Goal: Transaction & Acquisition: Download file/media

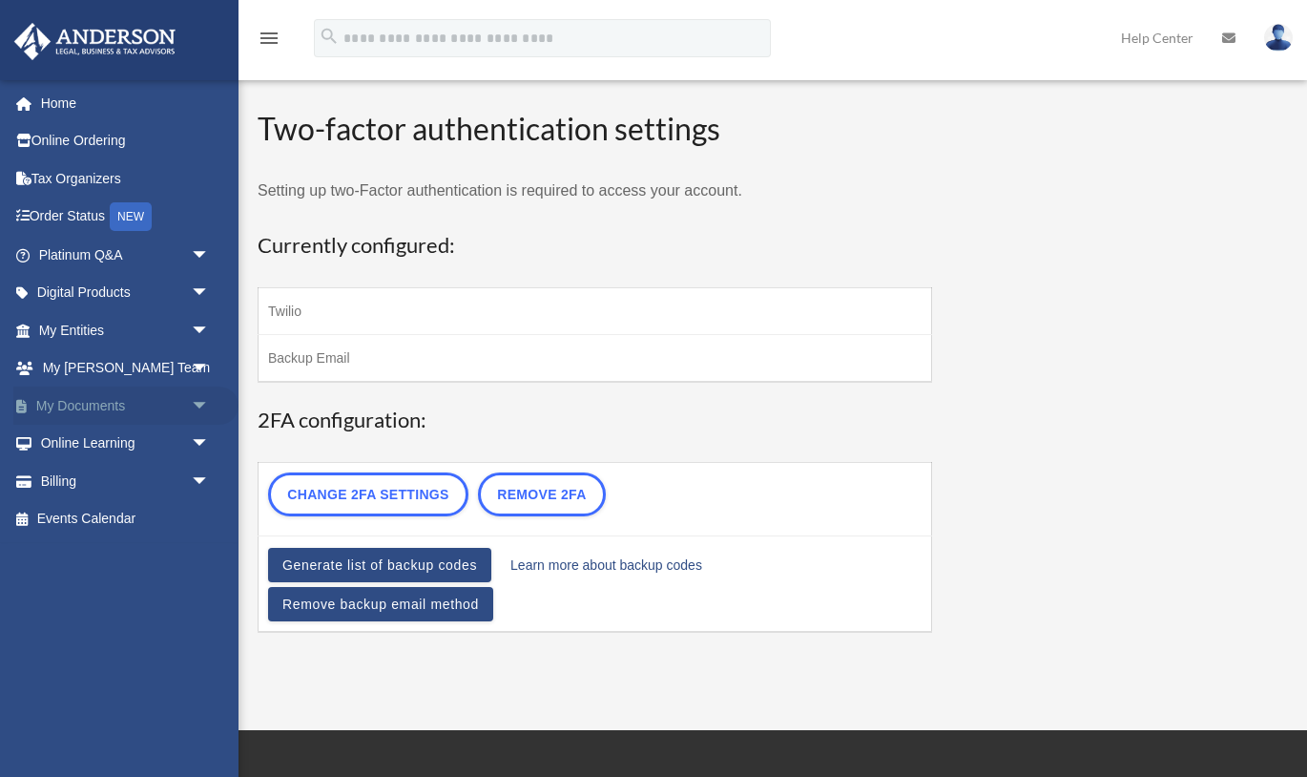
click at [206, 407] on span "arrow_drop_down" at bounding box center [210, 405] width 38 height 39
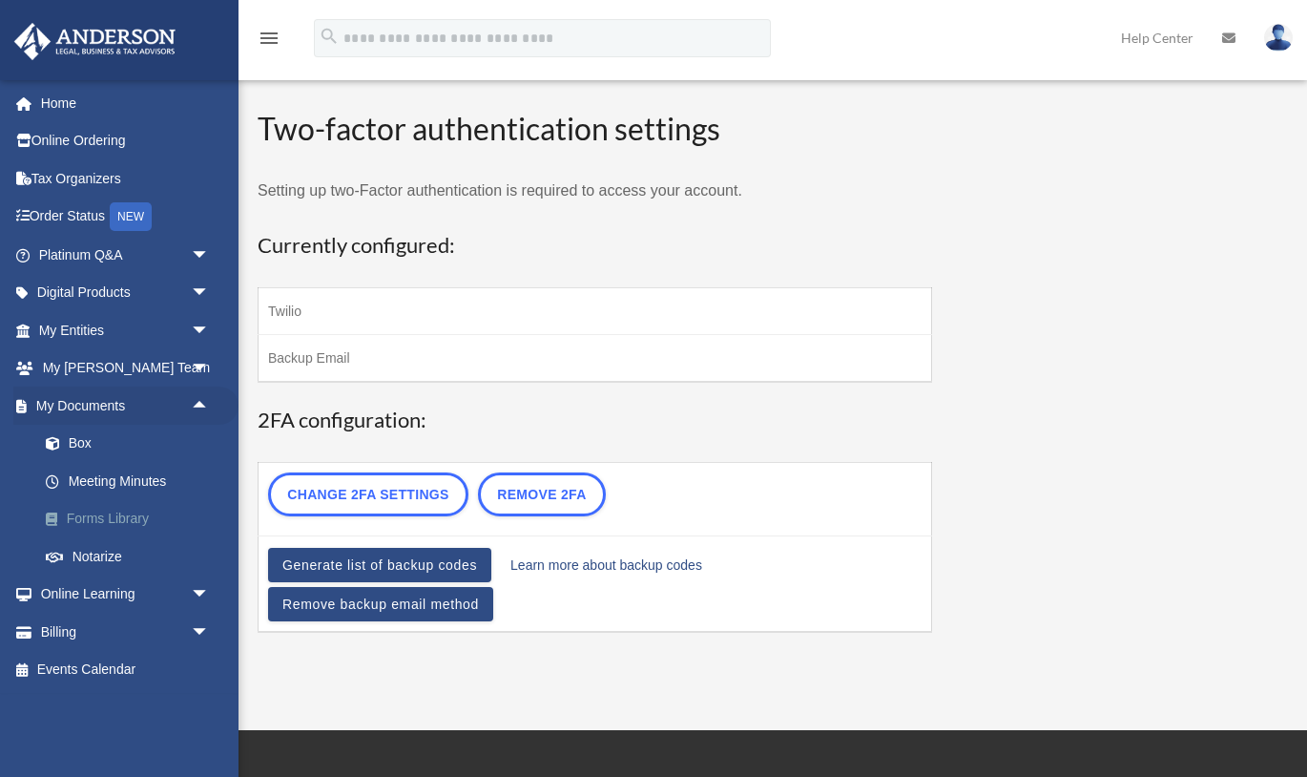
click at [107, 519] on link "Forms Library" at bounding box center [133, 519] width 212 height 38
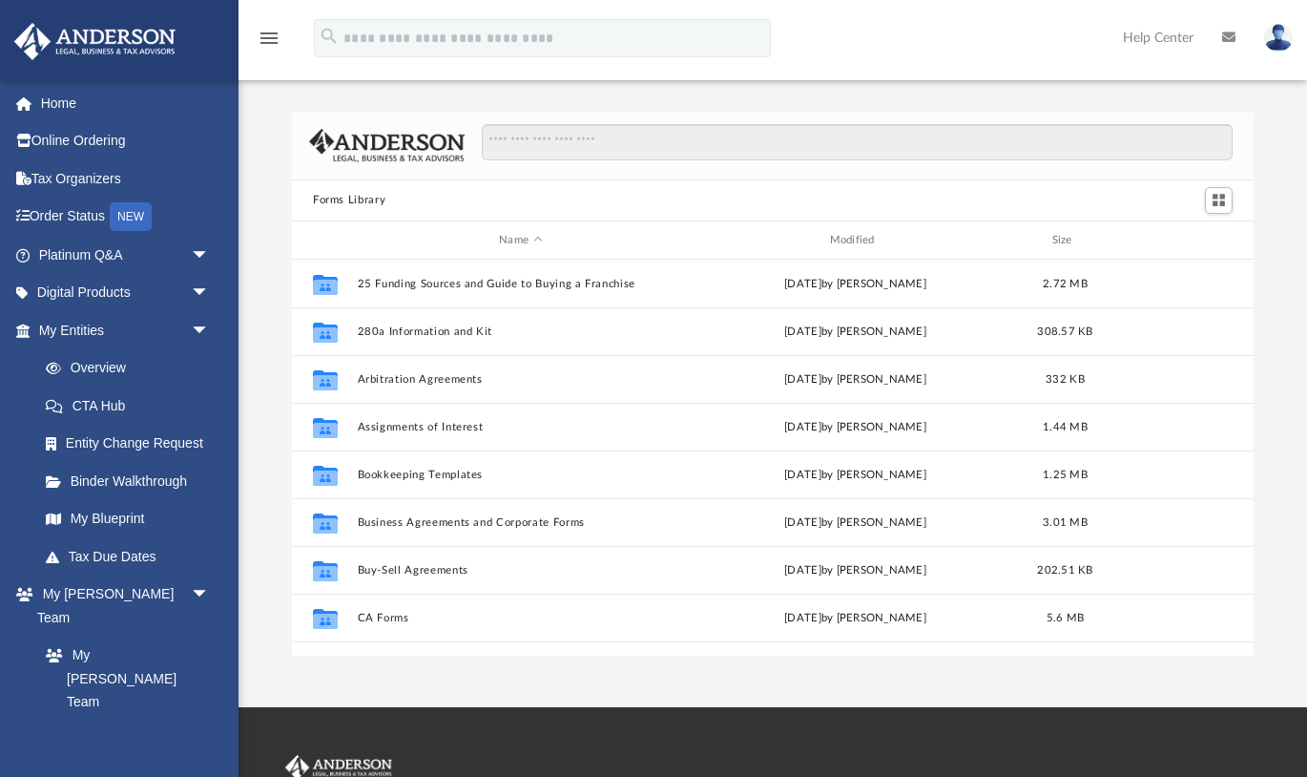
scroll to position [433, 962]
click at [623, 148] on input "Search files and folders" at bounding box center [857, 142] width 751 height 36
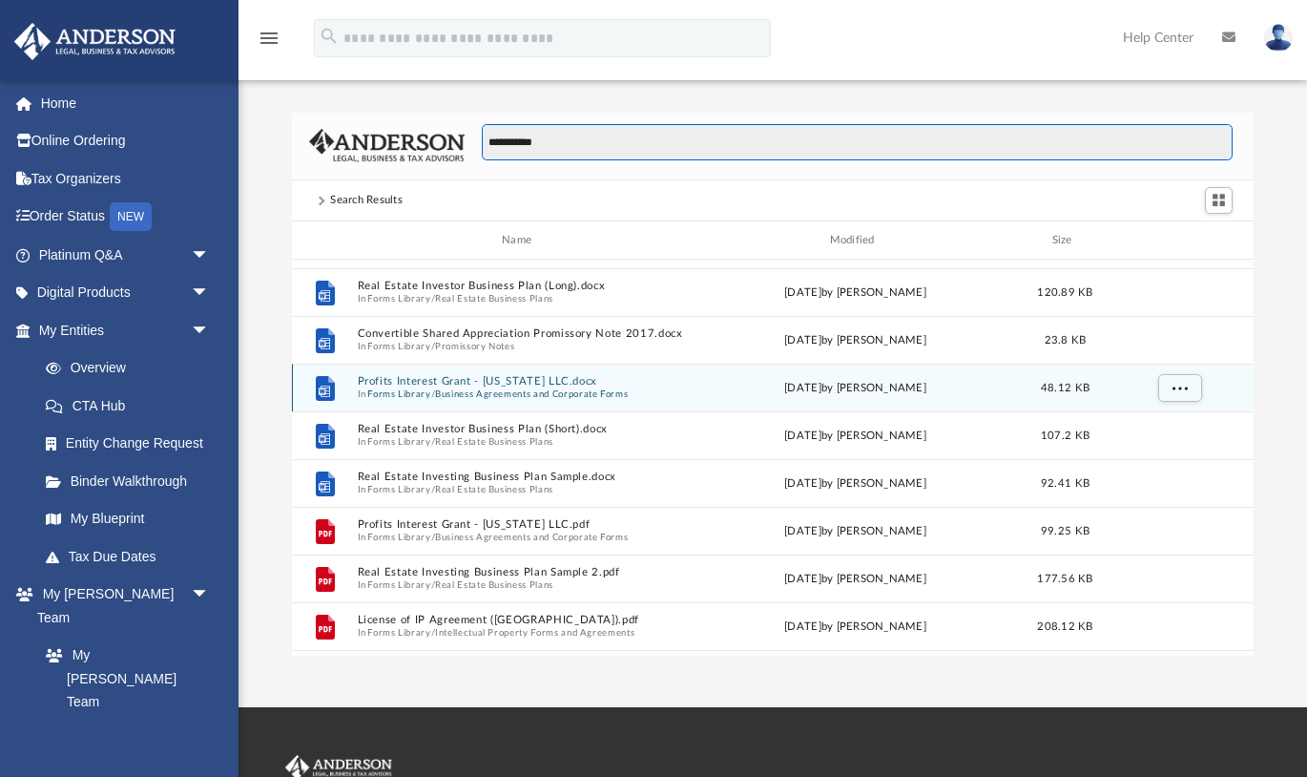
scroll to position [328, 0]
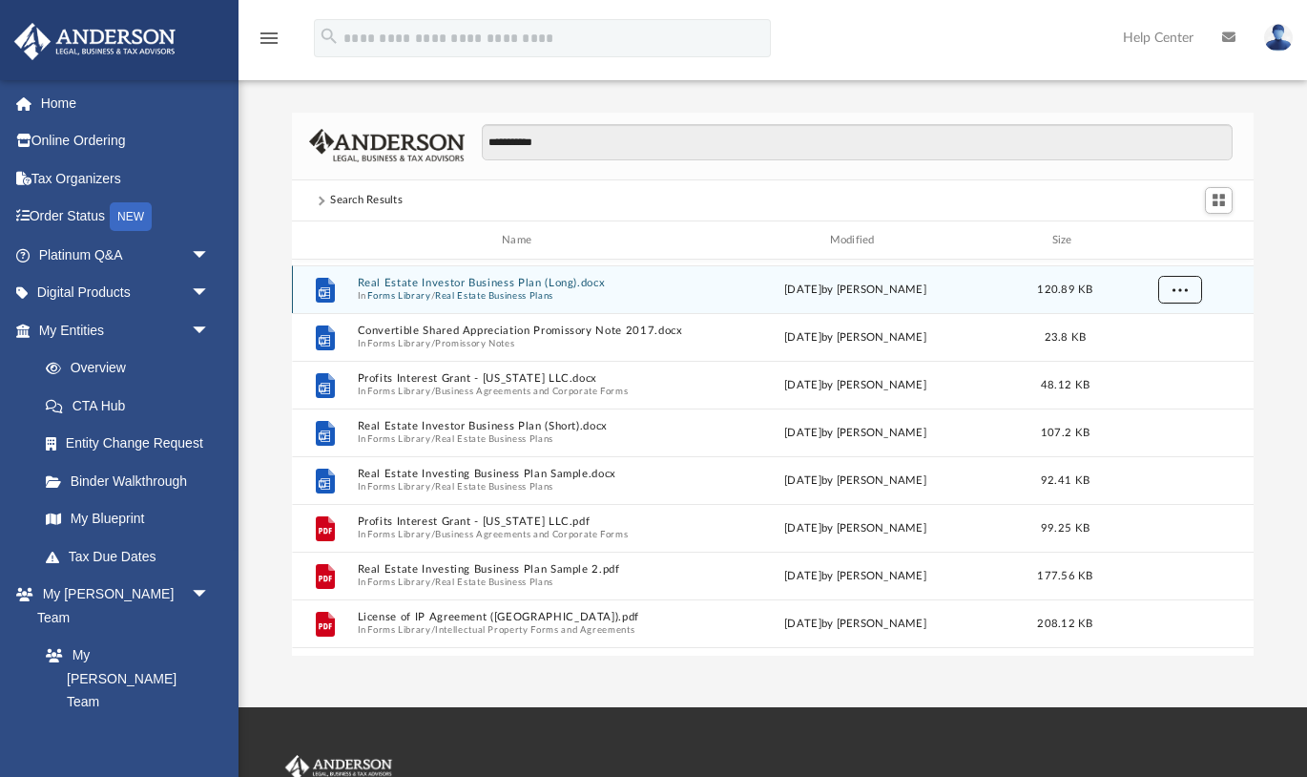
click at [1180, 285] on span "More options" at bounding box center [1180, 289] width 15 height 10
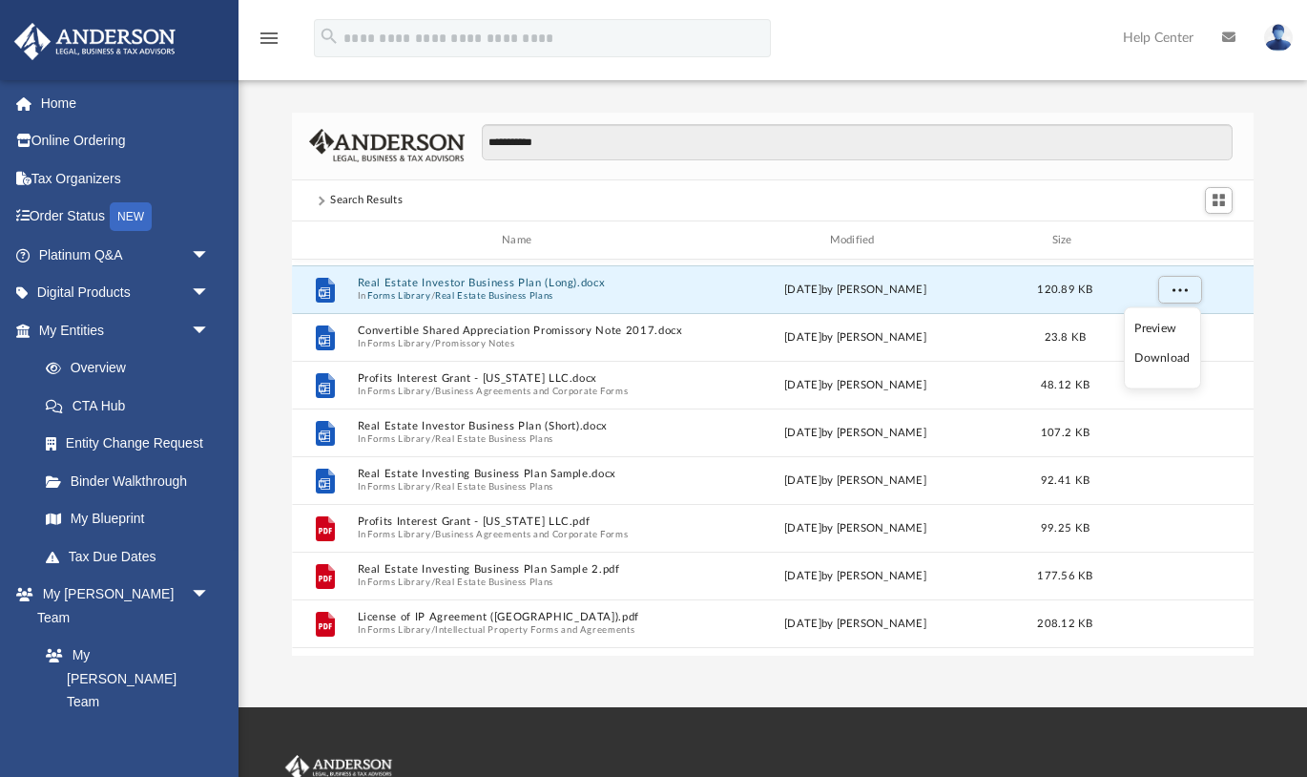
click at [1167, 365] on li "Download" at bounding box center [1162, 358] width 55 height 20
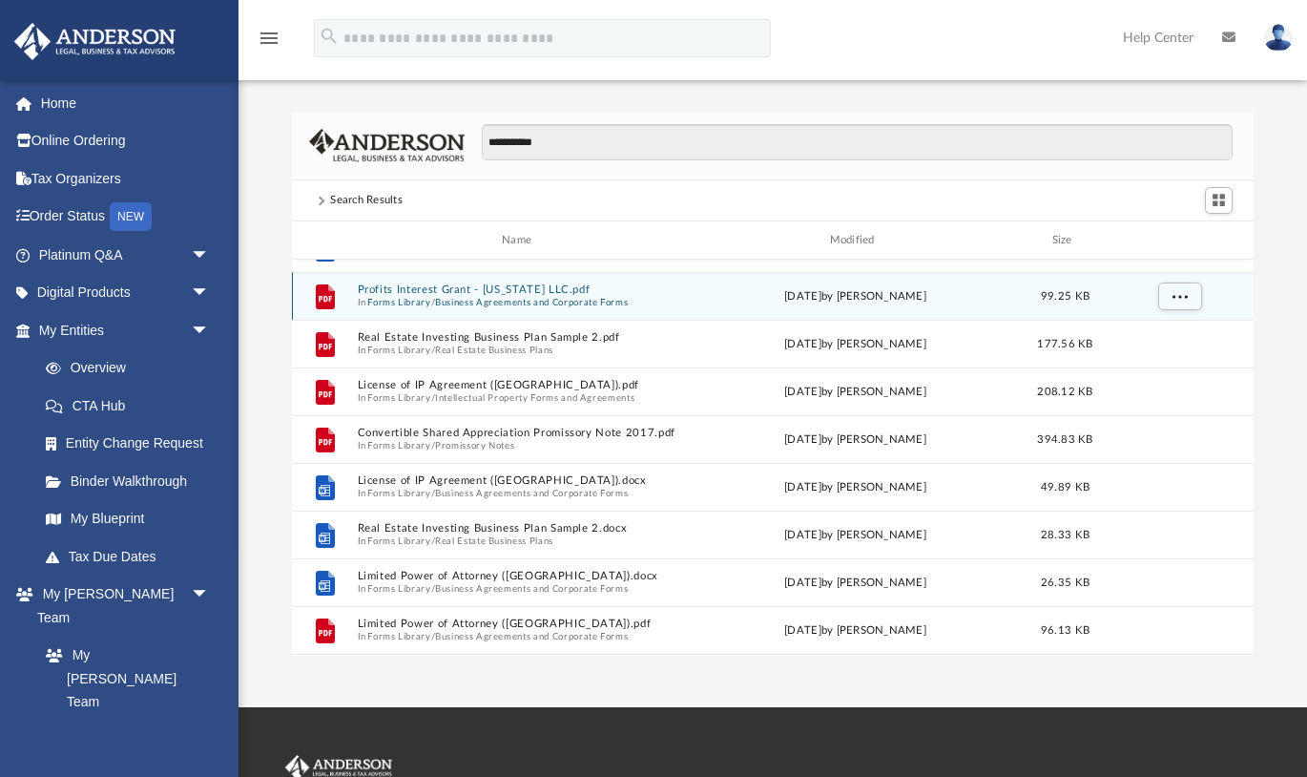
scroll to position [571, 0]
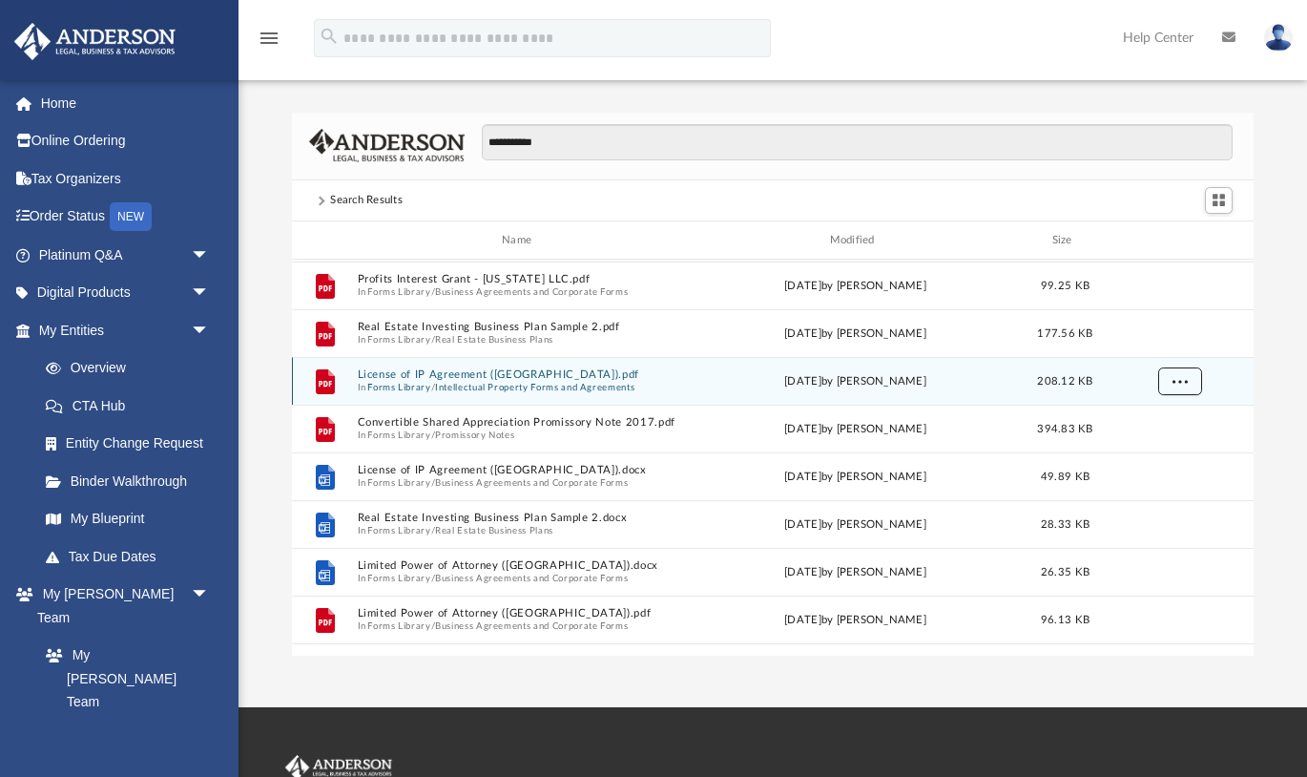
click at [1179, 381] on span "More options" at bounding box center [1180, 381] width 15 height 10
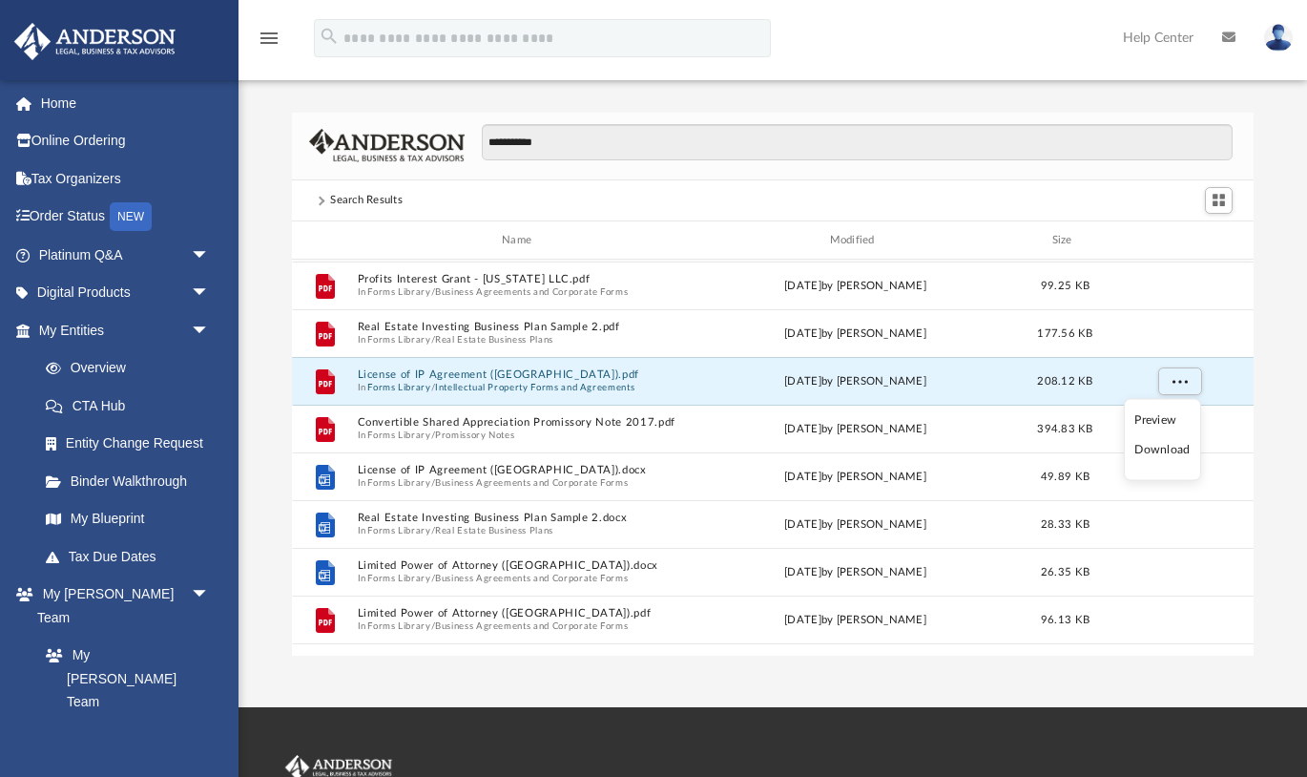
click at [1178, 441] on li "Download" at bounding box center [1162, 450] width 55 height 20
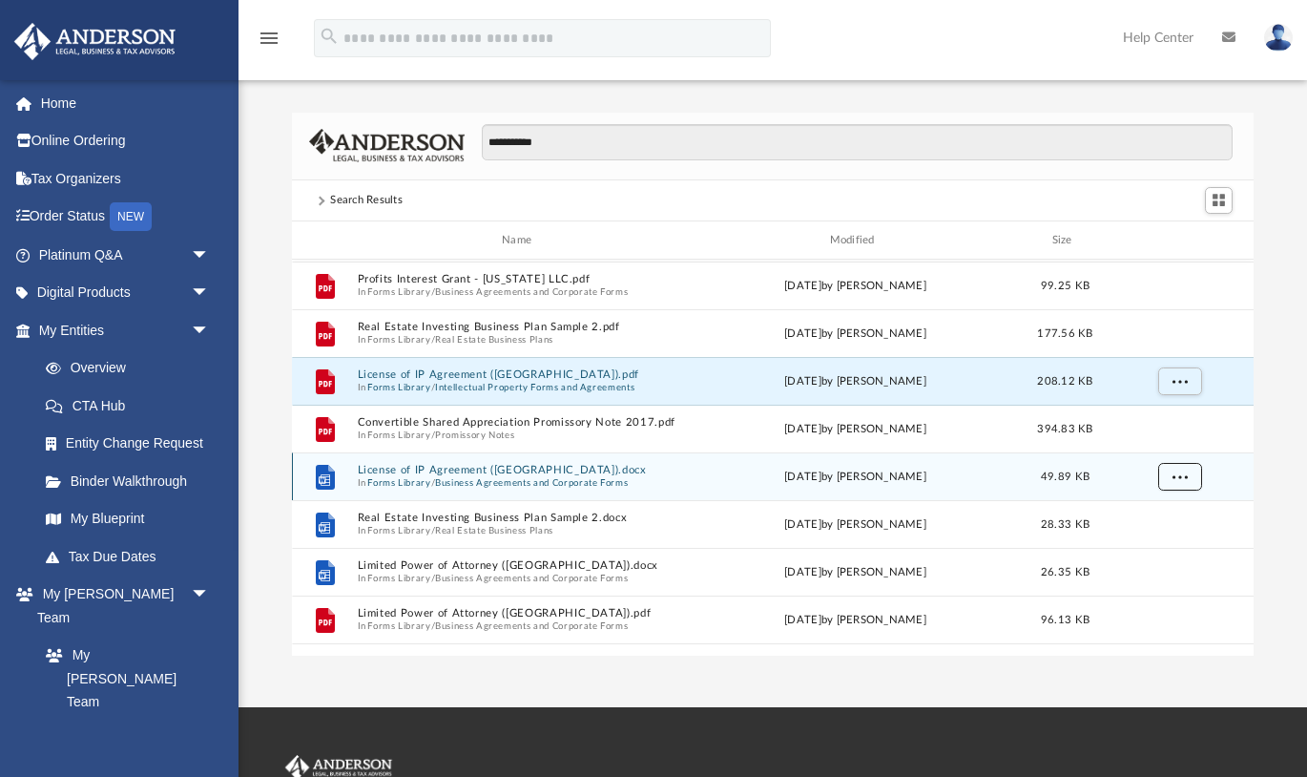
click at [1178, 475] on span "More options" at bounding box center [1180, 476] width 15 height 10
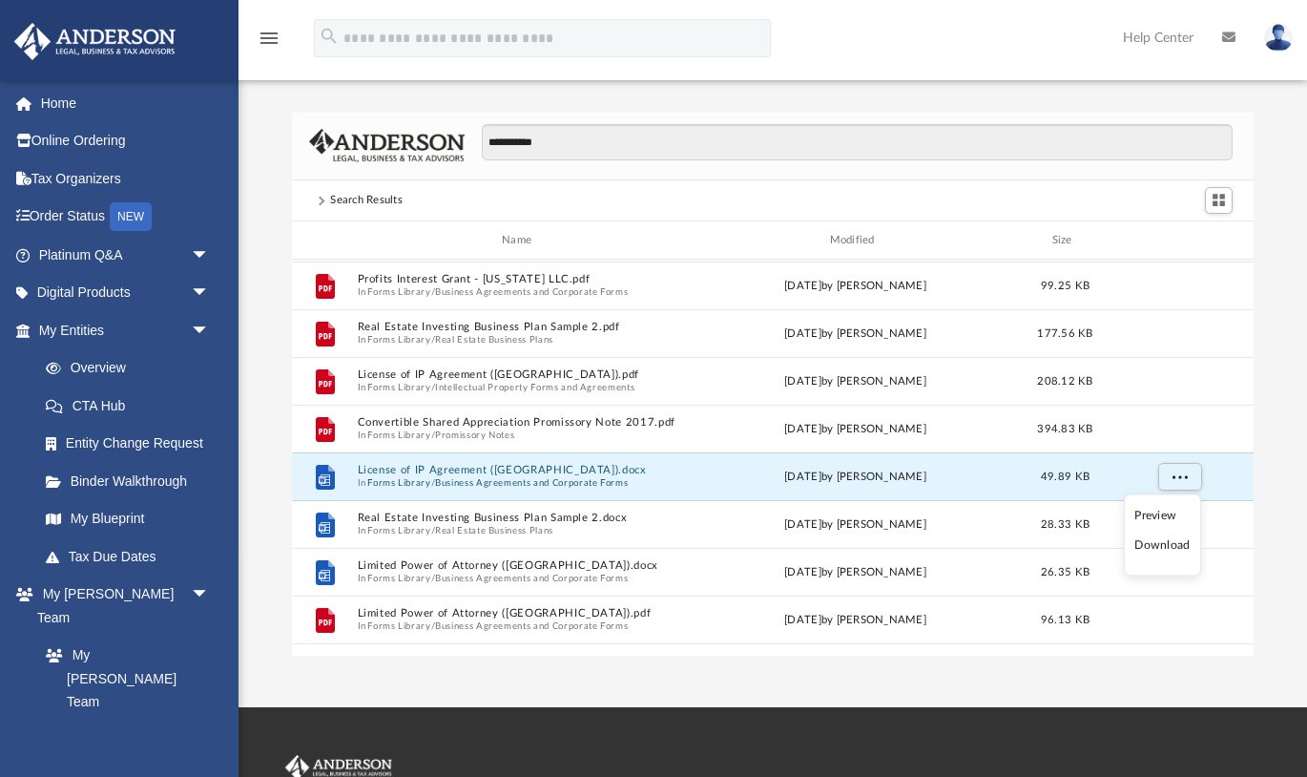
click at [1173, 546] on li "Download" at bounding box center [1162, 545] width 55 height 20
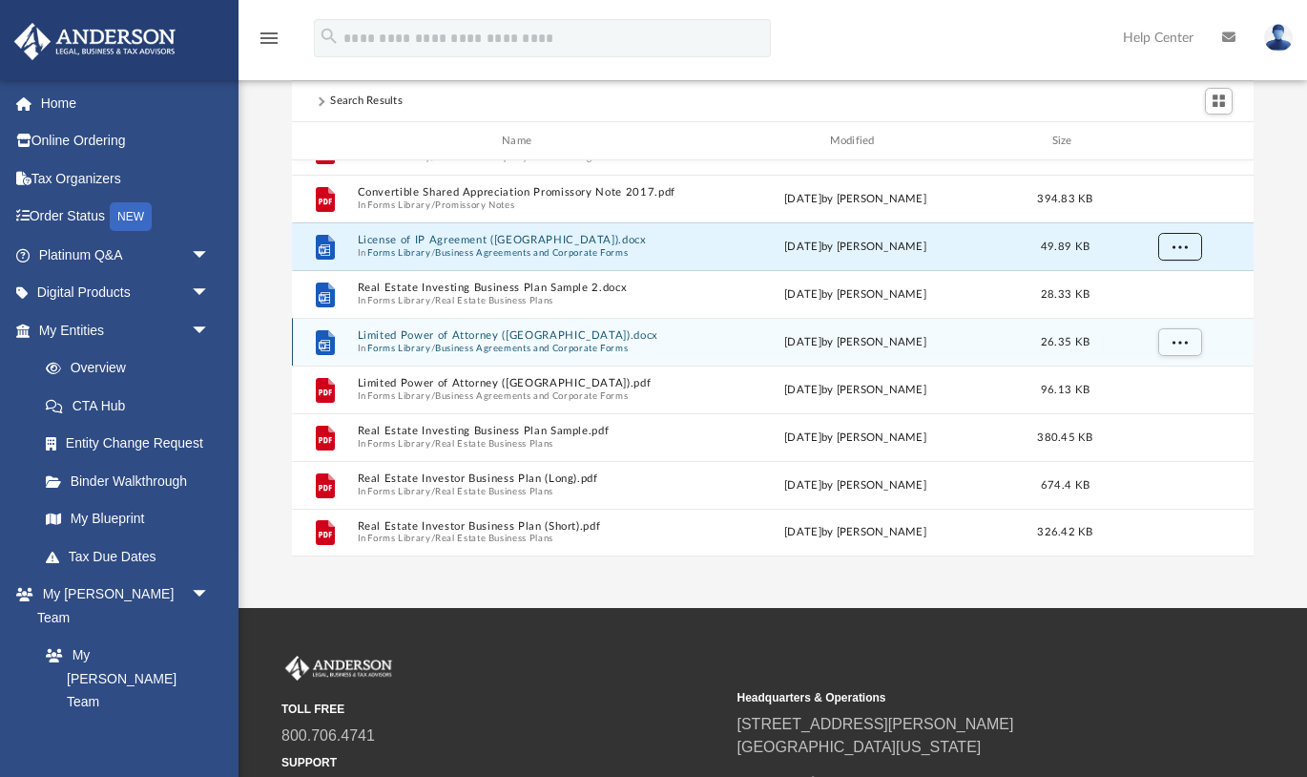
scroll to position [0, 0]
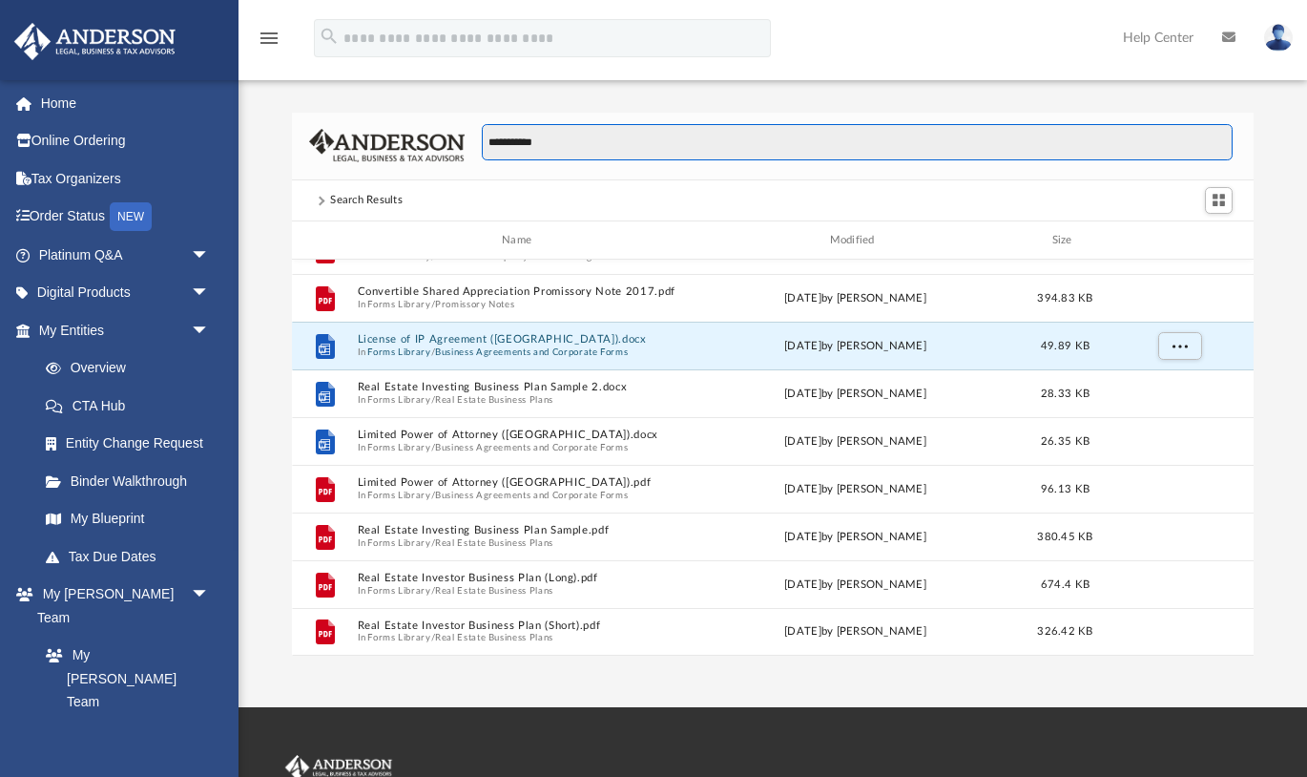
click at [560, 144] on input "**********" at bounding box center [857, 142] width 751 height 36
drag, startPoint x: 557, startPoint y: 145, endPoint x: 444, endPoint y: 140, distance: 113.7
click at [444, 140] on div "**********" at bounding box center [773, 147] width 962 height 68
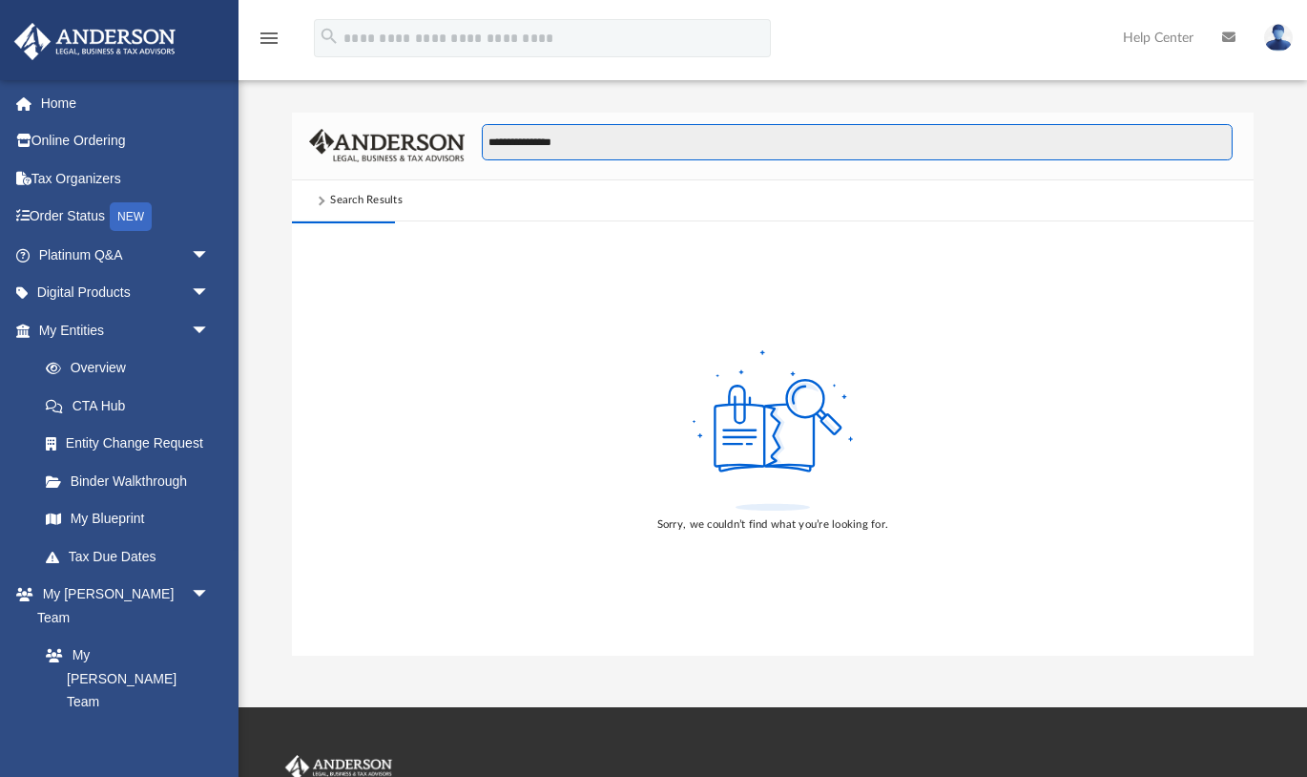
type input "**********"
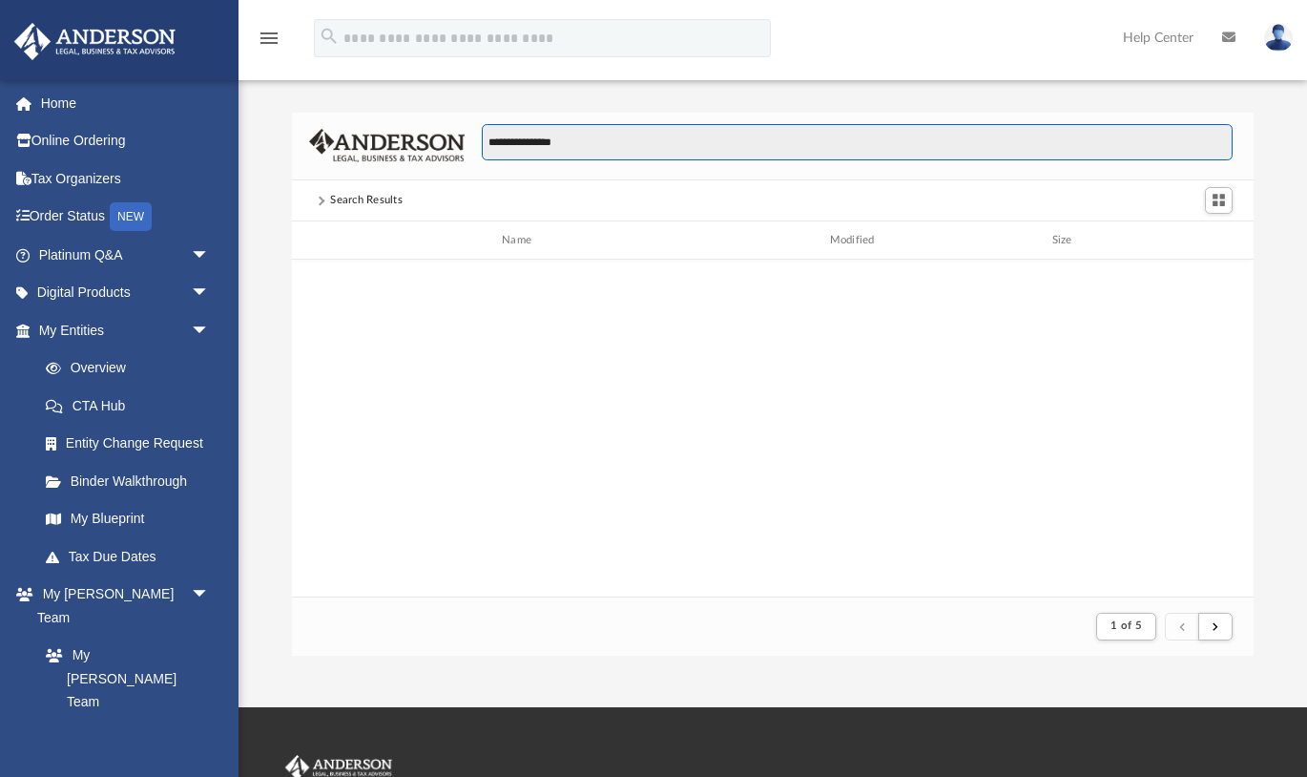
scroll to position [375, 962]
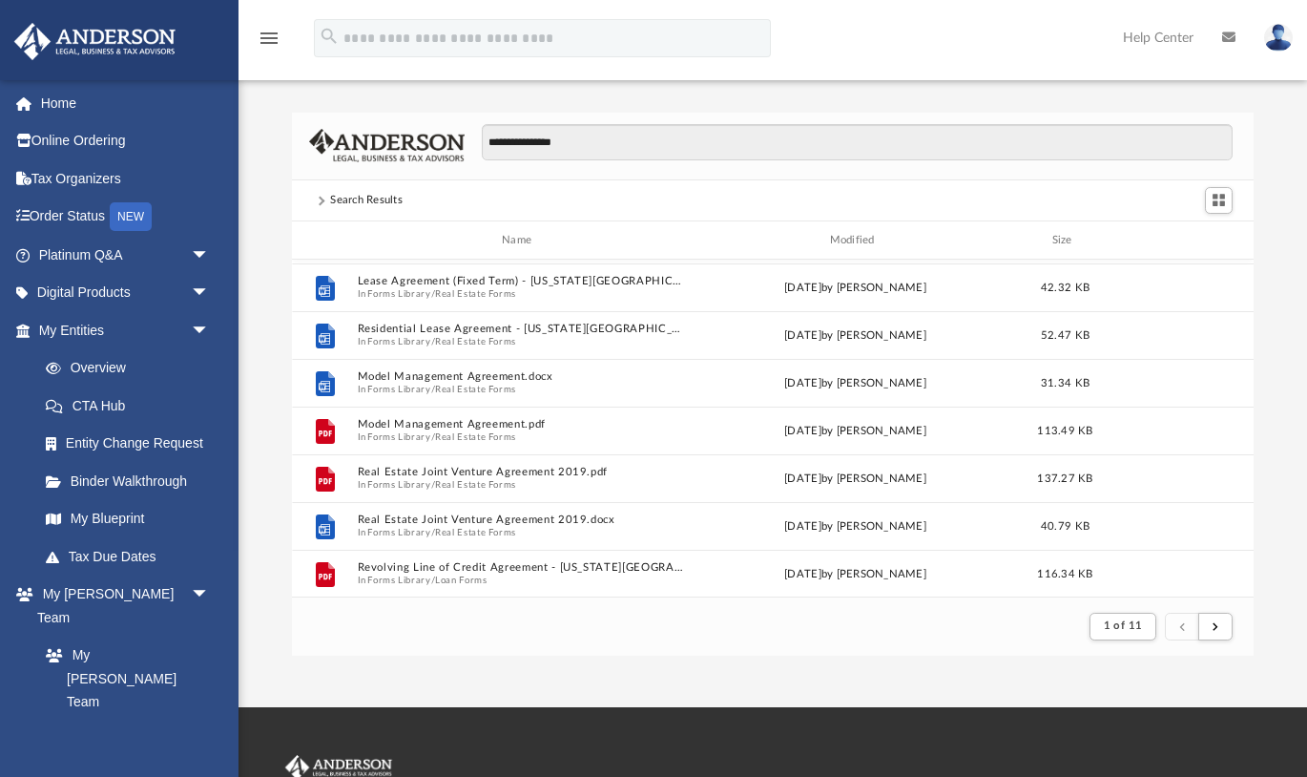
click at [374, 196] on div "Search Results" at bounding box center [366, 200] width 73 height 17
click at [319, 199] on span at bounding box center [321, 201] width 10 height 10
click at [543, 143] on input "**********" at bounding box center [857, 142] width 751 height 36
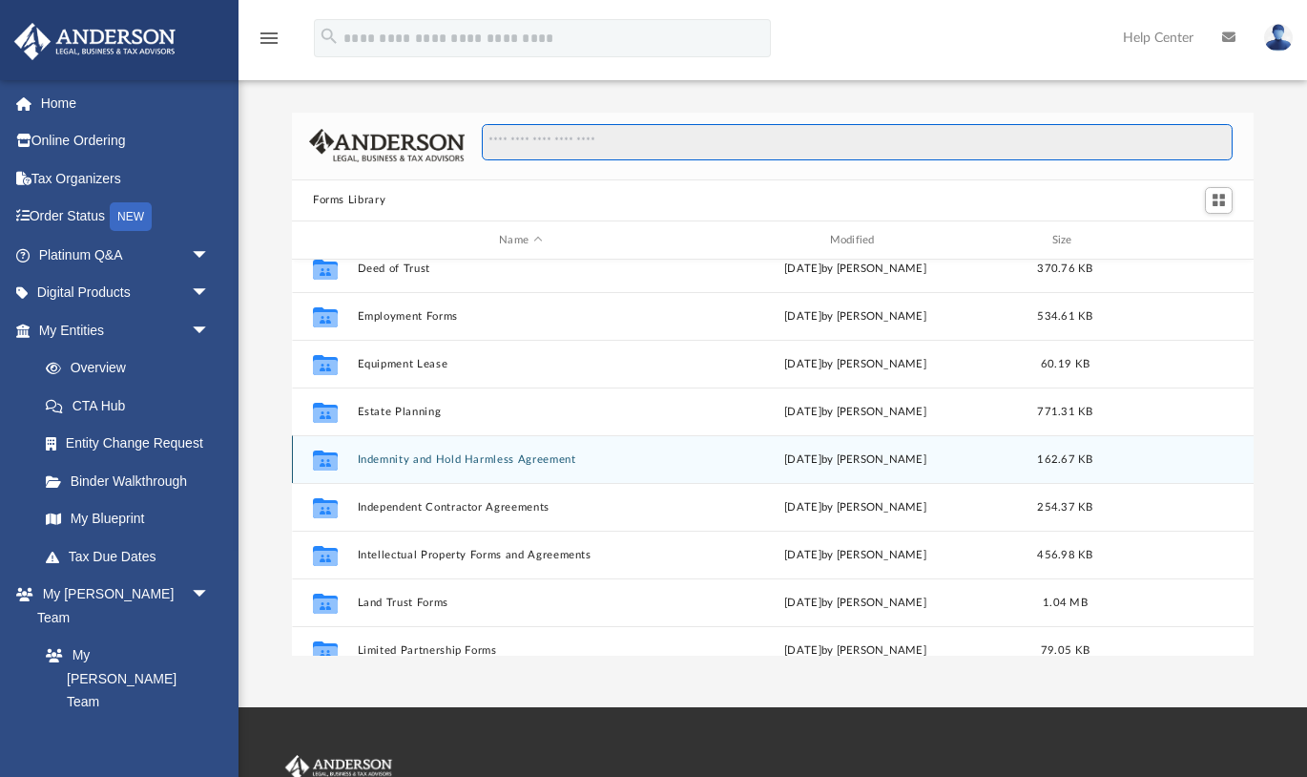
scroll to position [480, 0]
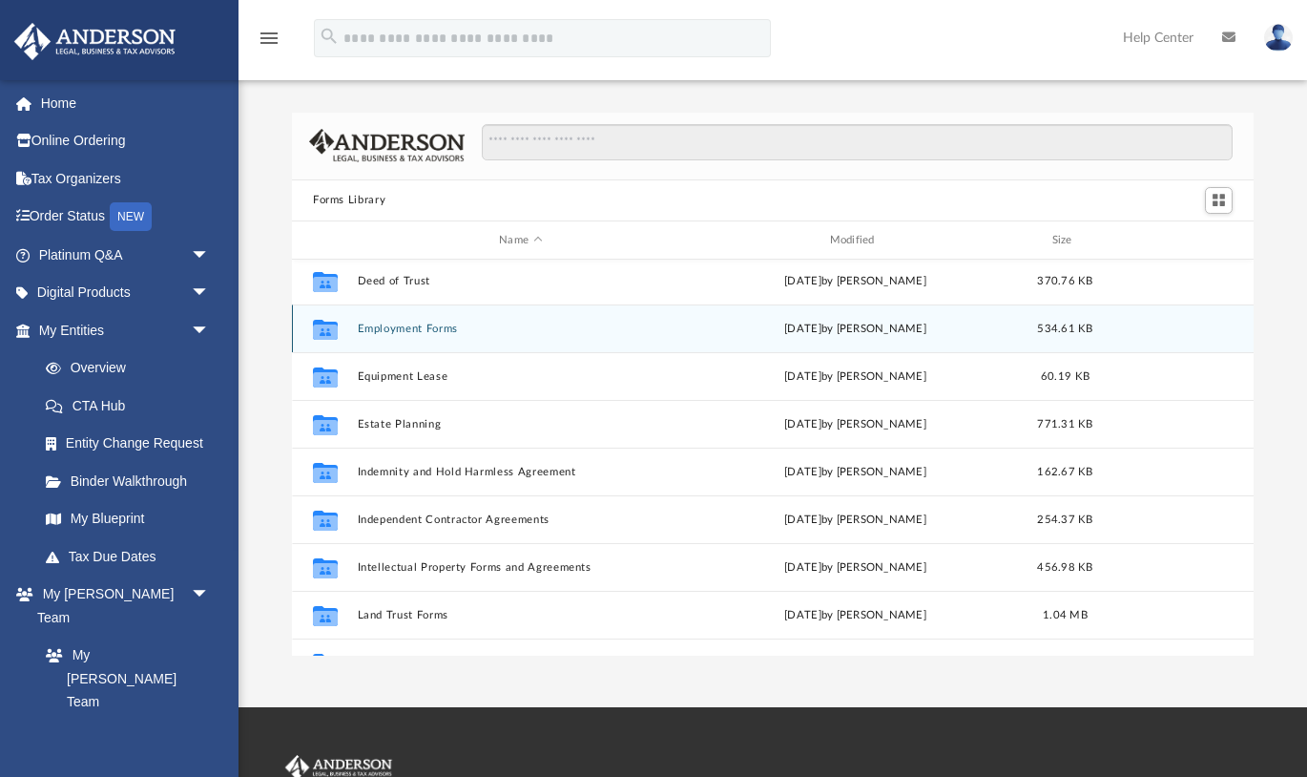
click at [431, 320] on div "Collaborated Folder Employment Forms Wed Oct 5 2022 by Mary Acree 534.61 KB" at bounding box center [773, 328] width 962 height 48
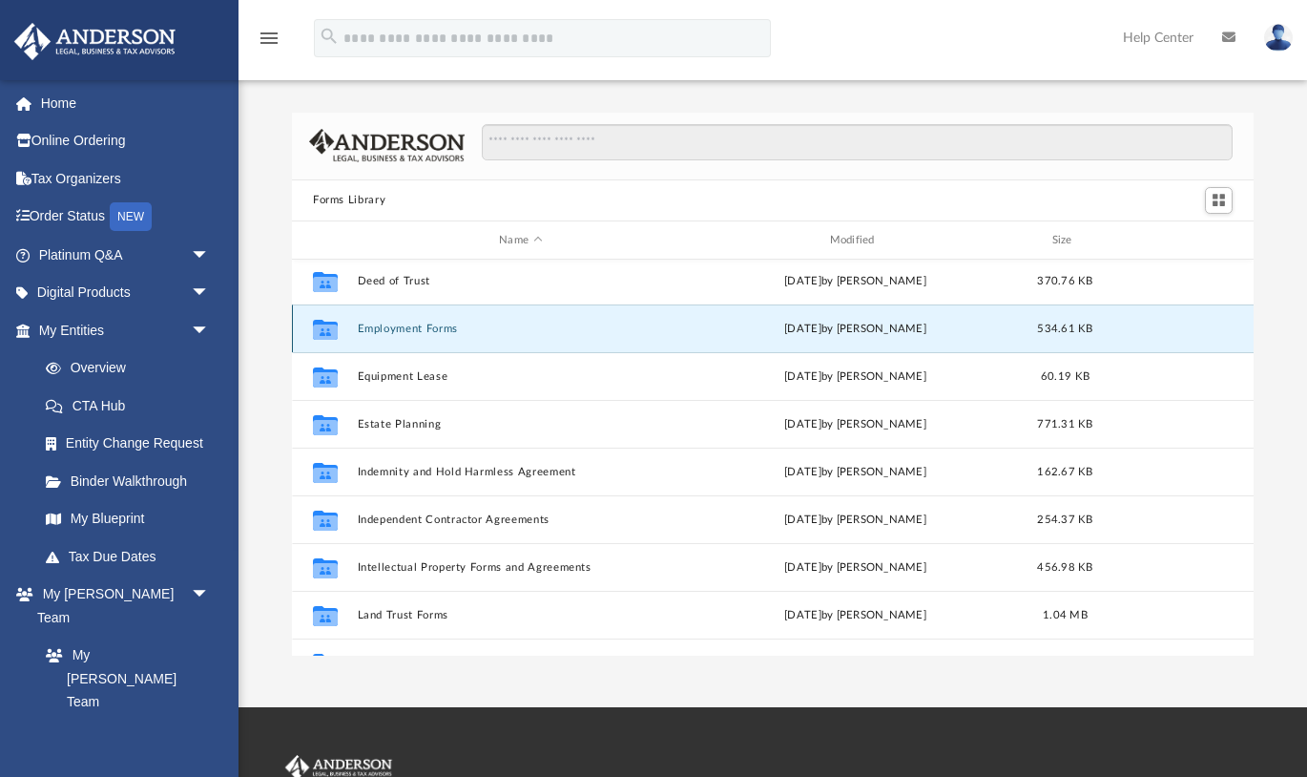
click at [427, 328] on button "Employment Forms" at bounding box center [521, 329] width 326 height 12
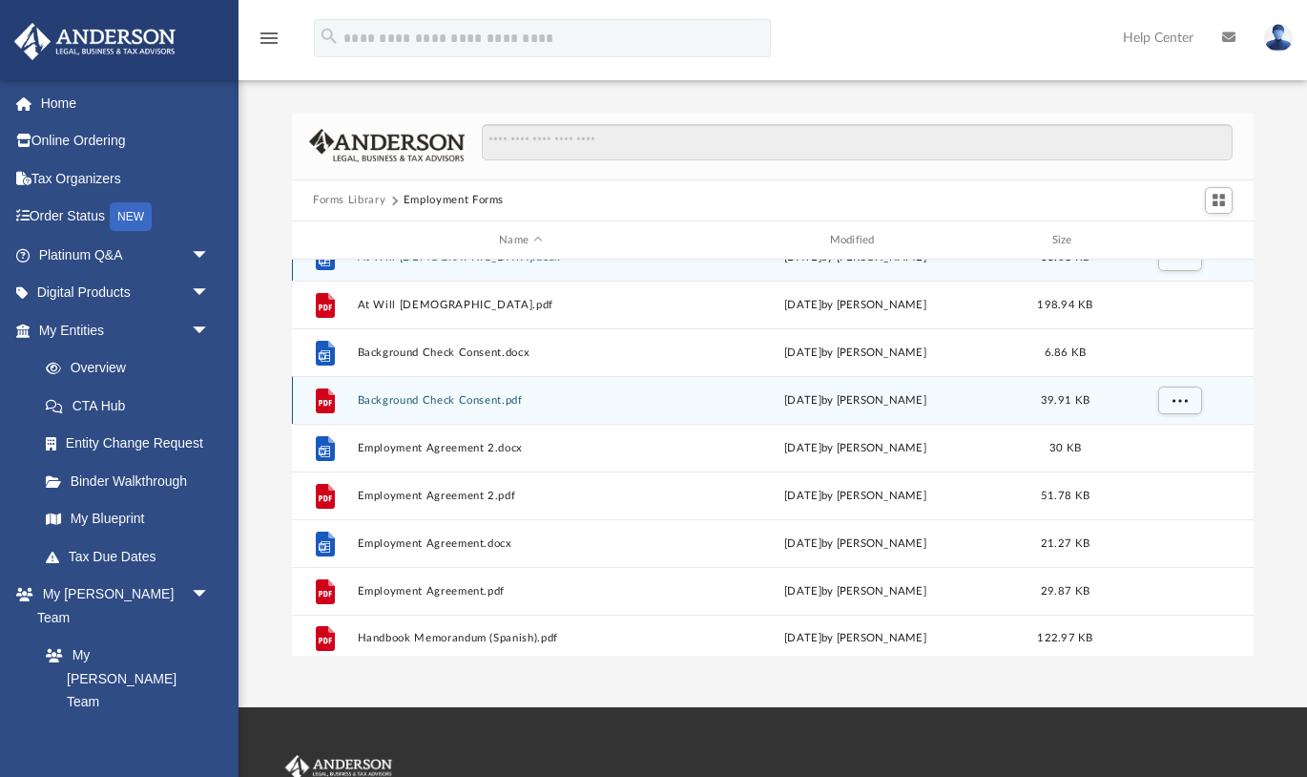
scroll to position [0, 0]
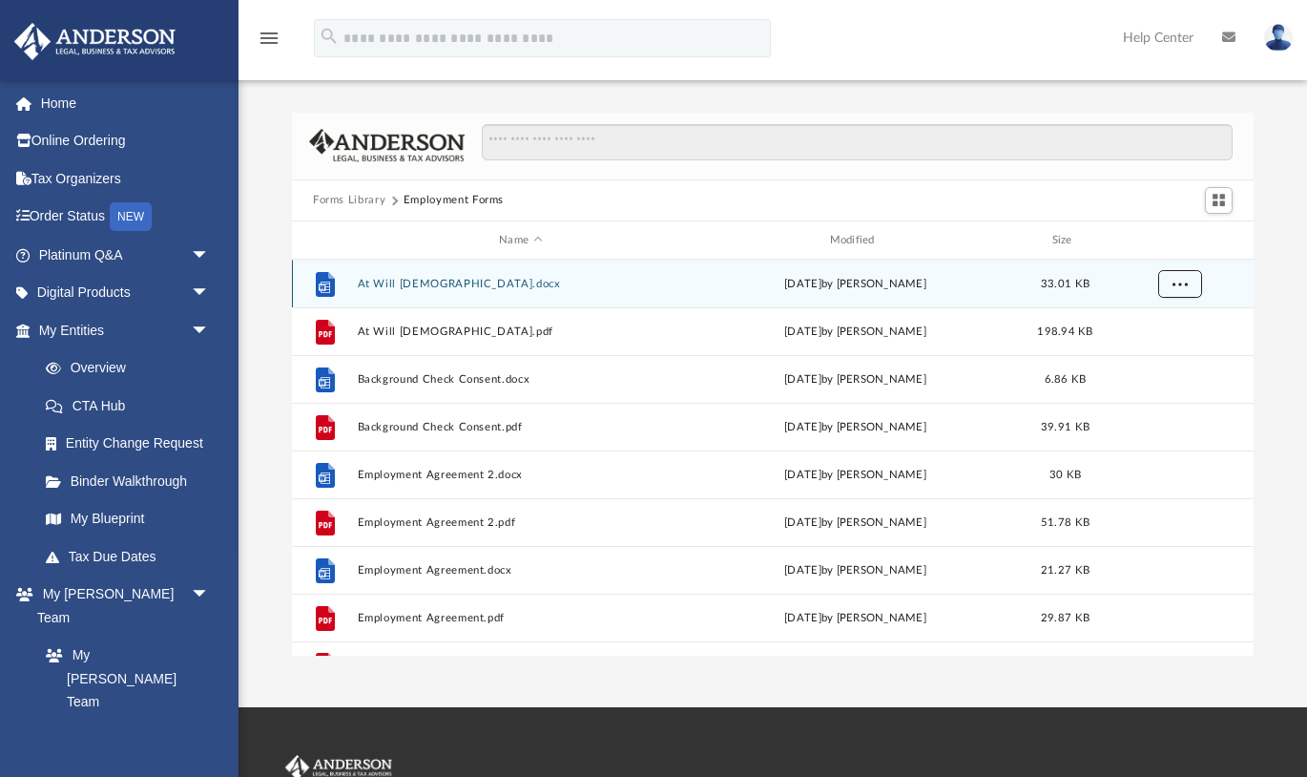
click at [1173, 288] on span "More options" at bounding box center [1180, 284] width 15 height 10
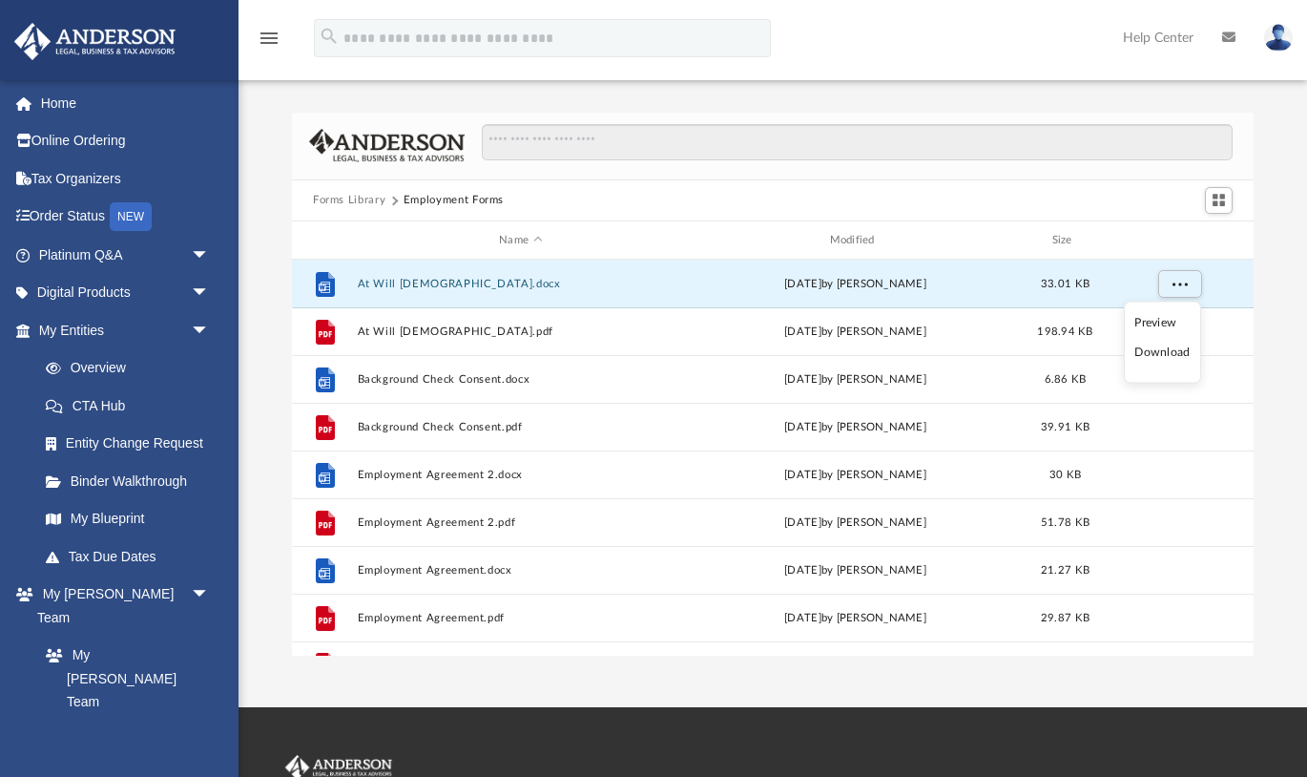
click at [1160, 358] on li "Download" at bounding box center [1162, 353] width 55 height 20
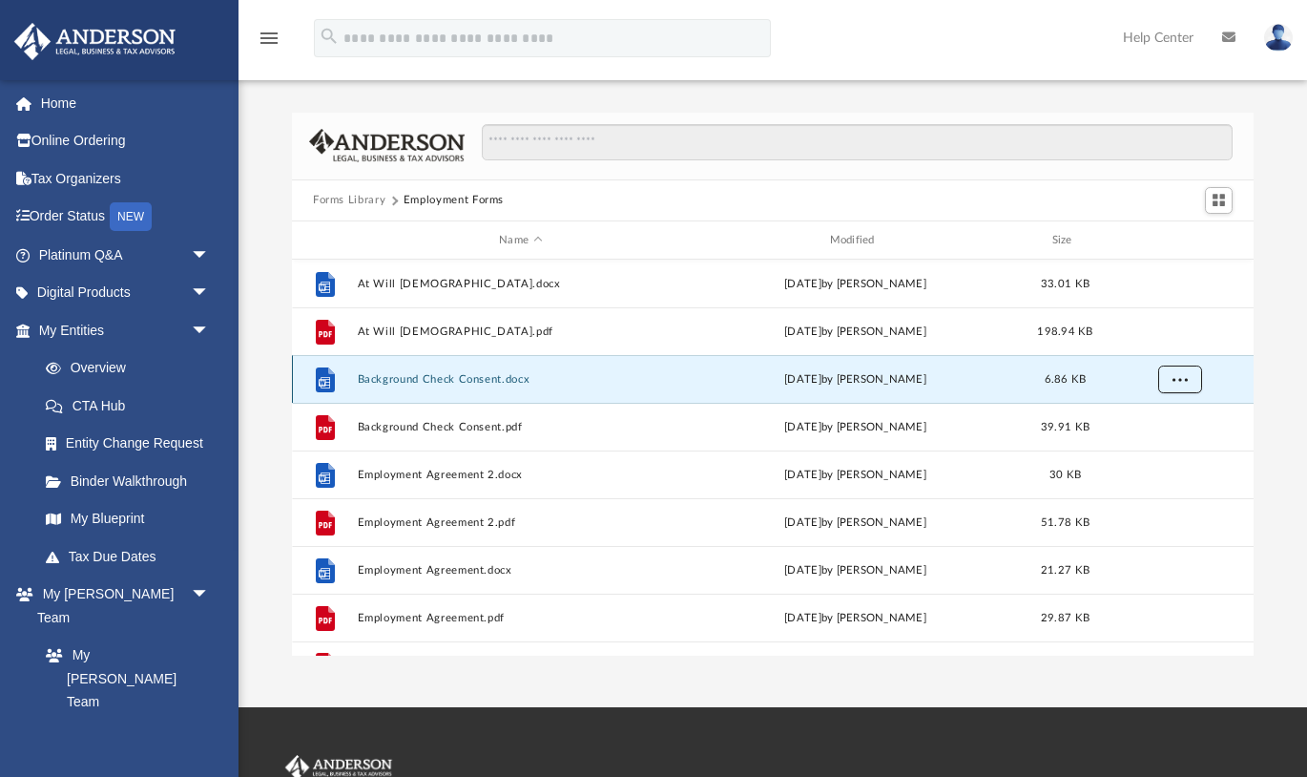
click at [1191, 376] on button "More options" at bounding box center [1180, 379] width 44 height 29
click at [1174, 449] on li "Download" at bounding box center [1162, 448] width 55 height 20
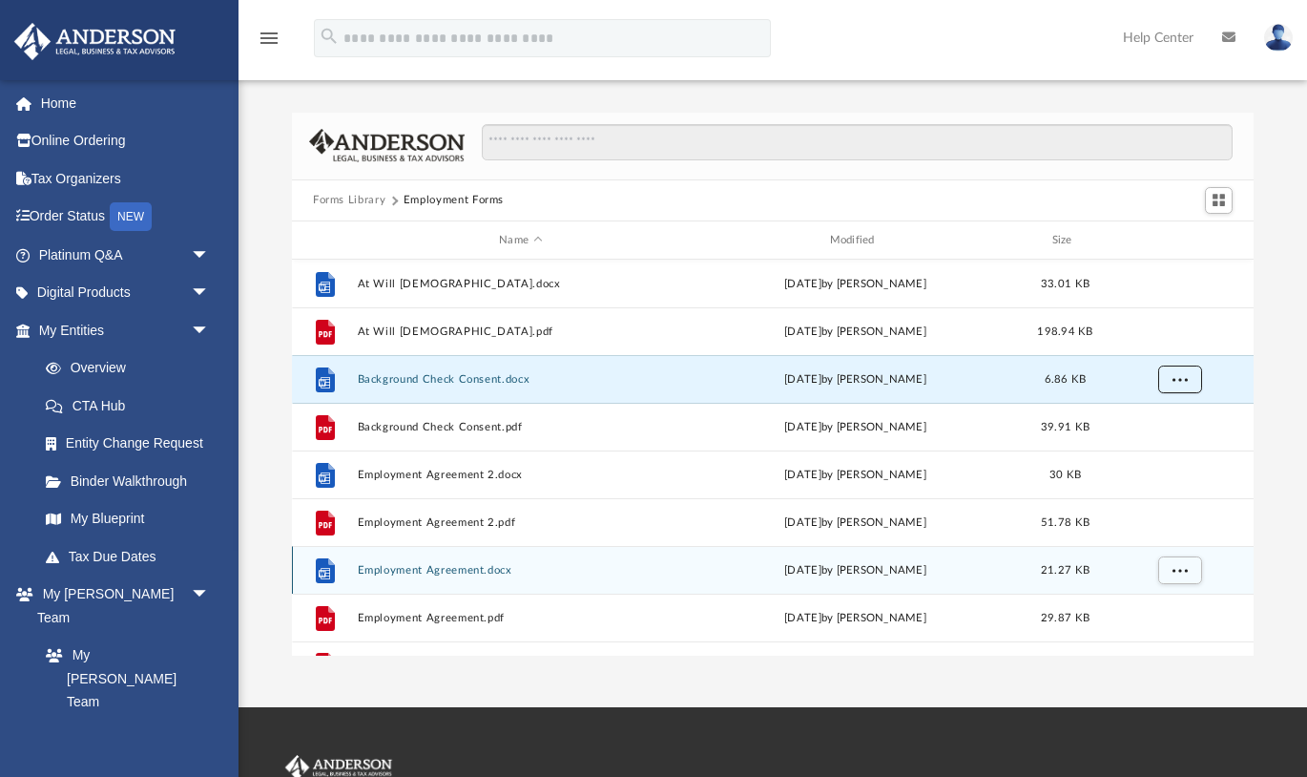
scroll to position [33, 0]
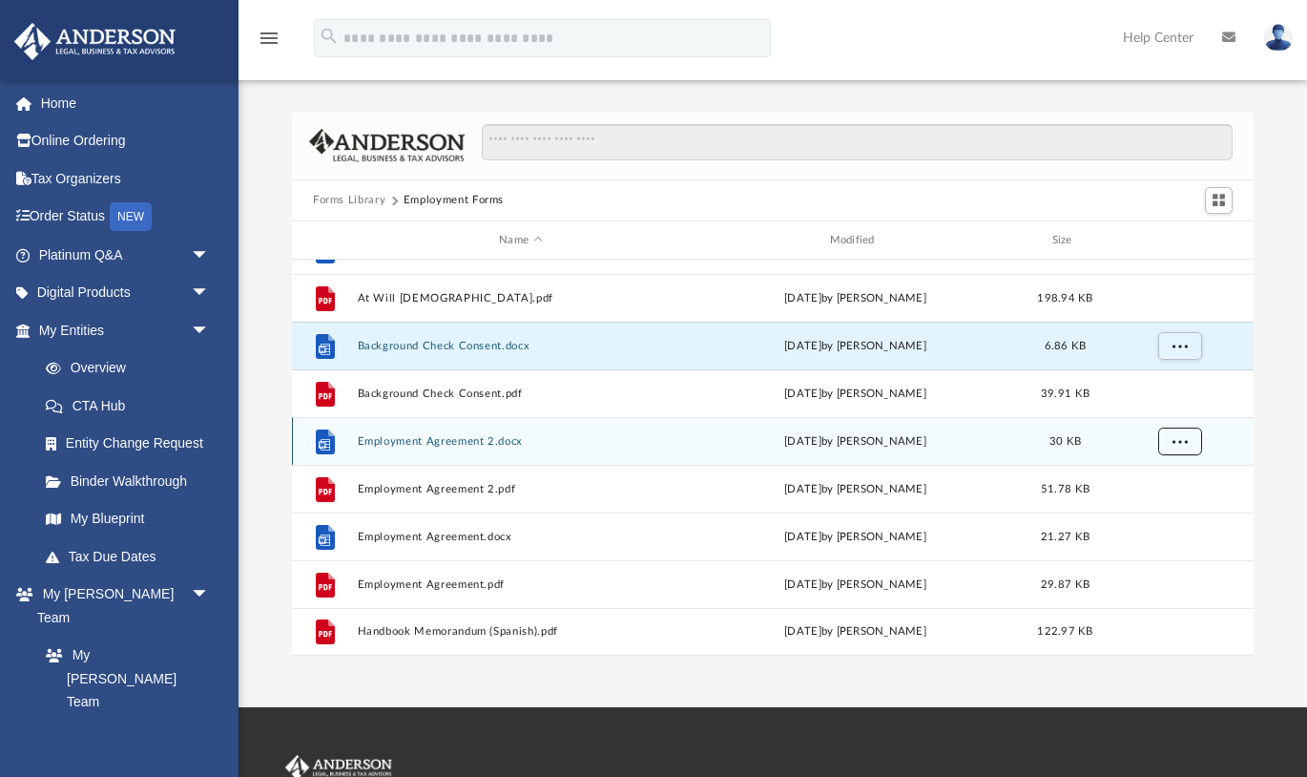
click at [1188, 438] on button "More options" at bounding box center [1180, 442] width 44 height 29
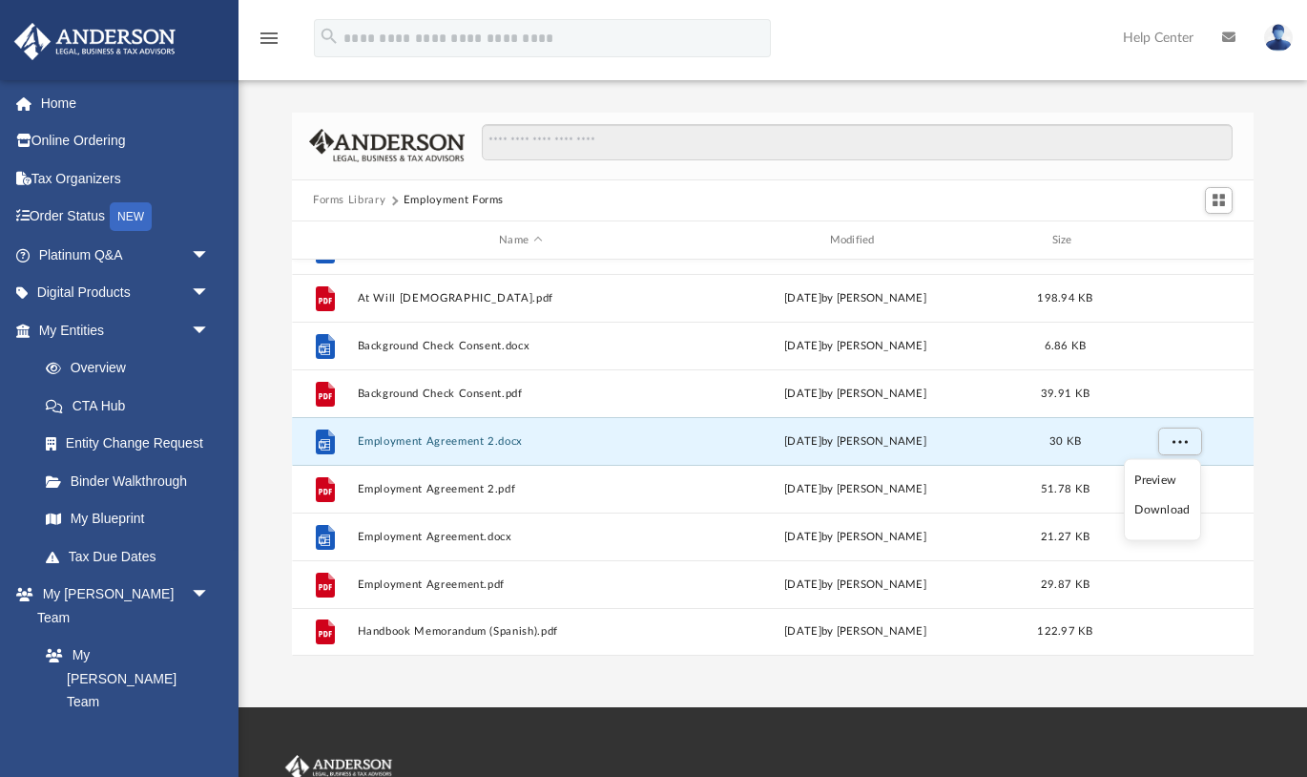
click at [1160, 511] on li "Download" at bounding box center [1162, 510] width 55 height 20
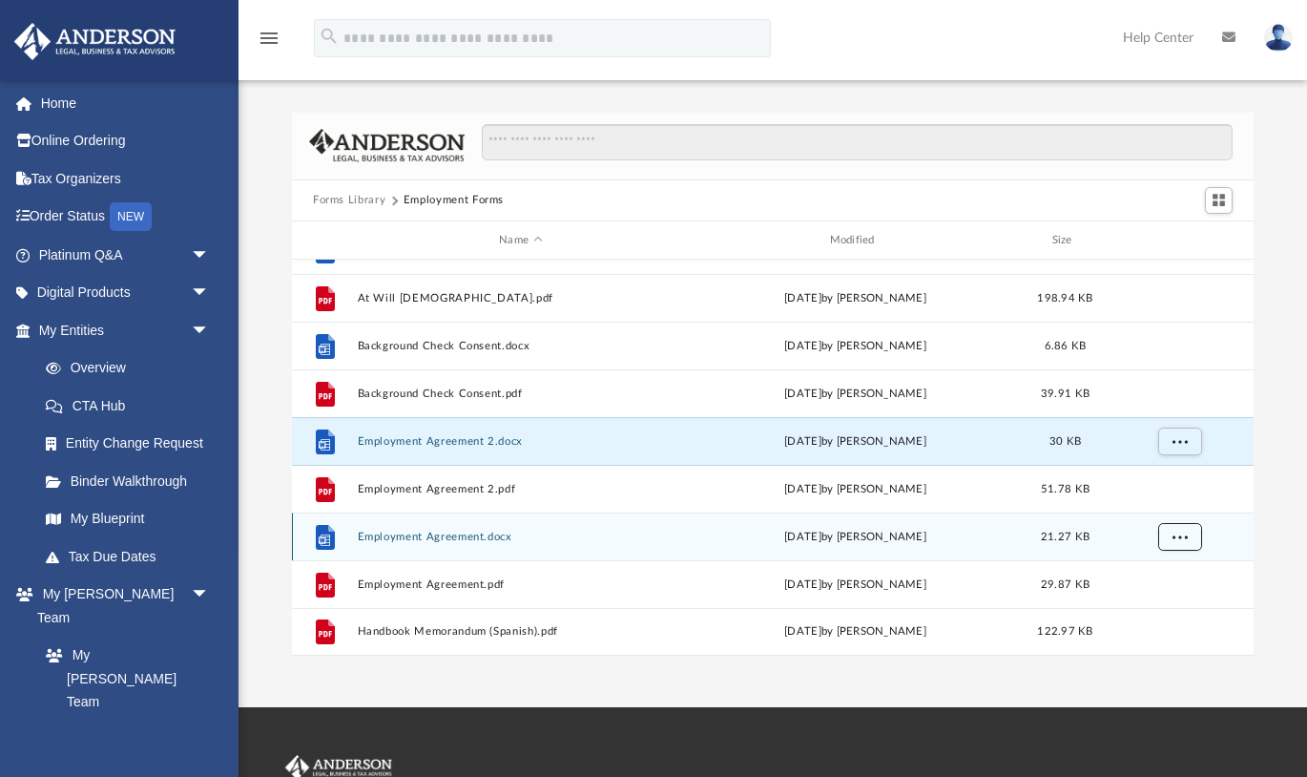
click at [1192, 537] on button "More options" at bounding box center [1180, 537] width 44 height 29
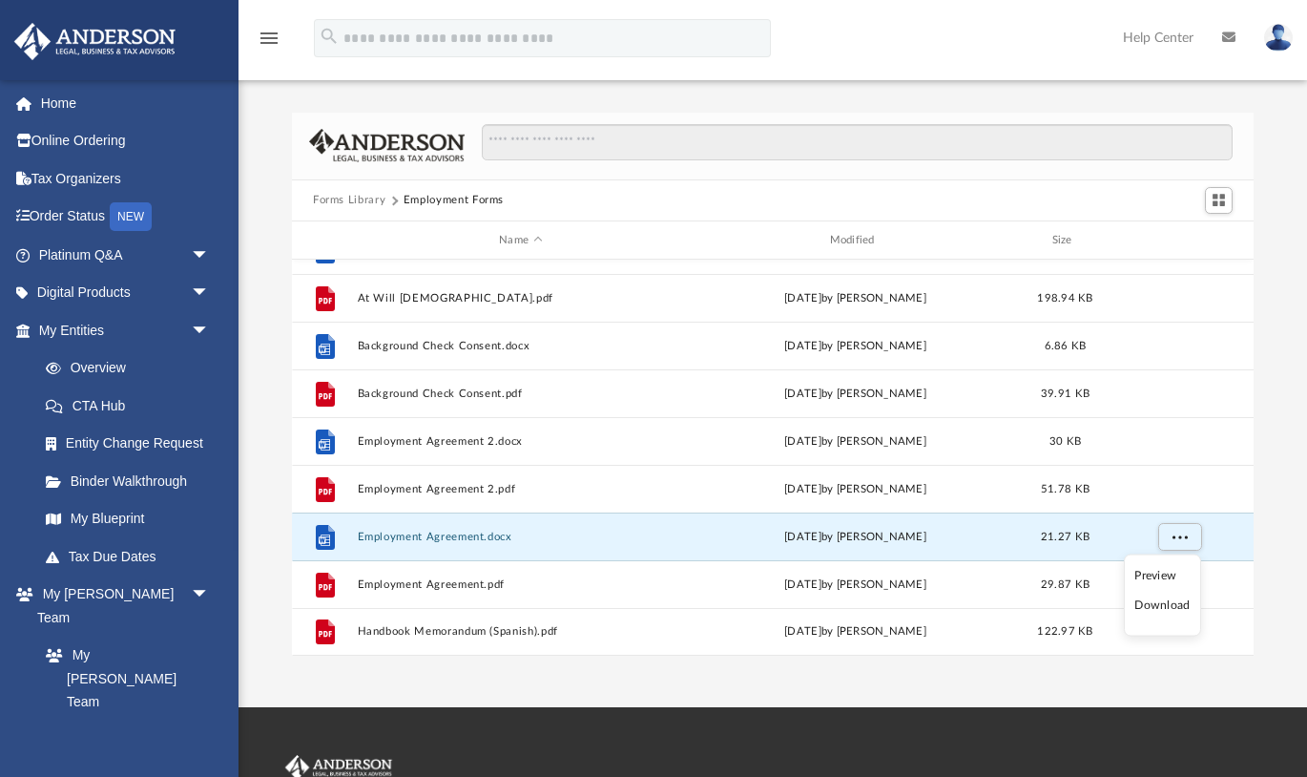
click at [1162, 604] on li "Download" at bounding box center [1162, 605] width 55 height 20
click at [354, 202] on button "Forms Library" at bounding box center [349, 200] width 73 height 17
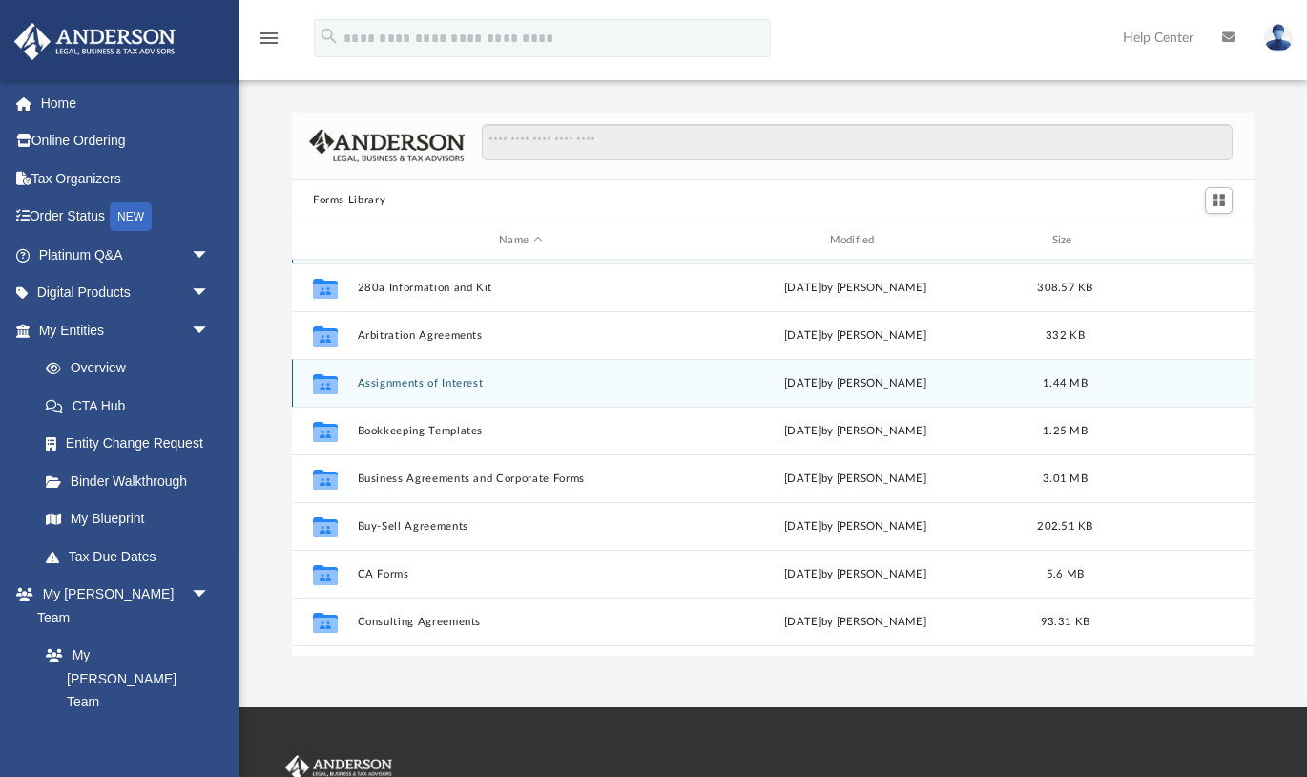
scroll to position [0, 0]
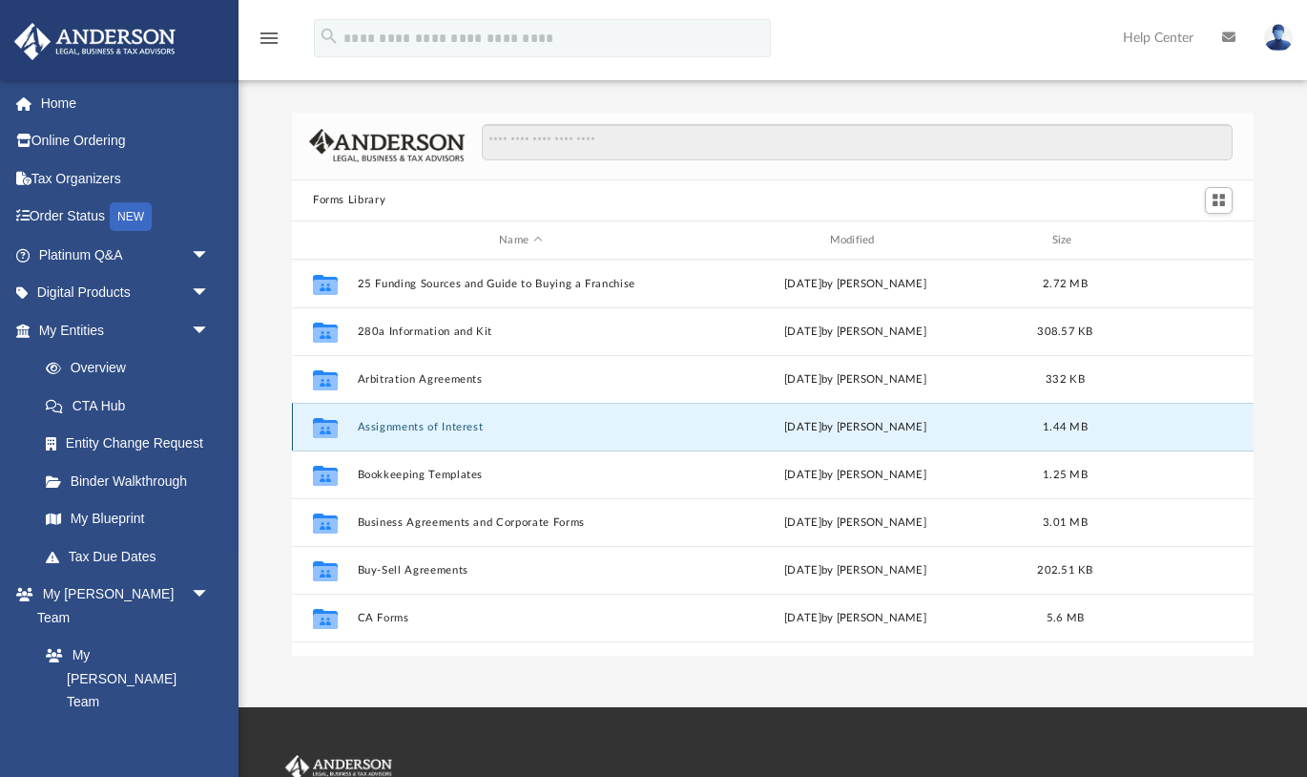
click at [449, 424] on button "Assignments of Interest" at bounding box center [521, 427] width 326 height 12
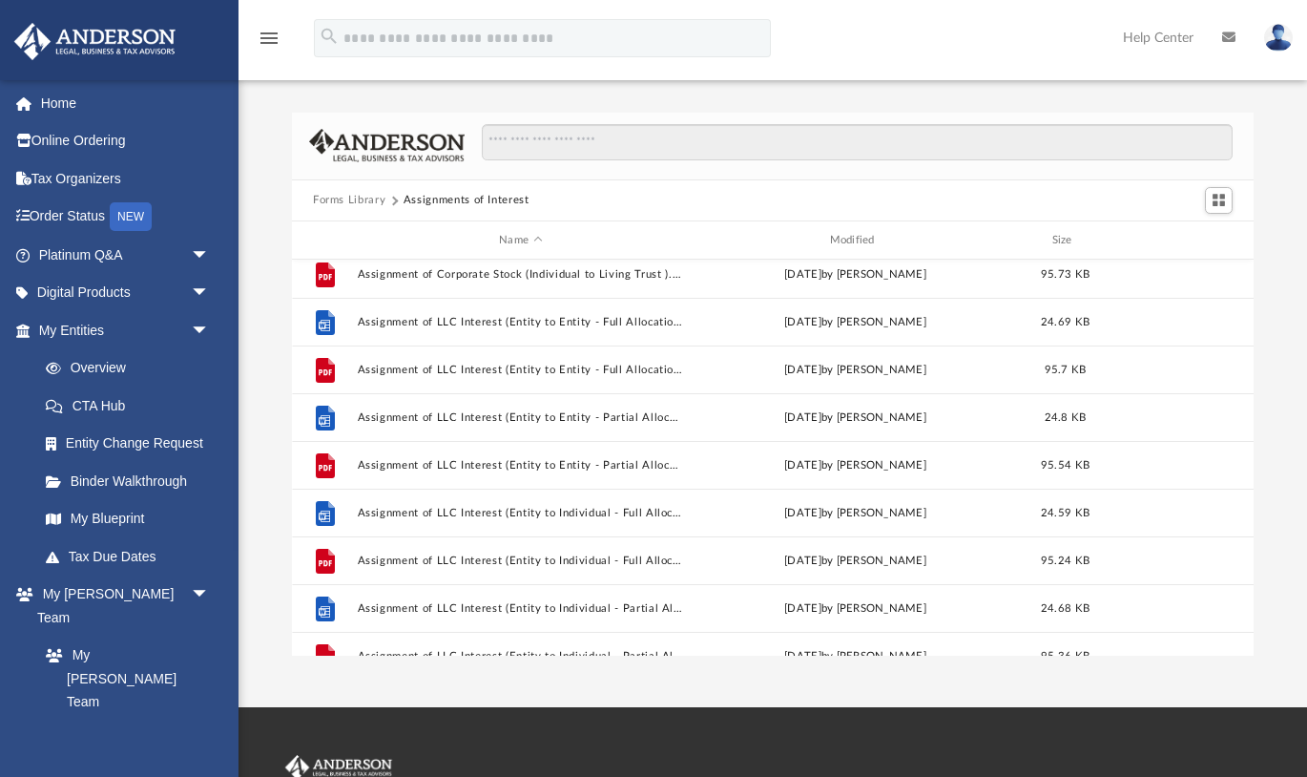
scroll to position [60, 0]
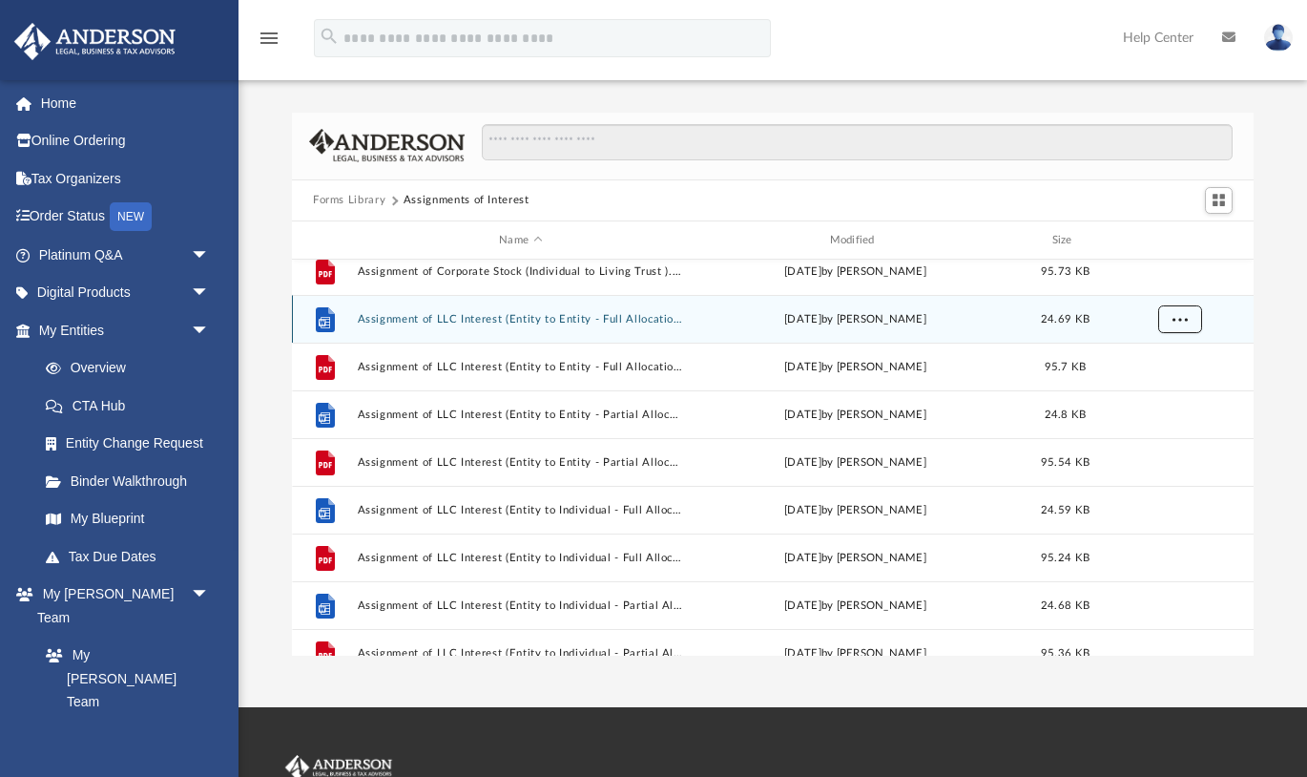
click at [1193, 312] on button "More options" at bounding box center [1180, 319] width 44 height 29
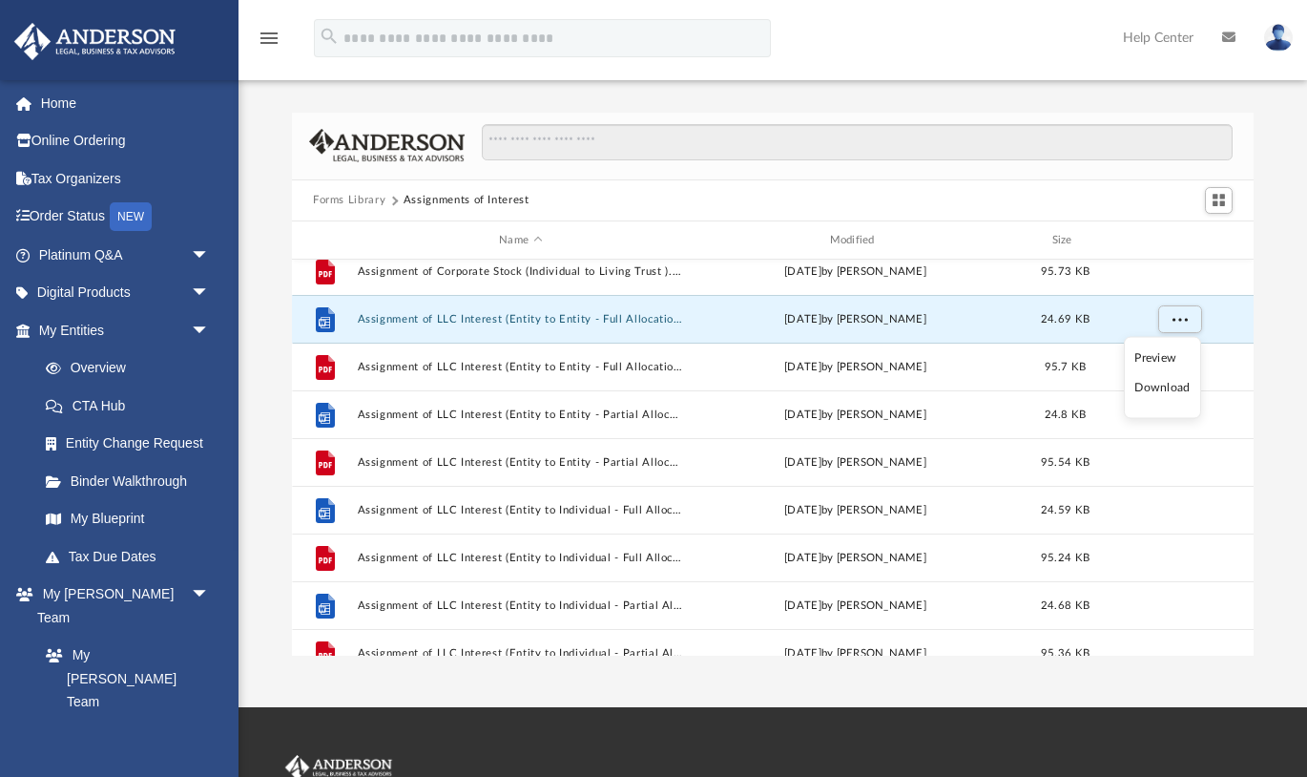
click at [1179, 388] on li "Download" at bounding box center [1162, 388] width 55 height 20
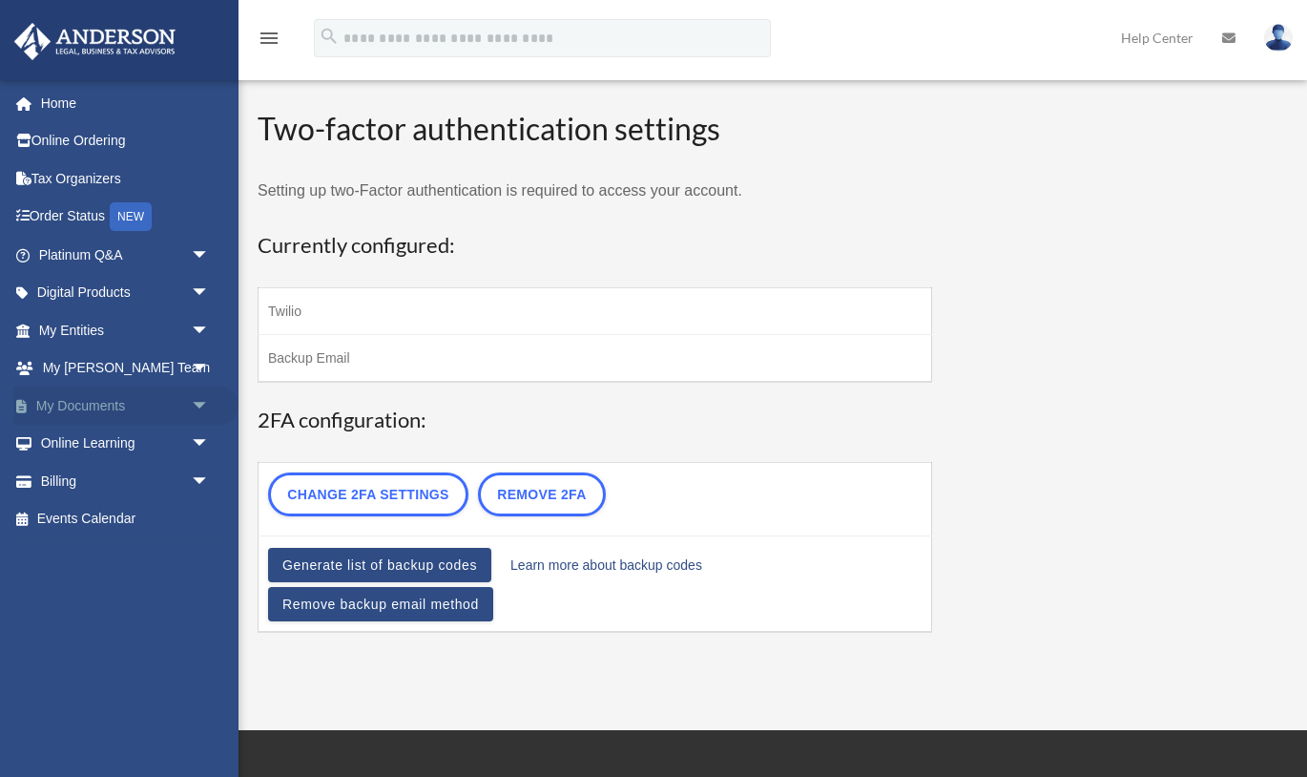
click at [102, 423] on link "My Documents arrow_drop_down" at bounding box center [125, 405] width 225 height 38
click at [205, 408] on span "arrow_drop_down" at bounding box center [210, 405] width 38 height 39
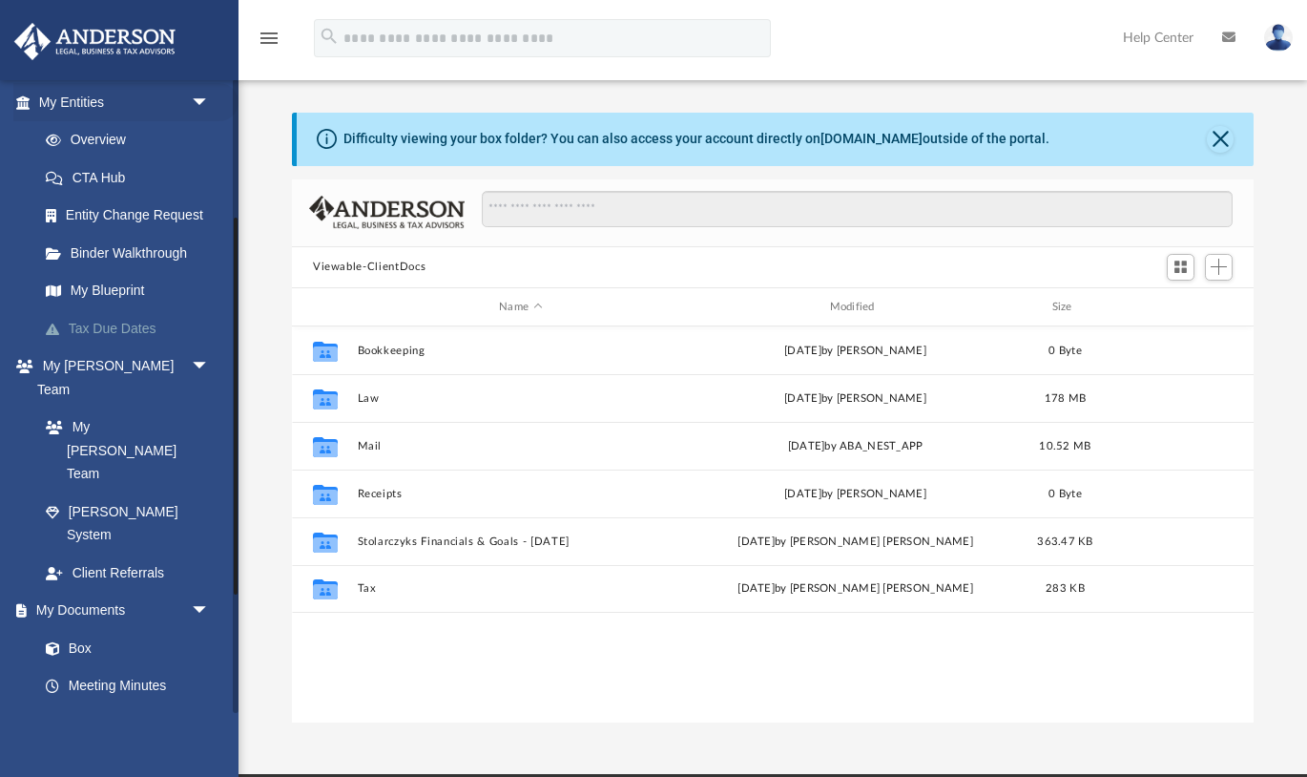
scroll to position [238, 0]
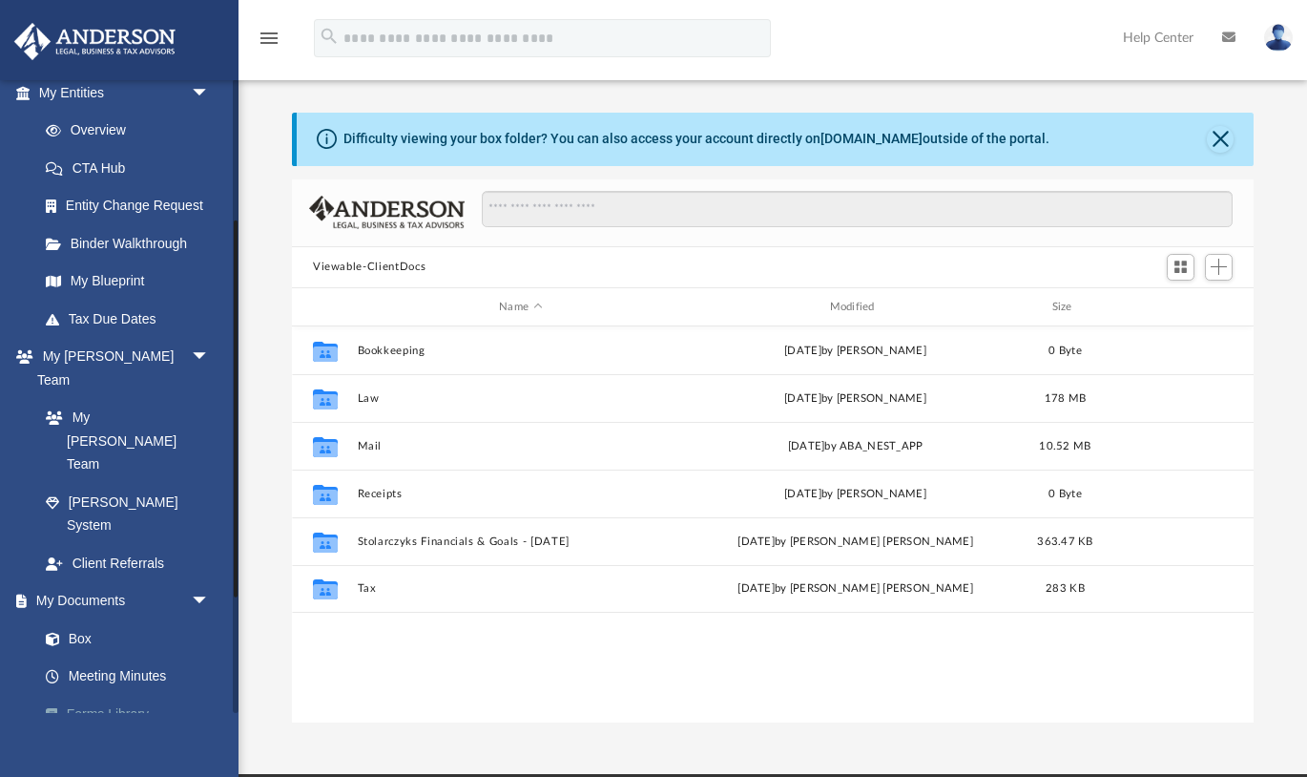
click at [124, 695] on link "Forms Library" at bounding box center [133, 714] width 212 height 38
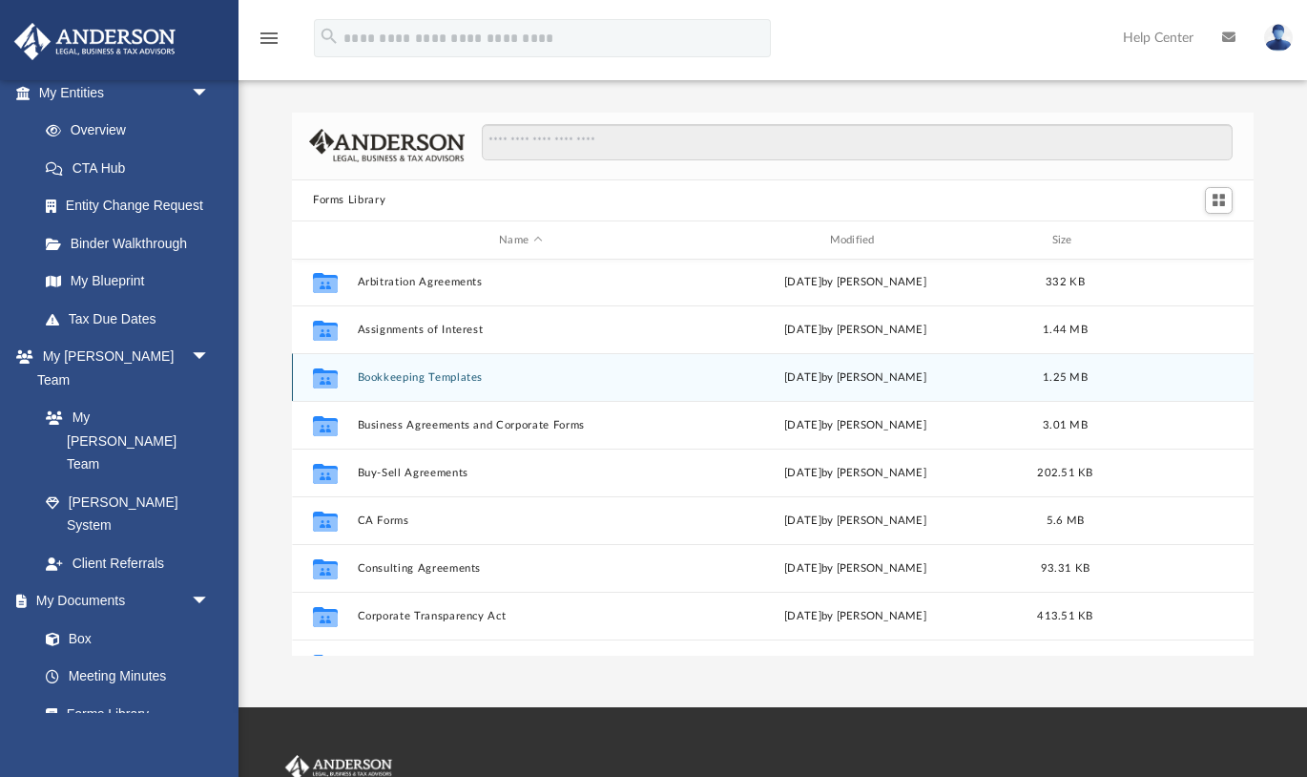
scroll to position [98, 0]
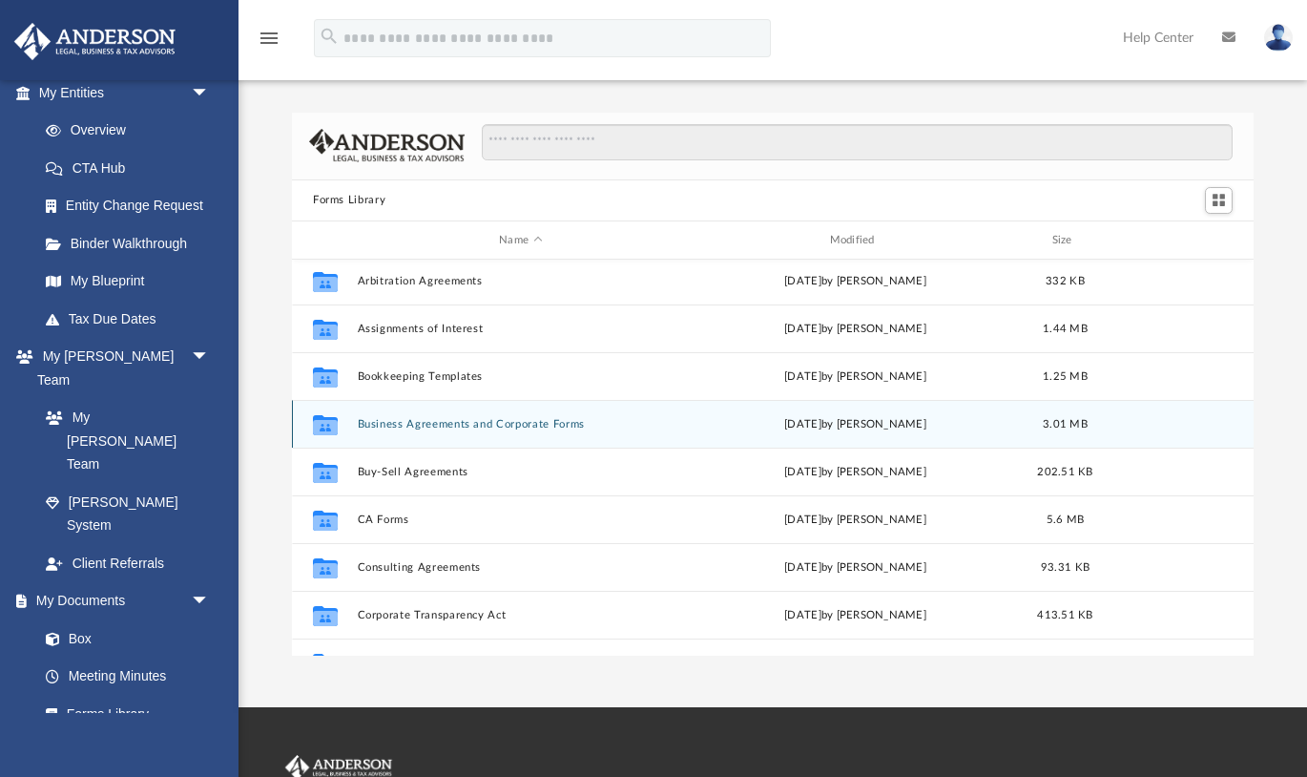
click at [470, 427] on button "Business Agreements and Corporate Forms" at bounding box center [521, 424] width 326 height 12
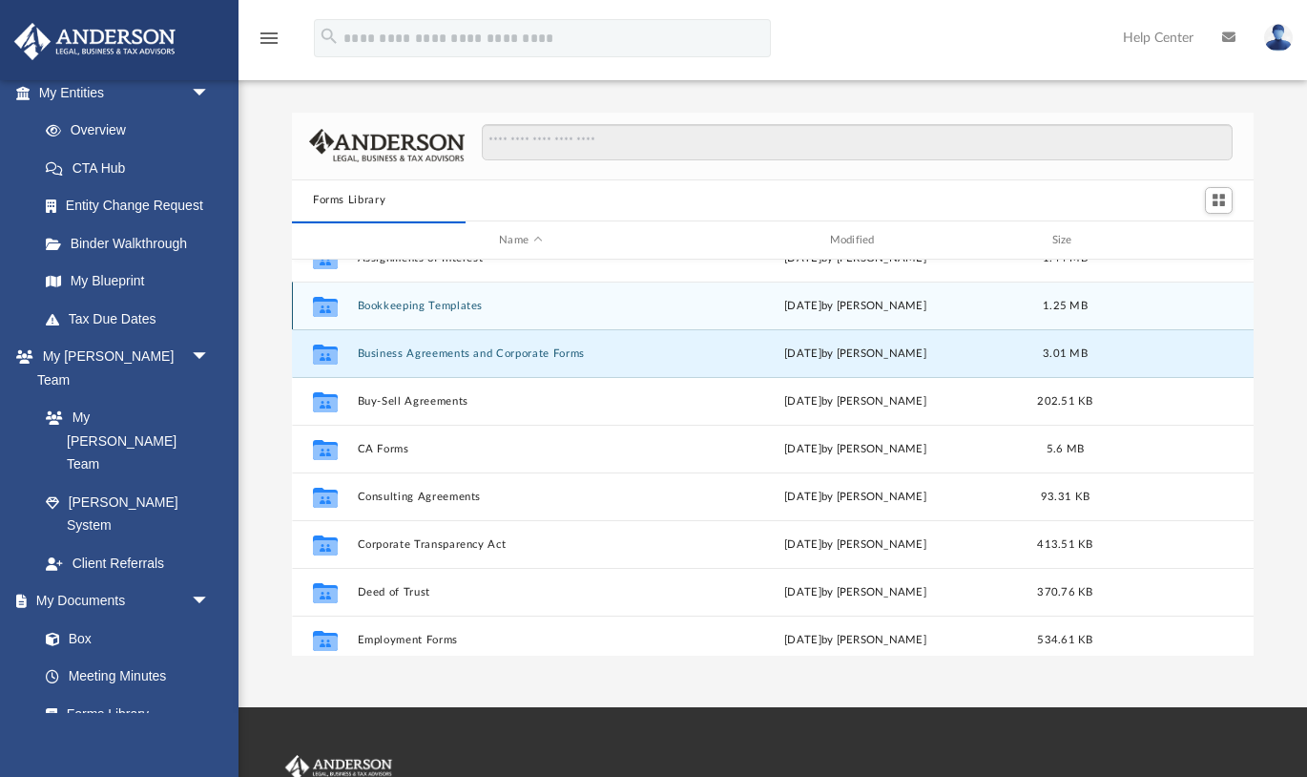
scroll to position [1, 1]
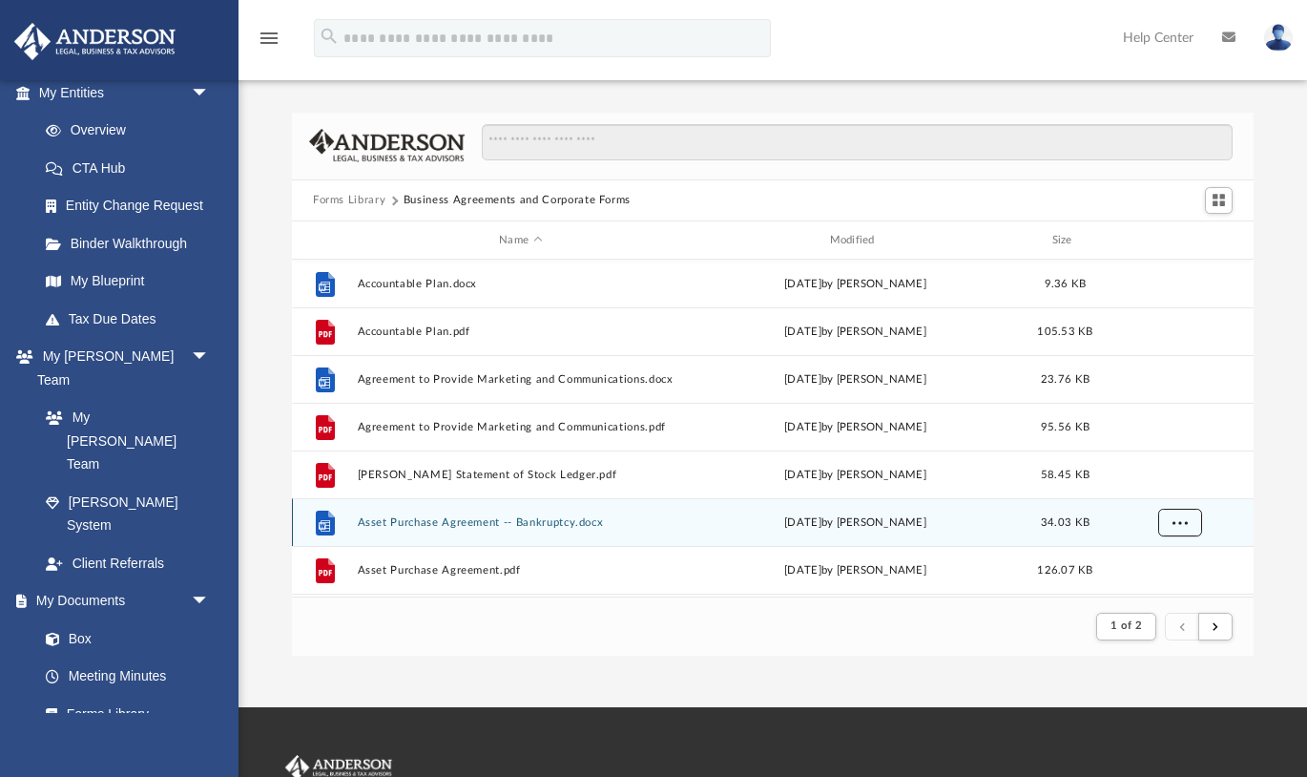
click at [1196, 522] on button "More options" at bounding box center [1180, 523] width 44 height 29
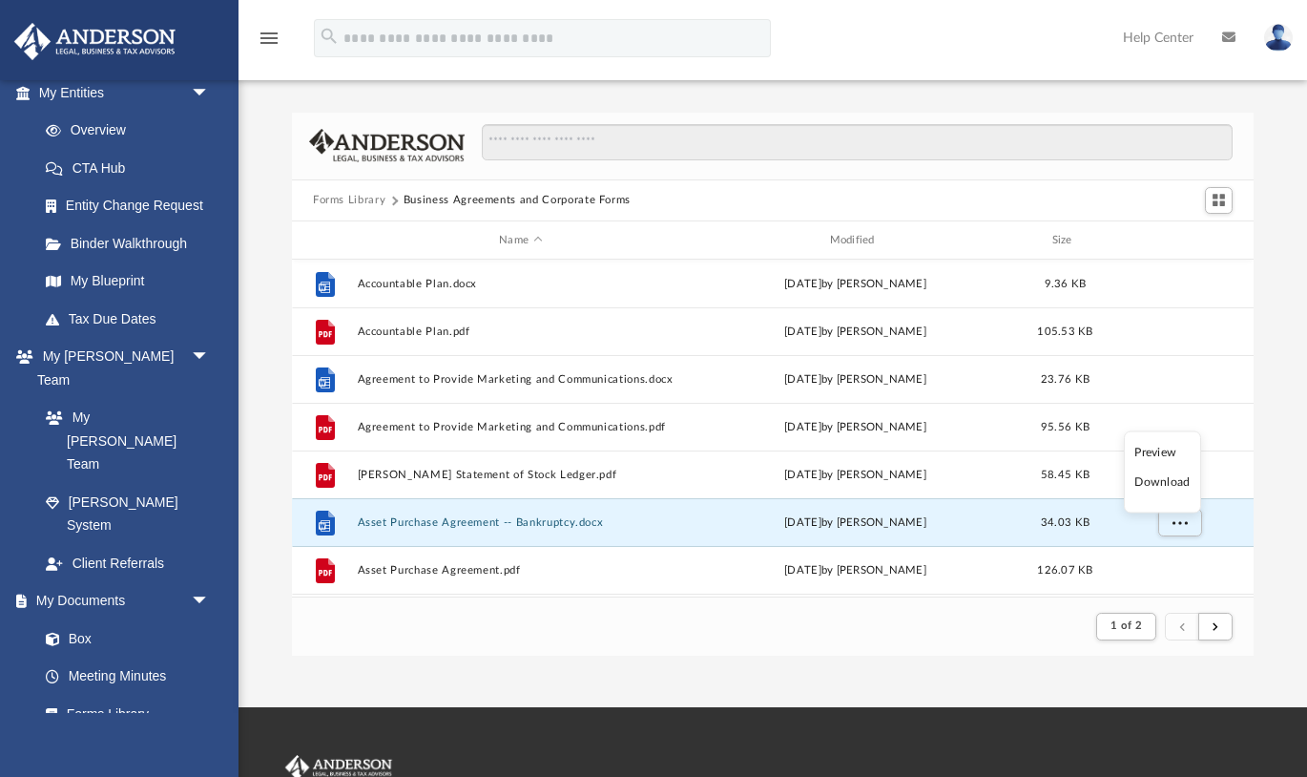
click at [1178, 486] on li "Download" at bounding box center [1162, 482] width 55 height 20
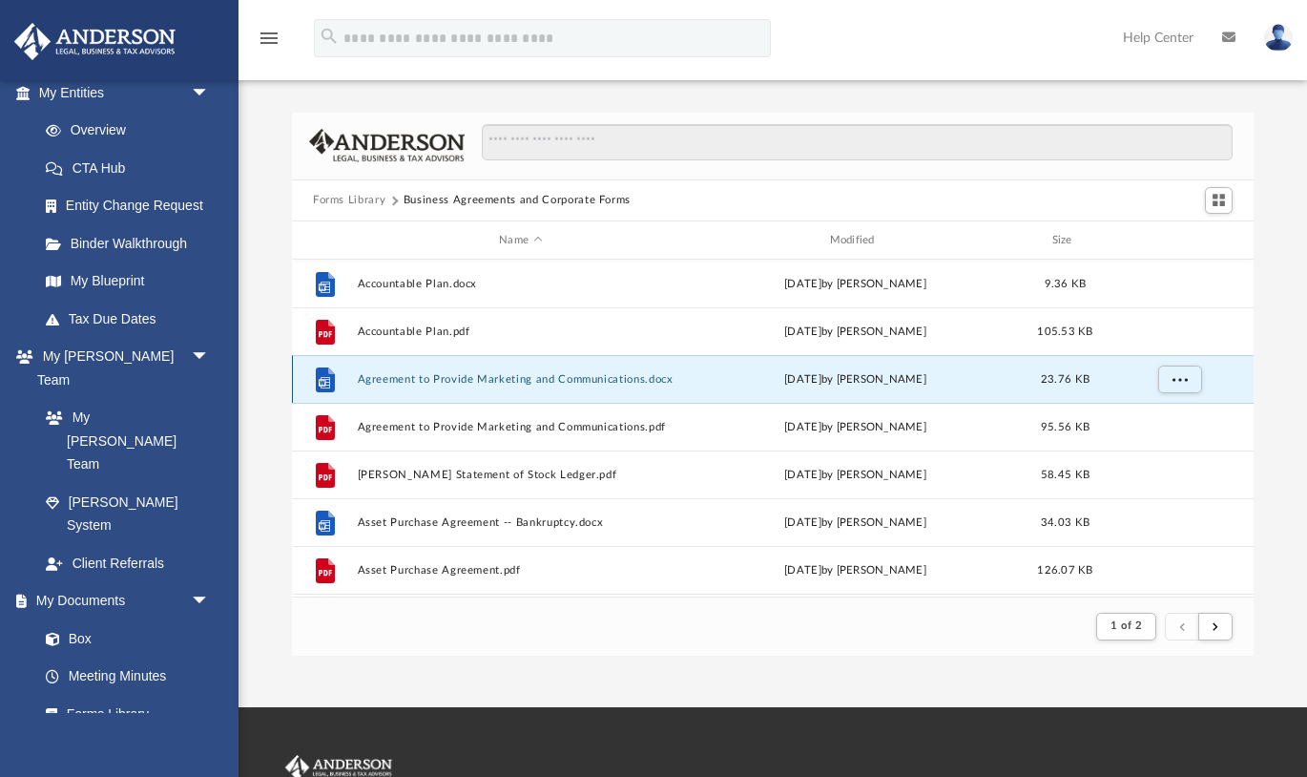
click at [572, 379] on button "Agreement to Provide Marketing and Communications.docx" at bounding box center [521, 379] width 326 height 12
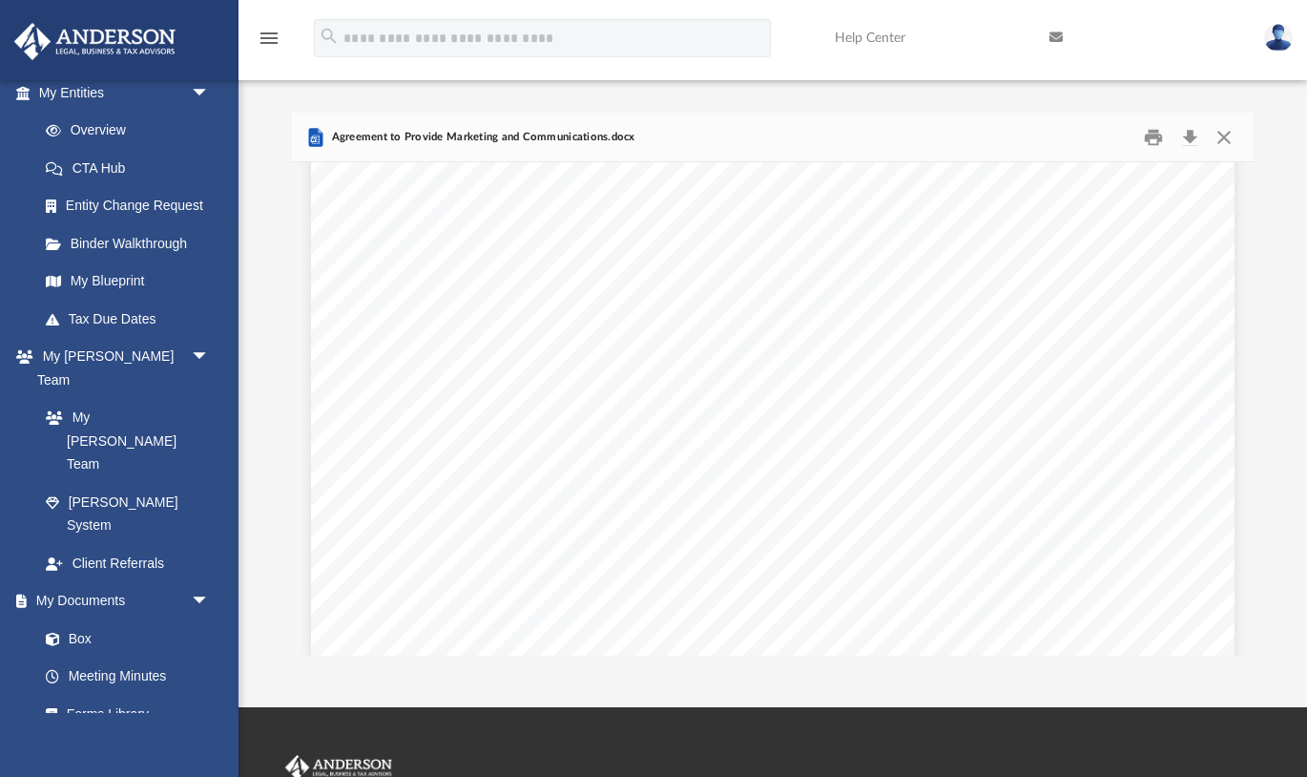
scroll to position [2555, 0]
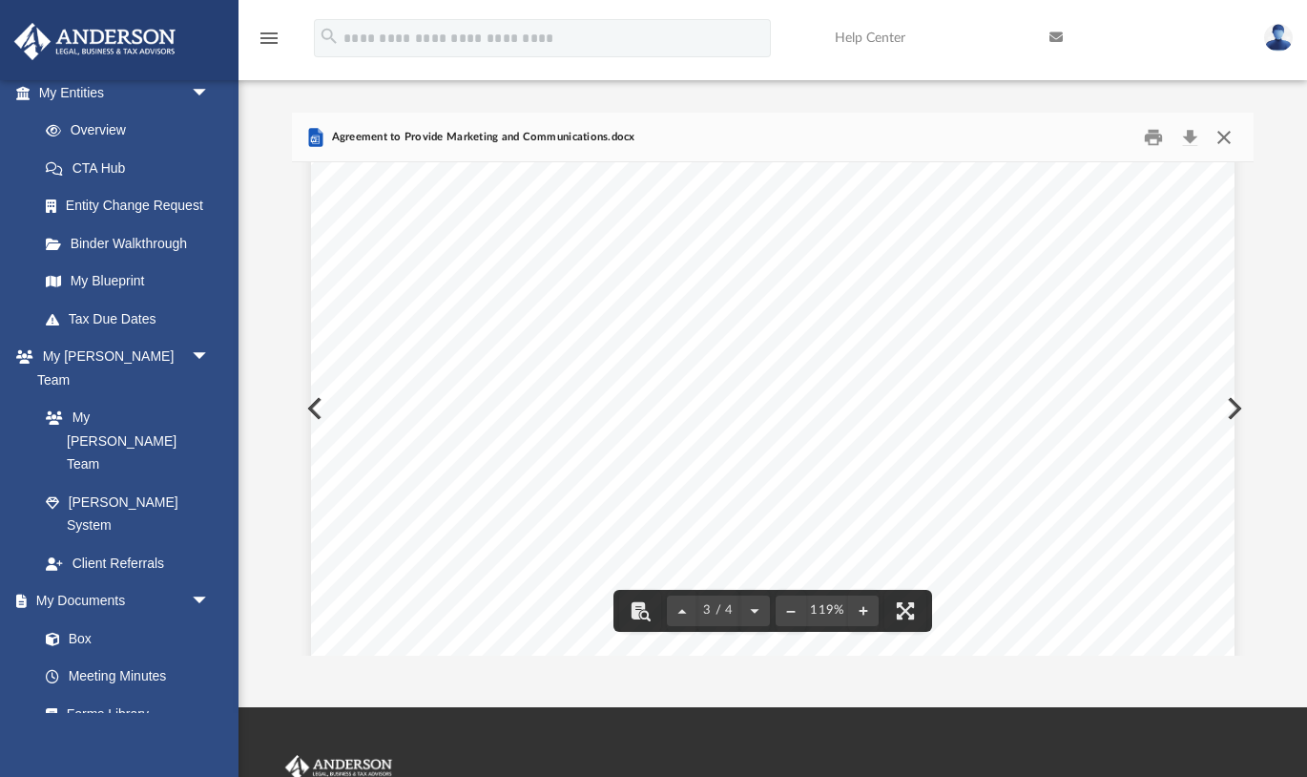
click at [1225, 136] on button "Close" at bounding box center [1224, 137] width 34 height 30
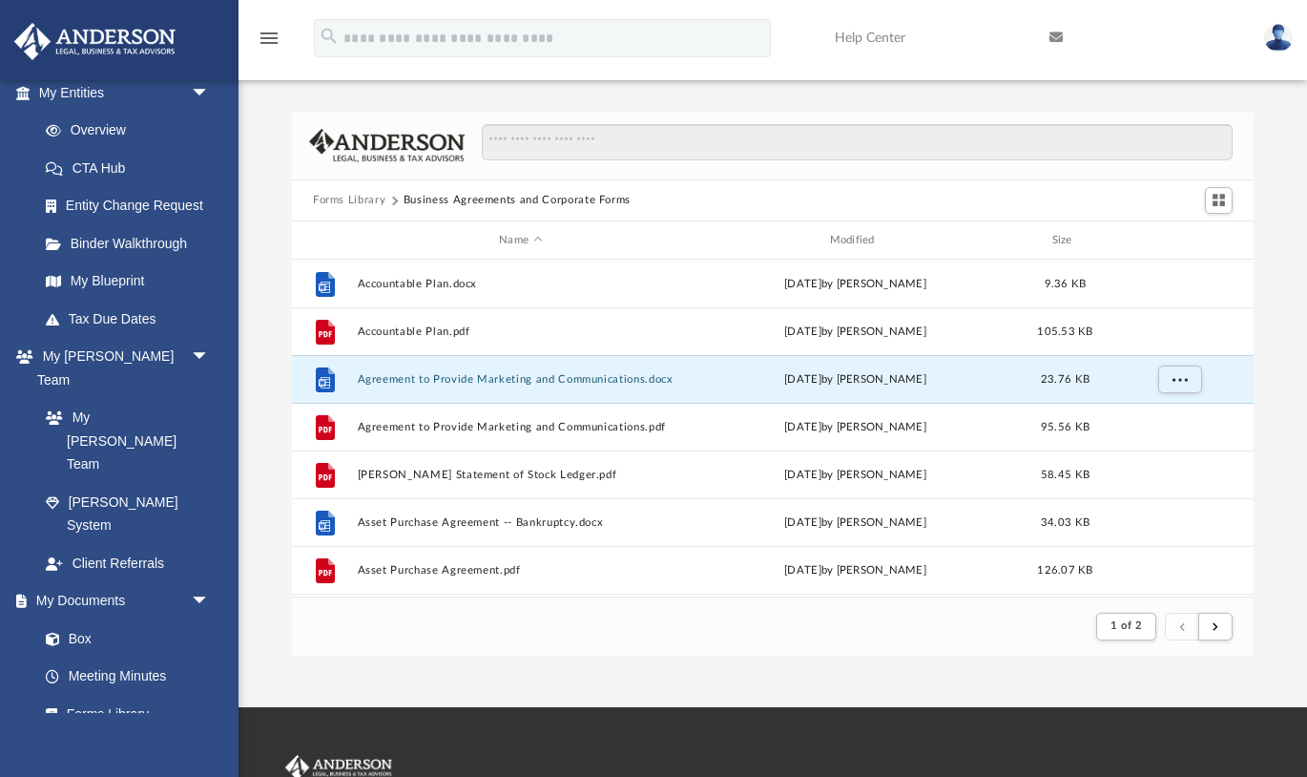
click at [365, 198] on button "Forms Library" at bounding box center [349, 200] width 73 height 17
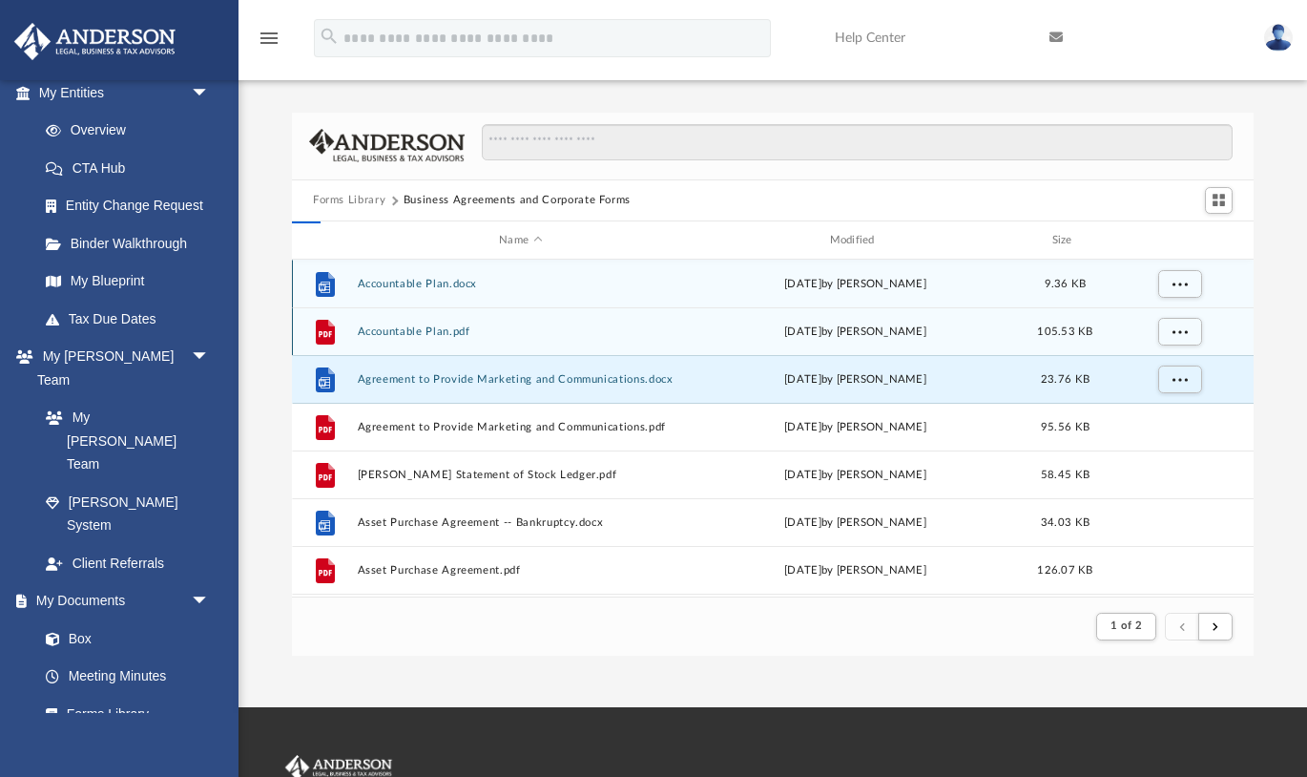
scroll to position [433, 962]
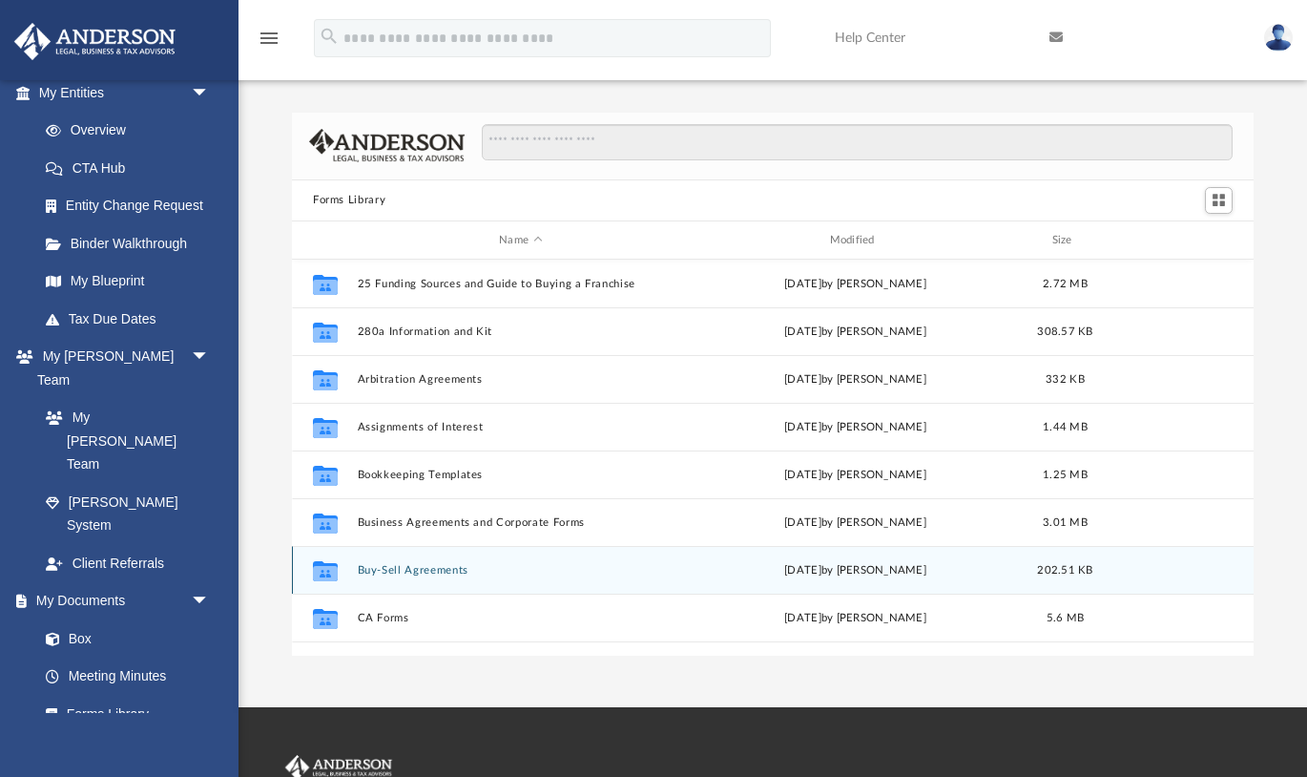
click at [403, 570] on button "Buy-Sell Agreements" at bounding box center [521, 570] width 326 height 12
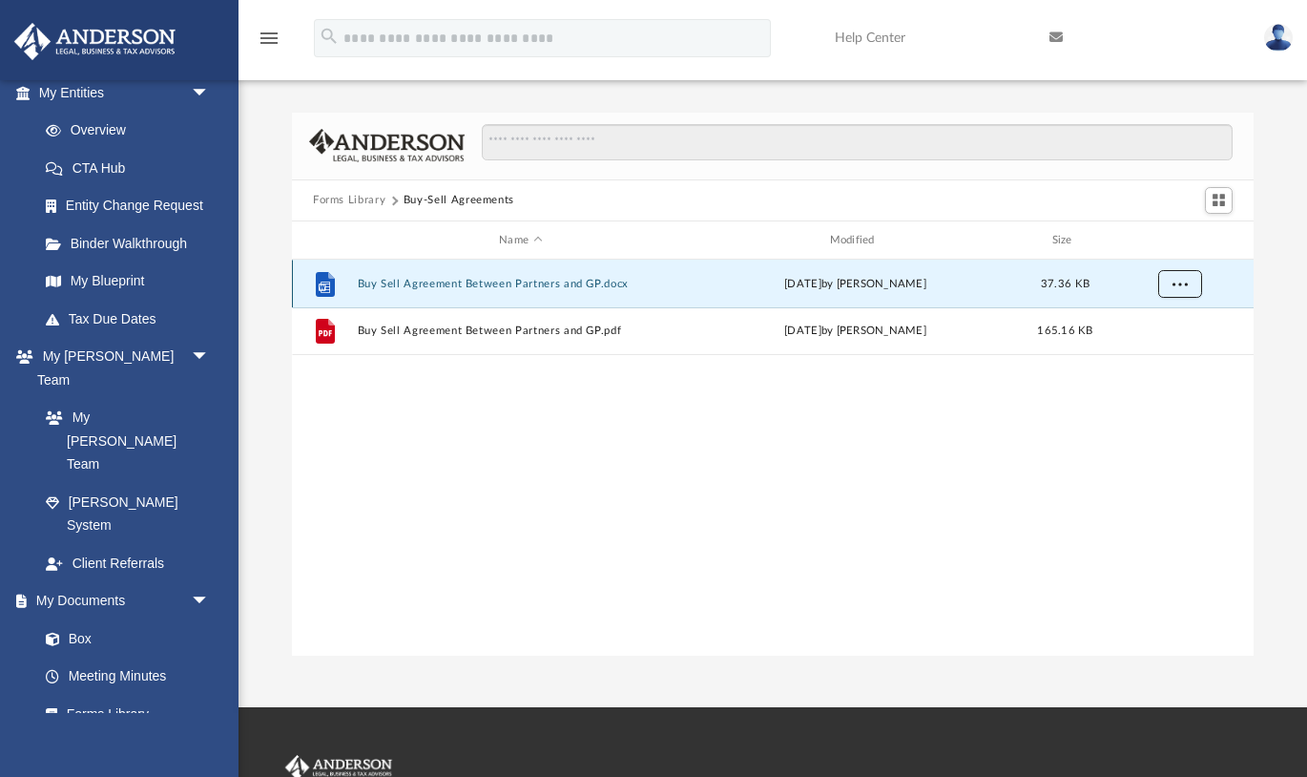
click at [1196, 280] on button "More options" at bounding box center [1180, 284] width 44 height 29
click at [1187, 359] on li "Download" at bounding box center [1162, 353] width 55 height 20
click at [1189, 284] on button "More options" at bounding box center [1180, 284] width 44 height 29
click at [349, 201] on button "Forms Library" at bounding box center [349, 200] width 73 height 17
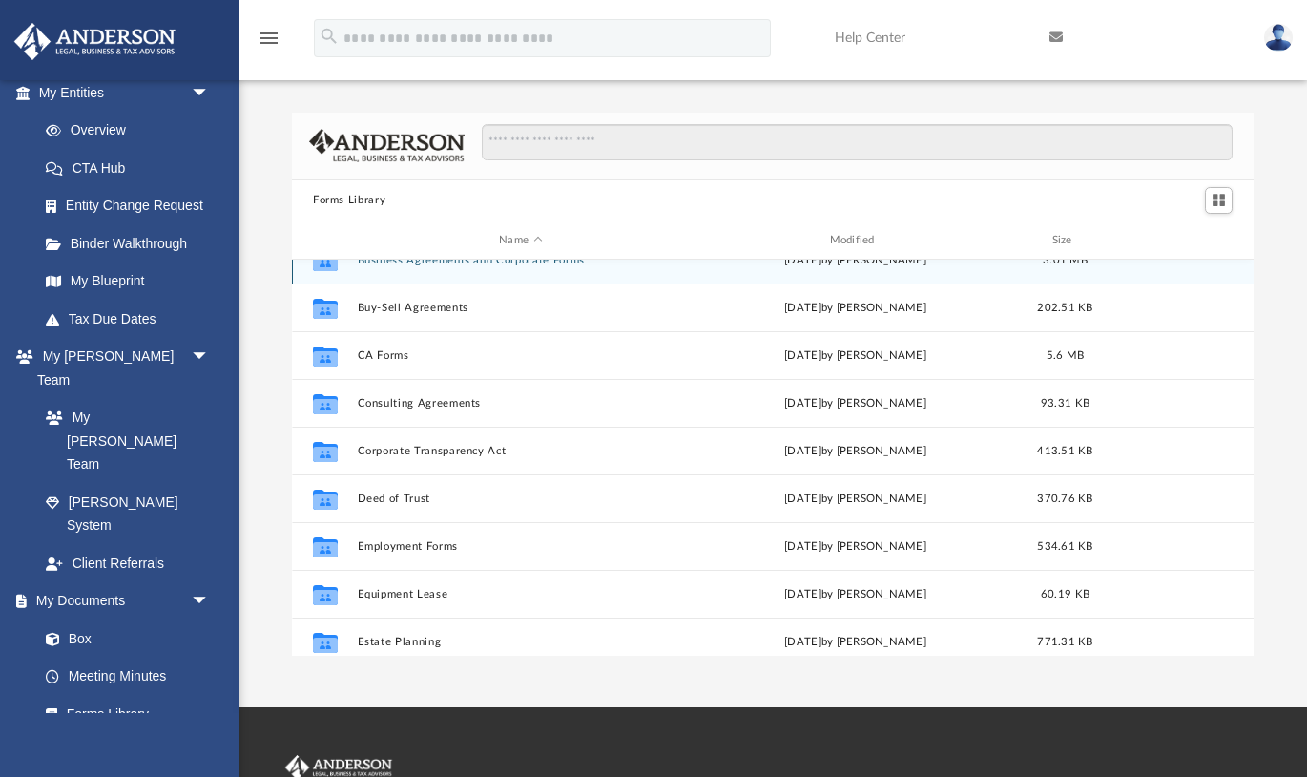
scroll to position [266, 0]
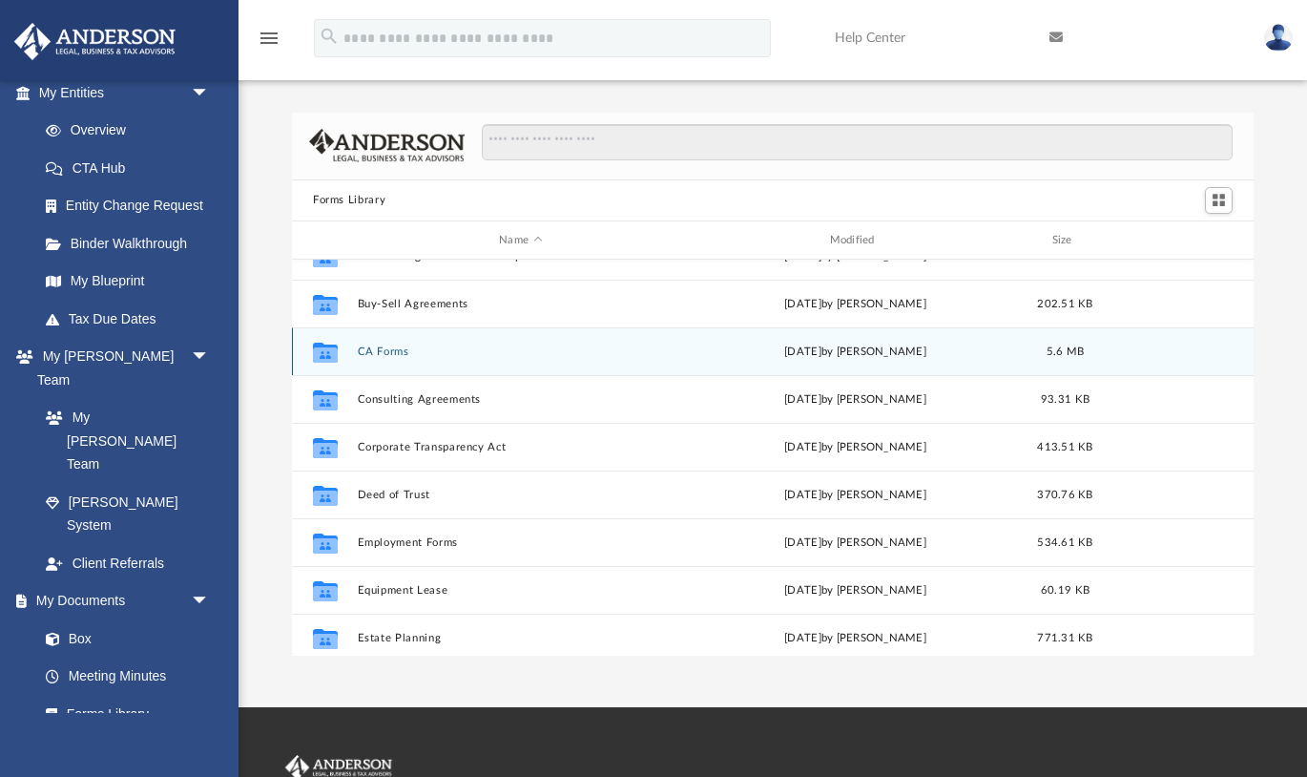
click at [377, 347] on button "CA Forms" at bounding box center [521, 351] width 326 height 12
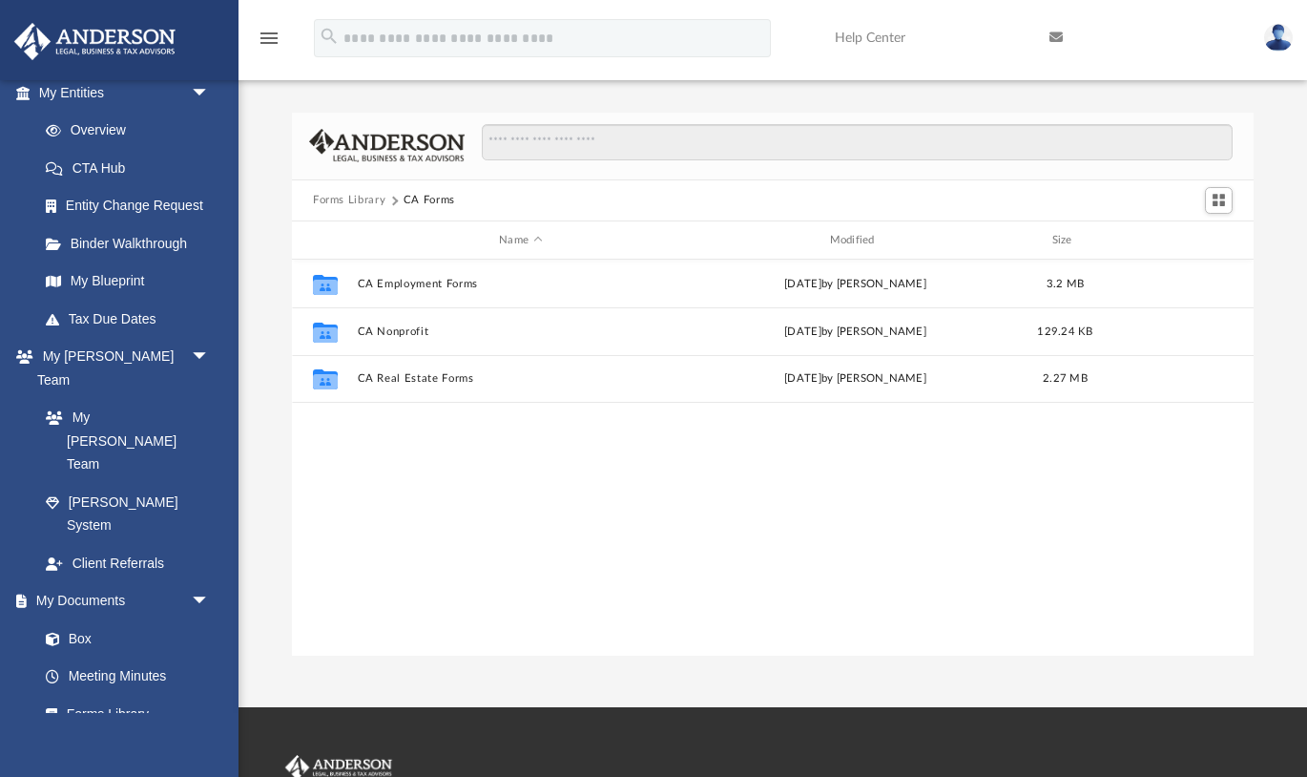
scroll to position [0, 0]
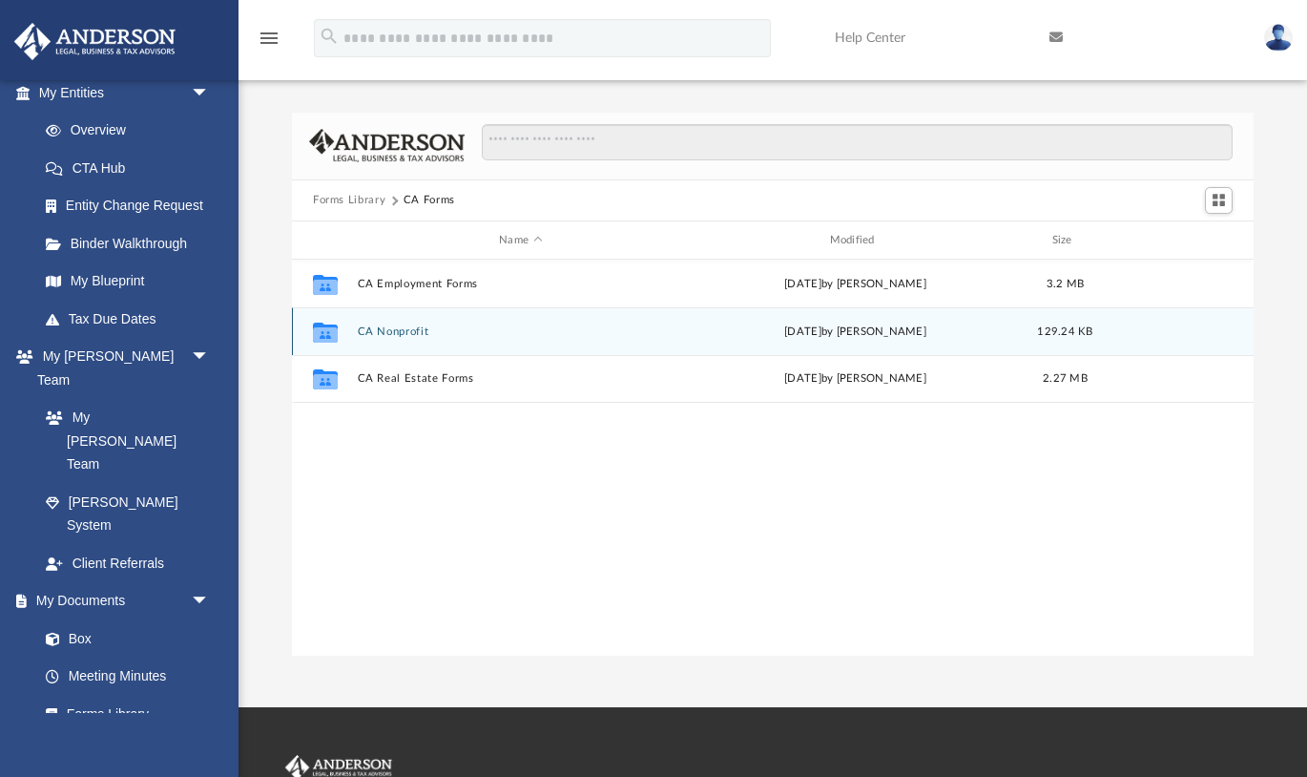
click at [391, 330] on button "CA Nonprofit" at bounding box center [521, 331] width 326 height 12
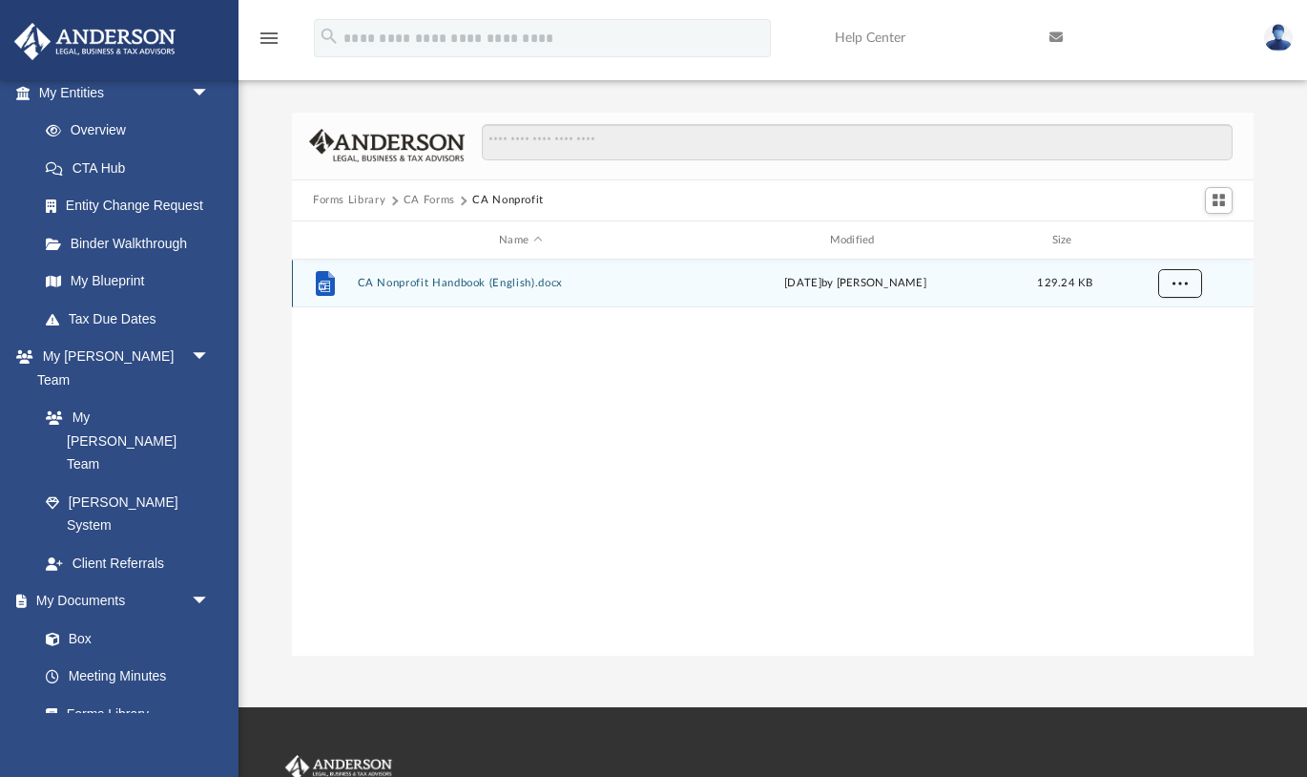
click at [1168, 276] on button "More options" at bounding box center [1180, 284] width 44 height 29
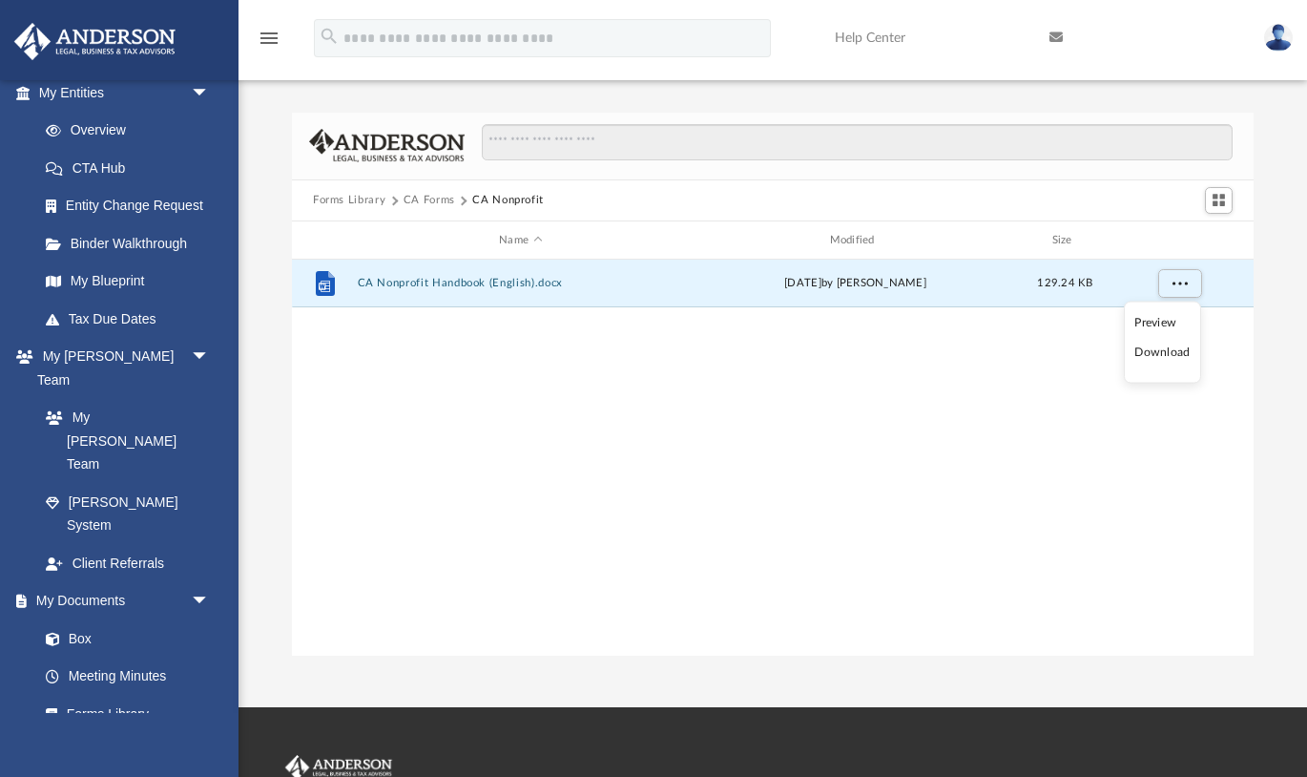
click at [1167, 349] on li "Download" at bounding box center [1162, 353] width 55 height 20
click at [435, 199] on button "CA Forms" at bounding box center [430, 200] width 52 height 17
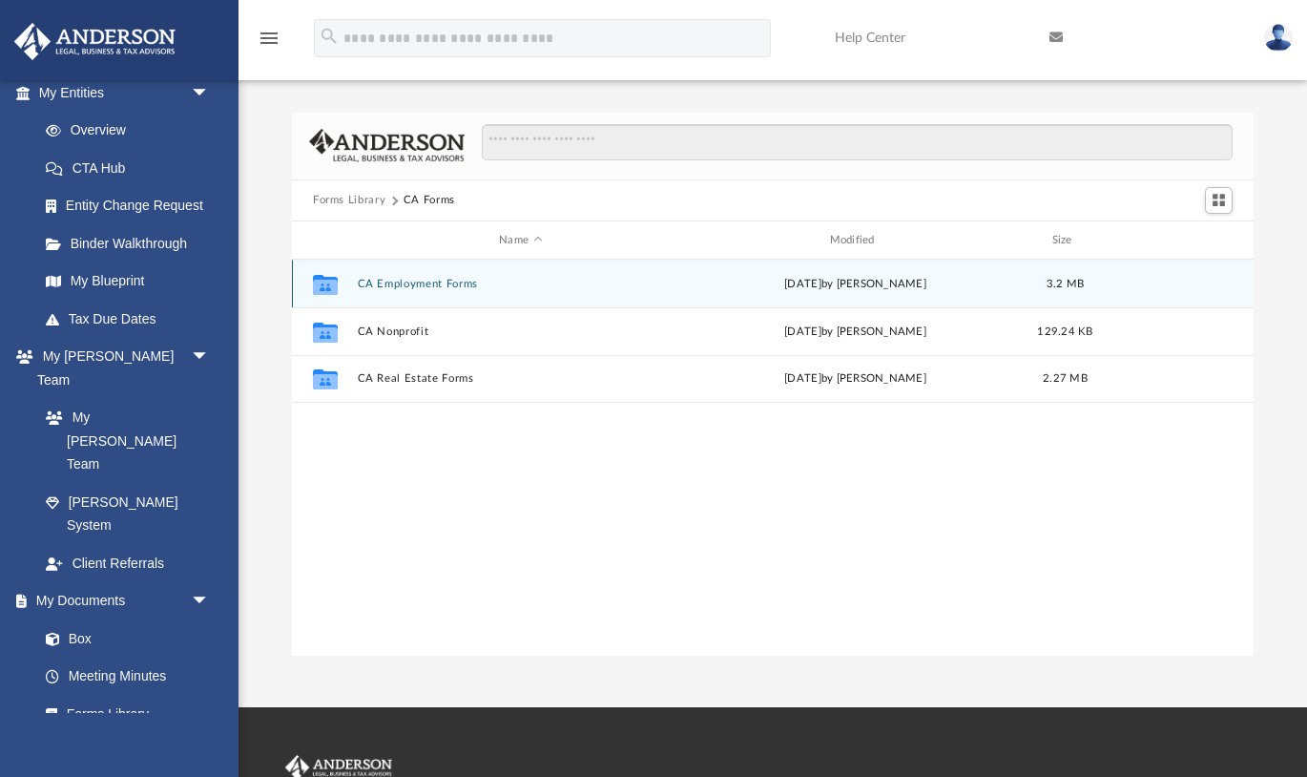
click at [403, 287] on button "CA Employment Forms" at bounding box center [521, 284] width 326 height 12
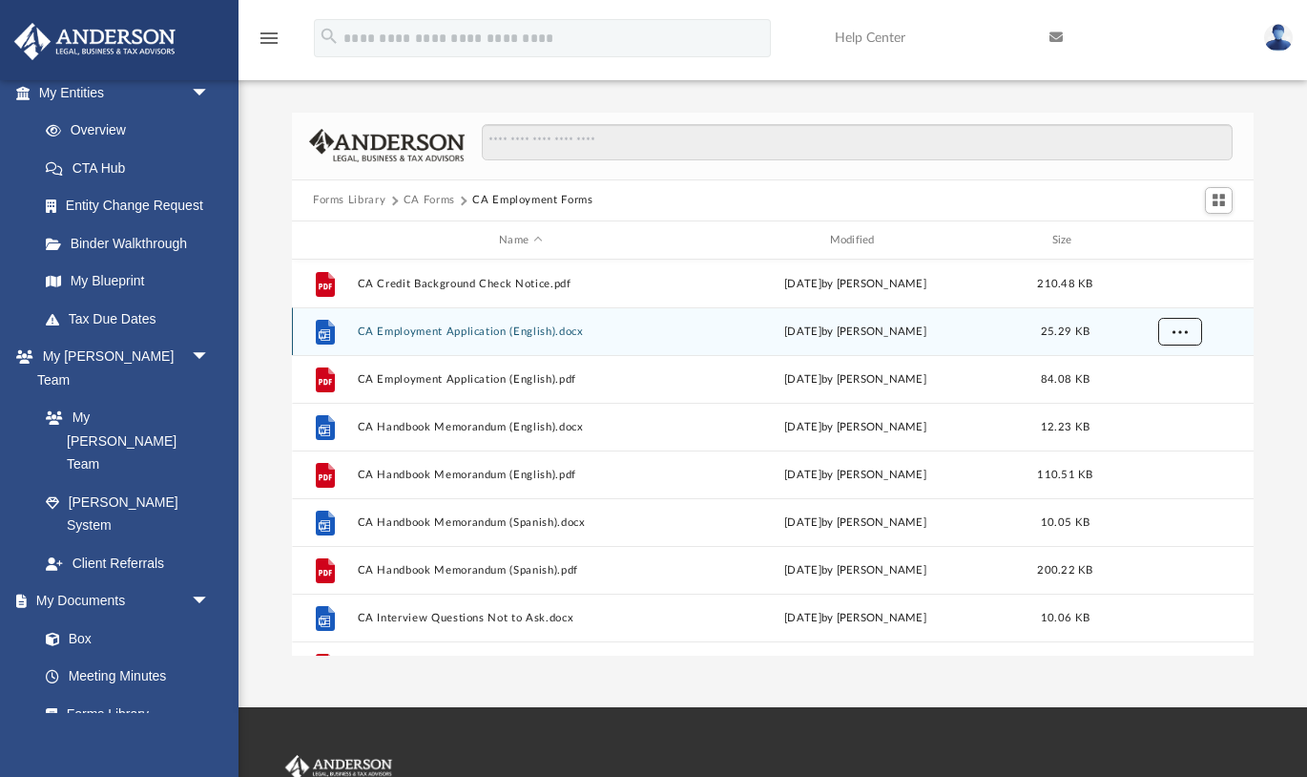
click at [1177, 326] on span "More options" at bounding box center [1180, 331] width 15 height 10
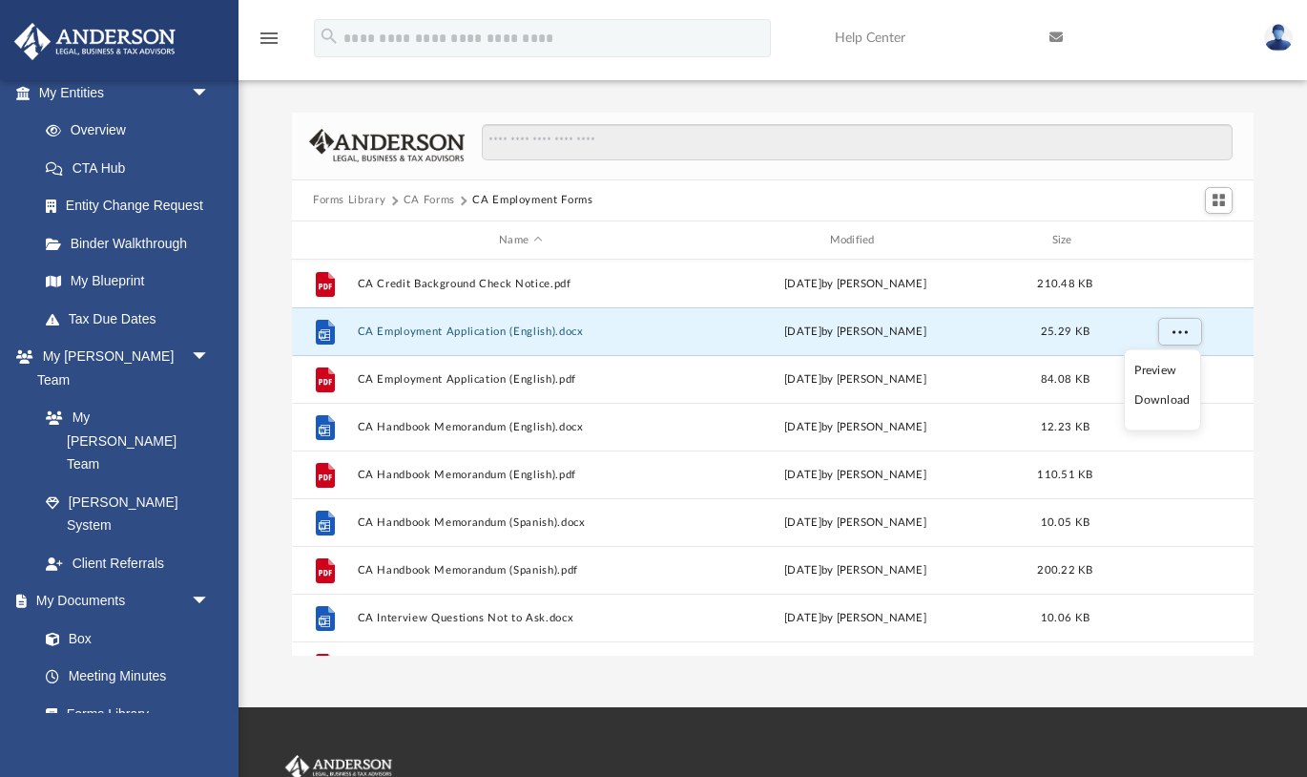
click at [1169, 400] on li "Download" at bounding box center [1162, 400] width 55 height 20
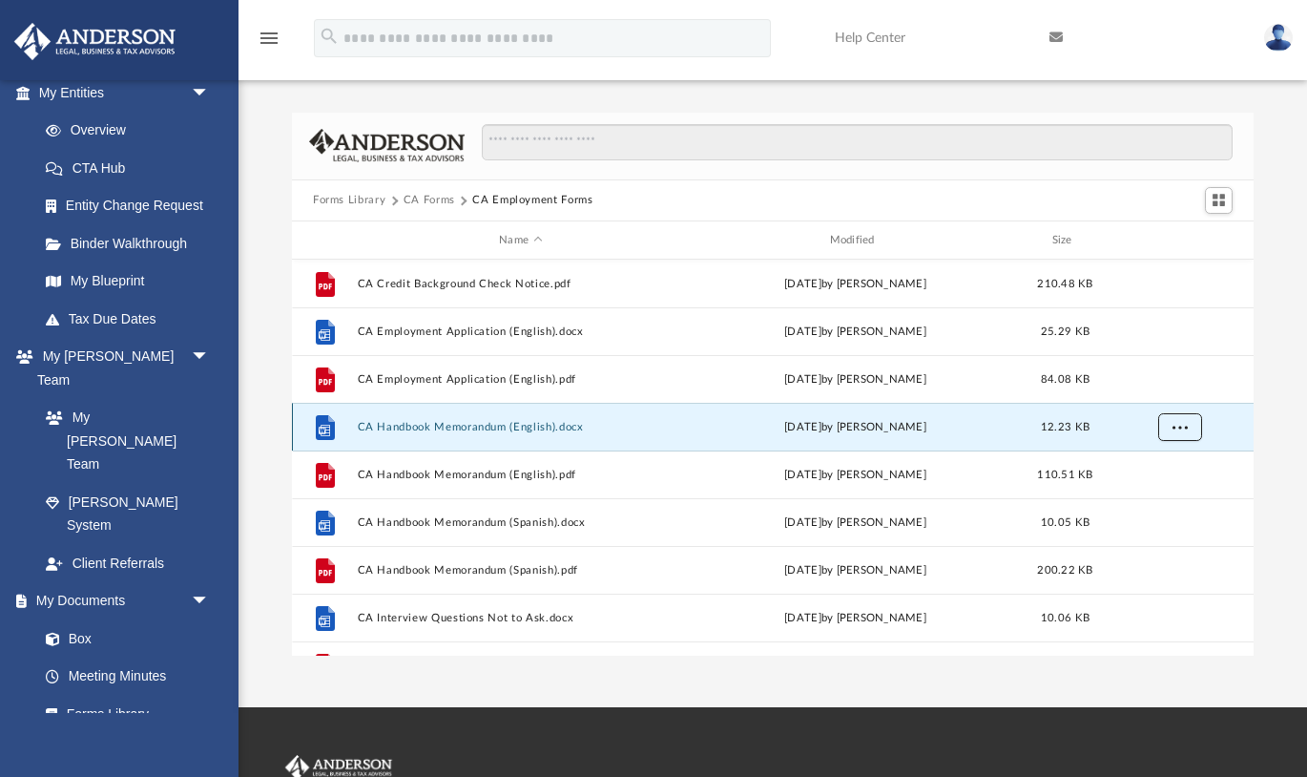
click at [1198, 424] on button "More options" at bounding box center [1180, 427] width 44 height 29
click at [1169, 494] on li "Download" at bounding box center [1162, 496] width 55 height 20
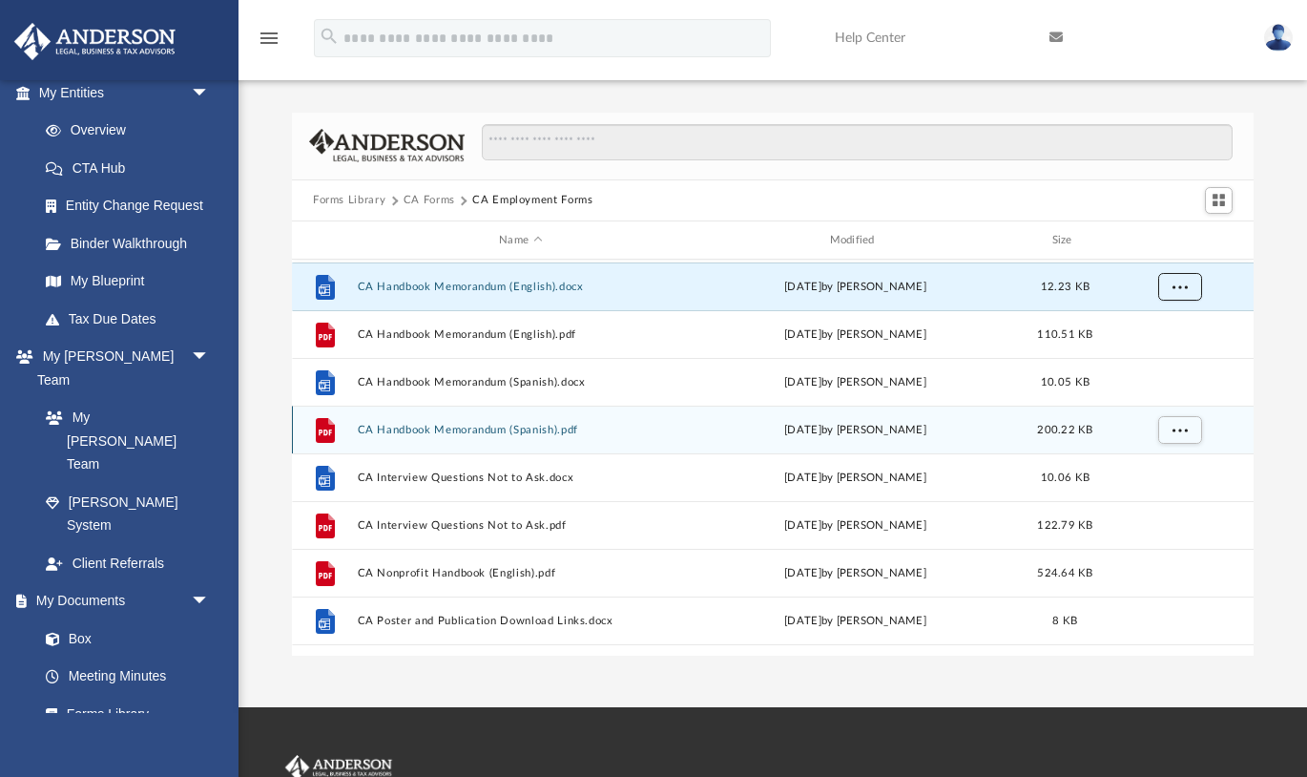
scroll to position [147, 0]
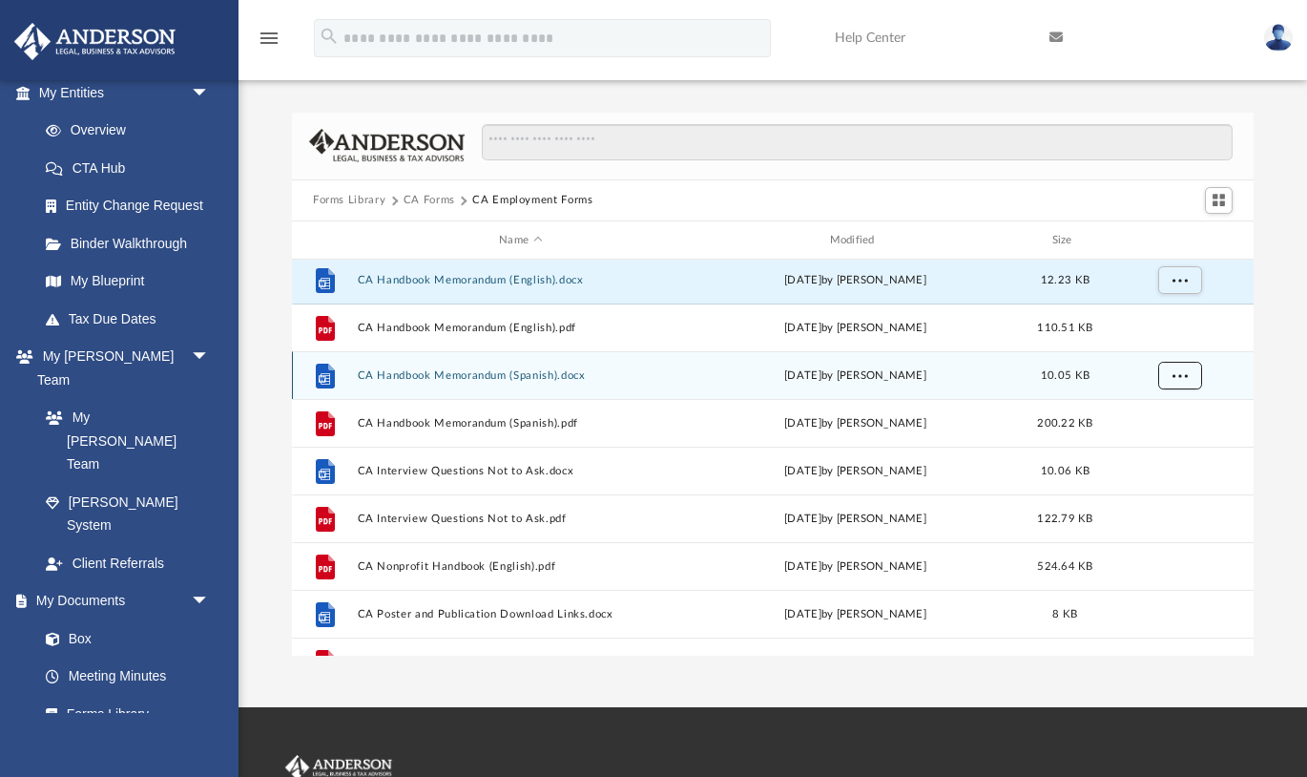
click at [1176, 375] on span "More options" at bounding box center [1180, 375] width 15 height 10
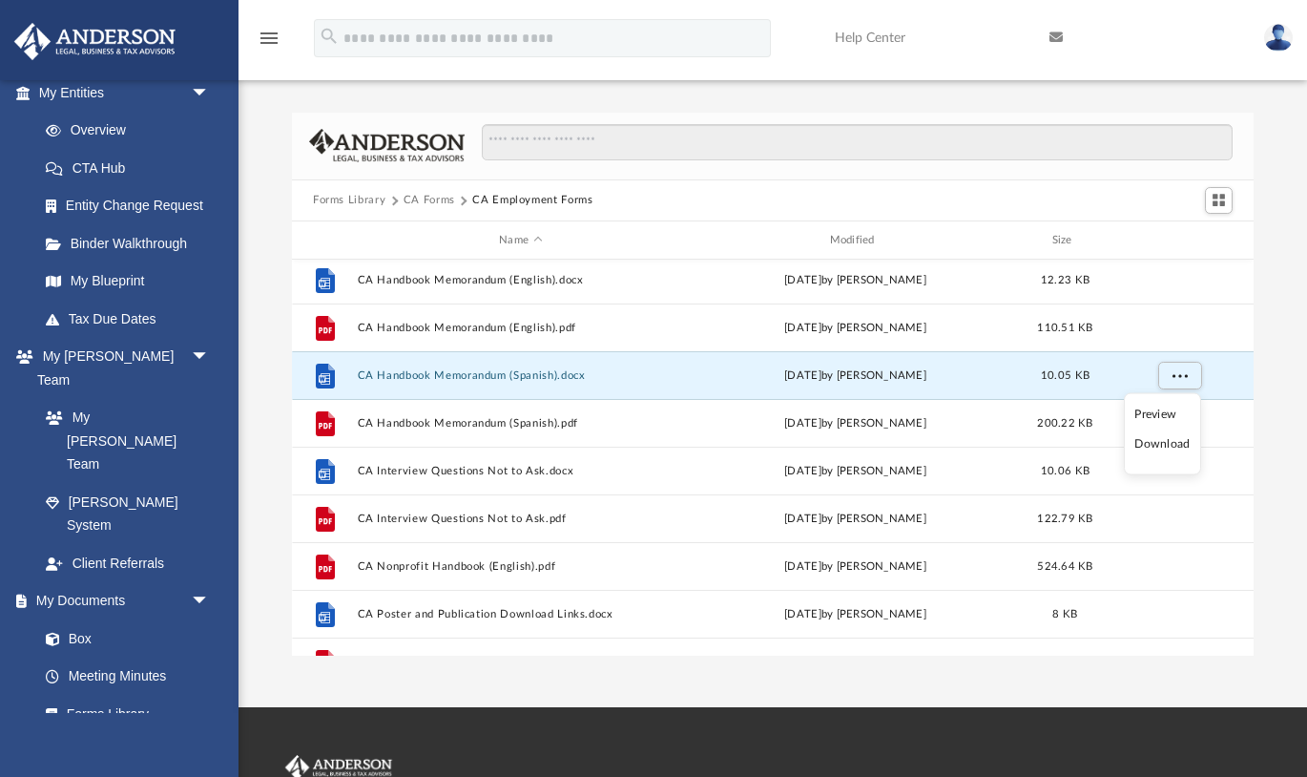
click at [1158, 440] on li "Download" at bounding box center [1162, 444] width 55 height 20
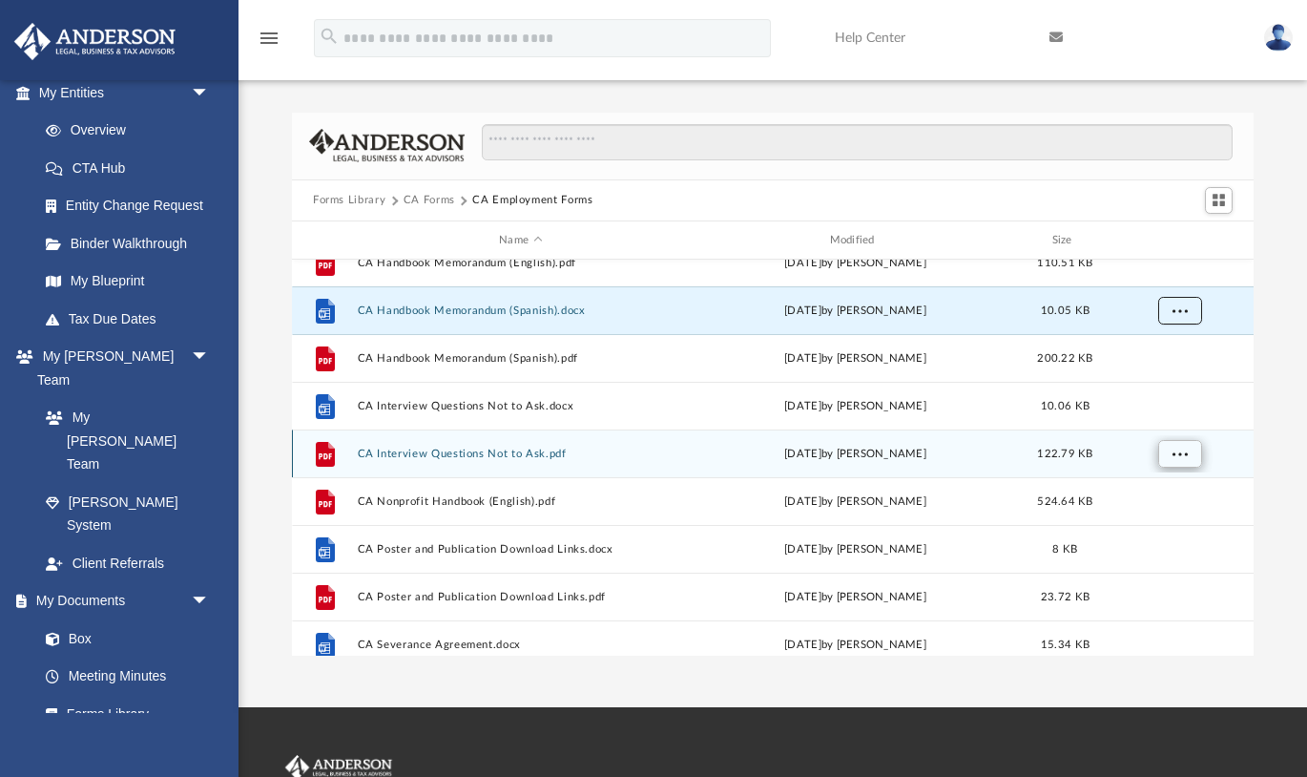
scroll to position [209, 0]
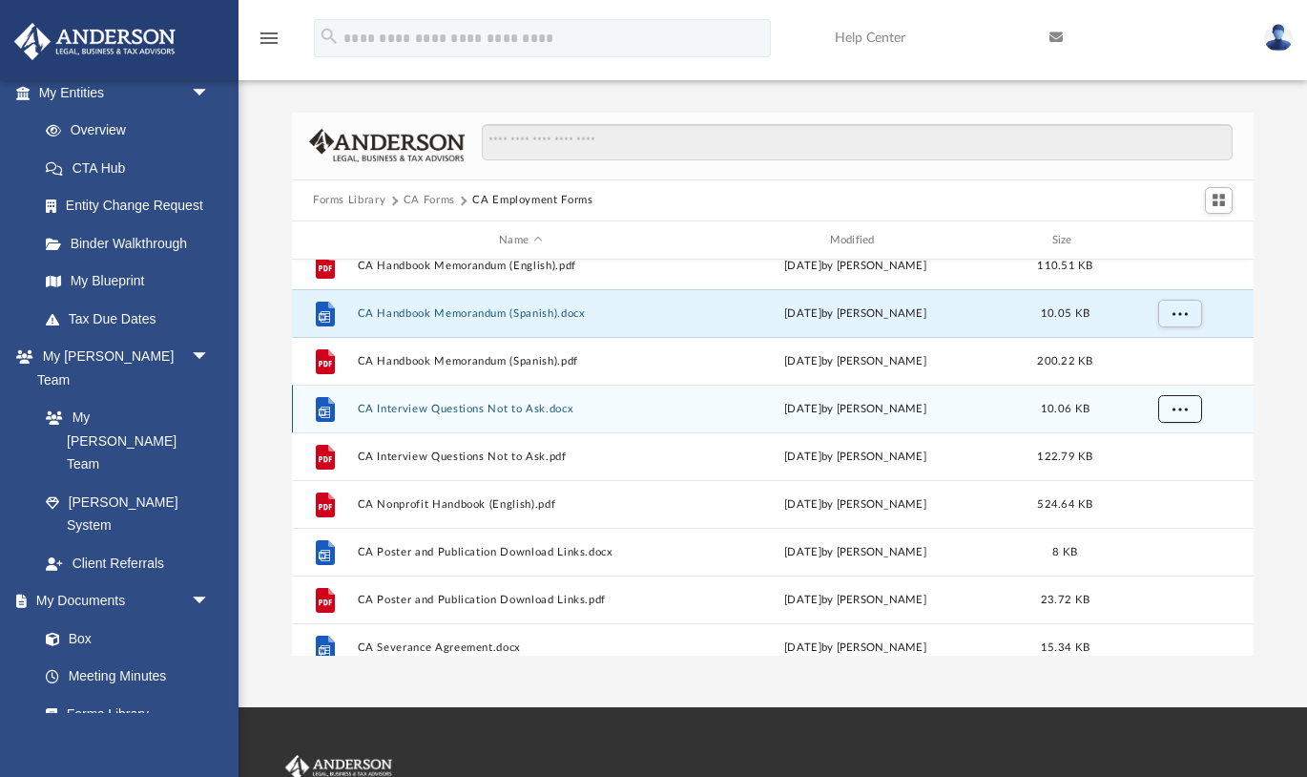
click at [1179, 416] on button "More options" at bounding box center [1180, 409] width 44 height 29
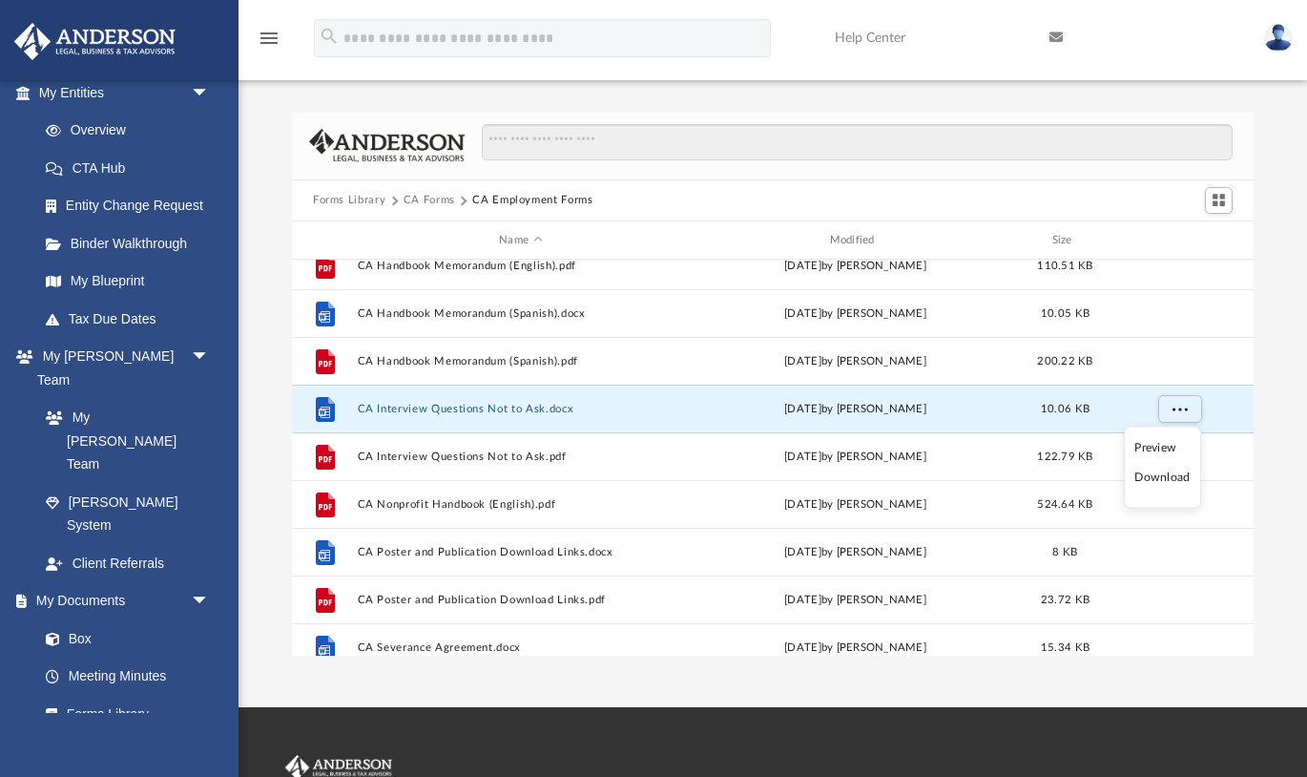
click at [1172, 475] on li "Download" at bounding box center [1162, 478] width 55 height 20
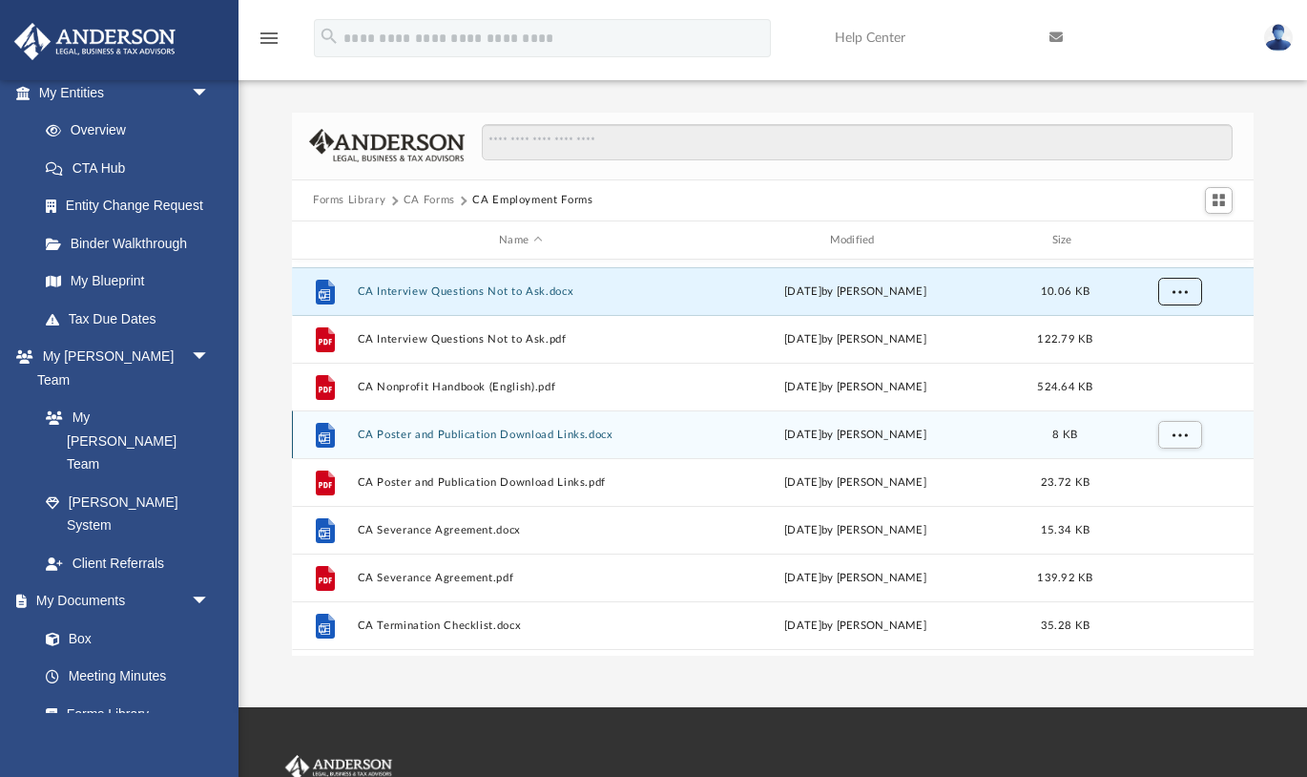
scroll to position [333, 0]
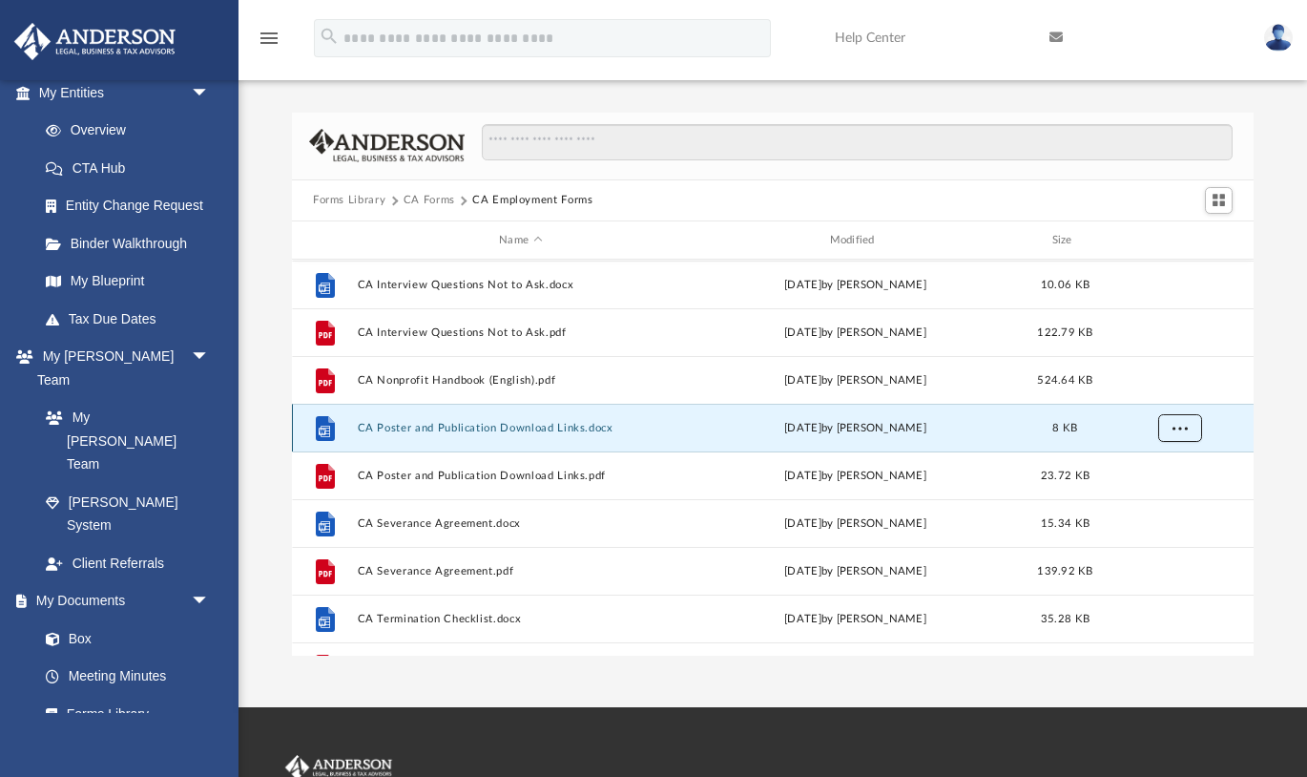
click at [1184, 426] on span "More options" at bounding box center [1180, 428] width 15 height 10
click at [1163, 496] on li "Download" at bounding box center [1162, 497] width 55 height 20
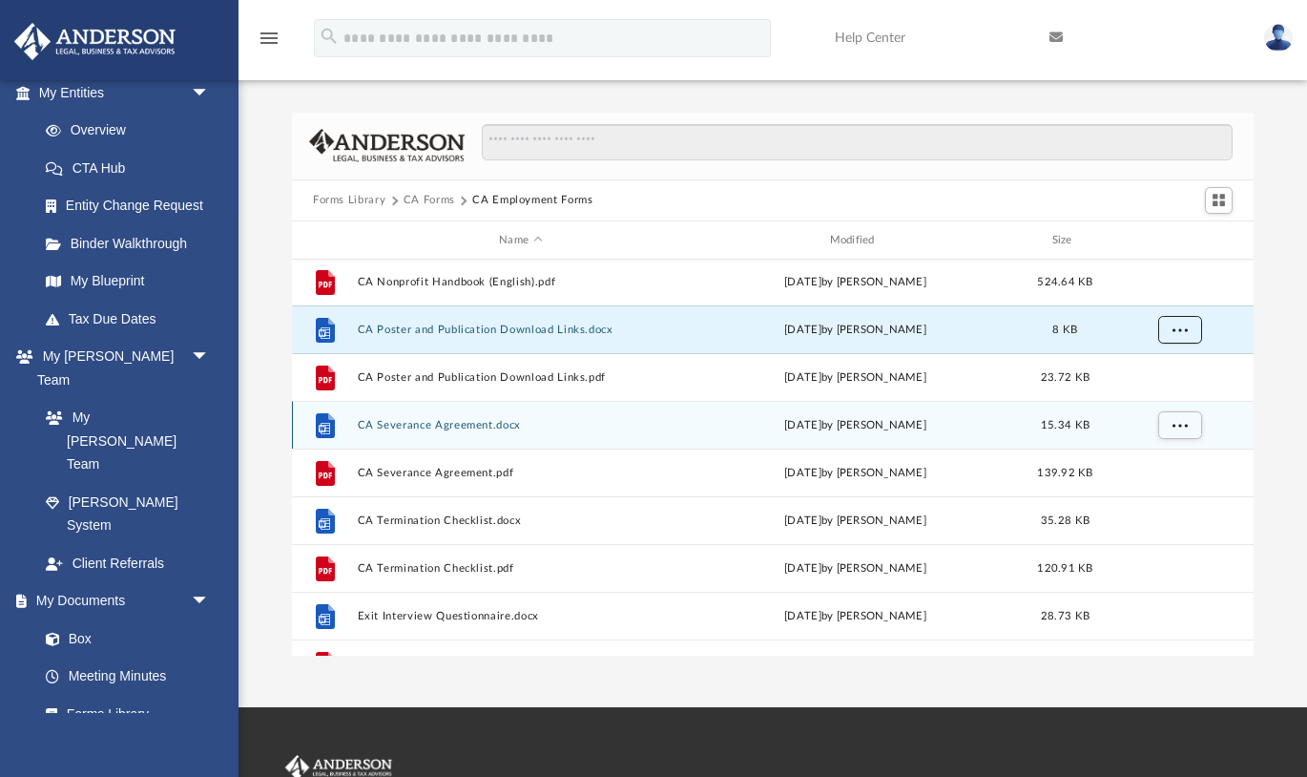
scroll to position [445, 0]
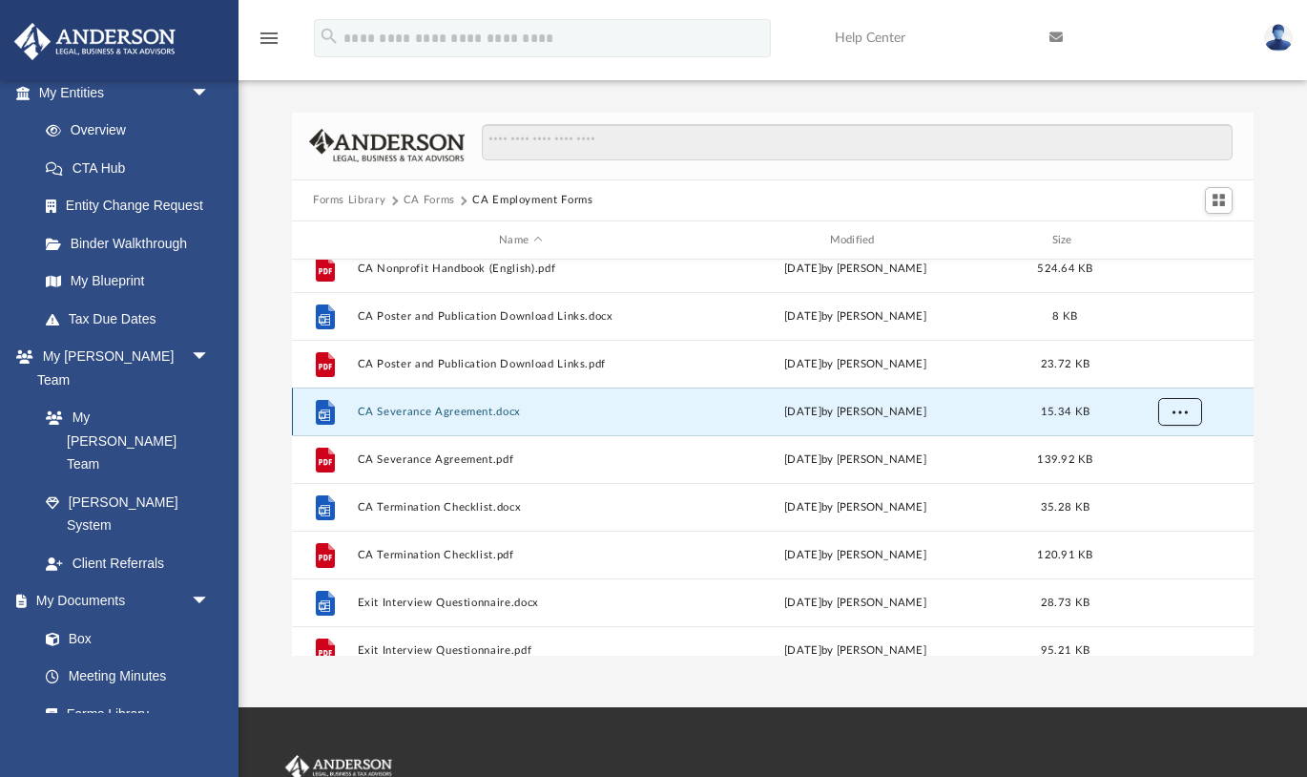
click at [1177, 412] on span "More options" at bounding box center [1180, 412] width 15 height 10
click at [1156, 485] on li "Download" at bounding box center [1162, 480] width 55 height 20
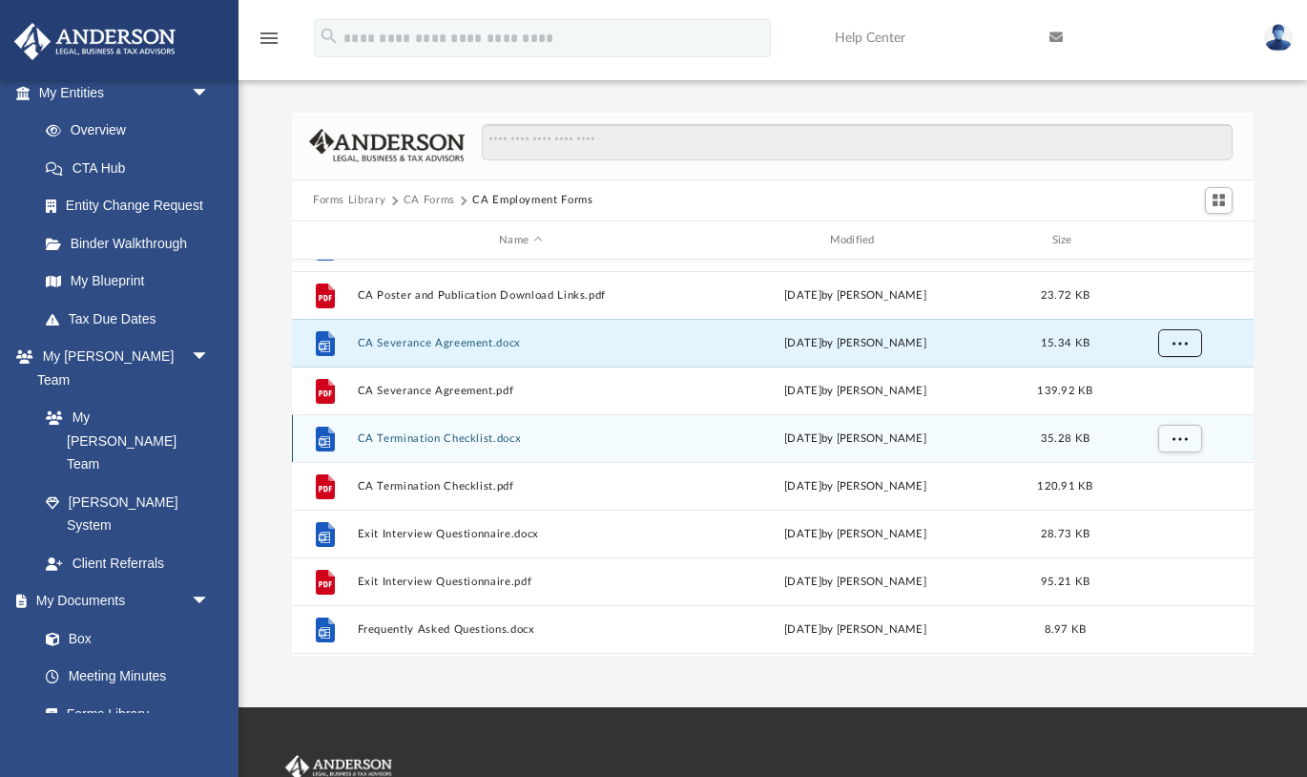
scroll to position [514, 0]
click at [1181, 441] on span "More options" at bounding box center [1180, 437] width 15 height 10
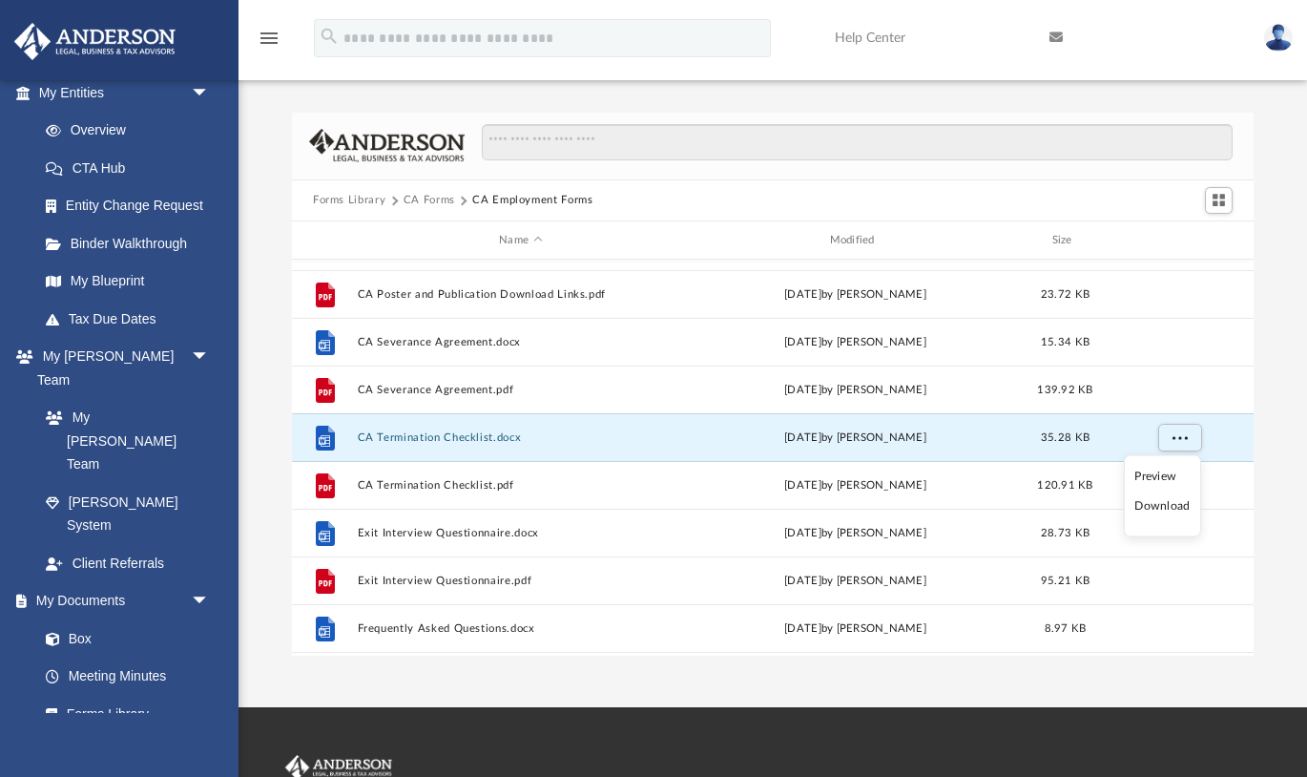
click at [1177, 502] on li "Download" at bounding box center [1162, 506] width 55 height 20
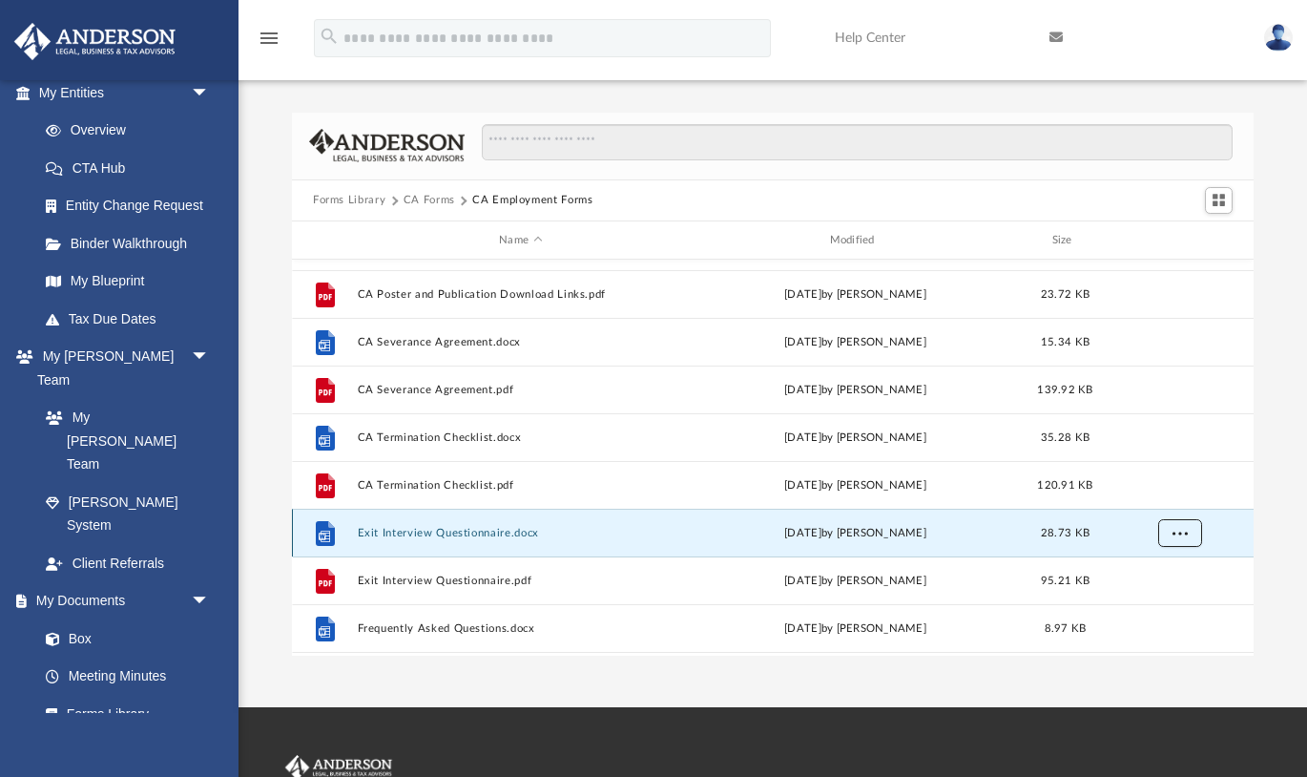
click at [1174, 534] on span "More options" at bounding box center [1180, 533] width 15 height 10
click at [1165, 603] on li "Download" at bounding box center [1162, 602] width 55 height 20
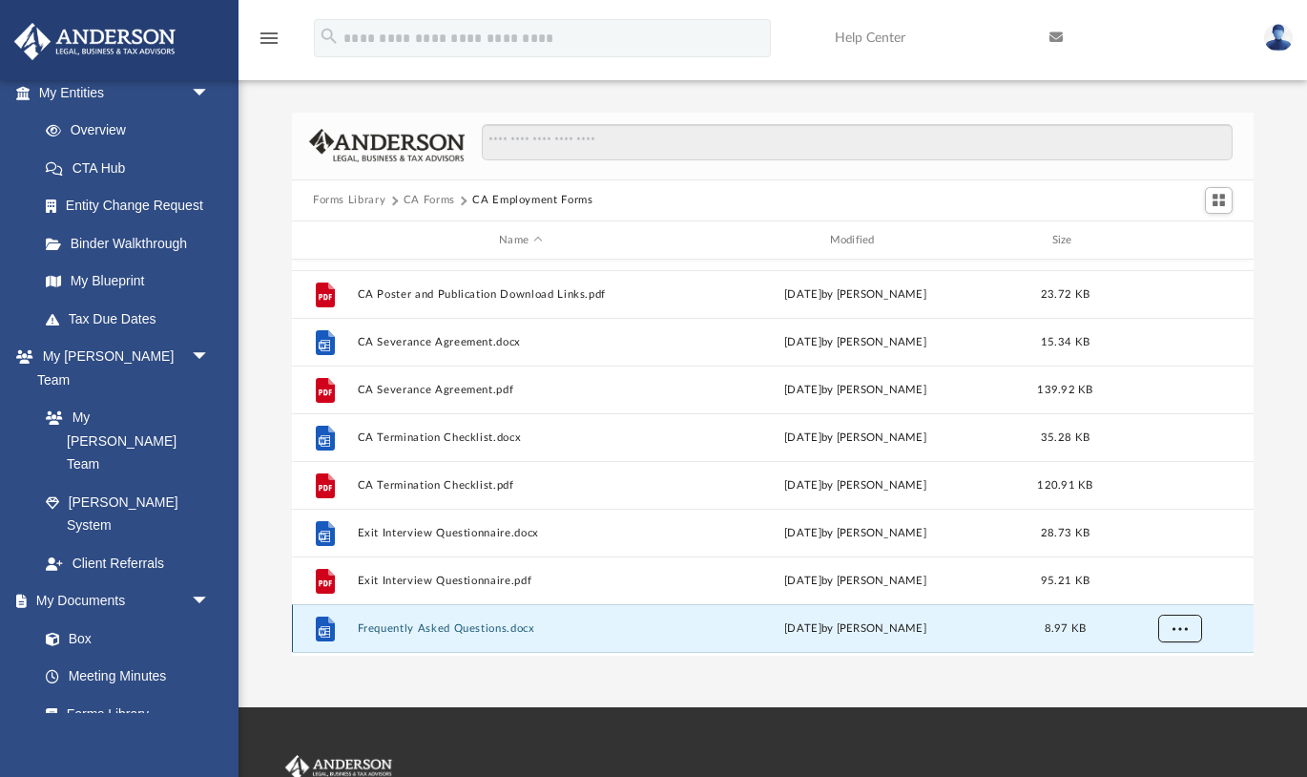
click at [1190, 624] on button "More options" at bounding box center [1180, 629] width 44 height 29
click at [1180, 588] on li "Download" at bounding box center [1162, 588] width 55 height 20
click at [428, 202] on button "CA Forms" at bounding box center [430, 200] width 52 height 17
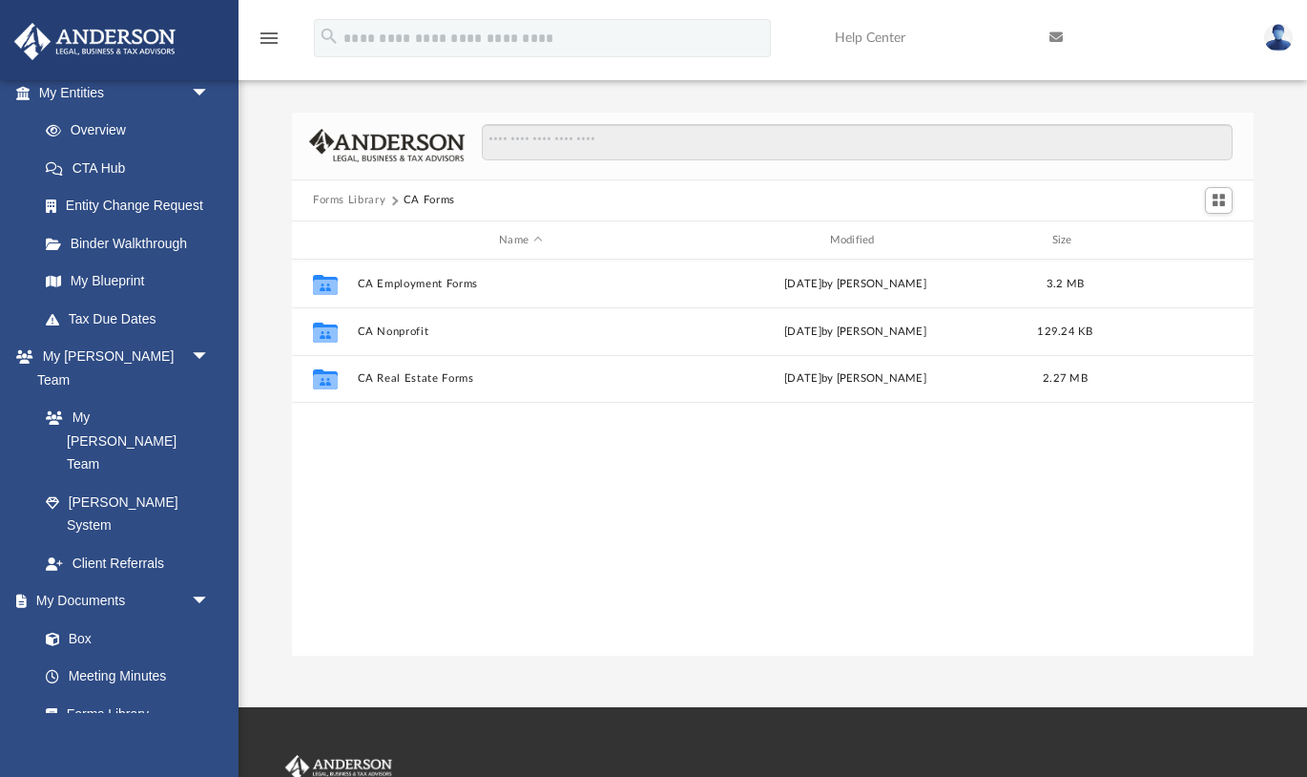
click at [365, 198] on button "Forms Library" at bounding box center [349, 200] width 73 height 17
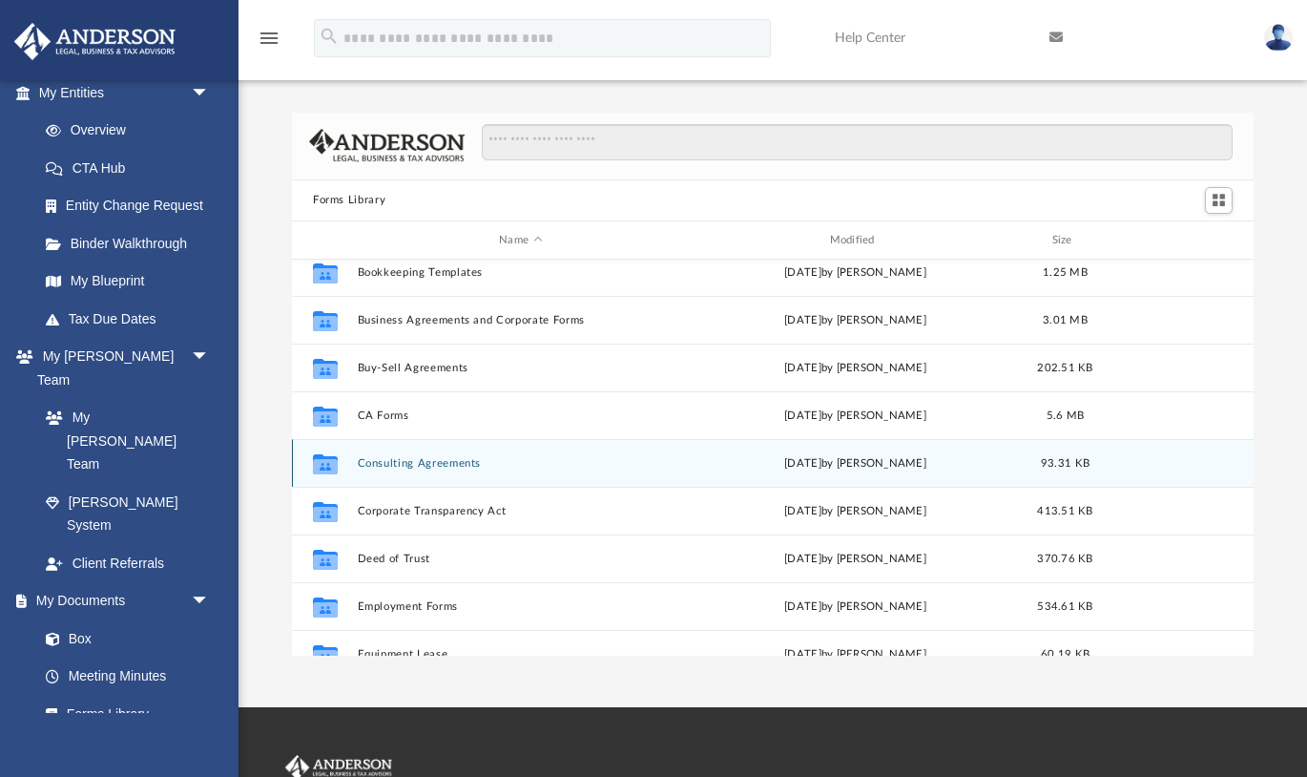
scroll to position [205, 0]
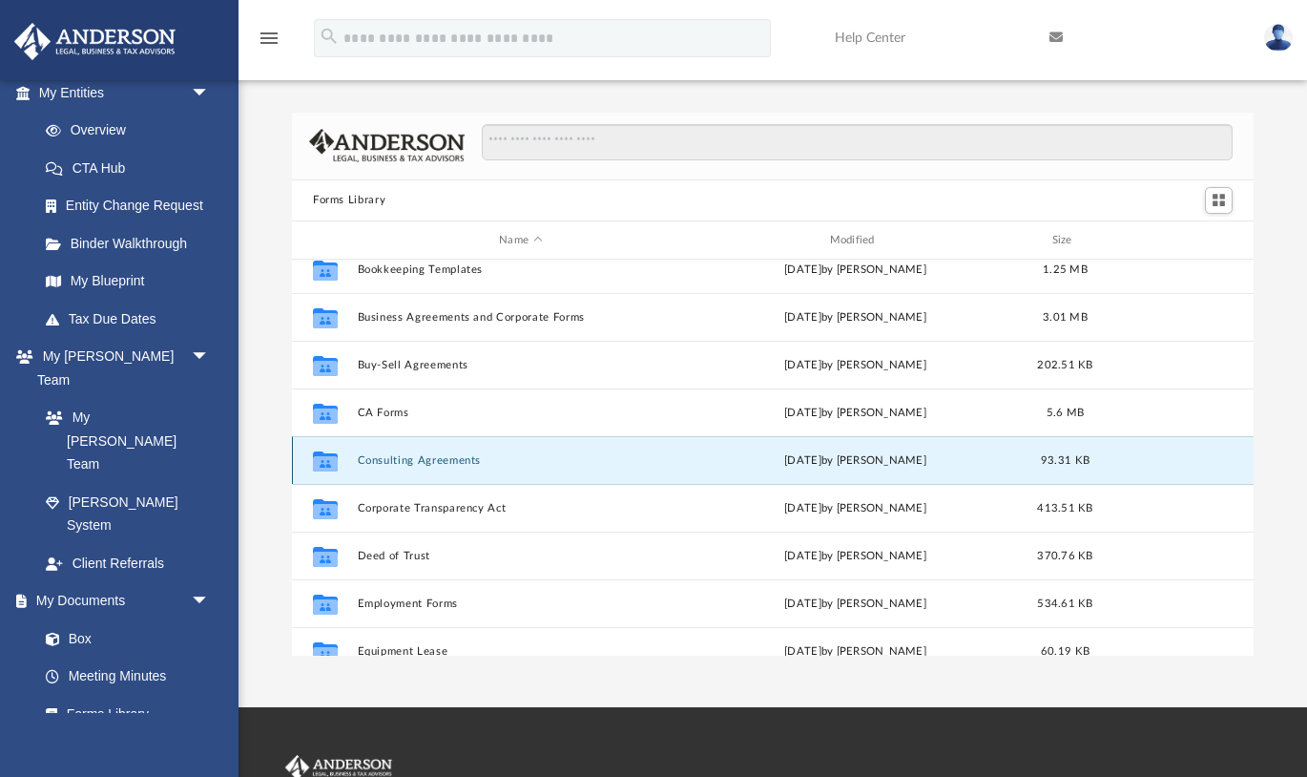
click at [422, 464] on button "Consulting Agreements" at bounding box center [521, 460] width 326 height 12
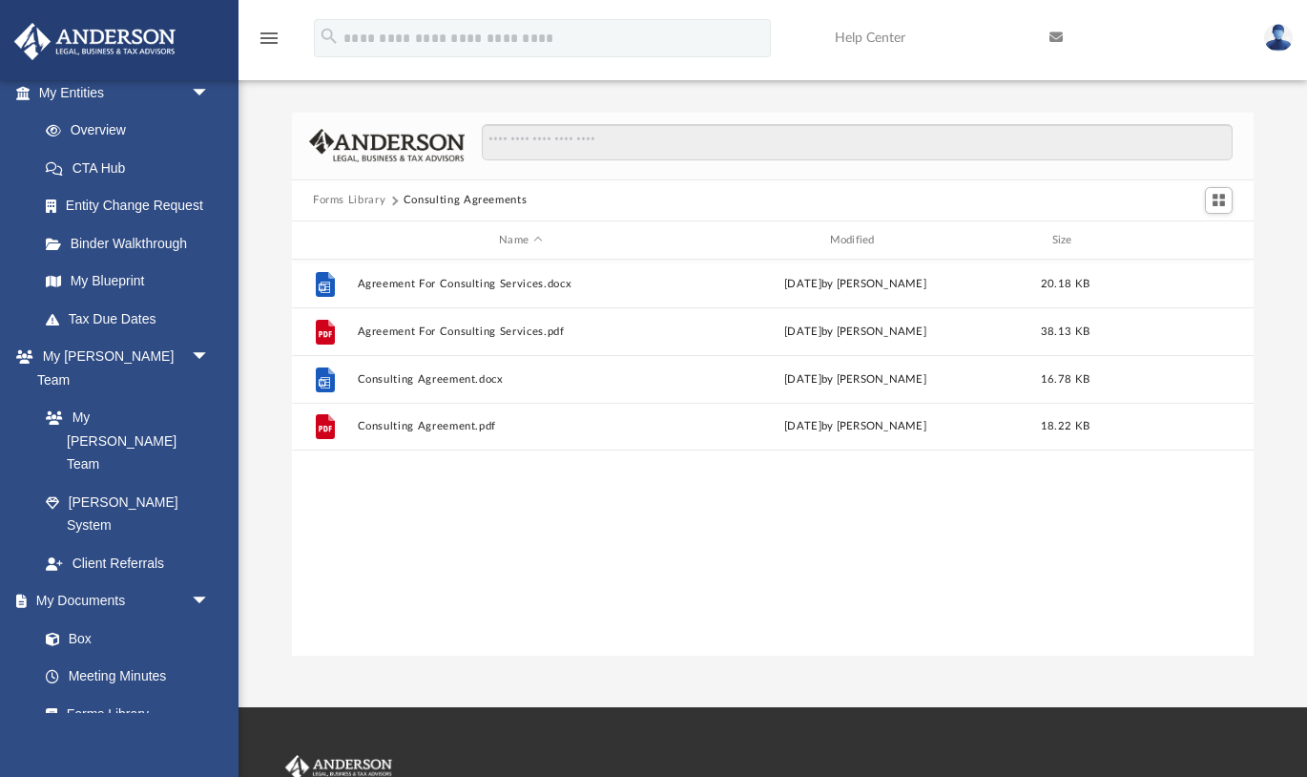
scroll to position [0, 0]
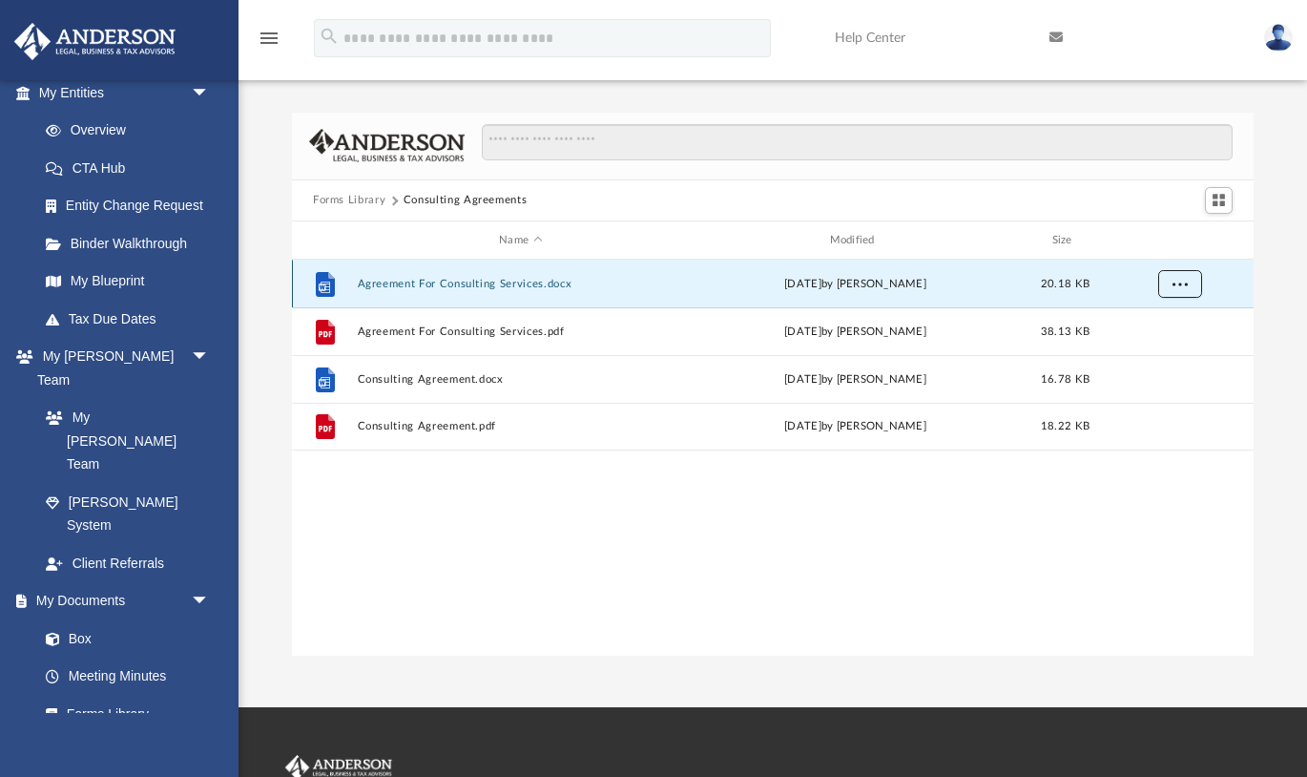
click at [1186, 287] on span "More options" at bounding box center [1180, 284] width 15 height 10
click at [1169, 354] on li "Download" at bounding box center [1162, 353] width 55 height 20
click at [1126, 502] on div "File Agreement For Consulting Services.docx Wed Oct 5 2022 by Mary Acree 20.18 …" at bounding box center [773, 458] width 962 height 396
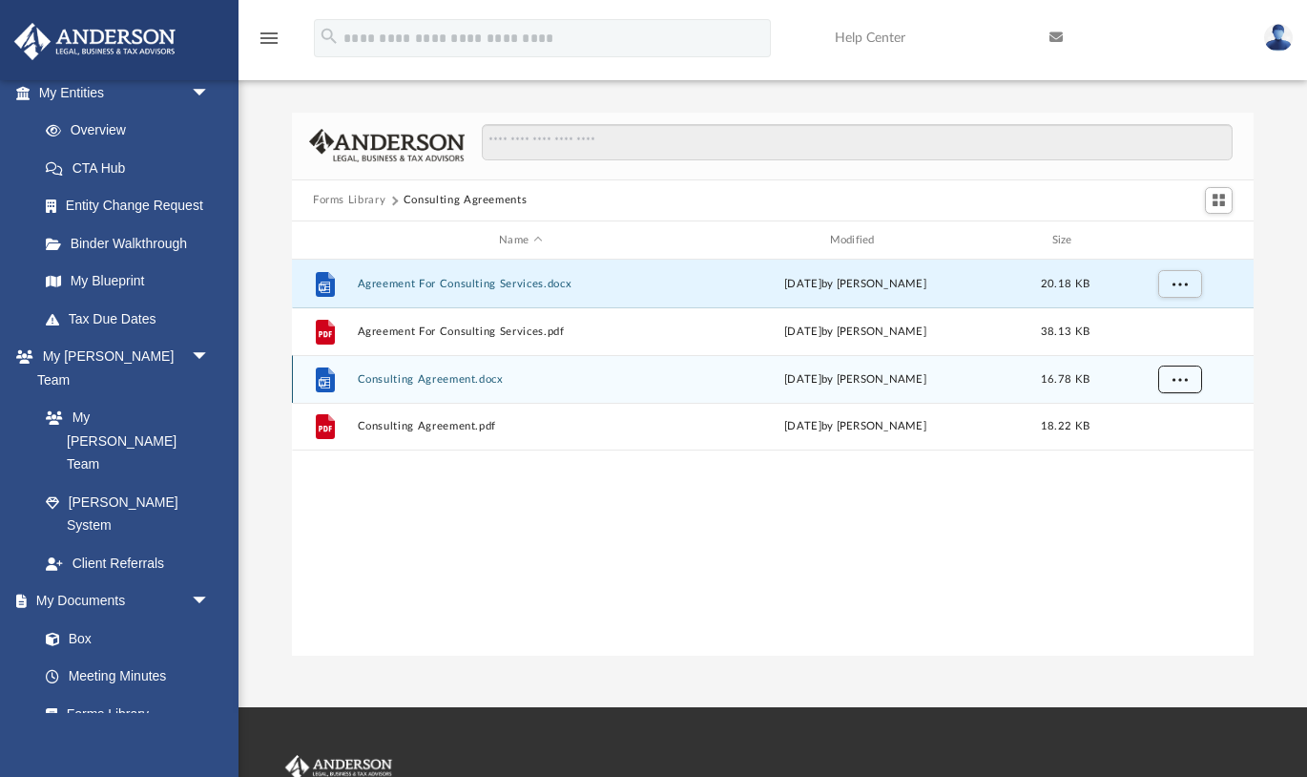
click at [1189, 380] on button "More options" at bounding box center [1180, 379] width 44 height 29
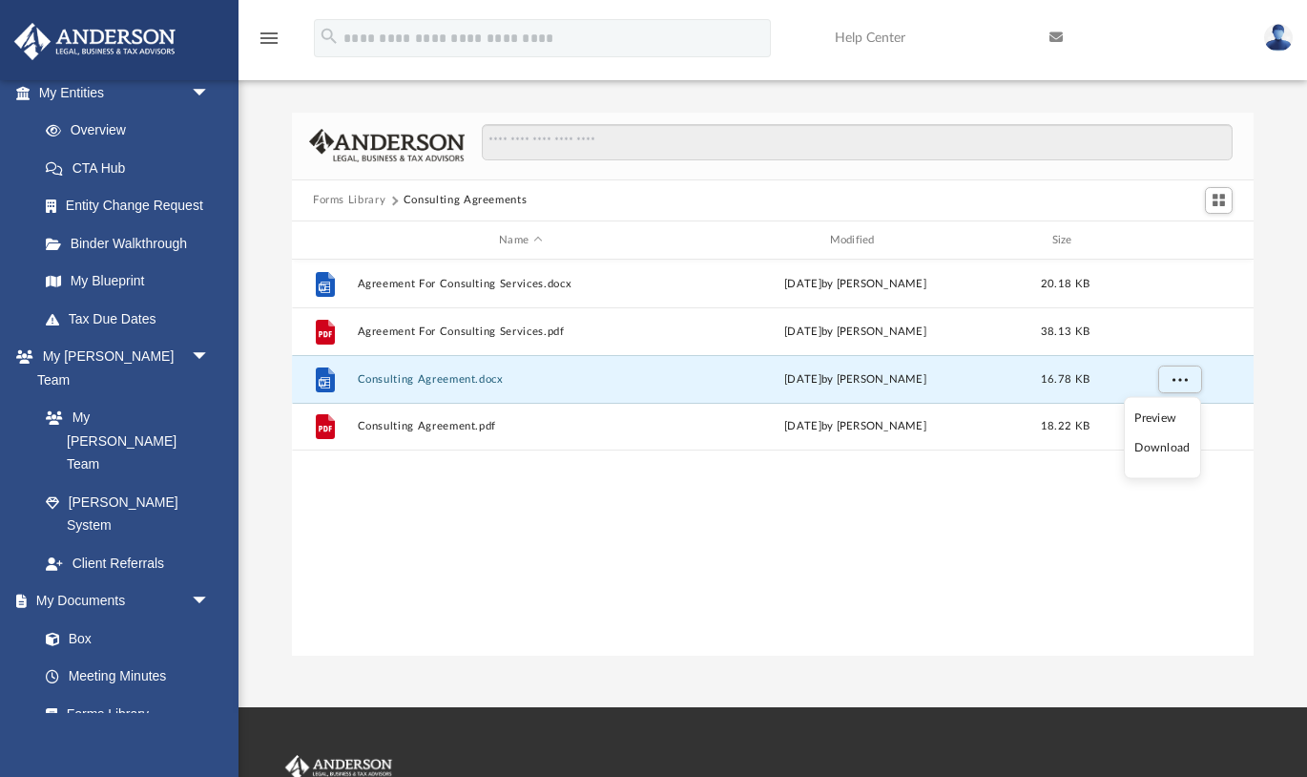
click at [1173, 443] on li "Download" at bounding box center [1162, 448] width 55 height 20
click at [360, 201] on button "Forms Library" at bounding box center [349, 200] width 73 height 17
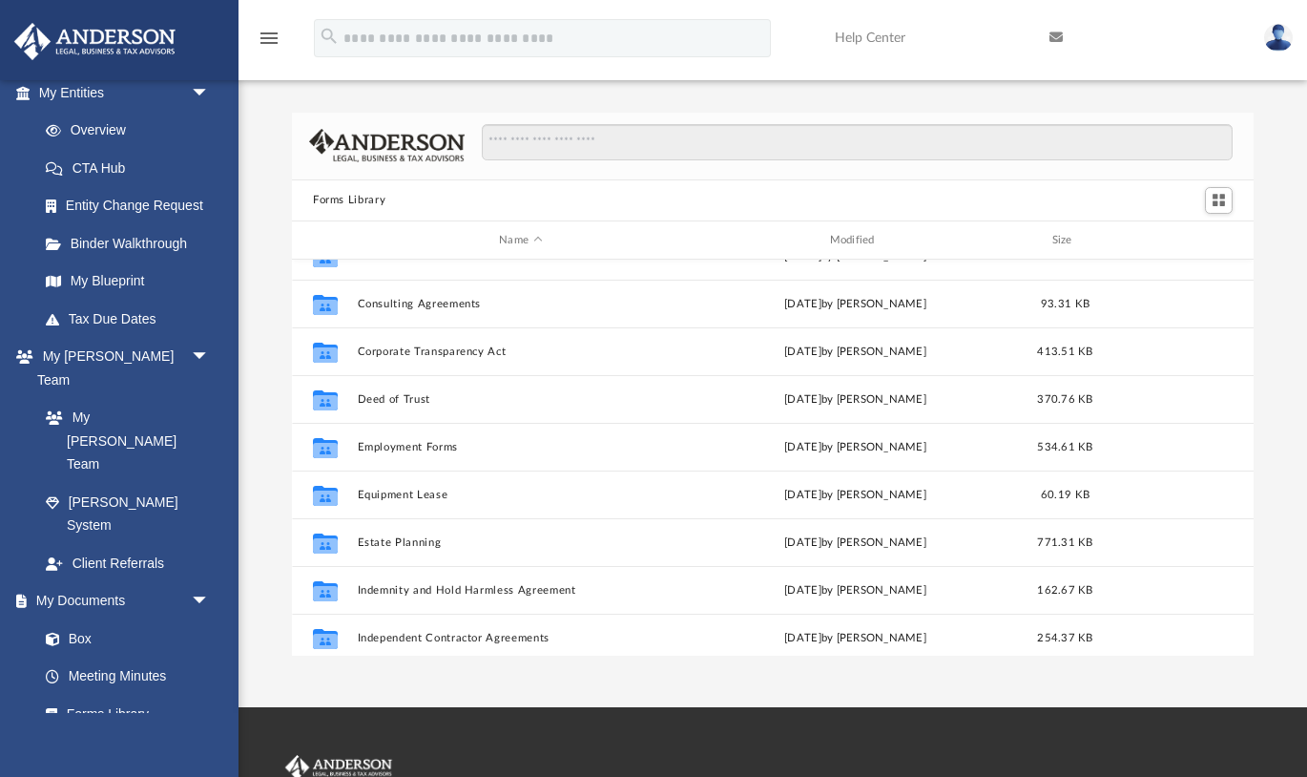
scroll to position [357, 0]
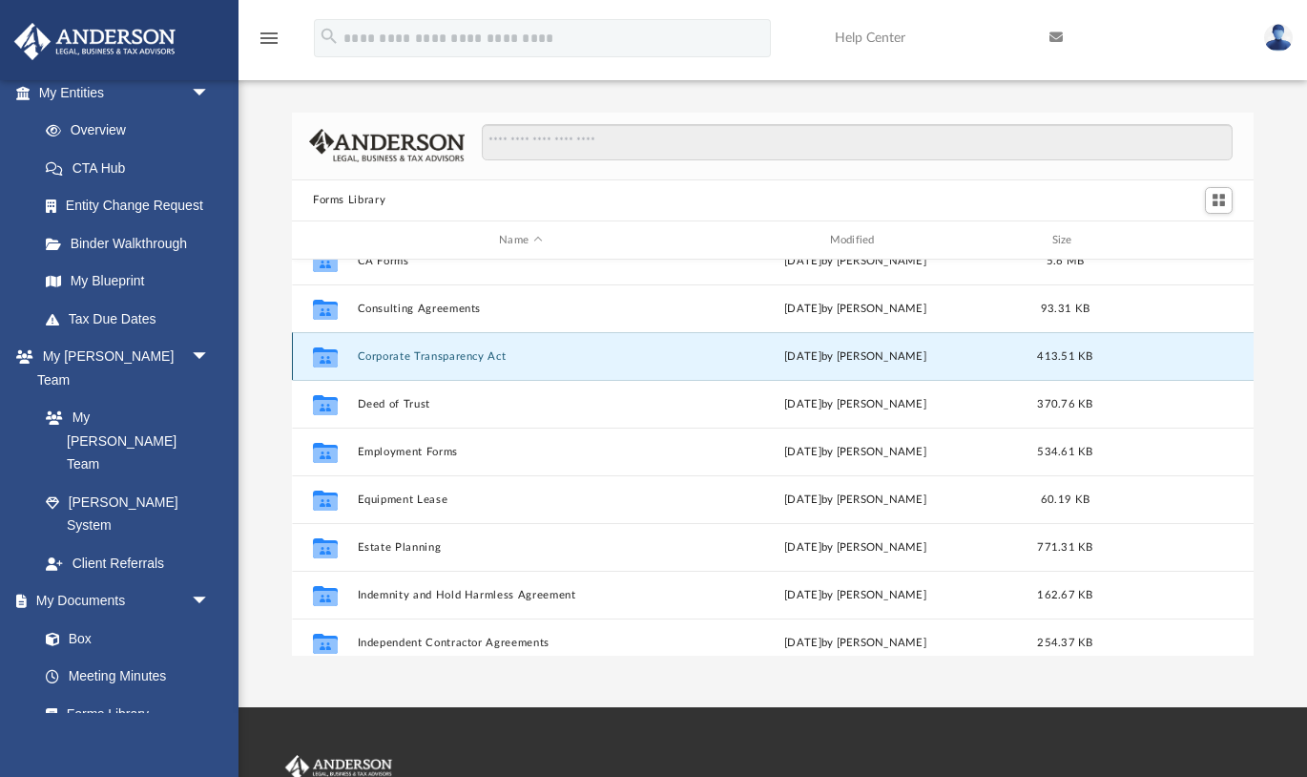
click at [431, 354] on button "Corporate Transparency Act" at bounding box center [521, 356] width 326 height 12
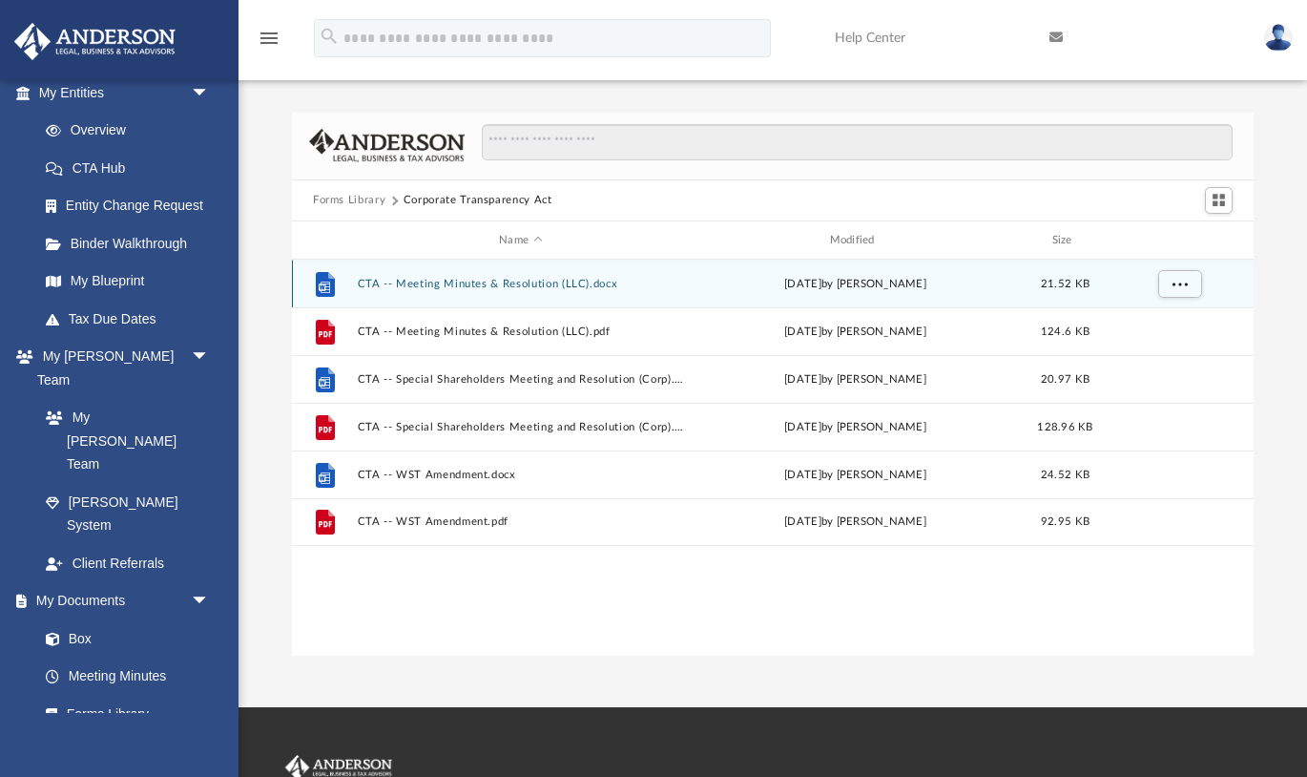
scroll to position [0, 0]
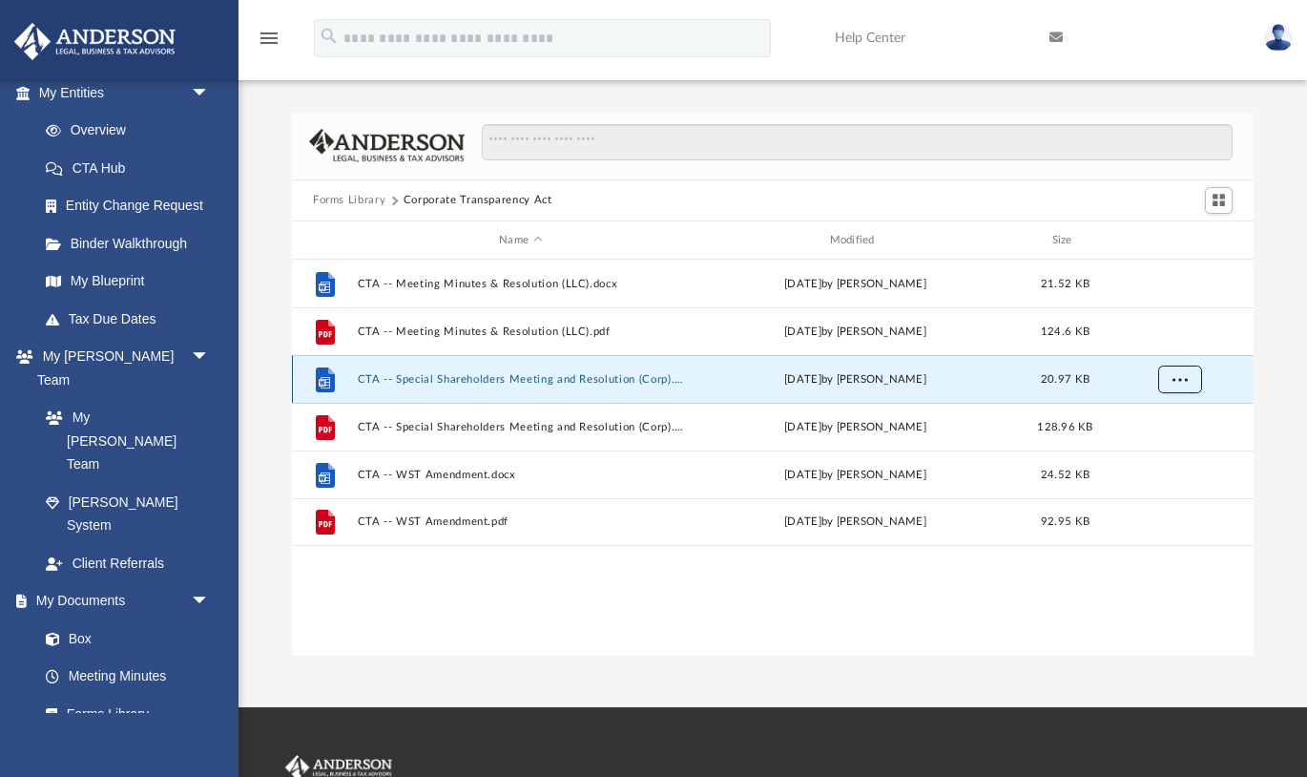
click at [1185, 386] on button "More options" at bounding box center [1180, 379] width 44 height 29
click at [1167, 452] on li "Download" at bounding box center [1162, 448] width 55 height 20
click at [746, 594] on div "File CTA -- Meeting Minutes & Resolution (LLC).docx Fri Dec 29 2023 by Mary Acr…" at bounding box center [773, 458] width 962 height 396
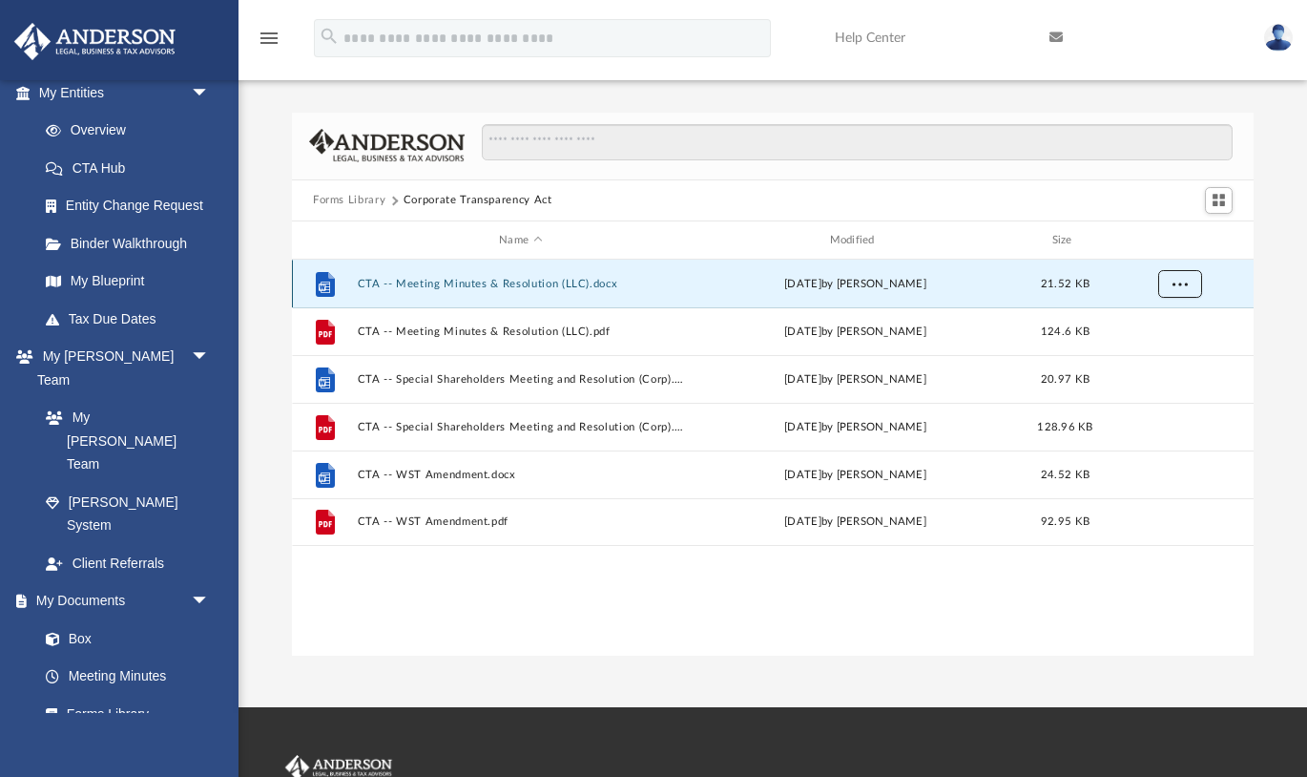
click at [1186, 286] on span "More options" at bounding box center [1180, 284] width 15 height 10
click at [1157, 353] on li "Download" at bounding box center [1162, 353] width 55 height 20
click at [362, 200] on button "Forms Library" at bounding box center [349, 200] width 73 height 17
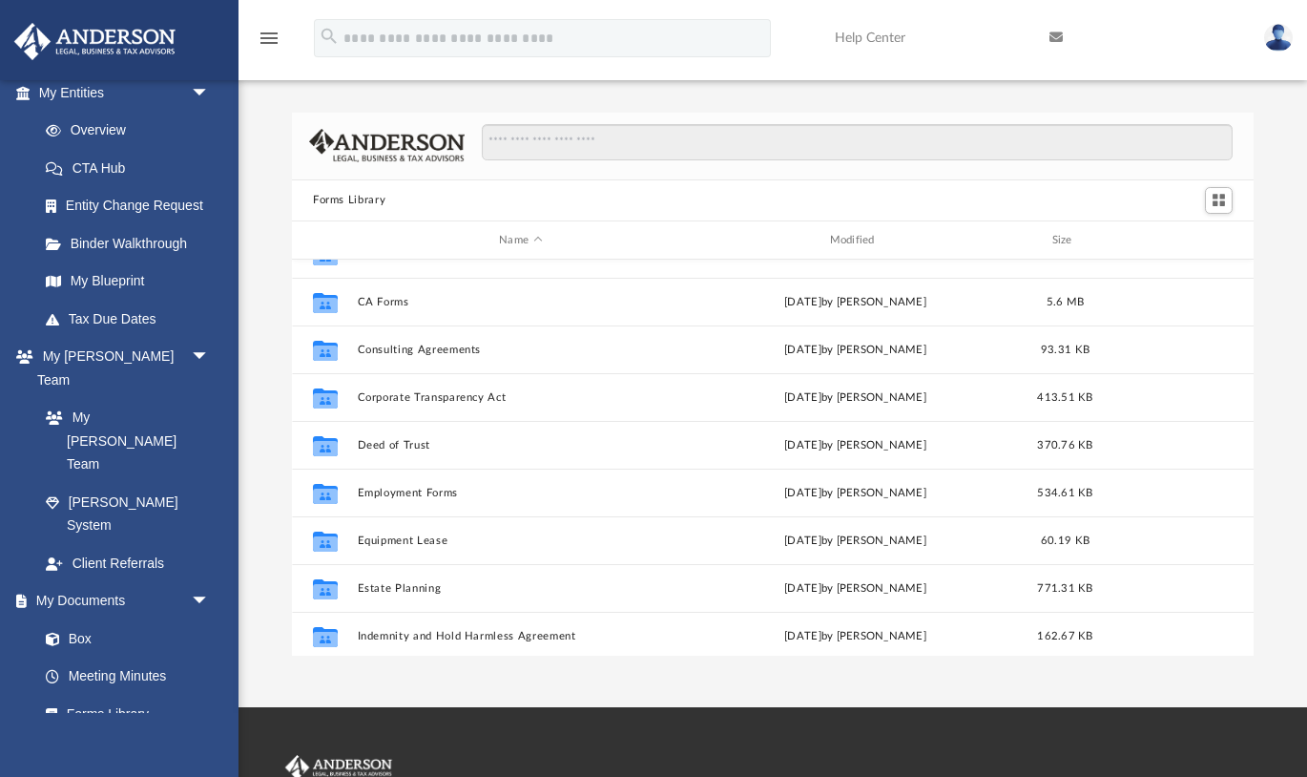
scroll to position [324, 0]
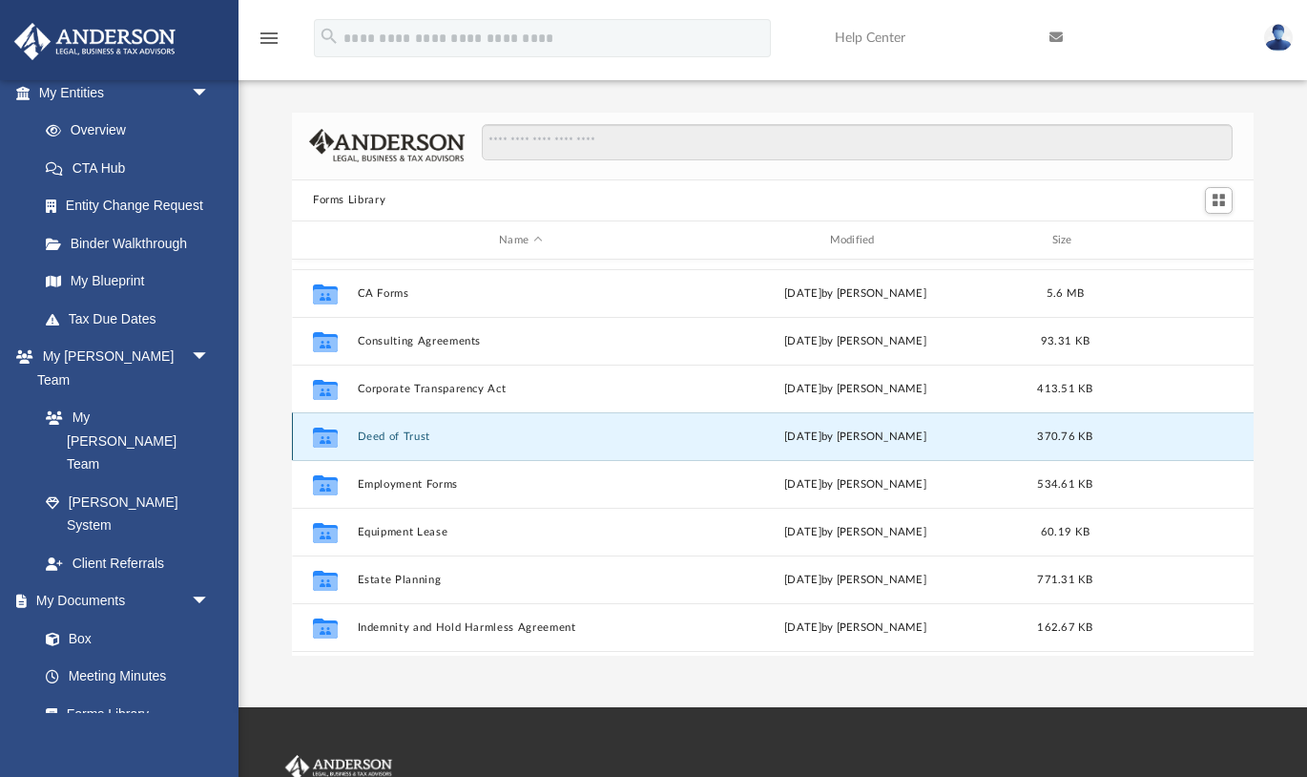
click at [399, 439] on button "Deed of Trust" at bounding box center [521, 436] width 326 height 12
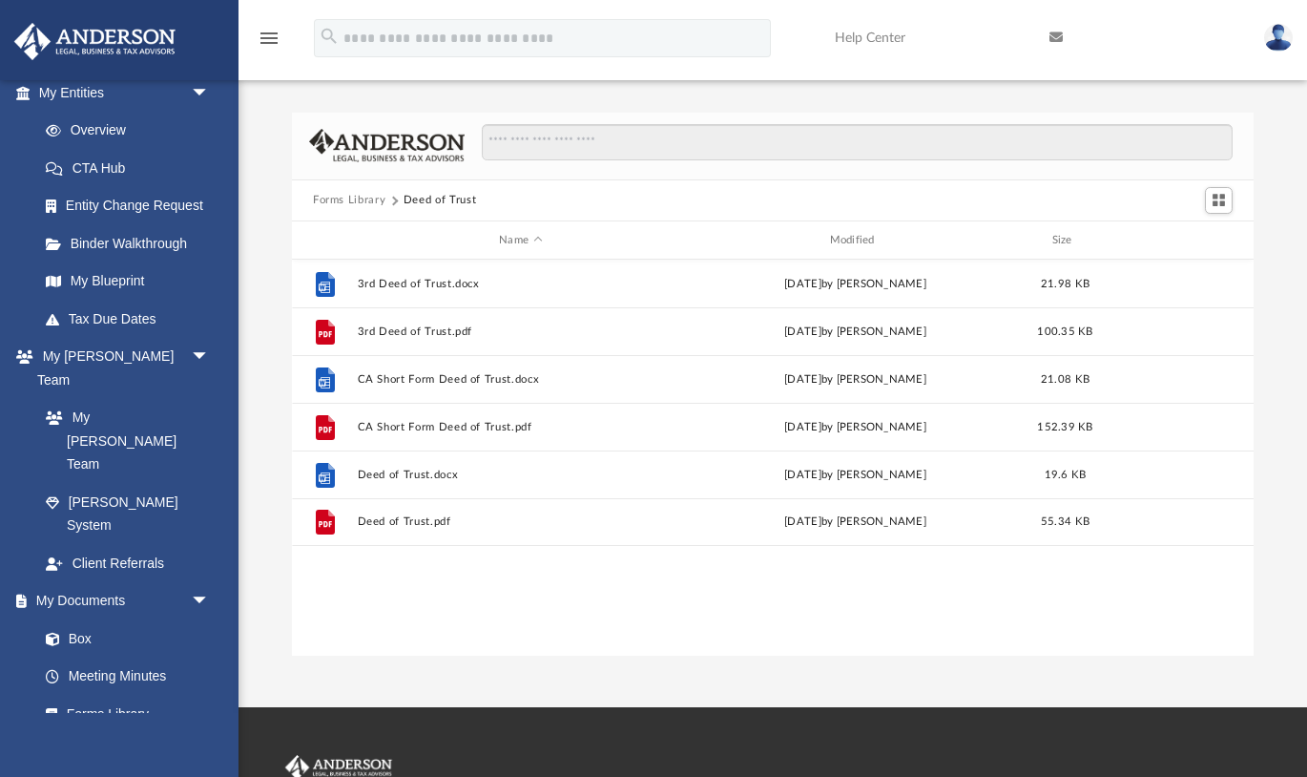
click at [399, 439] on div "File CA Short Form Deed of Trust.pdf Wed Oct 5 2022 by Mary Acree 152.39 KB" at bounding box center [773, 427] width 962 height 48
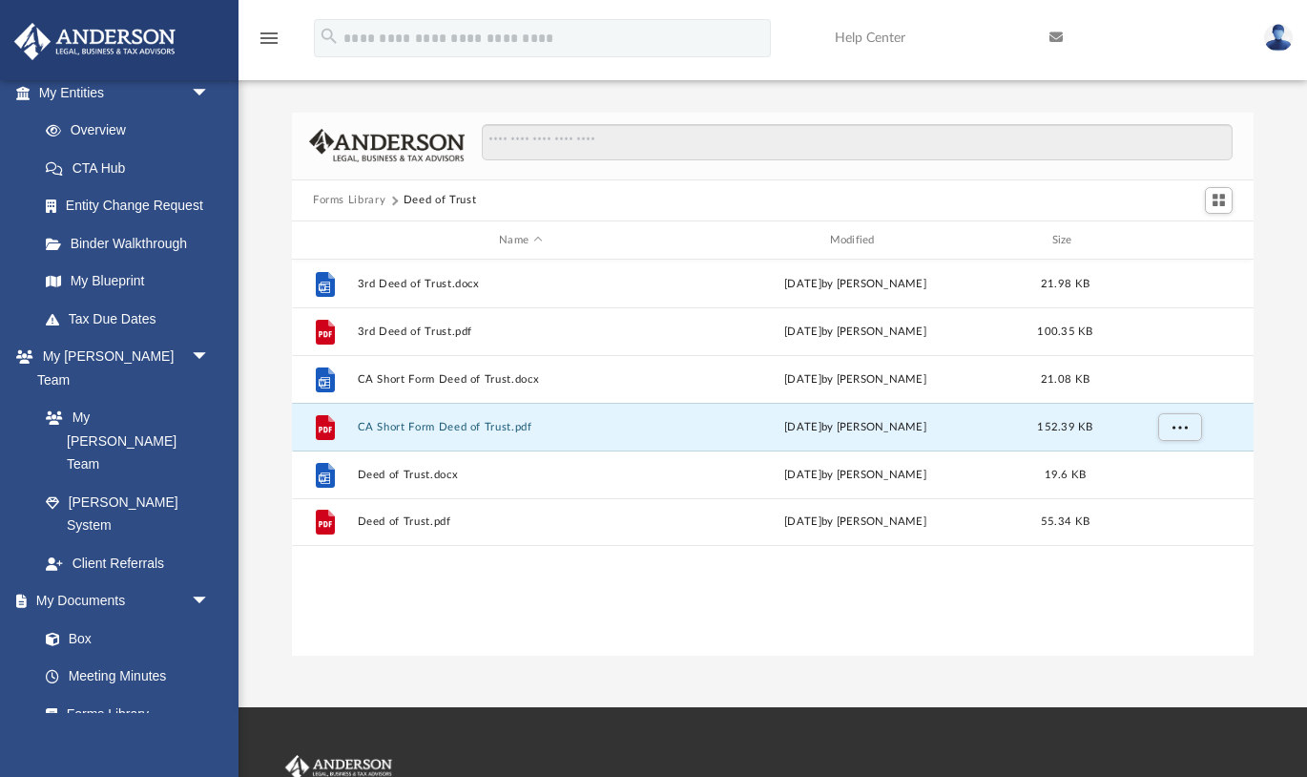
click at [363, 200] on button "Forms Library" at bounding box center [349, 200] width 73 height 17
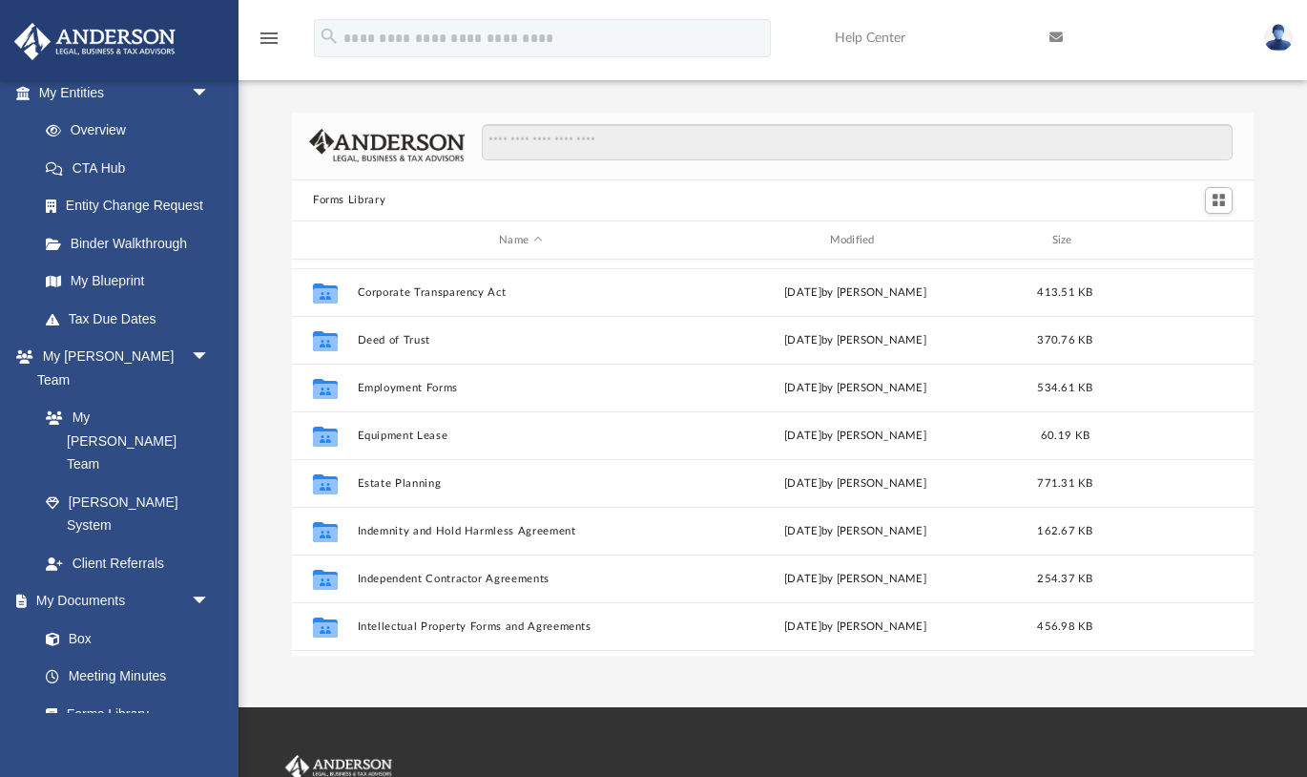
scroll to position [424, 0]
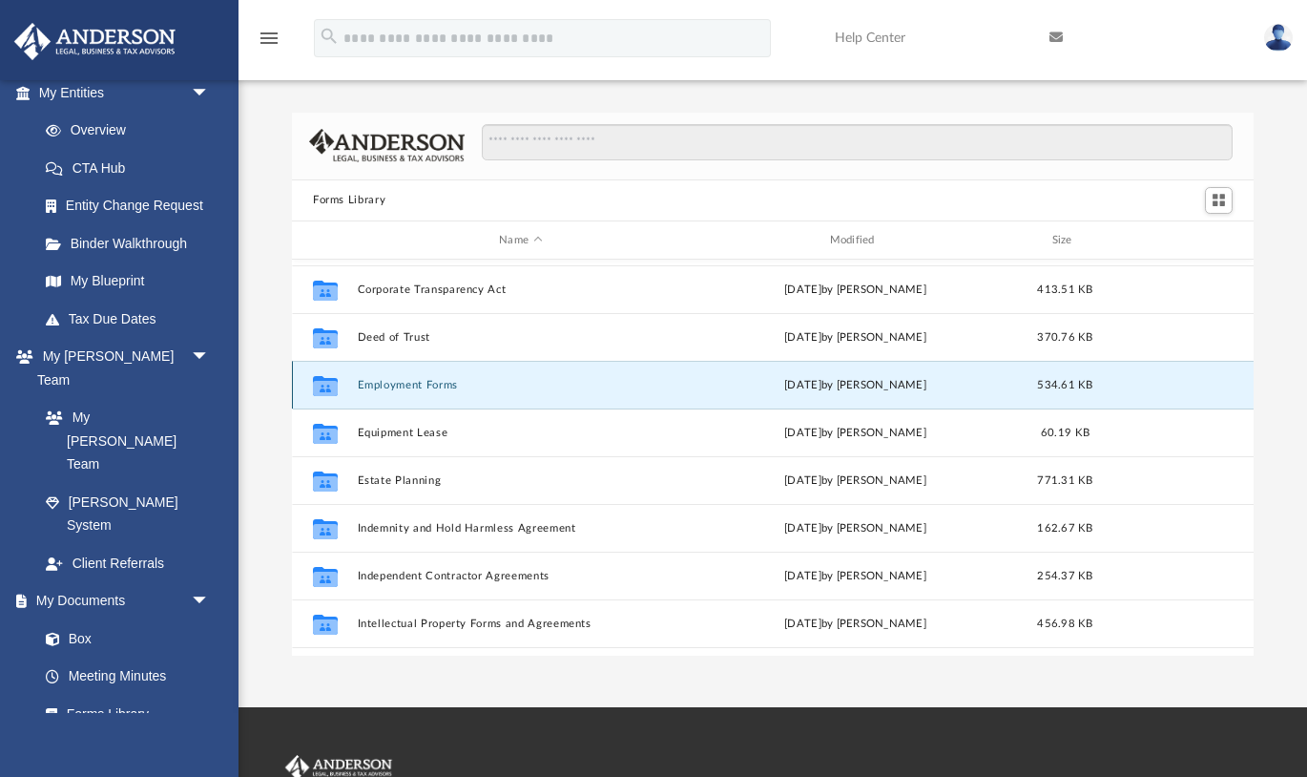
click at [439, 388] on button "Employment Forms" at bounding box center [521, 385] width 326 height 12
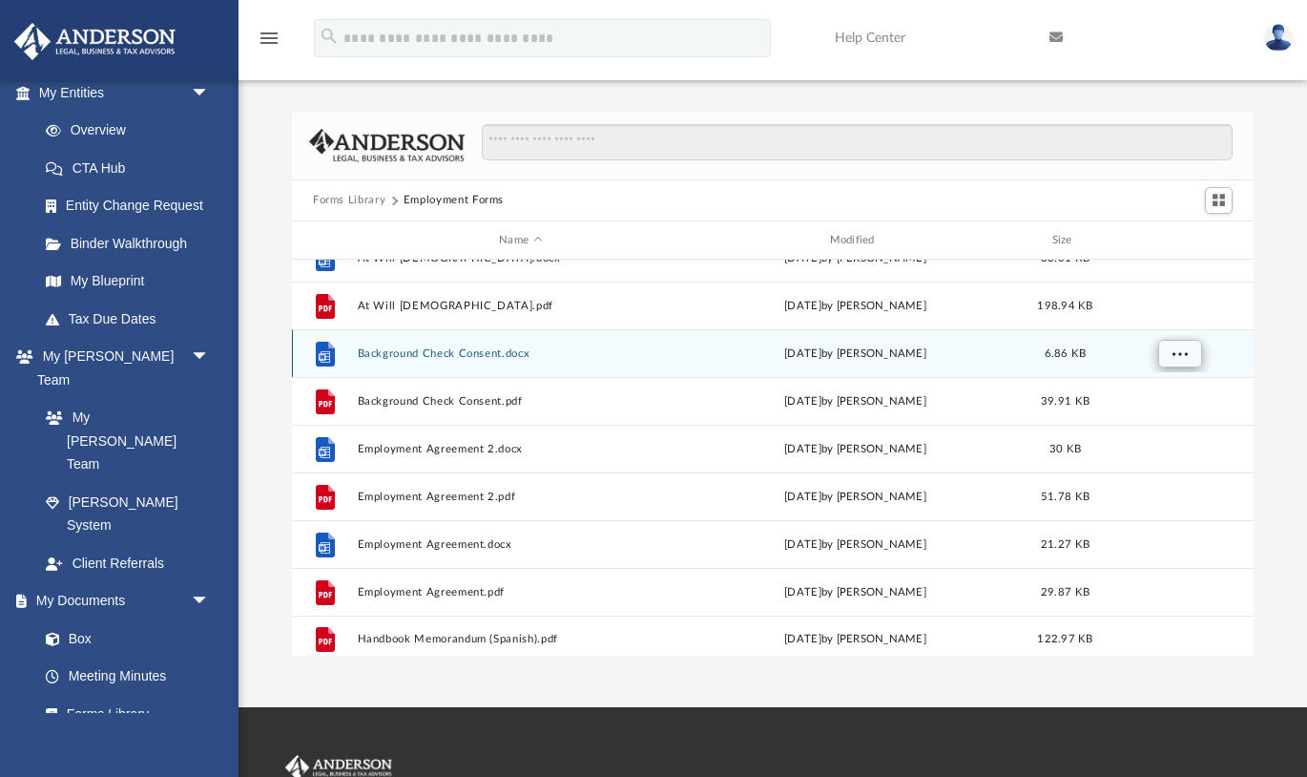
scroll to position [33, 0]
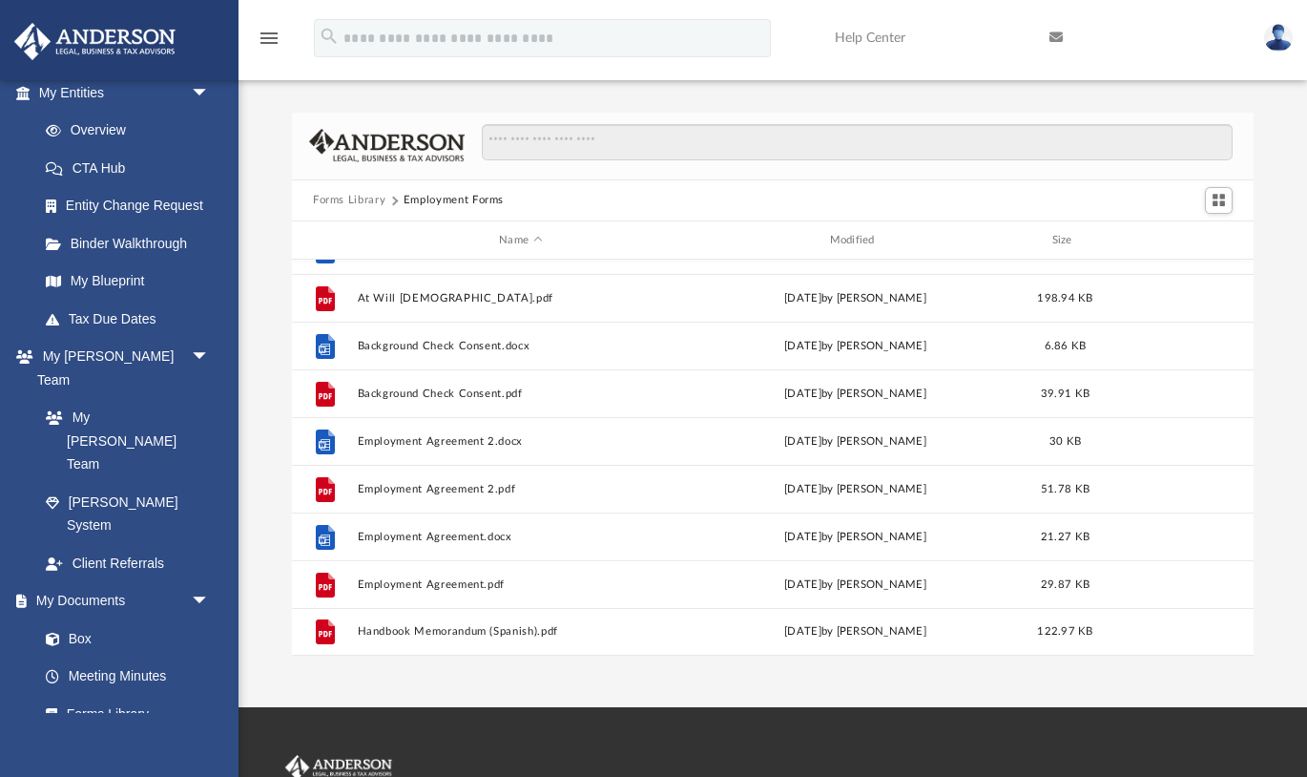
click at [367, 198] on button "Forms Library" at bounding box center [349, 200] width 73 height 17
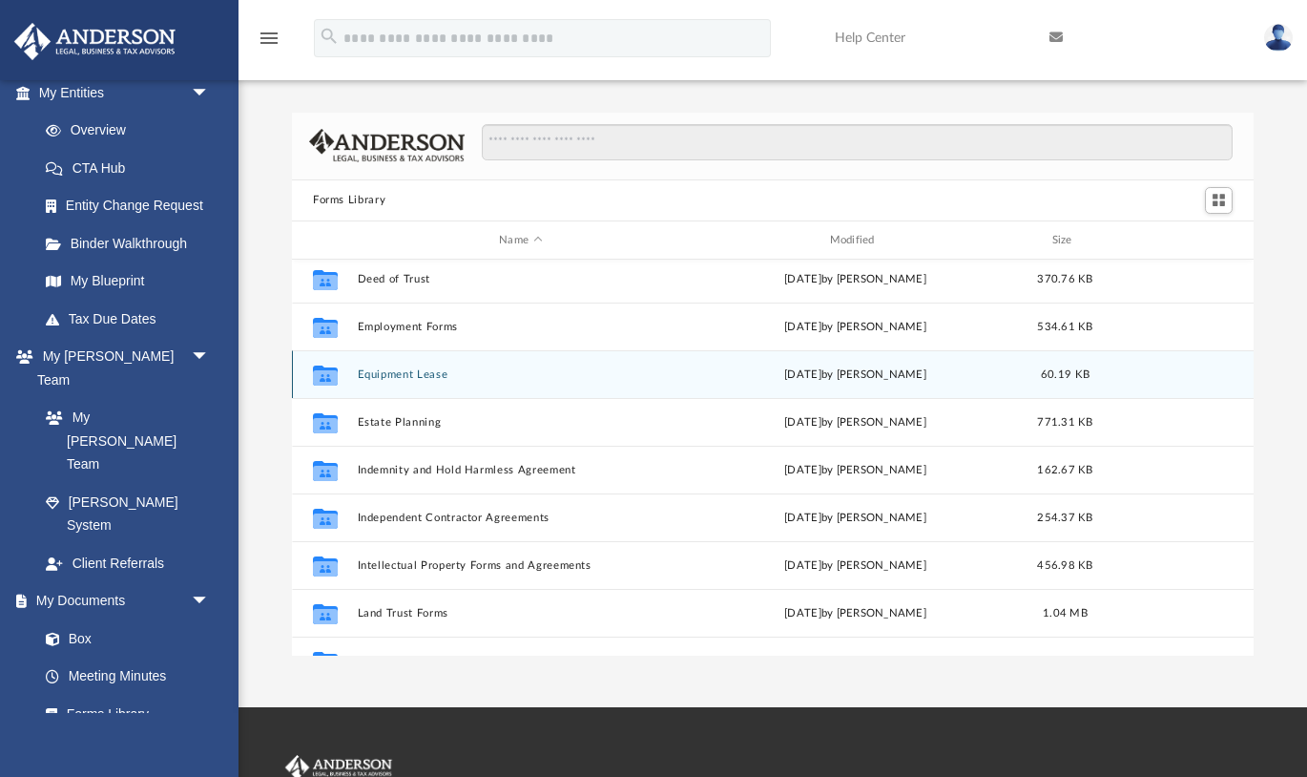
scroll to position [483, 0]
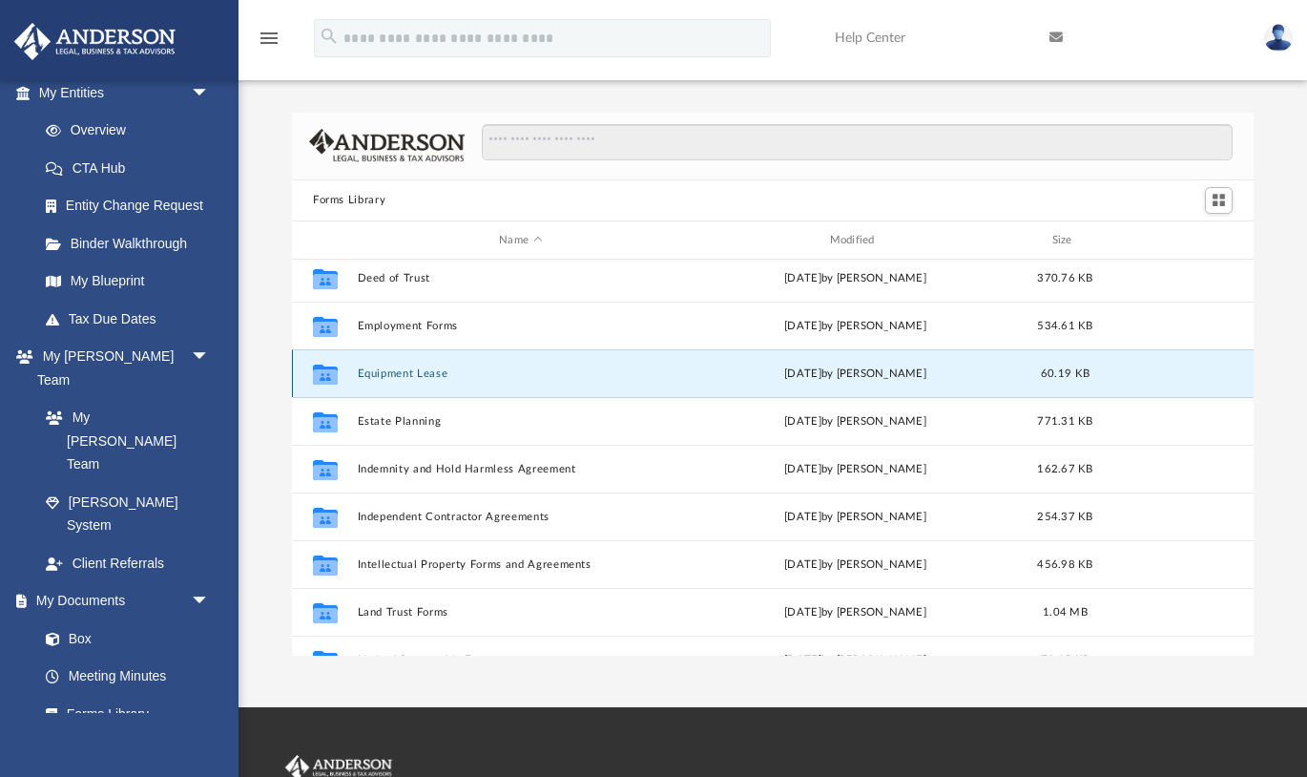
click at [432, 377] on button "Equipment Lease" at bounding box center [521, 373] width 326 height 12
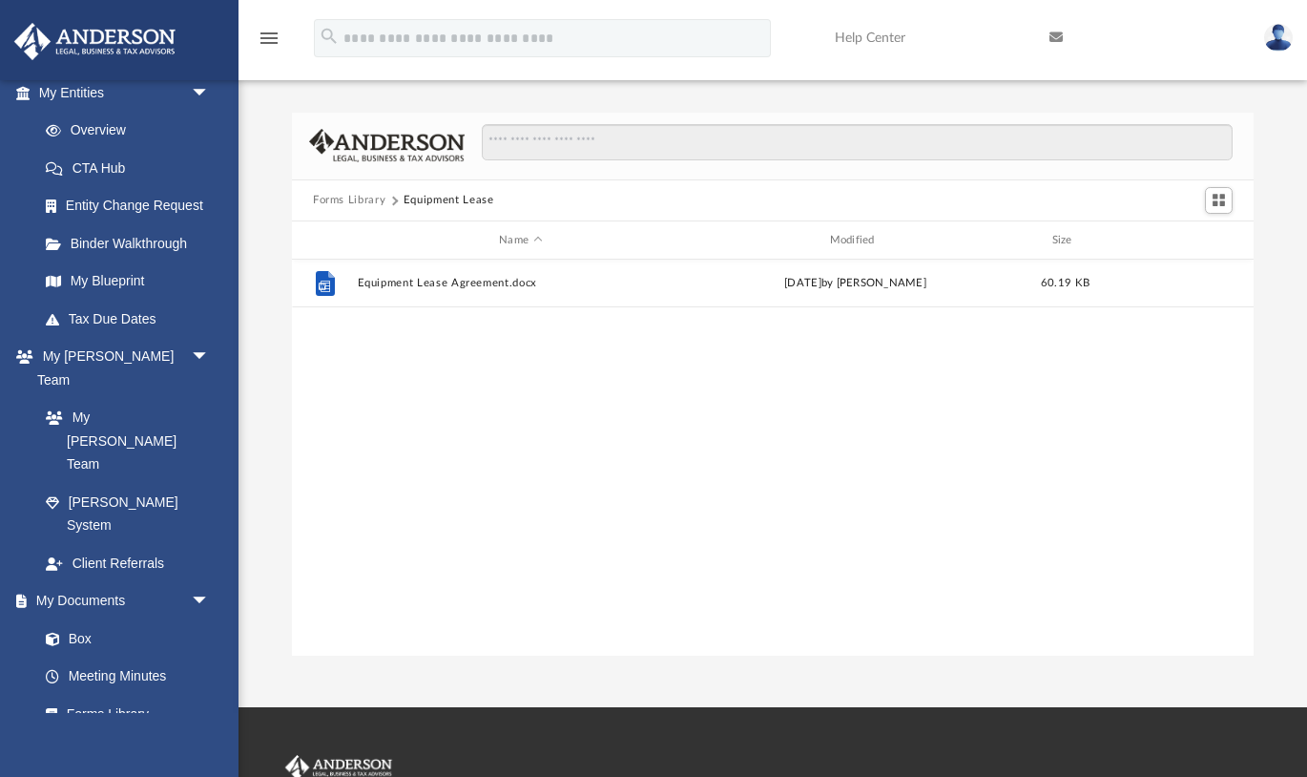
scroll to position [0, 0]
click at [362, 198] on button "Forms Library" at bounding box center [349, 200] width 73 height 17
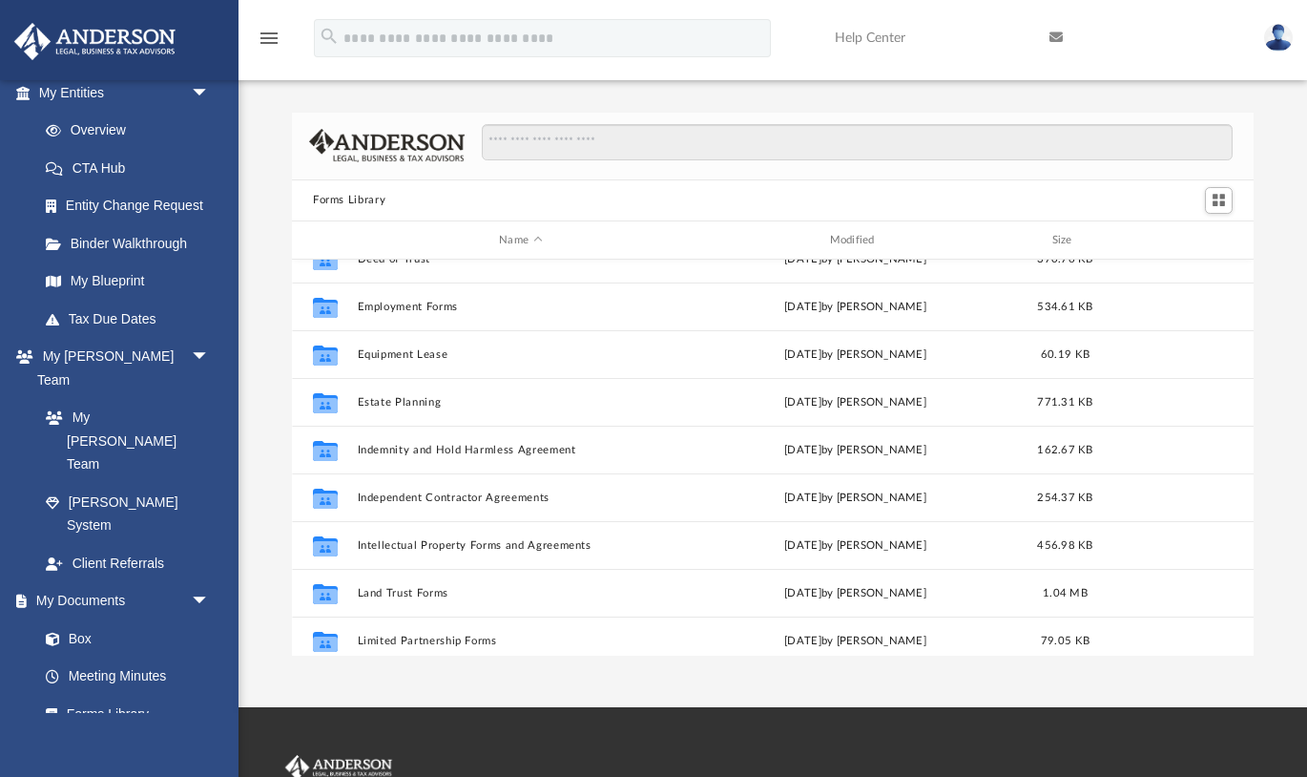
scroll to position [504, 0]
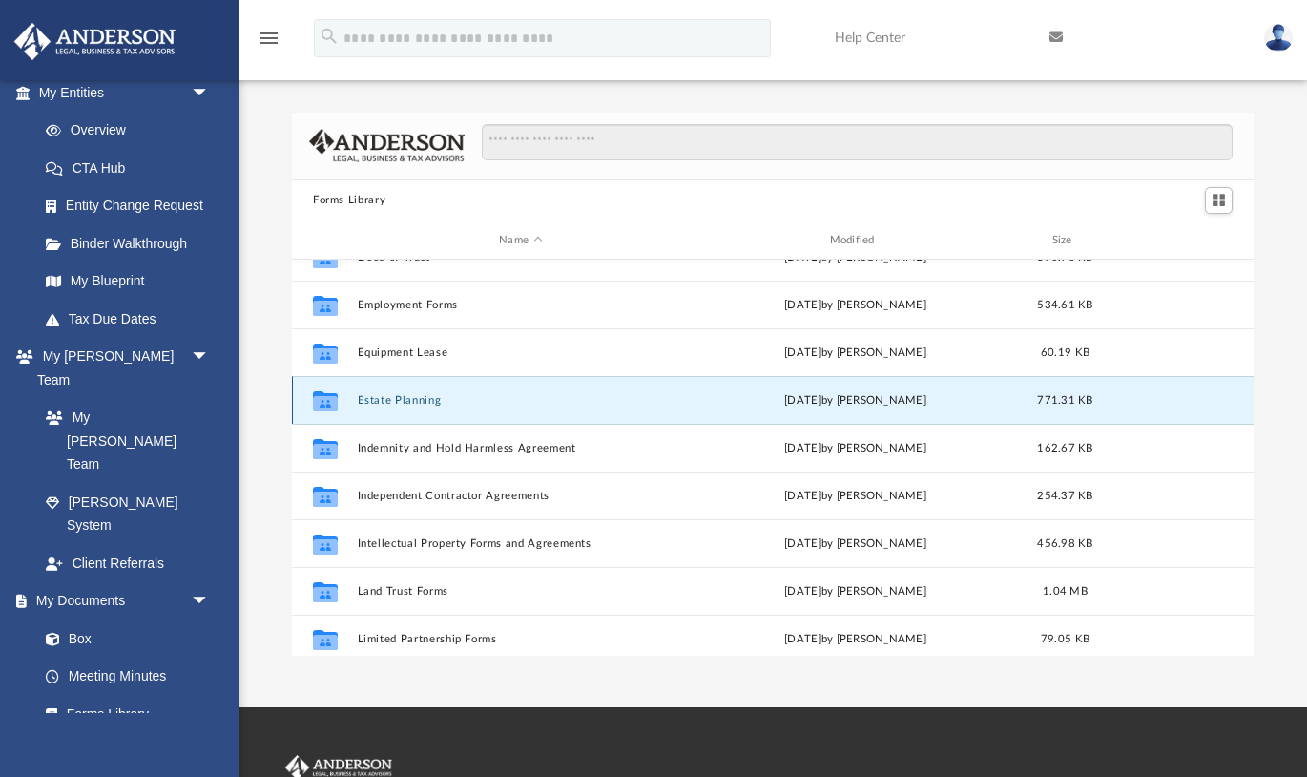
click at [390, 399] on button "Estate Planning" at bounding box center [521, 400] width 326 height 12
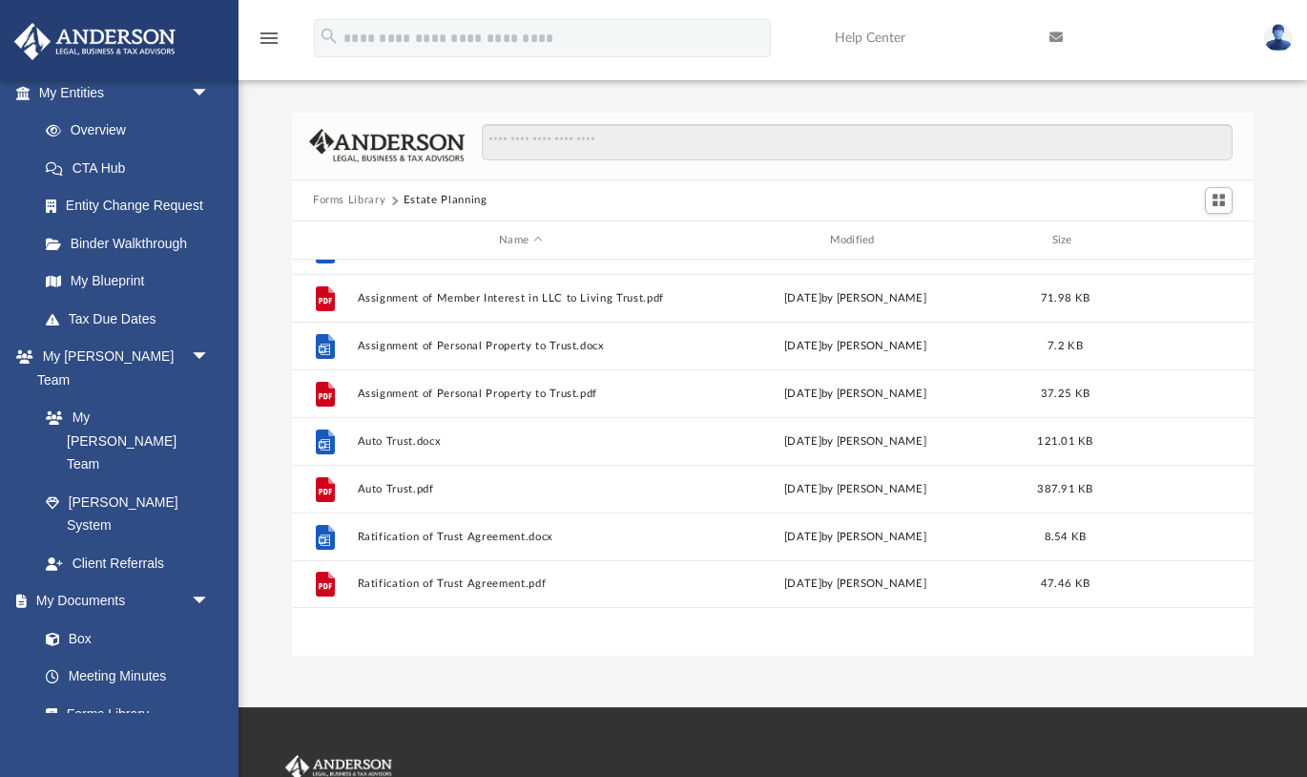
scroll to position [0, 0]
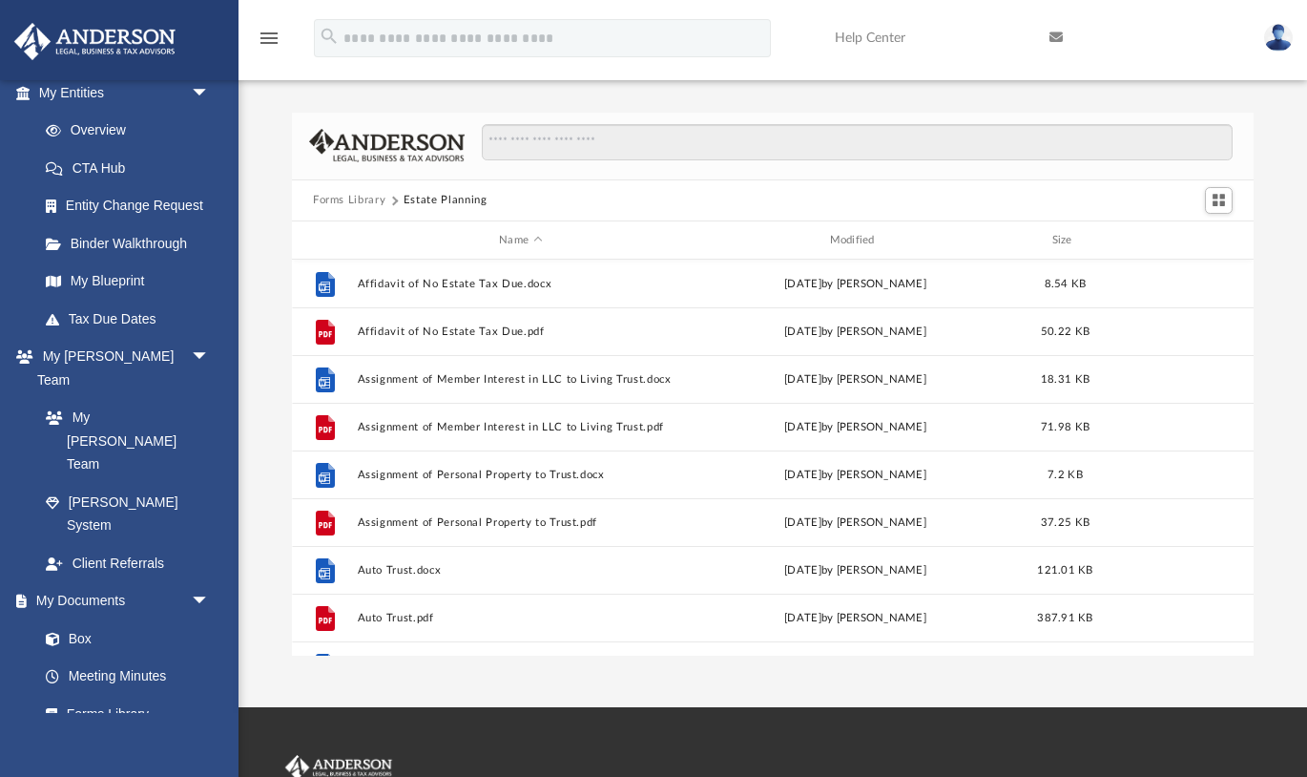
click at [356, 200] on button "Forms Library" at bounding box center [349, 200] width 73 height 17
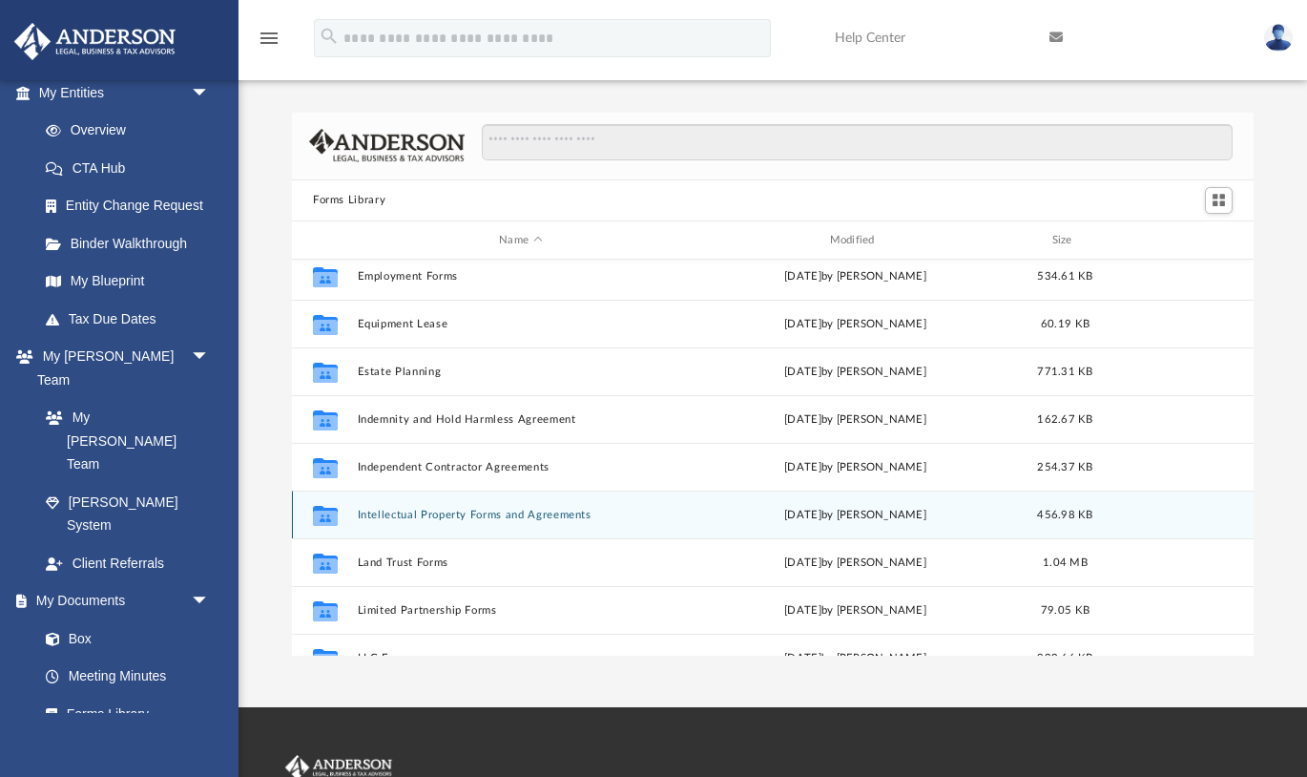
scroll to position [534, 0]
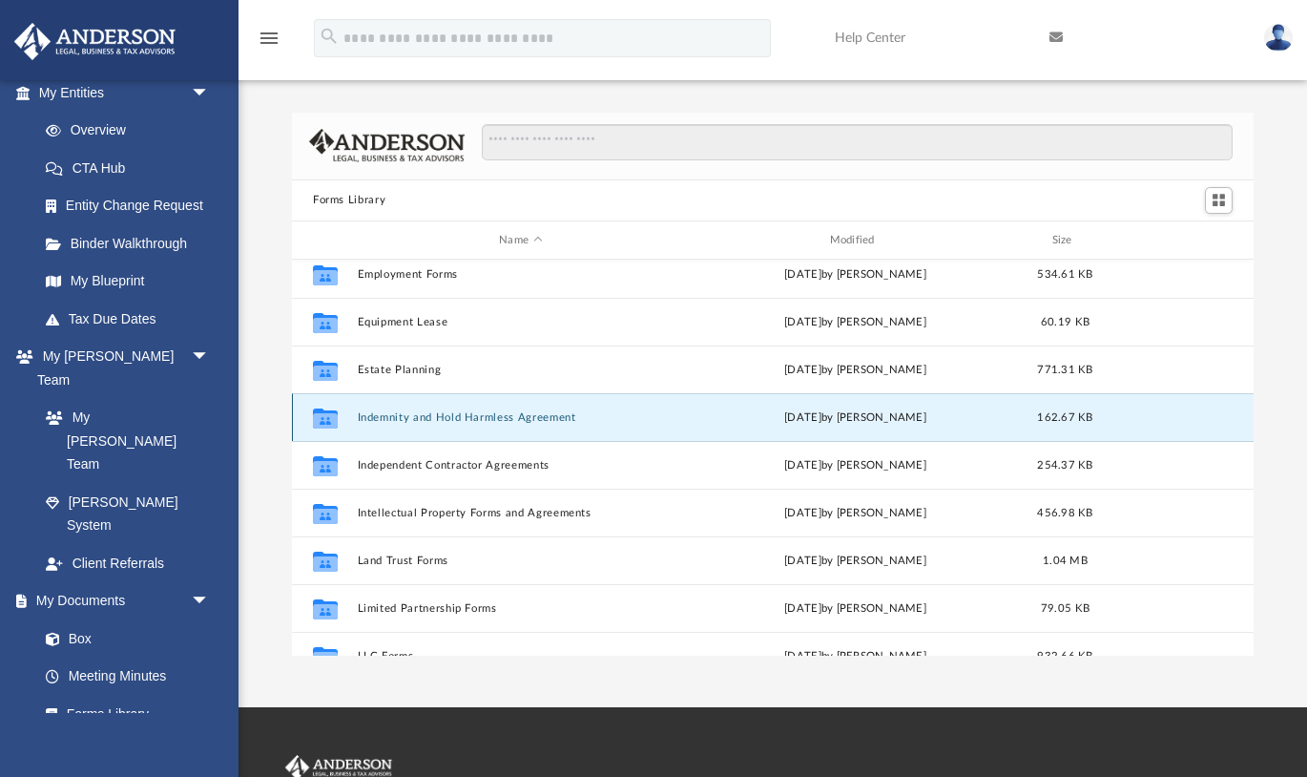
click at [450, 415] on button "Indemnity and Hold Harmless Agreement" at bounding box center [521, 417] width 326 height 12
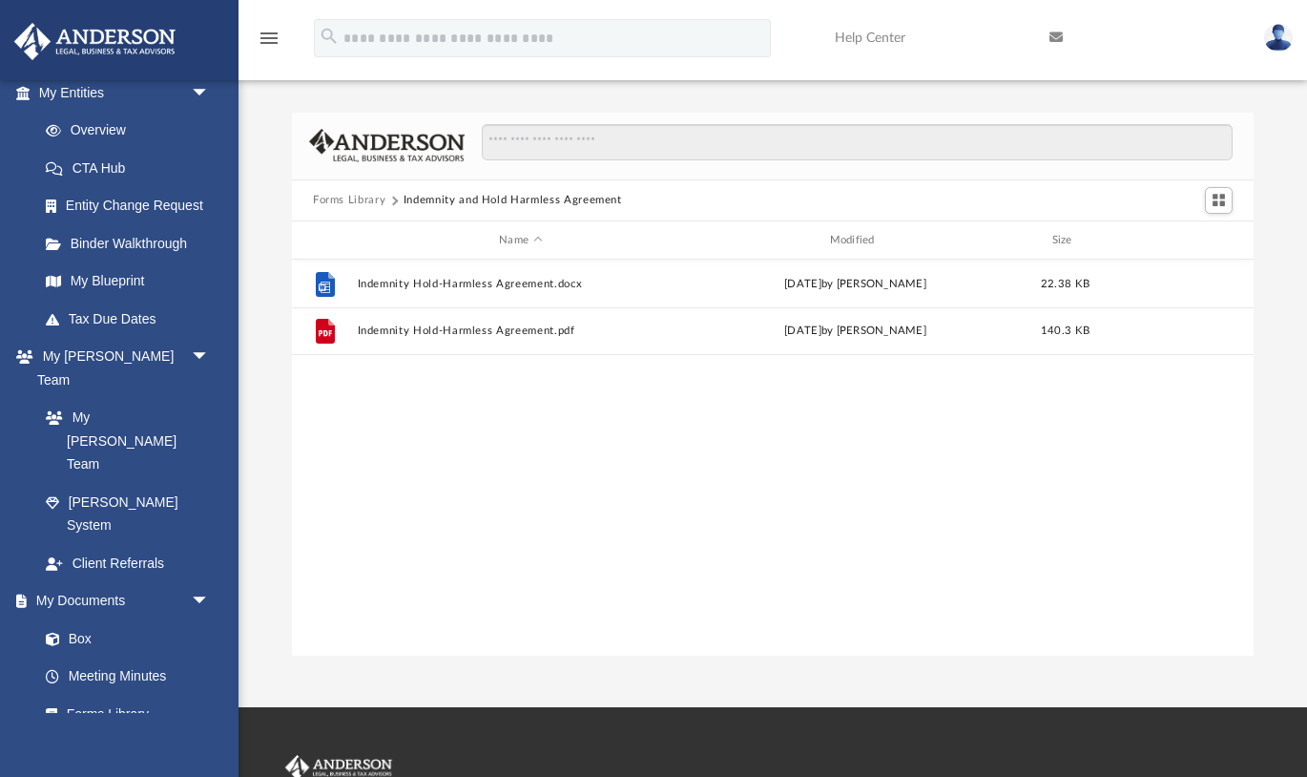
scroll to position [0, 0]
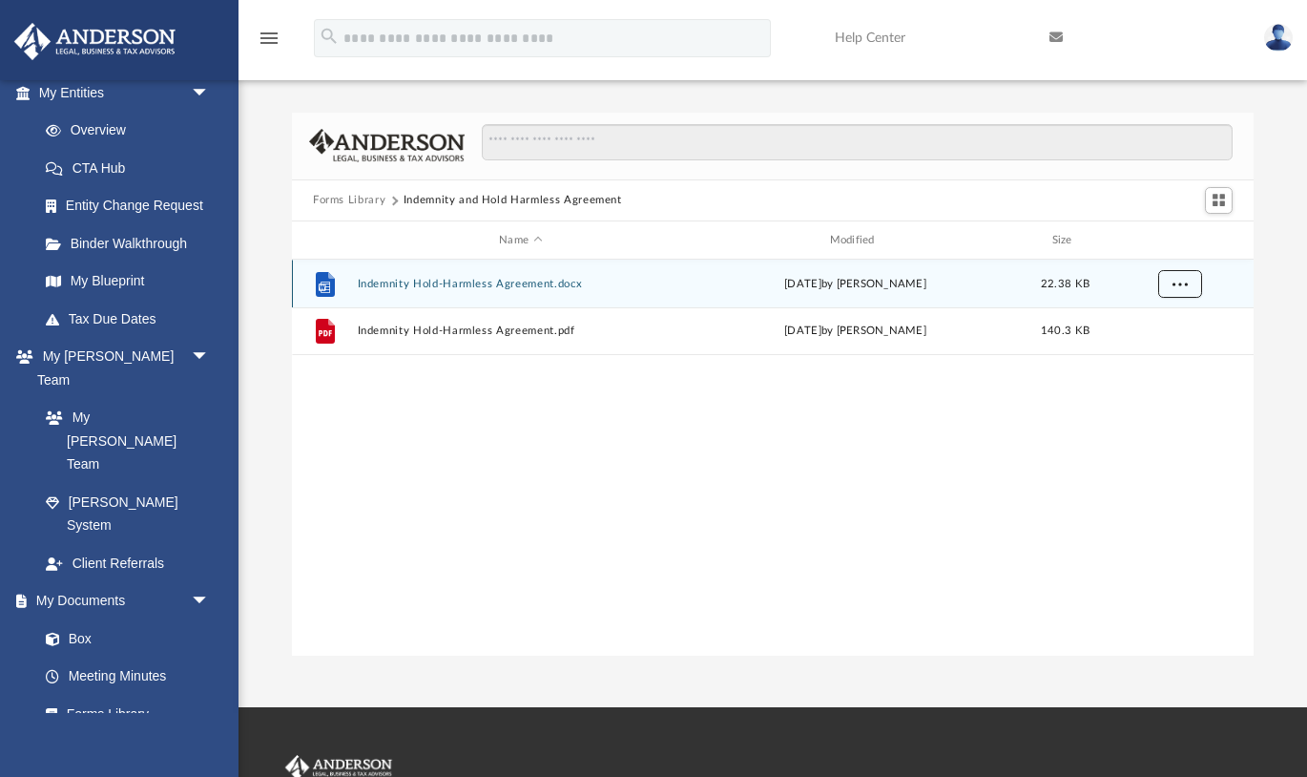
click at [1189, 289] on button "More options" at bounding box center [1180, 284] width 44 height 29
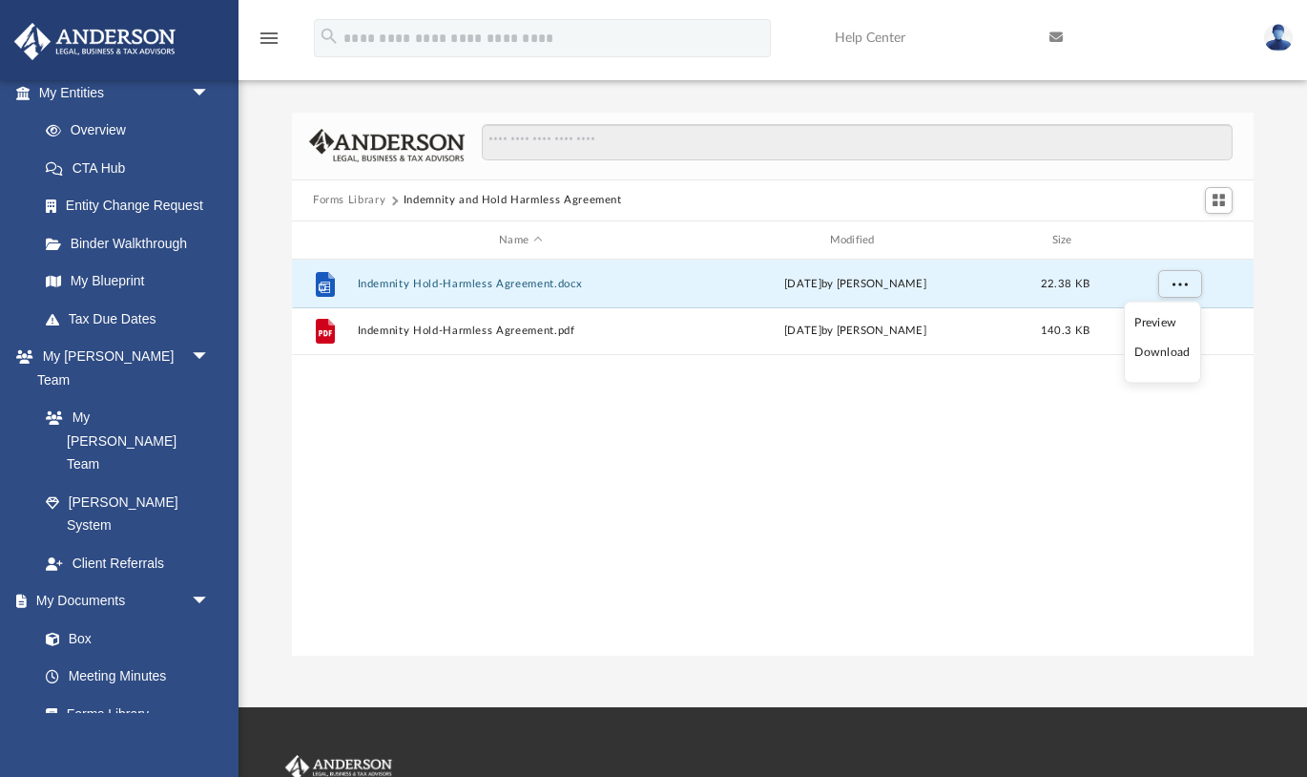
click at [1163, 354] on li "Download" at bounding box center [1162, 353] width 55 height 20
click at [352, 200] on button "Forms Library" at bounding box center [349, 200] width 73 height 17
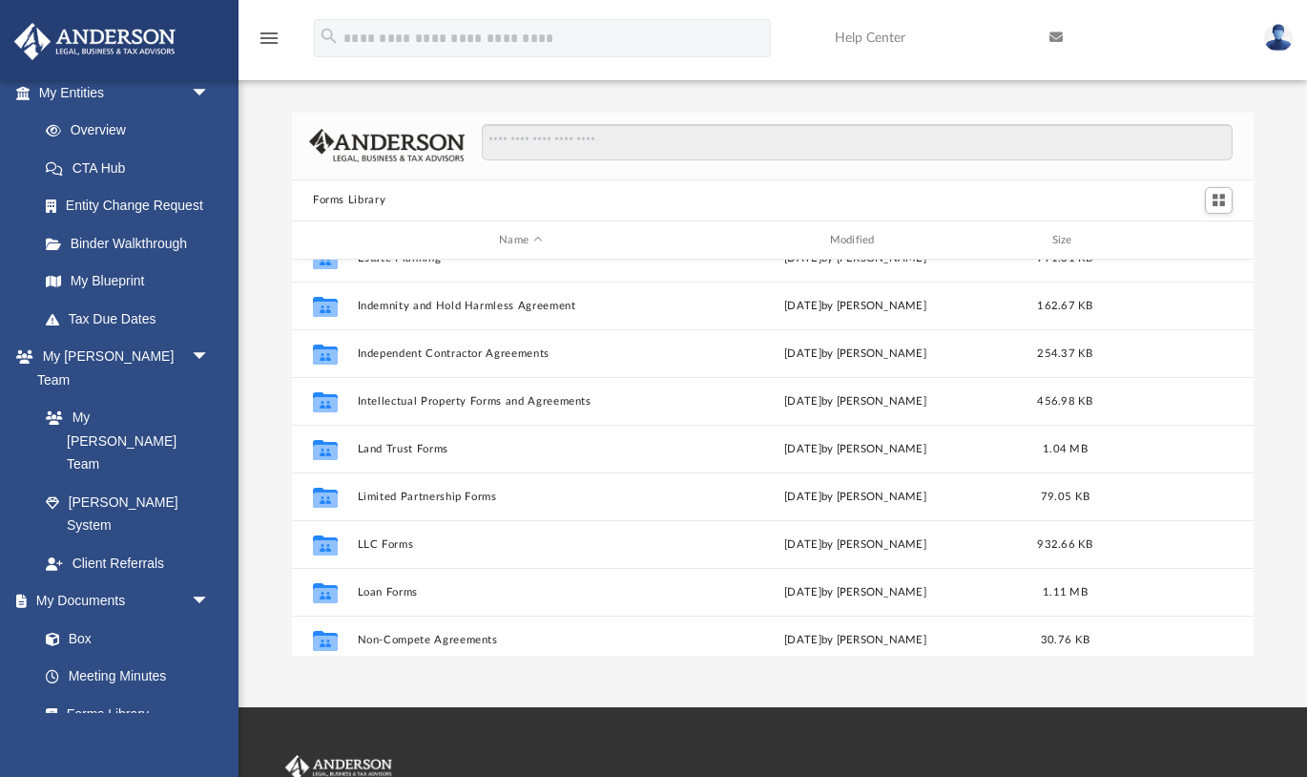
scroll to position [645, 0]
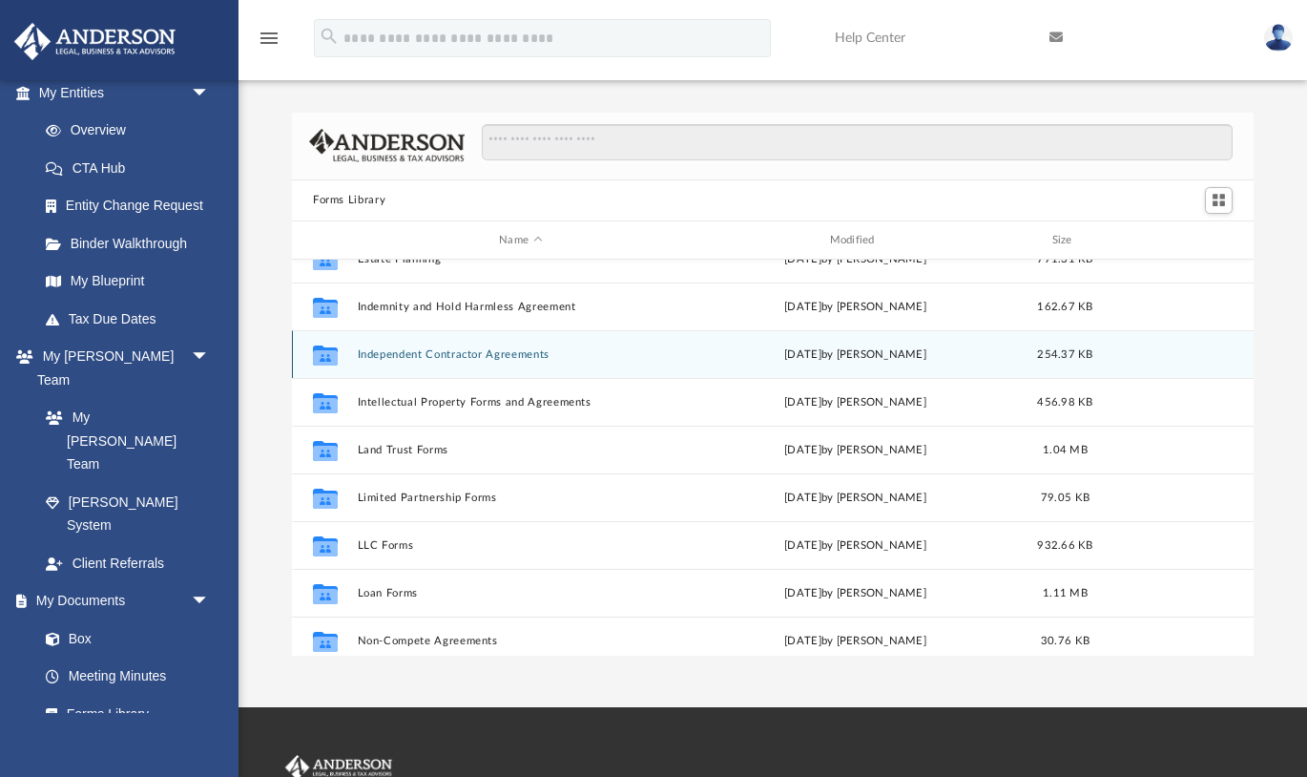
click at [469, 354] on button "Independent Contractor Agreements" at bounding box center [521, 354] width 326 height 12
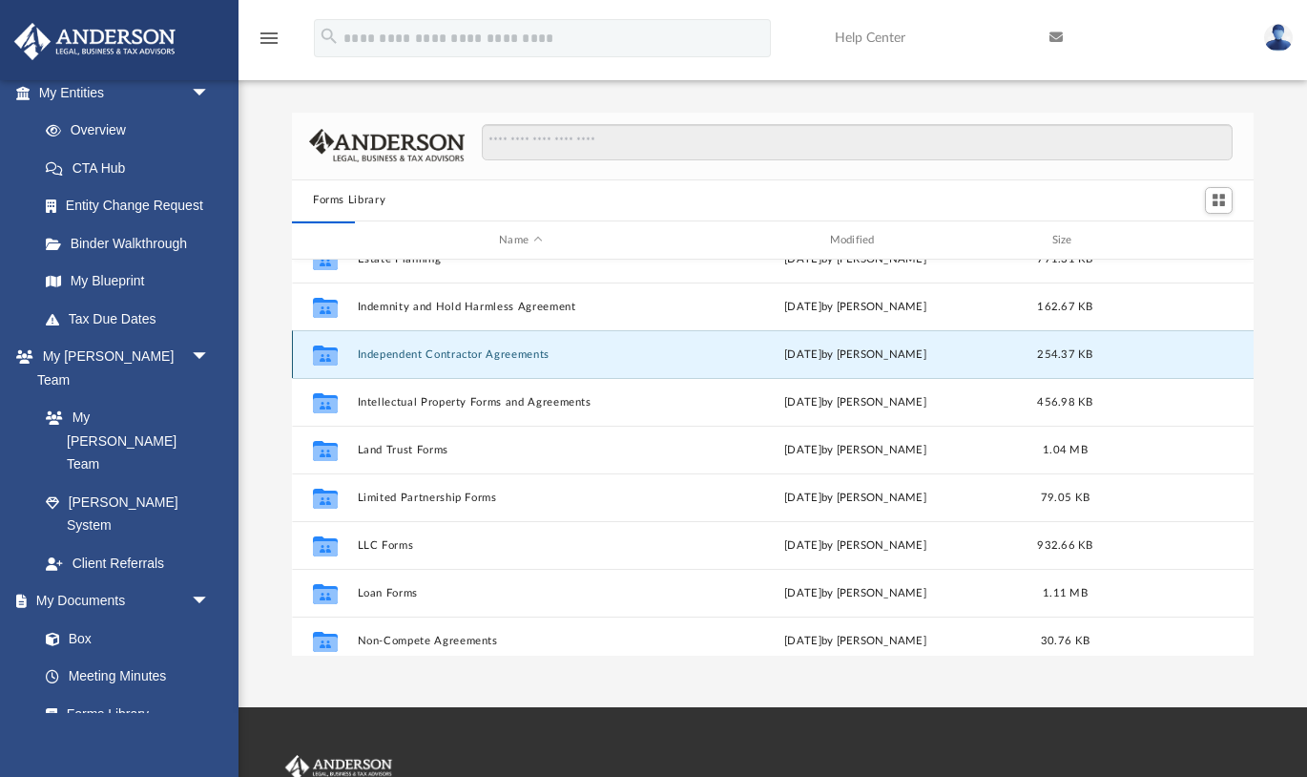
scroll to position [0, 0]
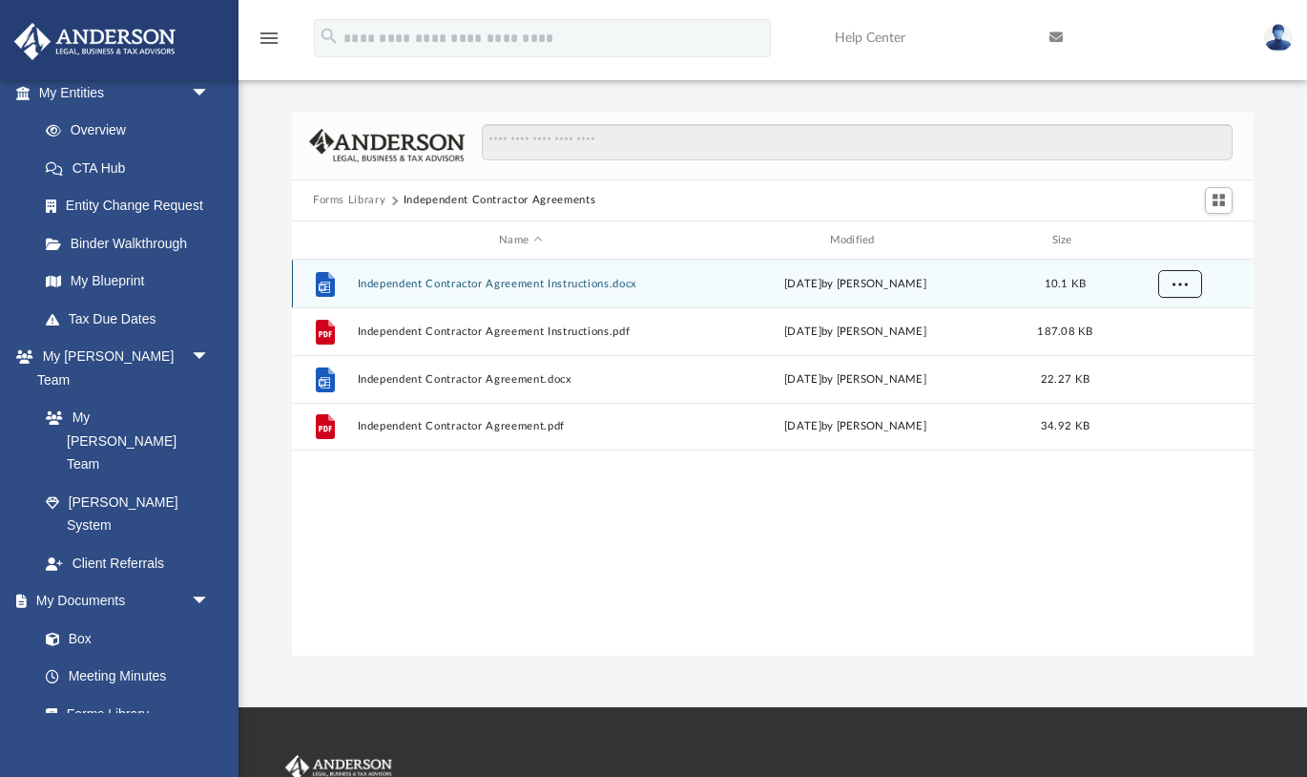
click at [1191, 283] on button "More options" at bounding box center [1180, 284] width 44 height 29
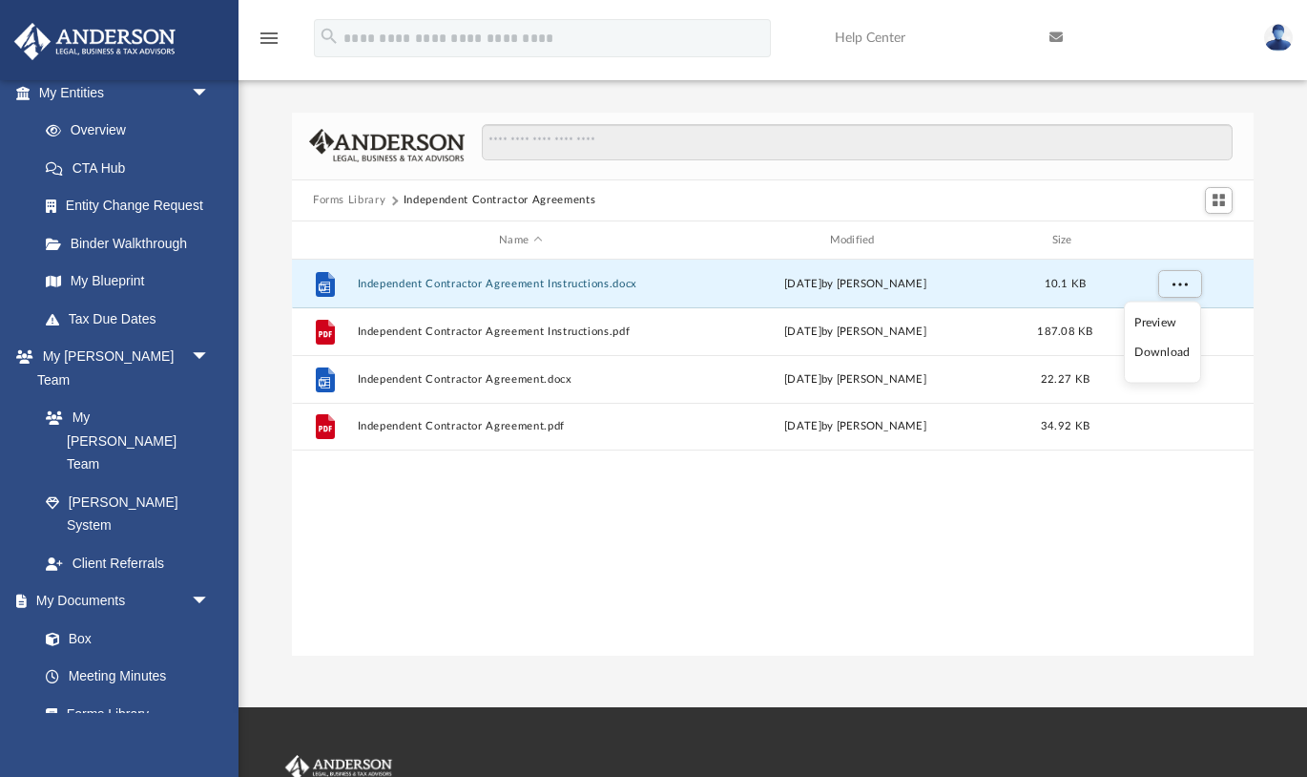
click at [1169, 350] on li "Download" at bounding box center [1162, 353] width 55 height 20
click at [979, 646] on div "File Independent Contractor Agreement Instructions.docx Wed Oct 5 2022 by Mary …" at bounding box center [773, 458] width 962 height 396
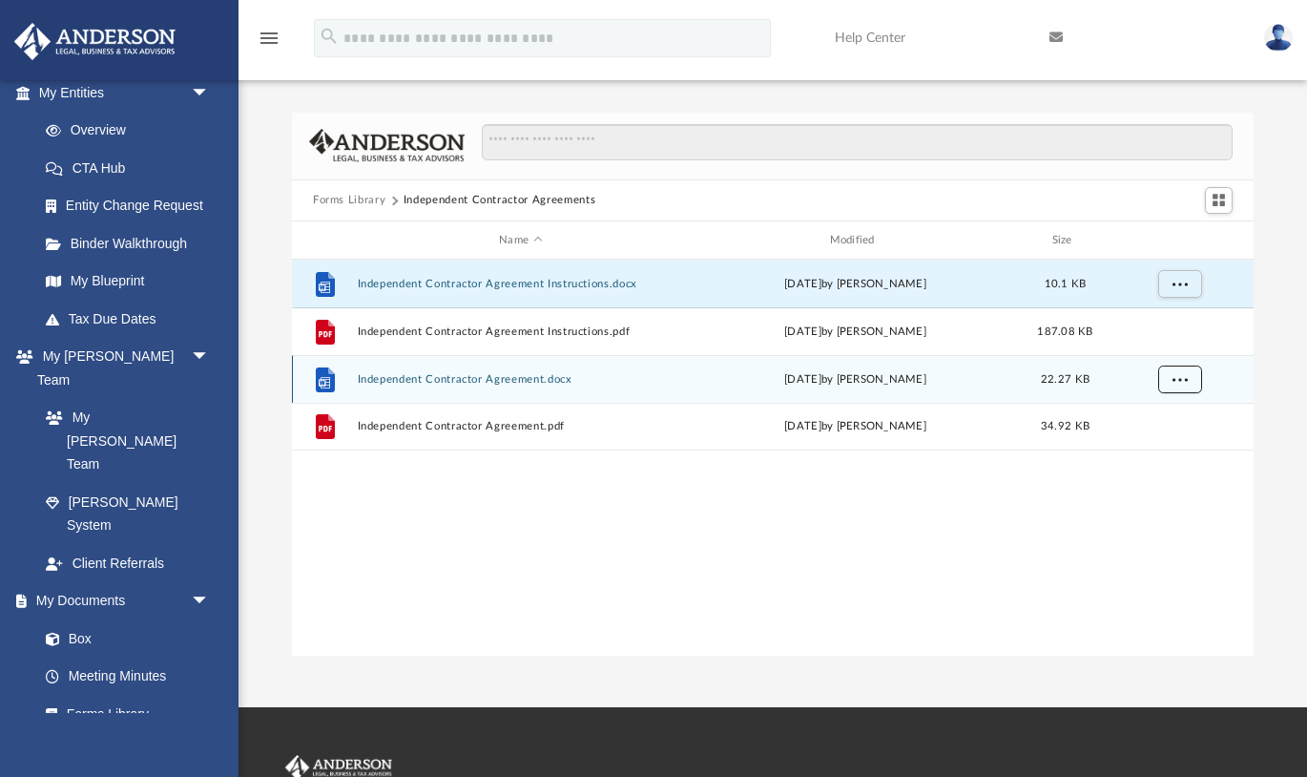
click at [1193, 379] on button "More options" at bounding box center [1180, 379] width 44 height 29
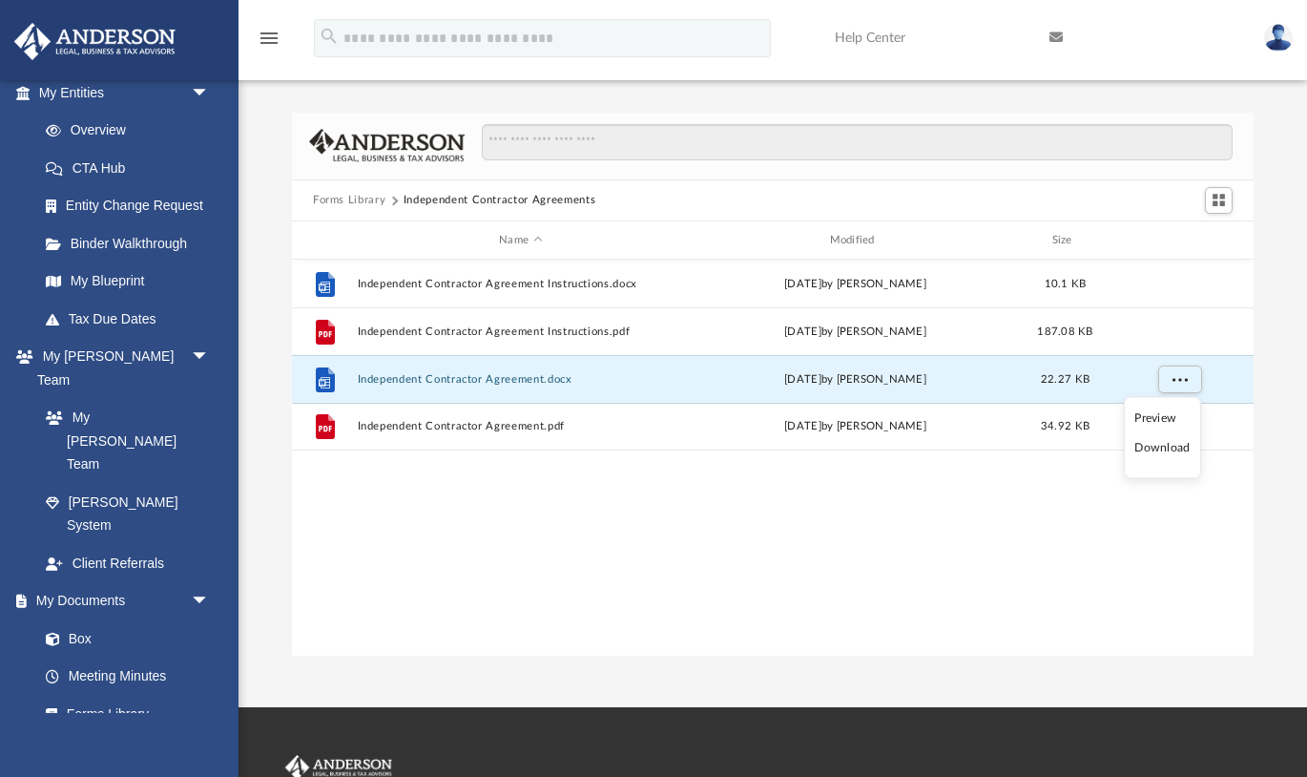
click at [1159, 455] on li "Download" at bounding box center [1162, 448] width 55 height 20
click at [357, 200] on button "Forms Library" at bounding box center [349, 200] width 73 height 17
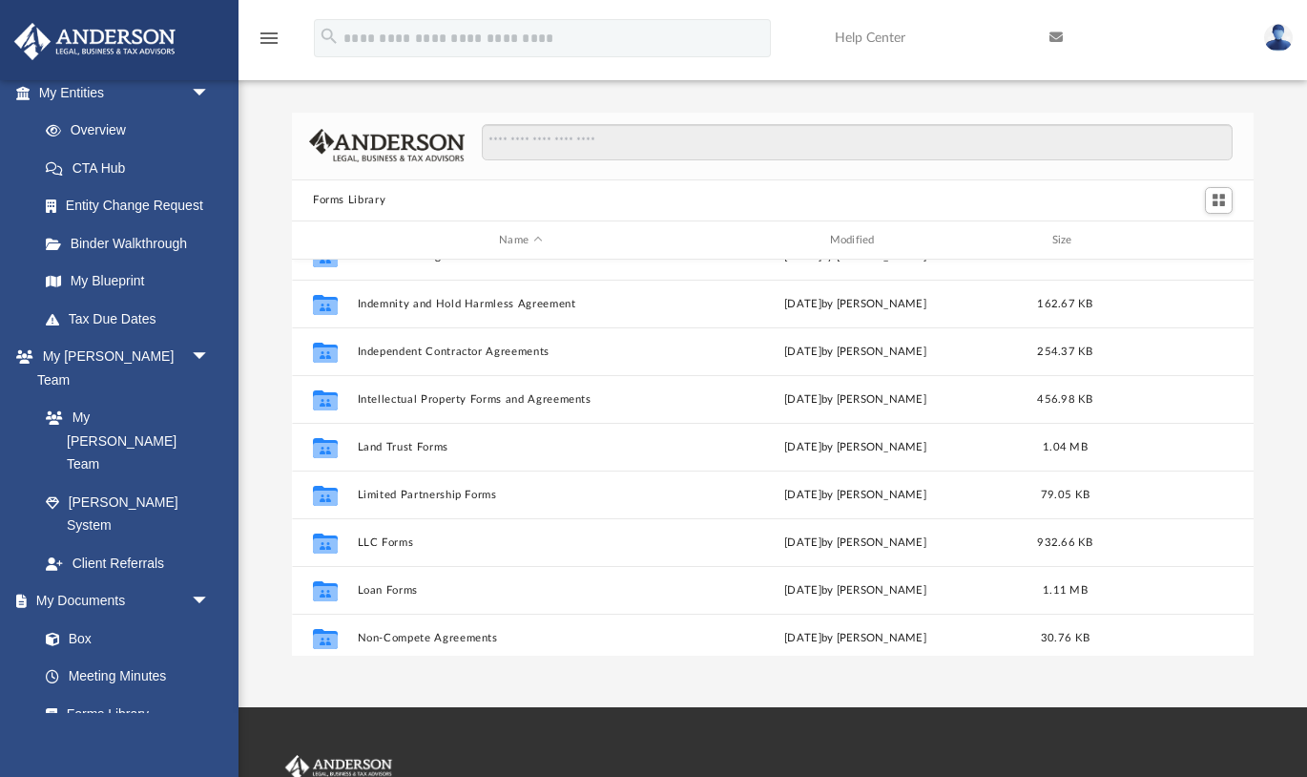
scroll to position [646, 0]
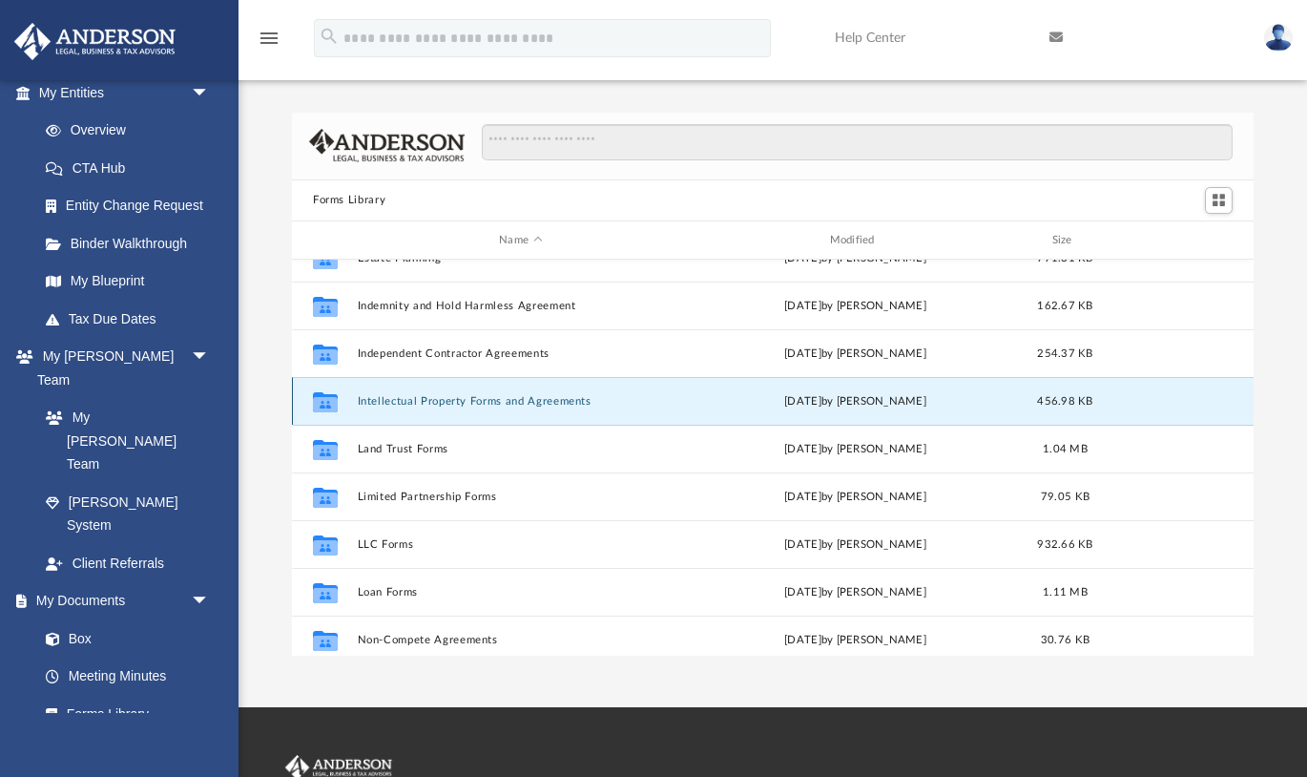
click at [393, 405] on button "Intellectual Property Forms and Agreements" at bounding box center [521, 401] width 326 height 12
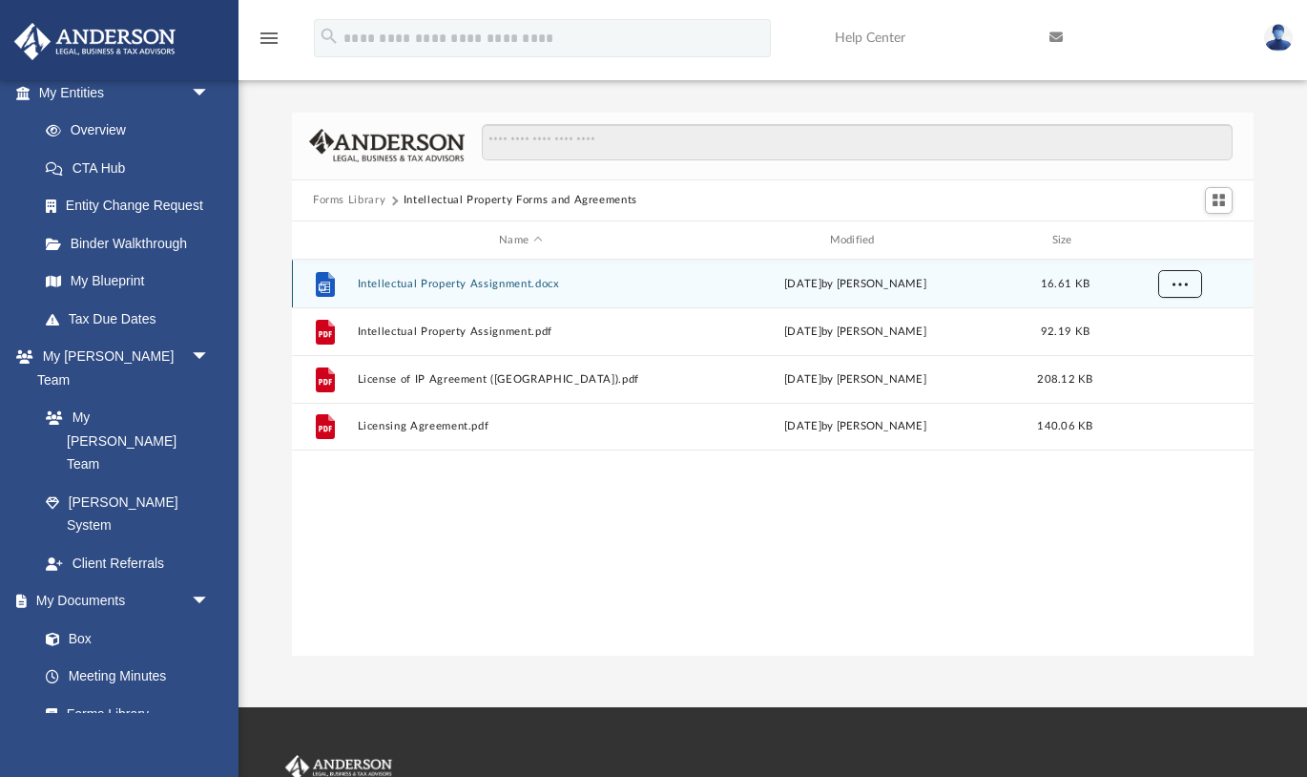
click at [1193, 287] on button "More options" at bounding box center [1180, 284] width 44 height 29
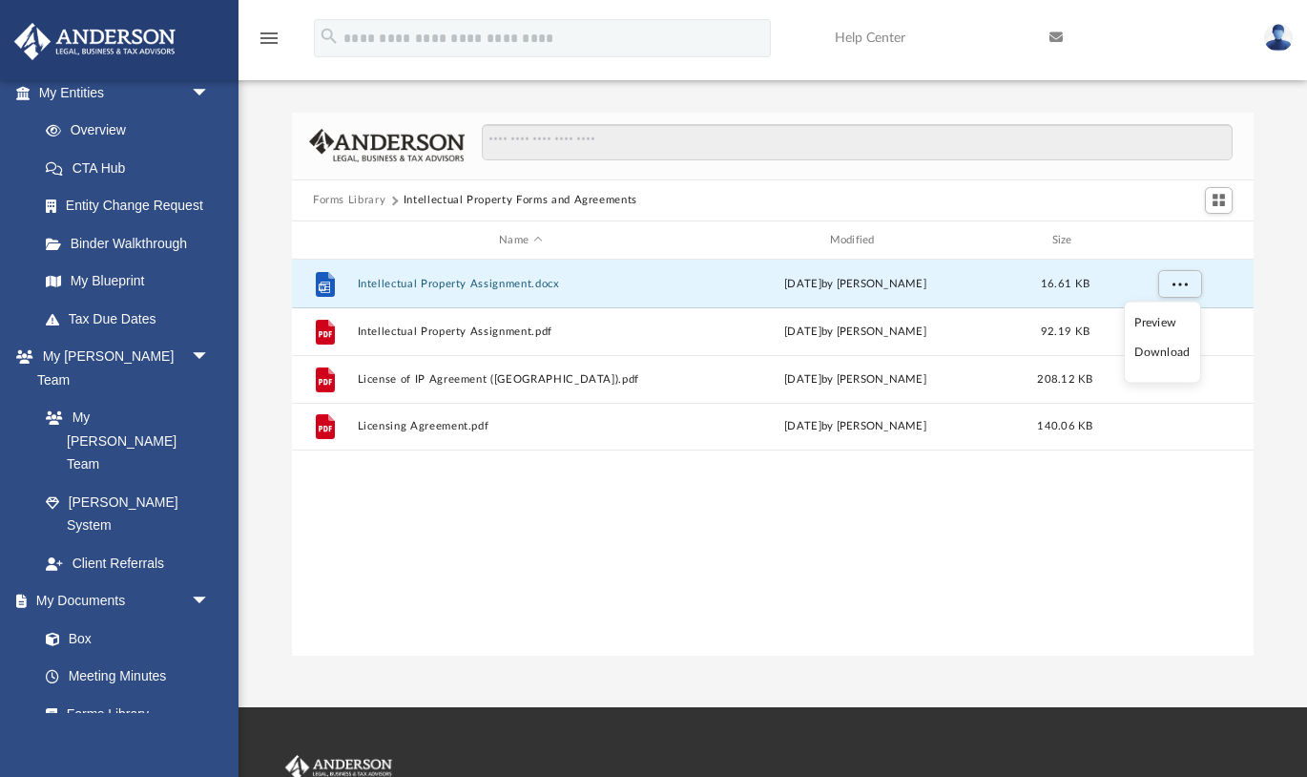
click at [1162, 350] on li "Download" at bounding box center [1162, 353] width 55 height 20
click at [366, 199] on button "Forms Library" at bounding box center [349, 200] width 73 height 17
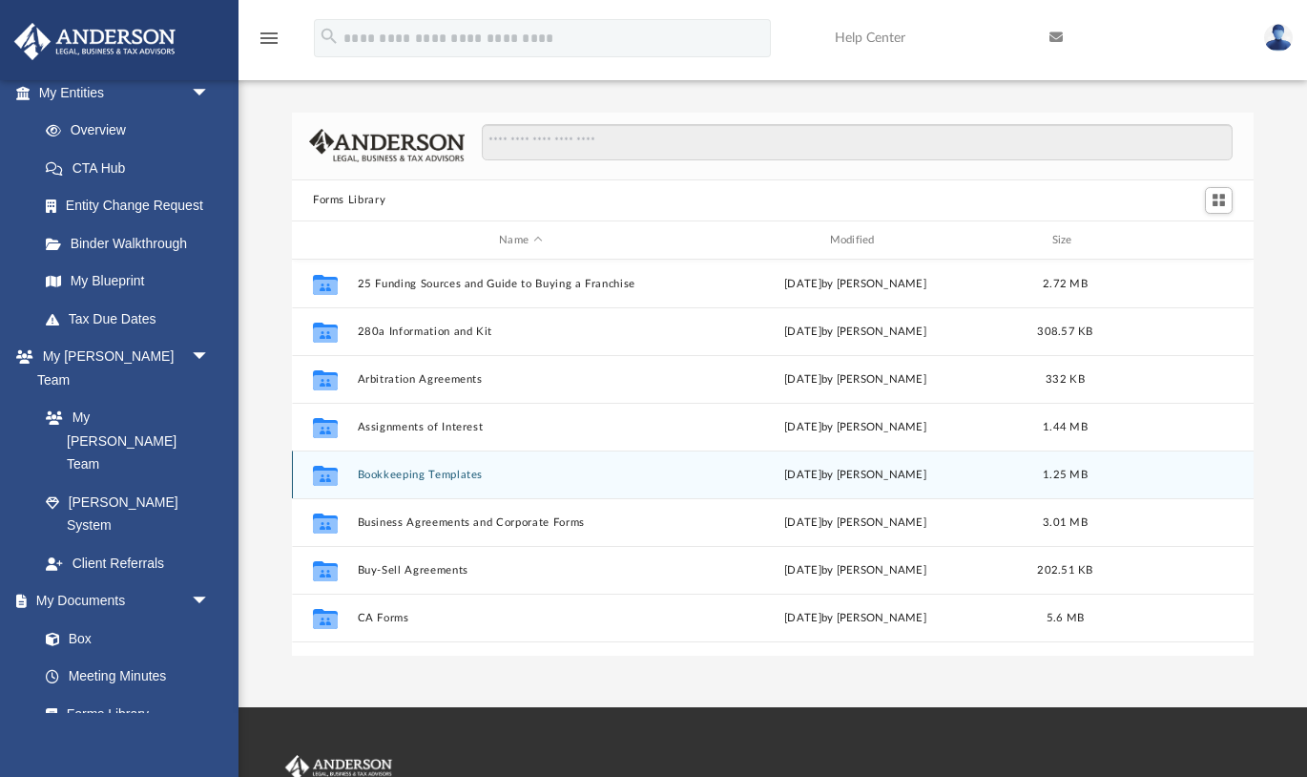
click at [406, 475] on button "Bookkeeping Templates" at bounding box center [521, 475] width 326 height 12
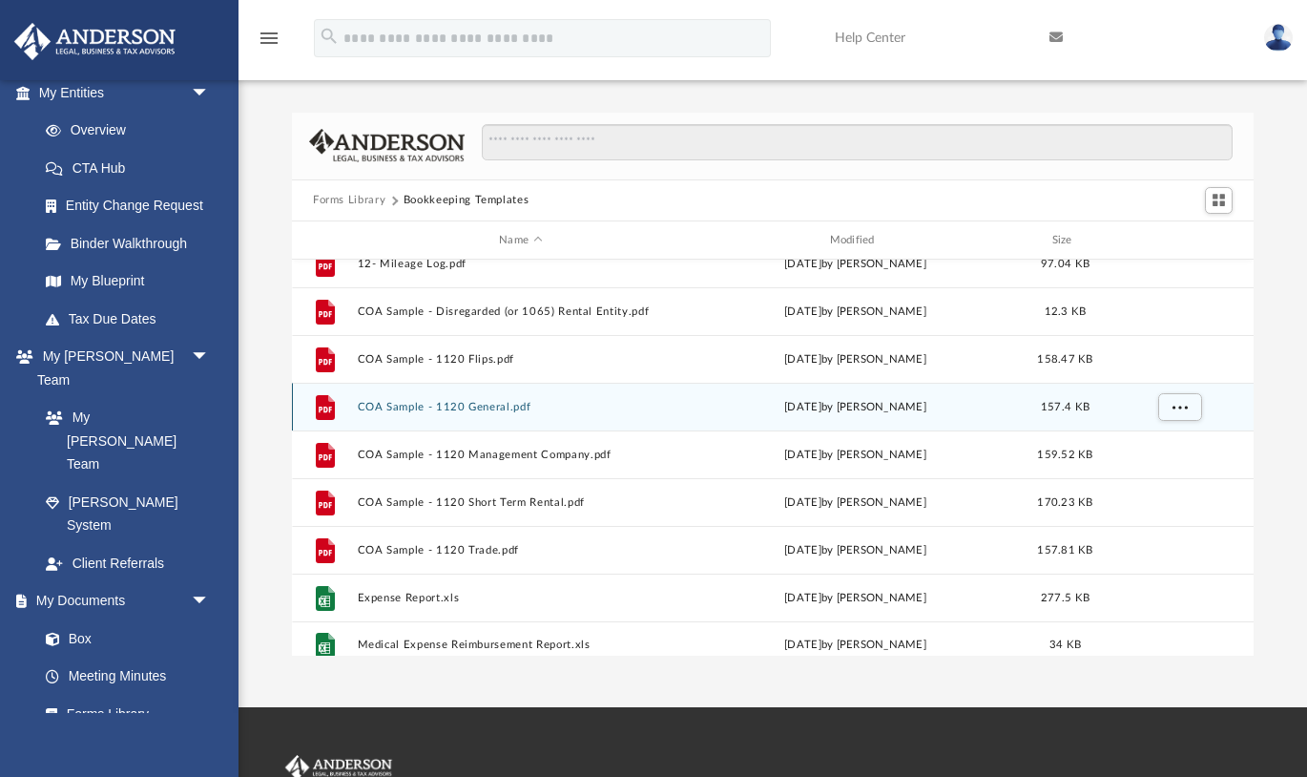
scroll to position [129, 0]
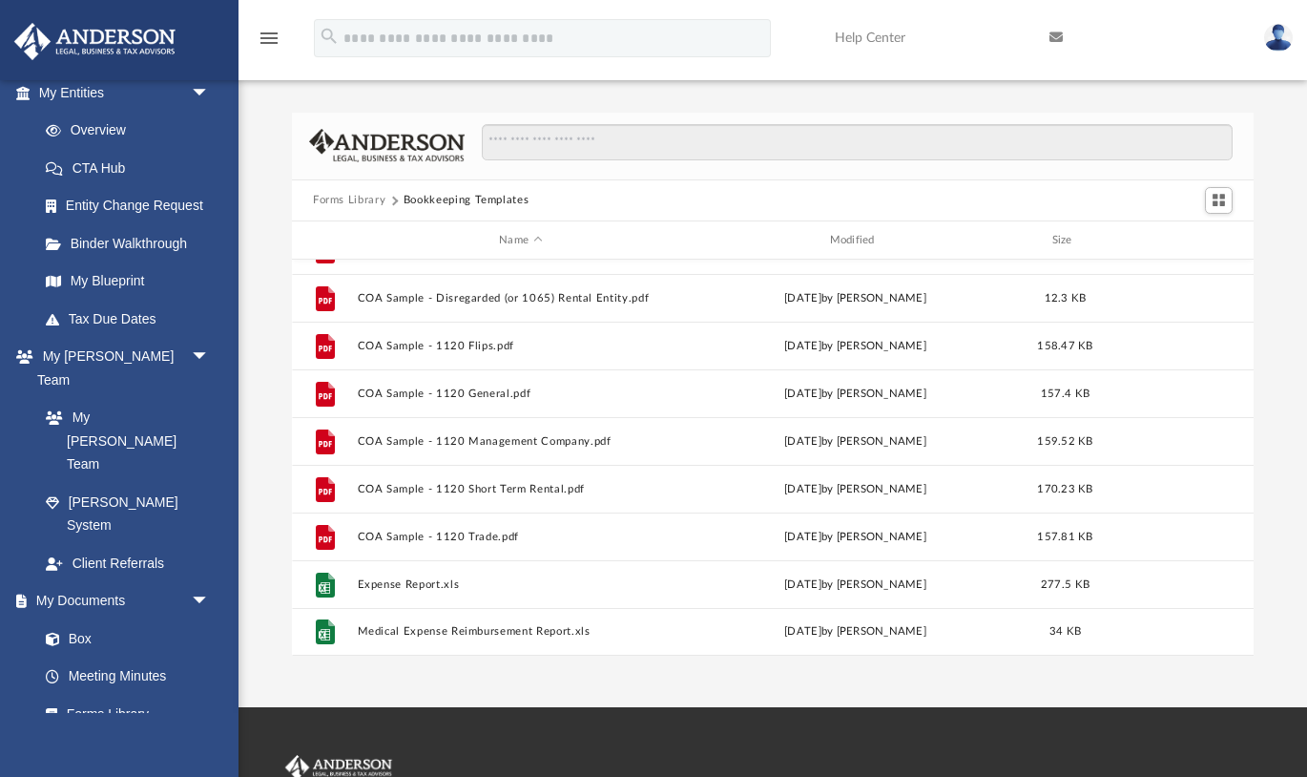
click at [359, 200] on button "Forms Library" at bounding box center [349, 200] width 73 height 17
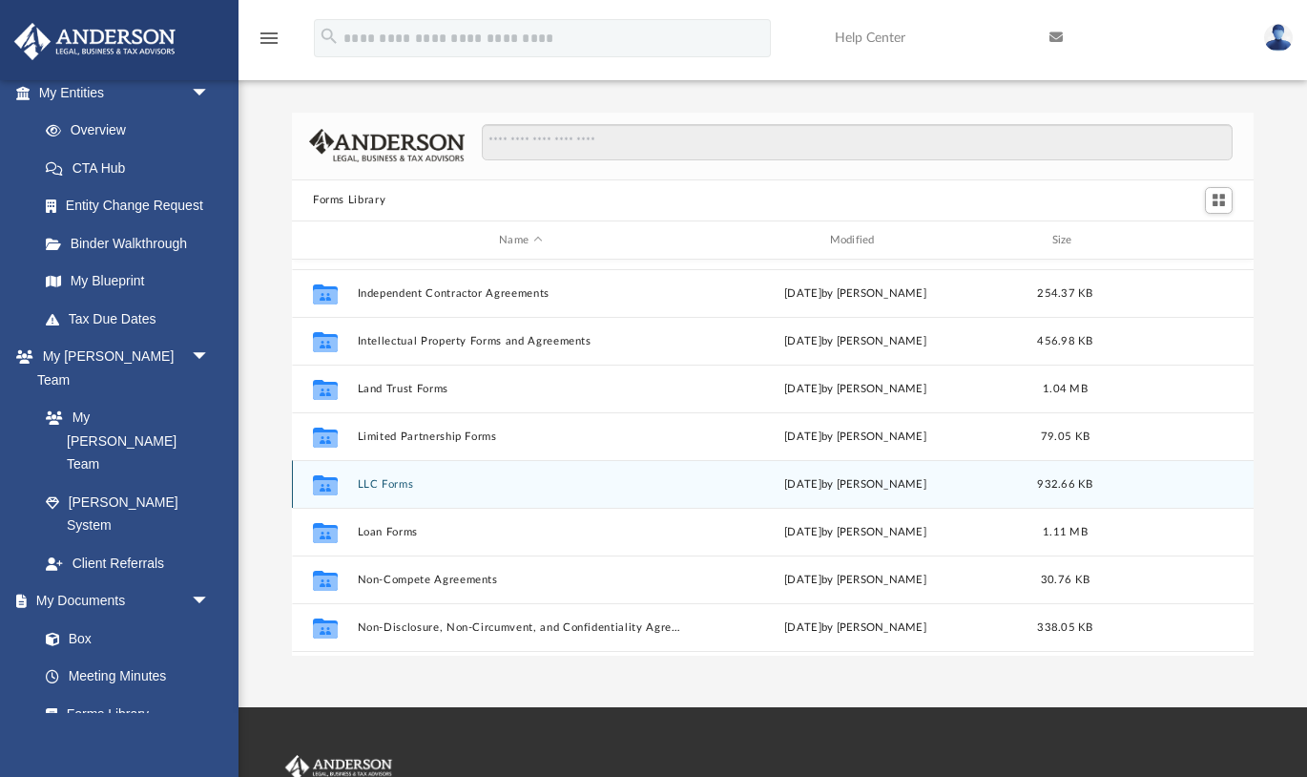
scroll to position [700, 0]
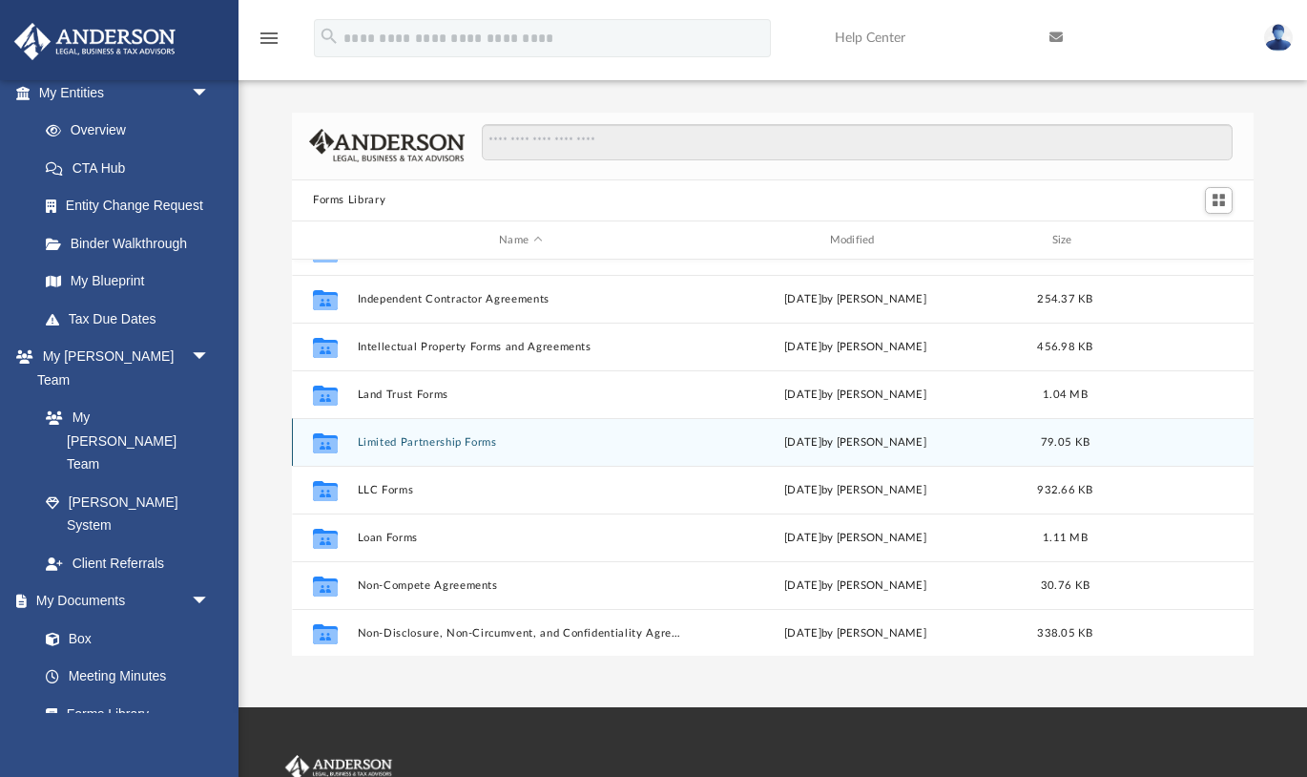
click at [382, 443] on button "Limited Partnership Forms" at bounding box center [521, 442] width 326 height 12
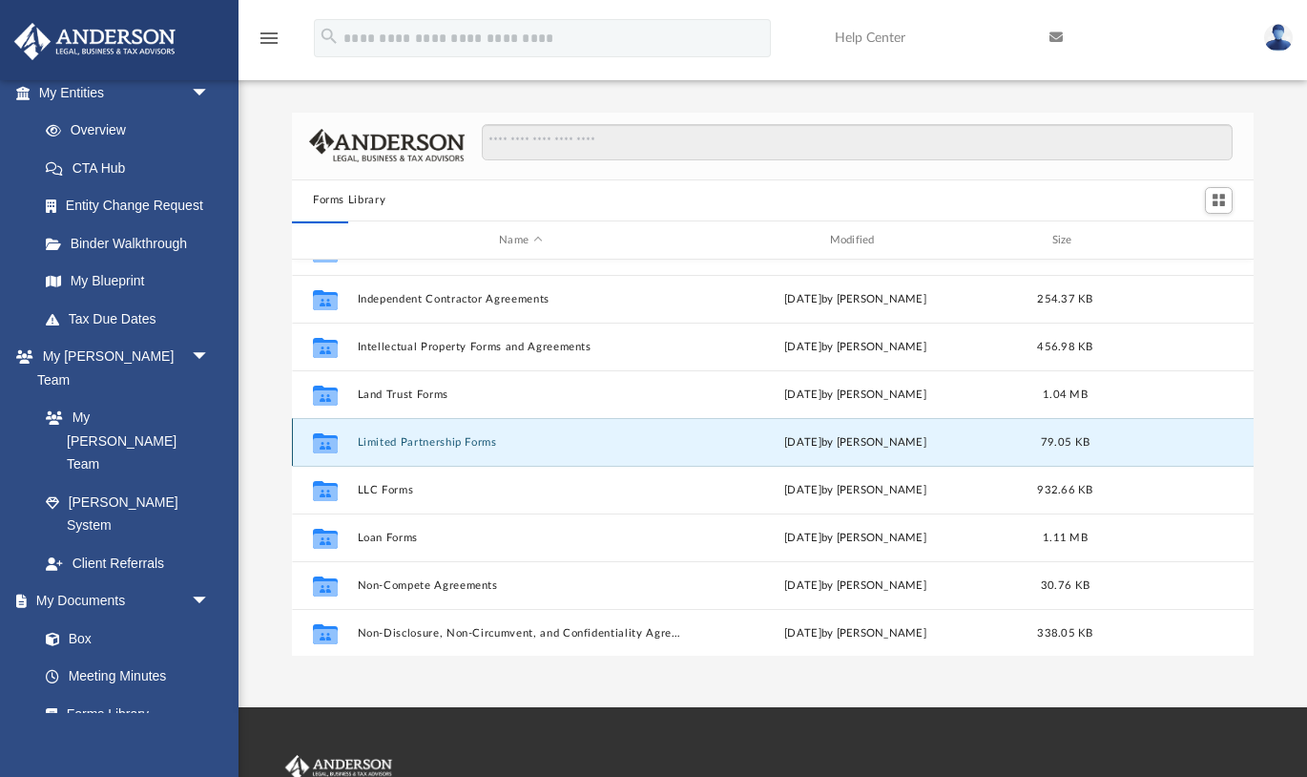
scroll to position [0, 0]
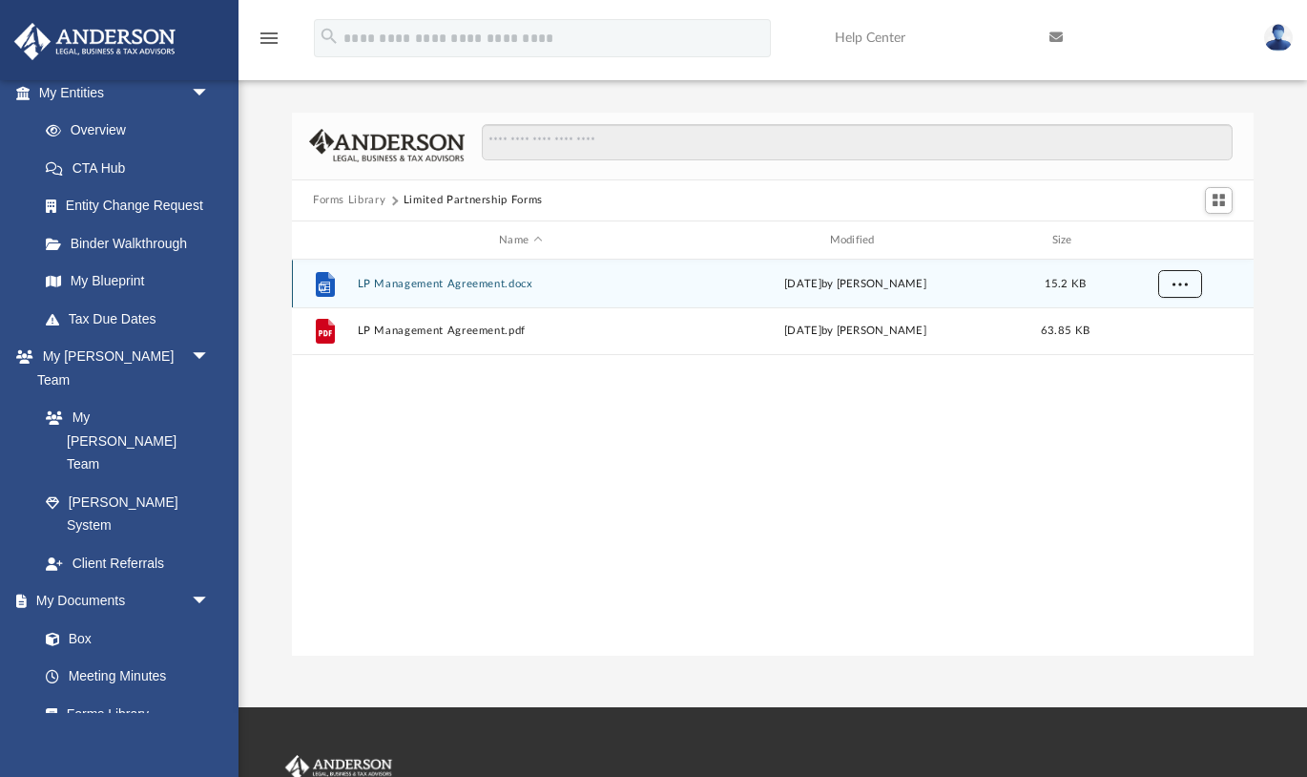
click at [1164, 283] on button "More options" at bounding box center [1180, 284] width 44 height 29
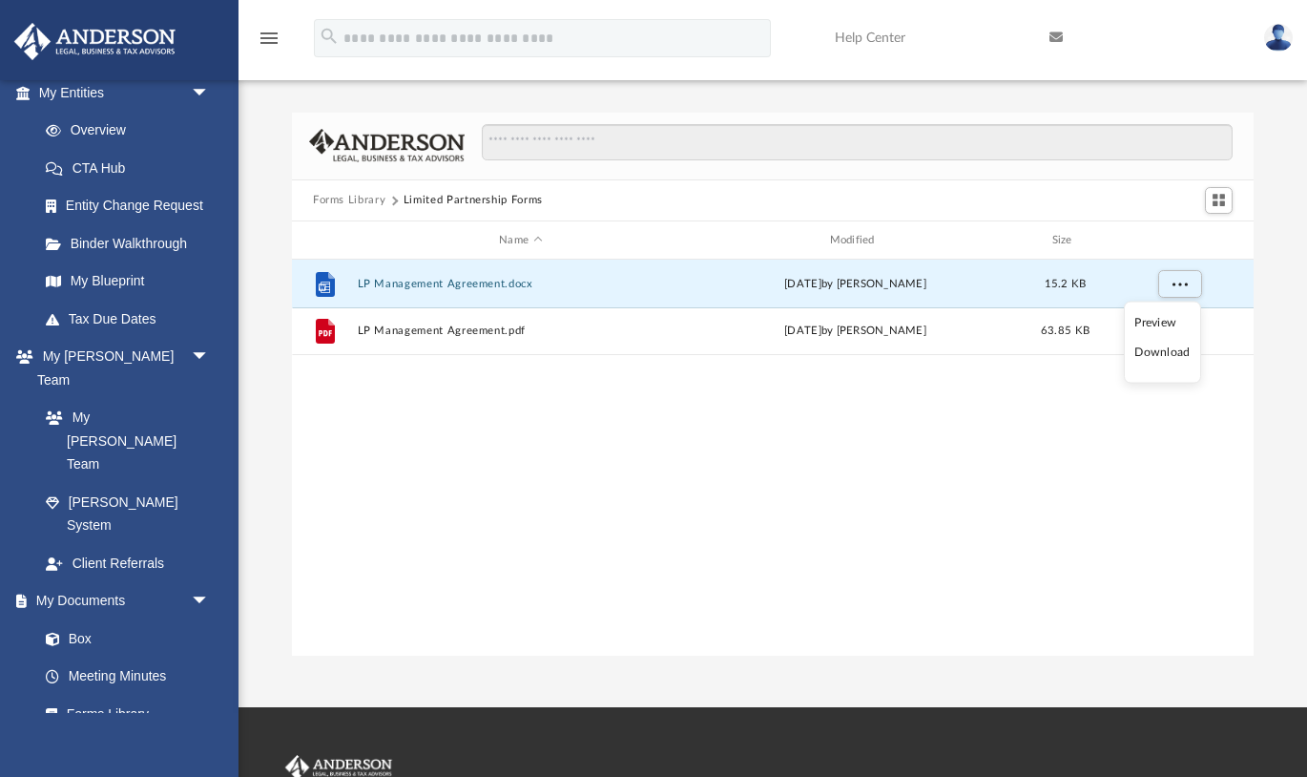
click at [1156, 357] on li "Download" at bounding box center [1162, 353] width 55 height 20
click at [379, 203] on button "Forms Library" at bounding box center [349, 200] width 73 height 17
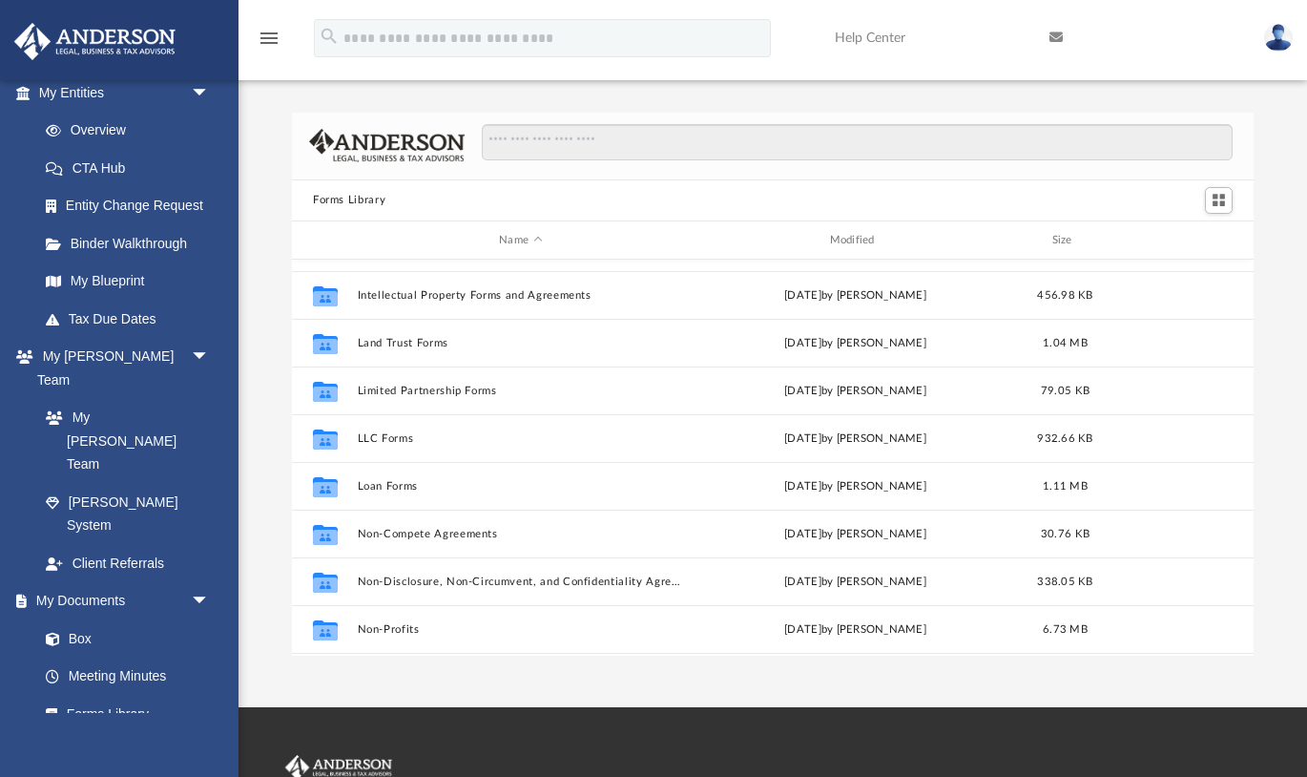
scroll to position [751, 0]
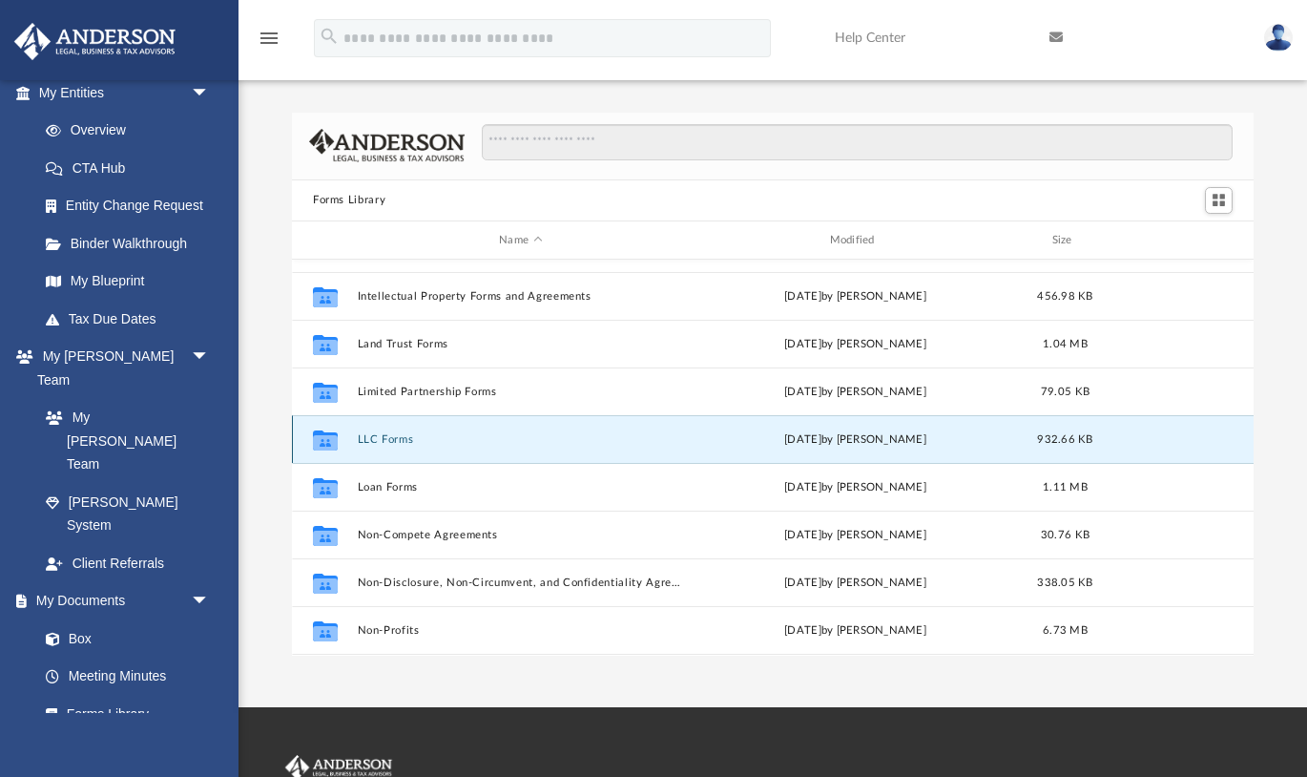
click at [395, 438] on button "LLC Forms" at bounding box center [521, 439] width 326 height 12
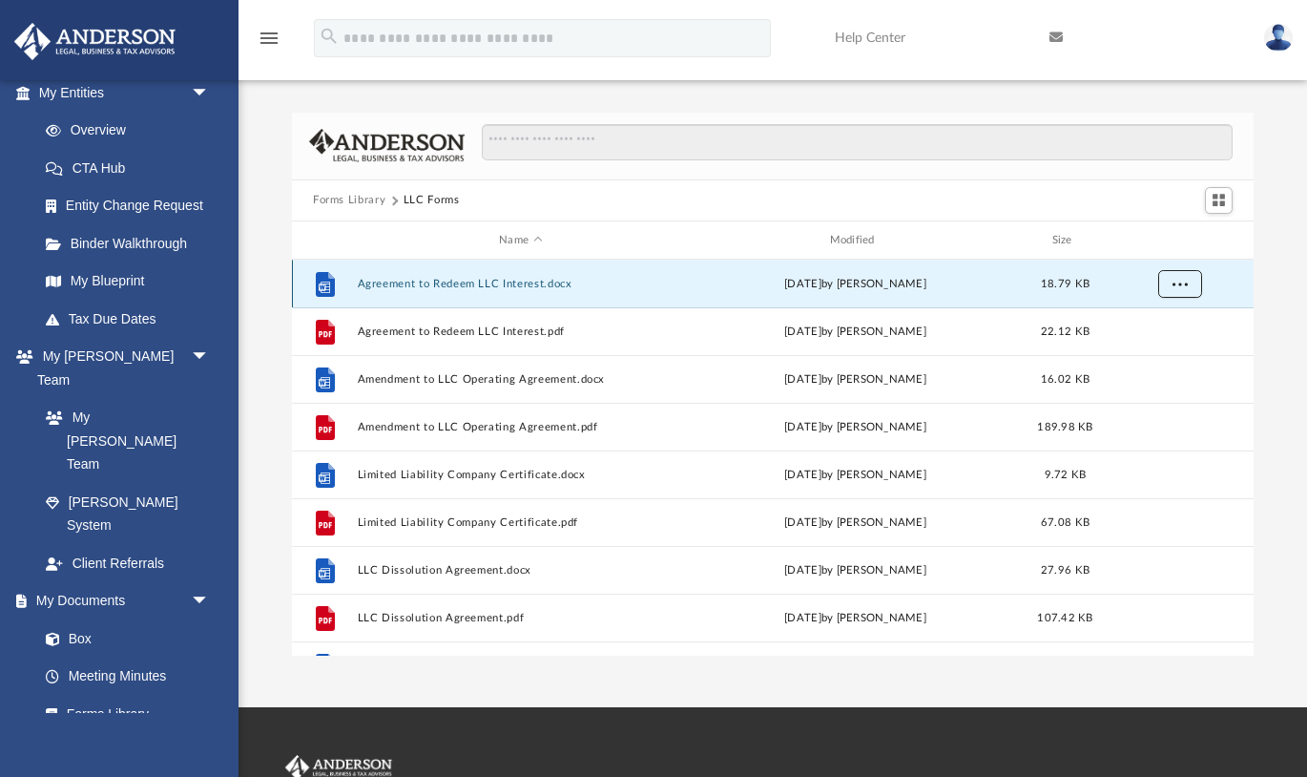
click at [1180, 284] on span "More options" at bounding box center [1180, 284] width 15 height 10
click at [1174, 351] on li "Download" at bounding box center [1162, 353] width 55 height 20
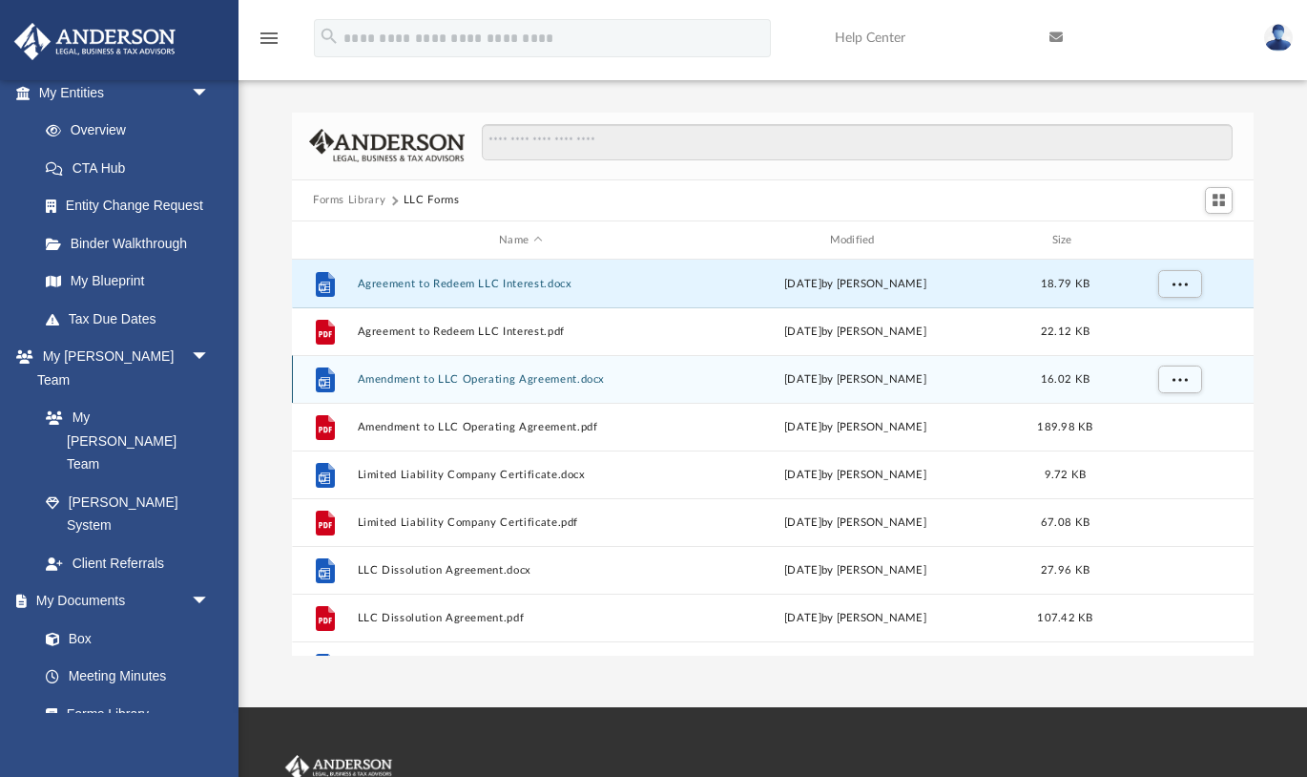
click at [1252, 378] on div "File Amendment to LLC Operating Agreement.docx Wed Oct 5 2022 by Mary Acree 16.…" at bounding box center [773, 379] width 962 height 48
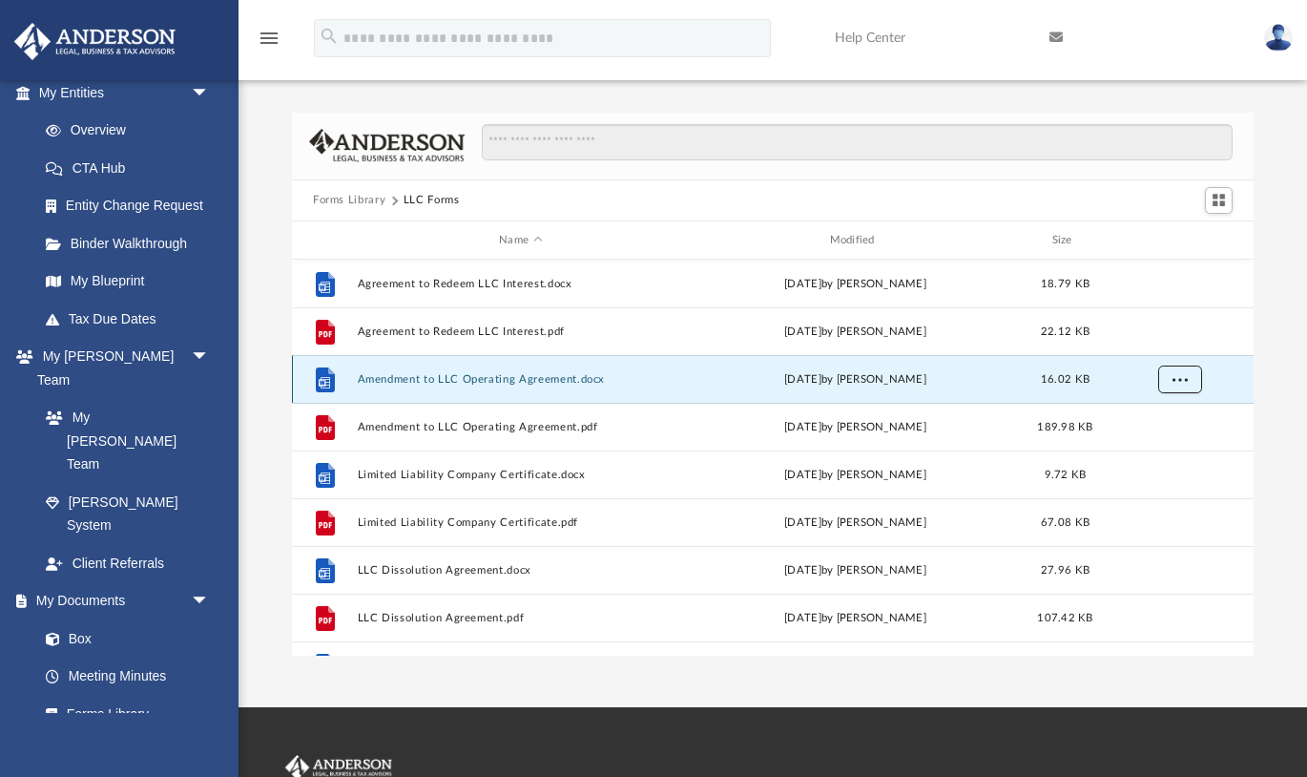
click at [1183, 385] on button "More options" at bounding box center [1180, 379] width 44 height 29
click at [1170, 452] on li "Download" at bounding box center [1162, 448] width 55 height 20
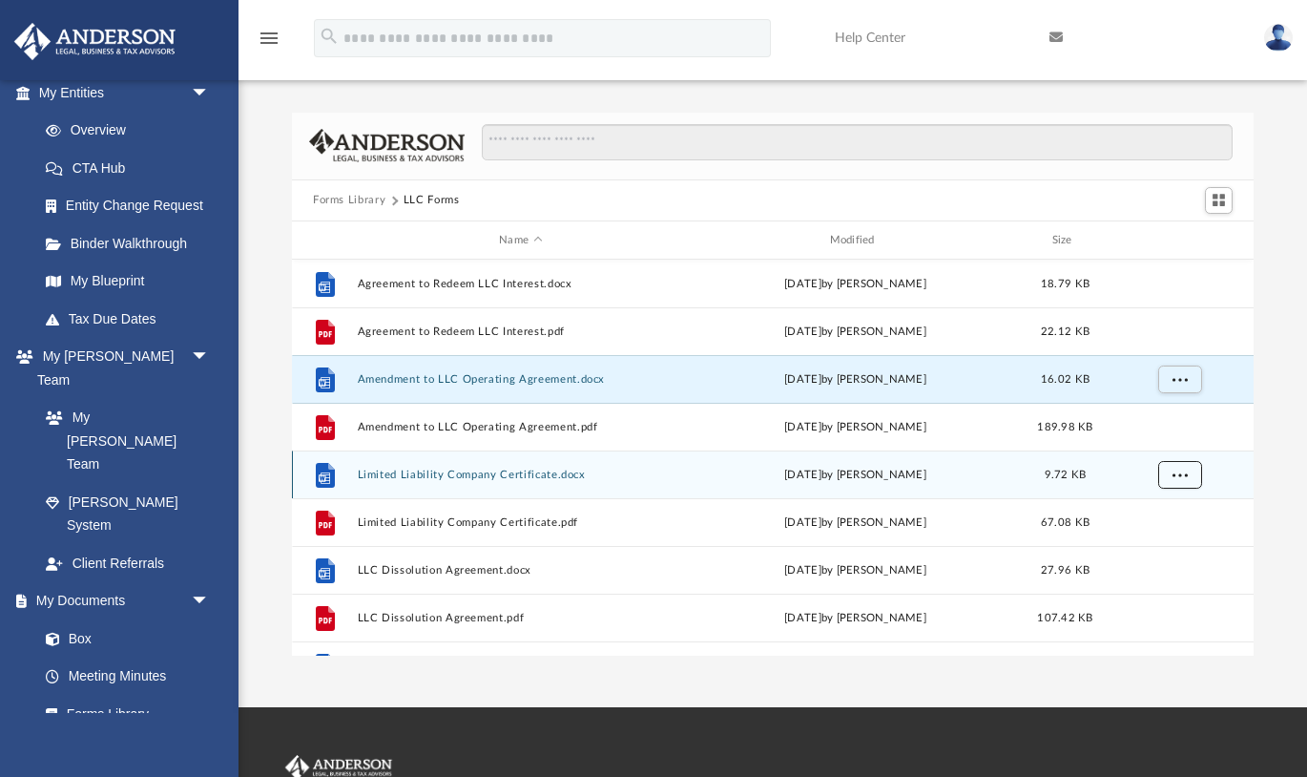
click at [1173, 476] on span "More options" at bounding box center [1180, 474] width 15 height 10
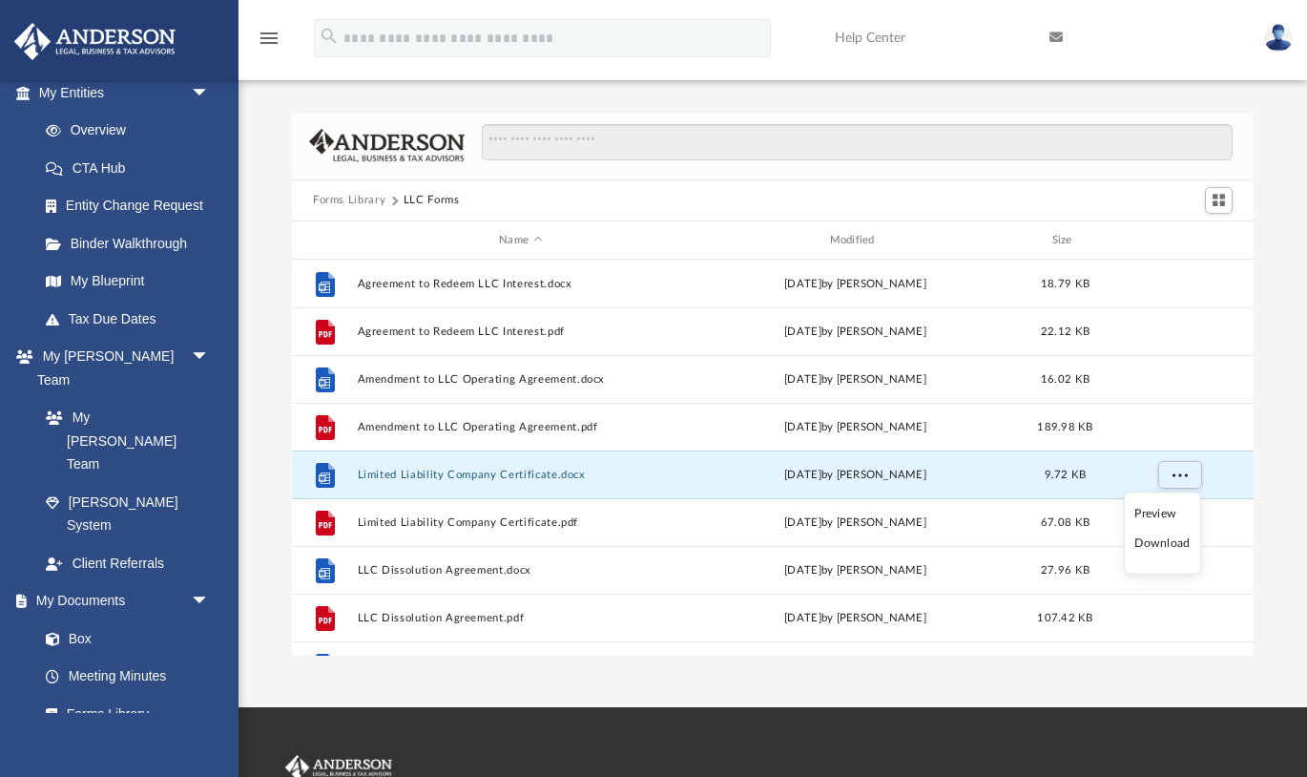
click at [1164, 542] on li "Download" at bounding box center [1162, 543] width 55 height 20
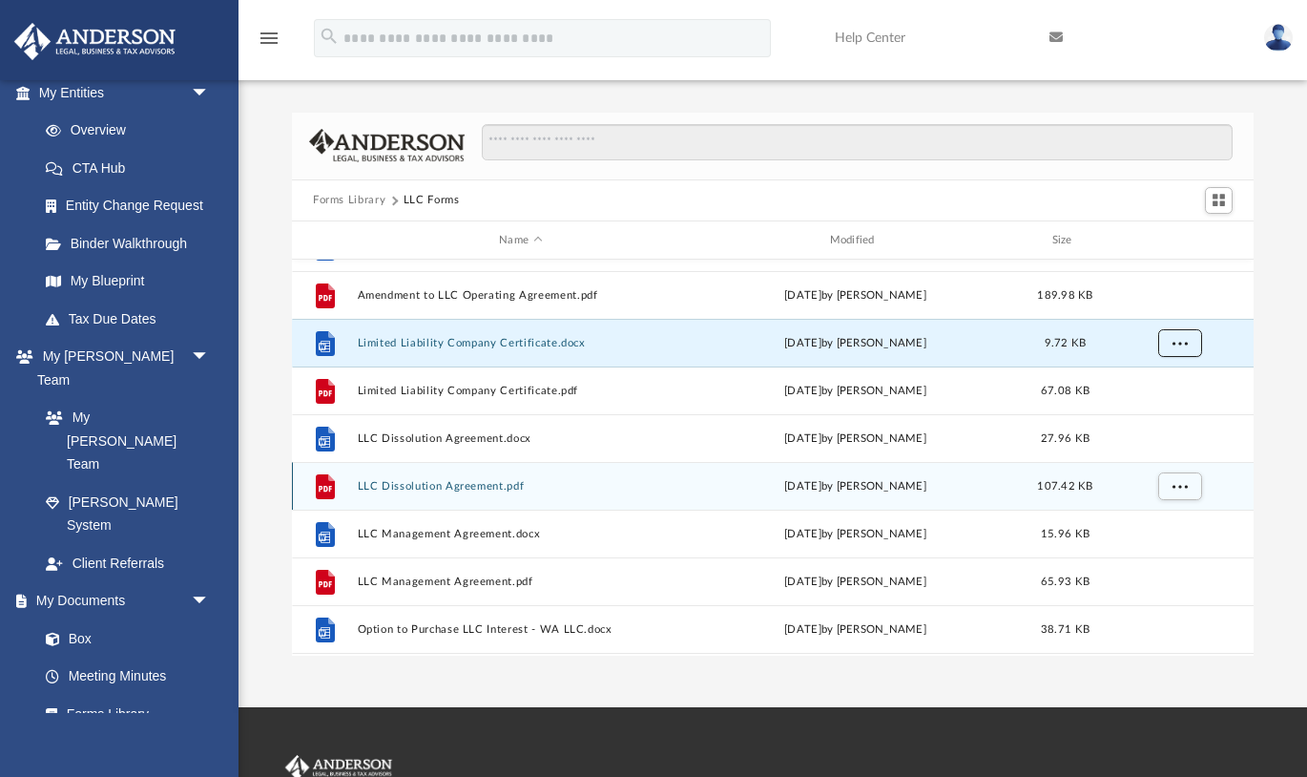
scroll to position [133, 0]
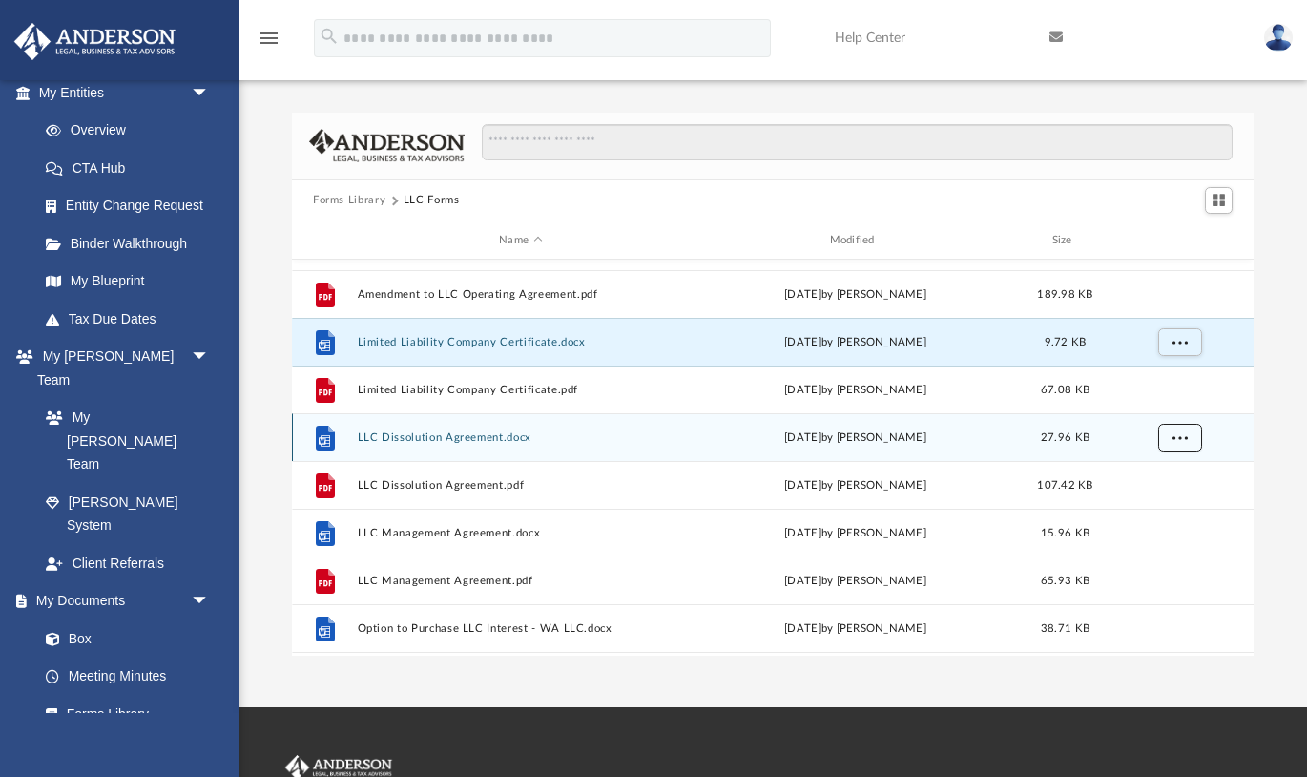
click at [1187, 435] on span "More options" at bounding box center [1180, 437] width 15 height 10
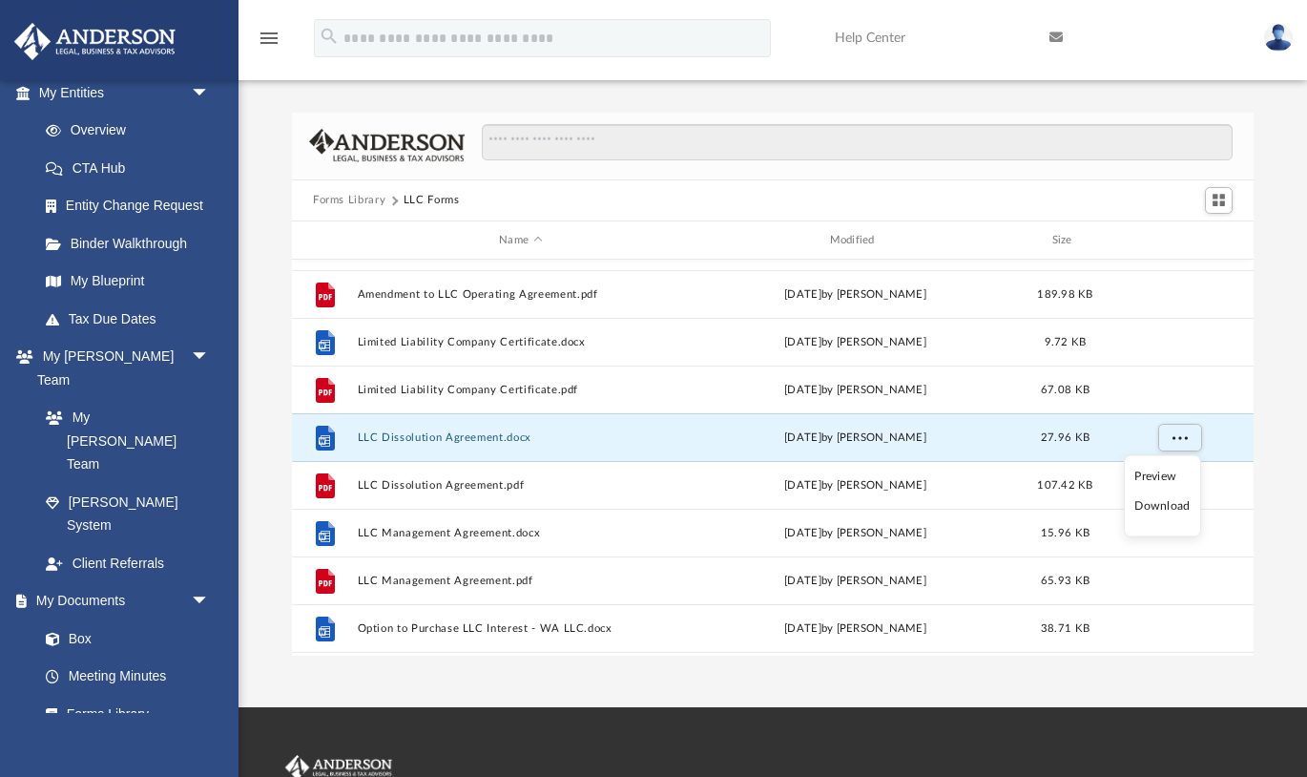
click at [1162, 507] on li "Download" at bounding box center [1162, 506] width 55 height 20
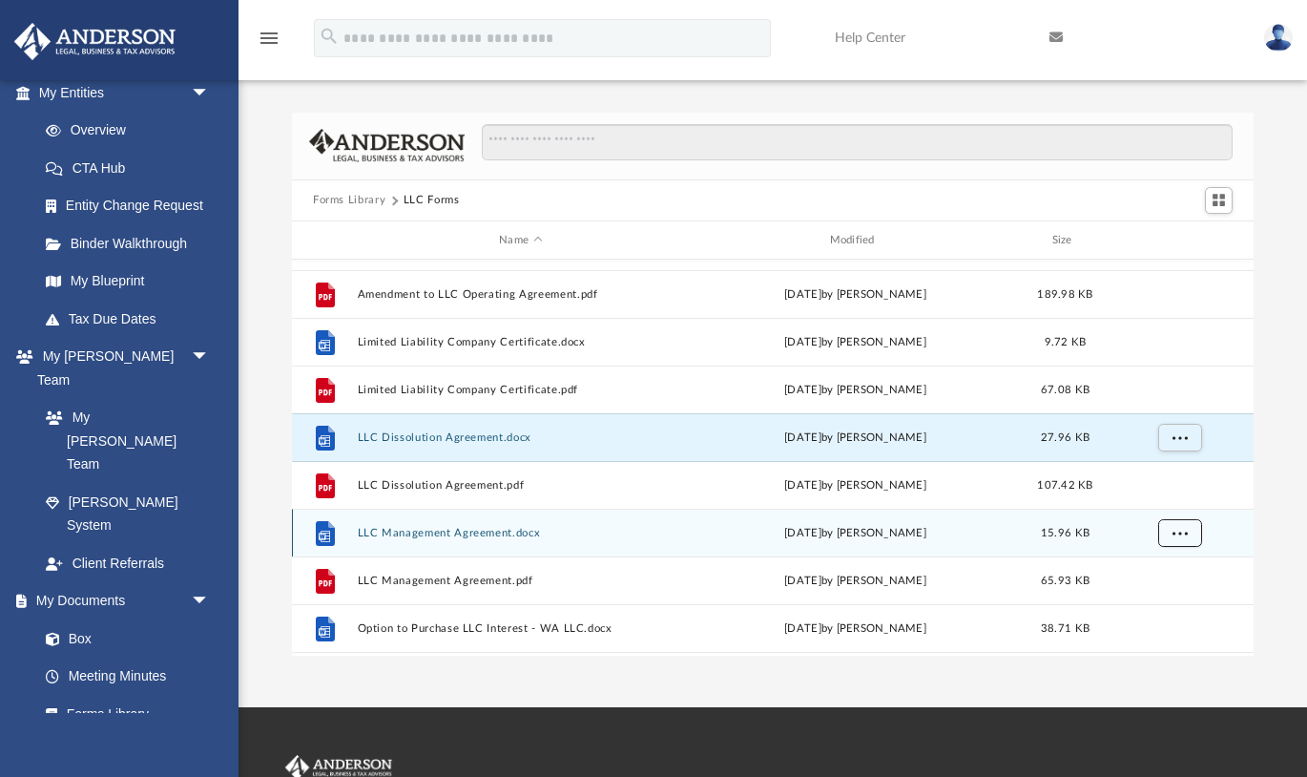
click at [1183, 535] on span "More options" at bounding box center [1180, 533] width 15 height 10
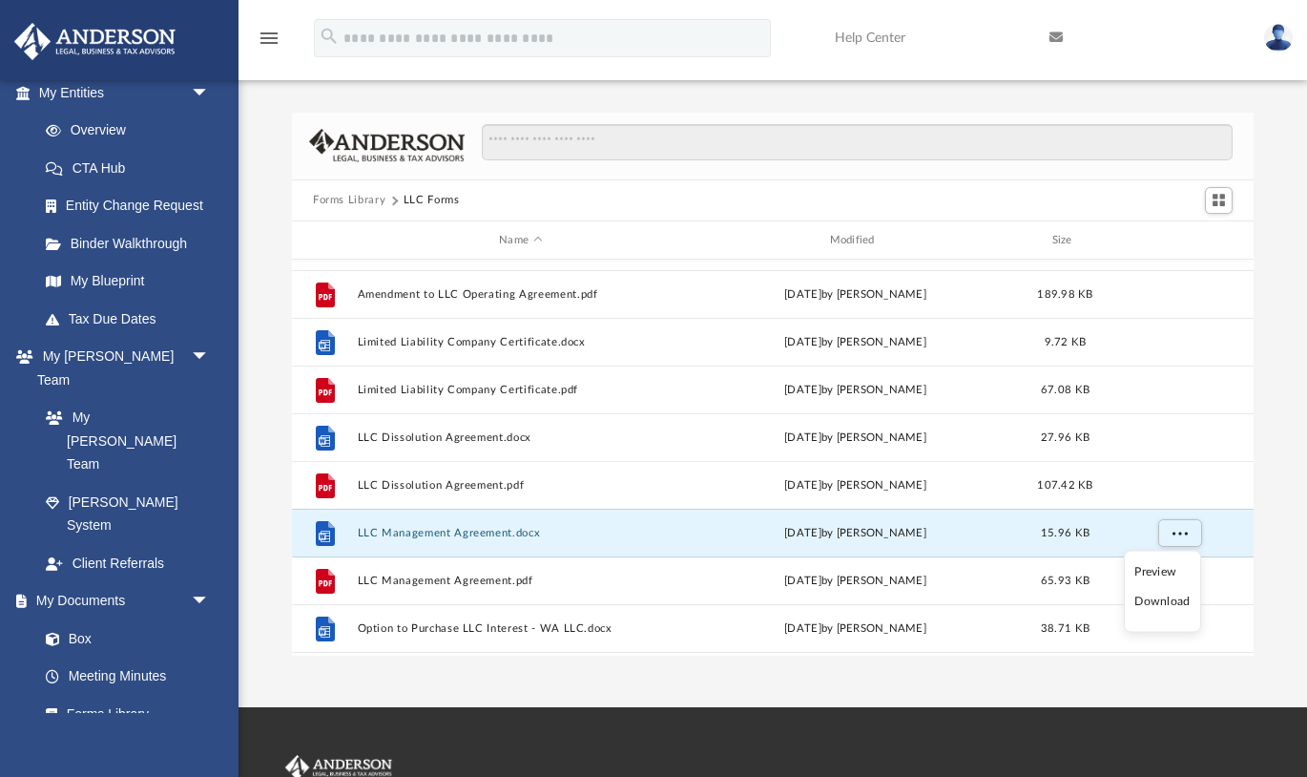
click at [1161, 606] on li "Download" at bounding box center [1162, 602] width 55 height 20
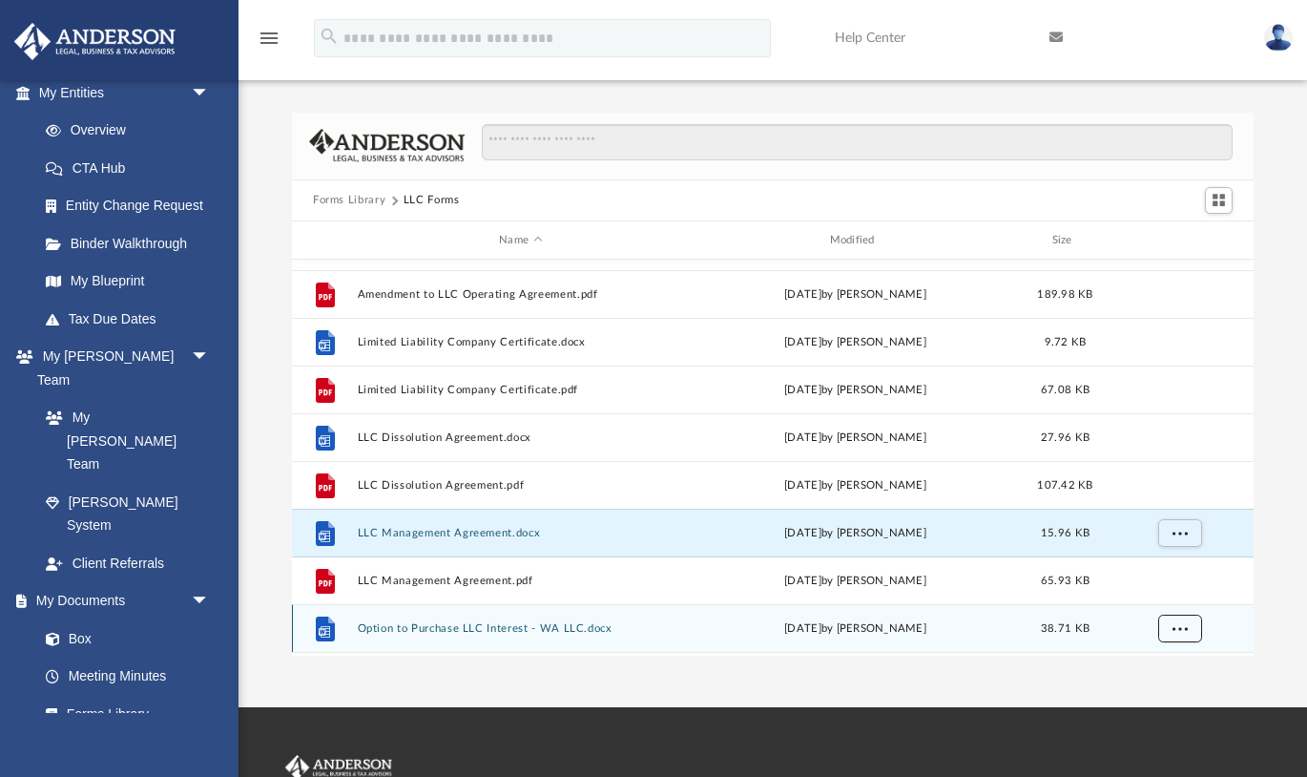
click at [1191, 631] on button "More options" at bounding box center [1180, 629] width 44 height 29
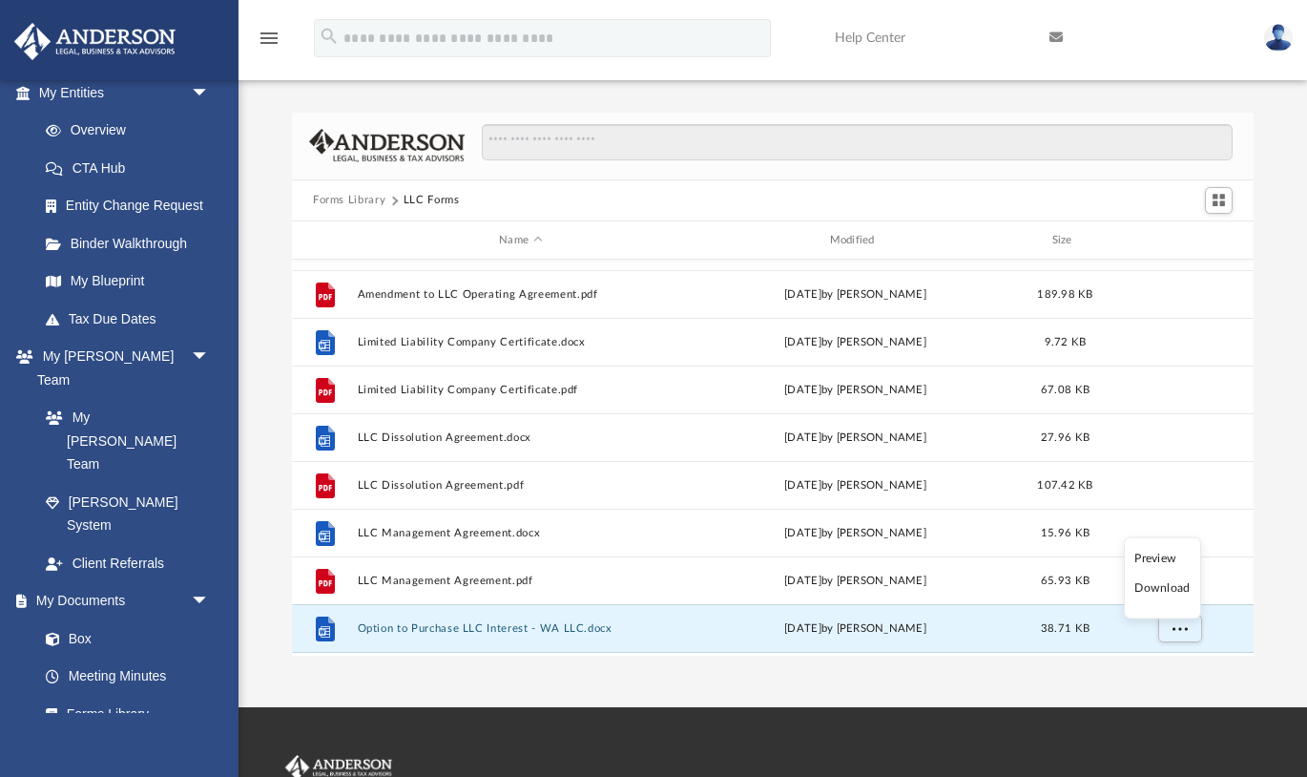
click at [1181, 588] on li "Download" at bounding box center [1162, 588] width 55 height 20
click at [364, 200] on button "Forms Library" at bounding box center [349, 200] width 73 height 17
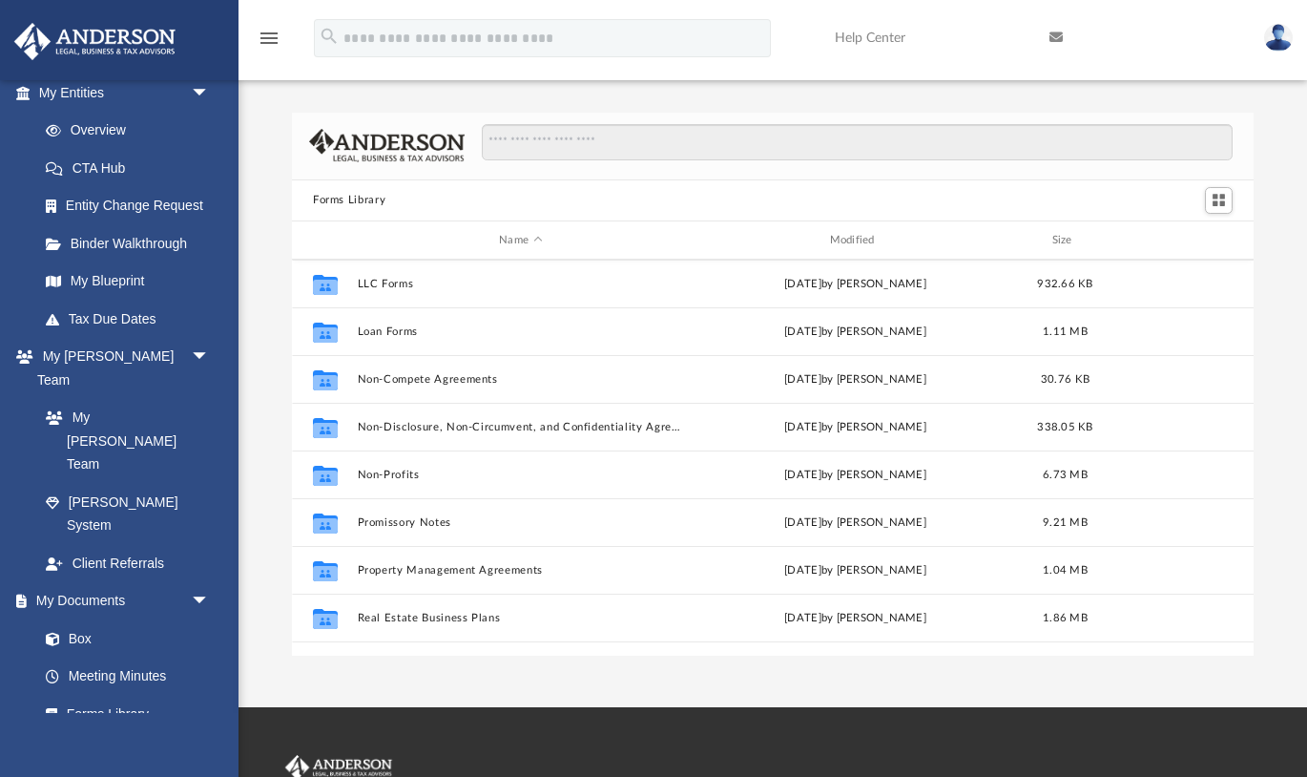
scroll to position [909, 0]
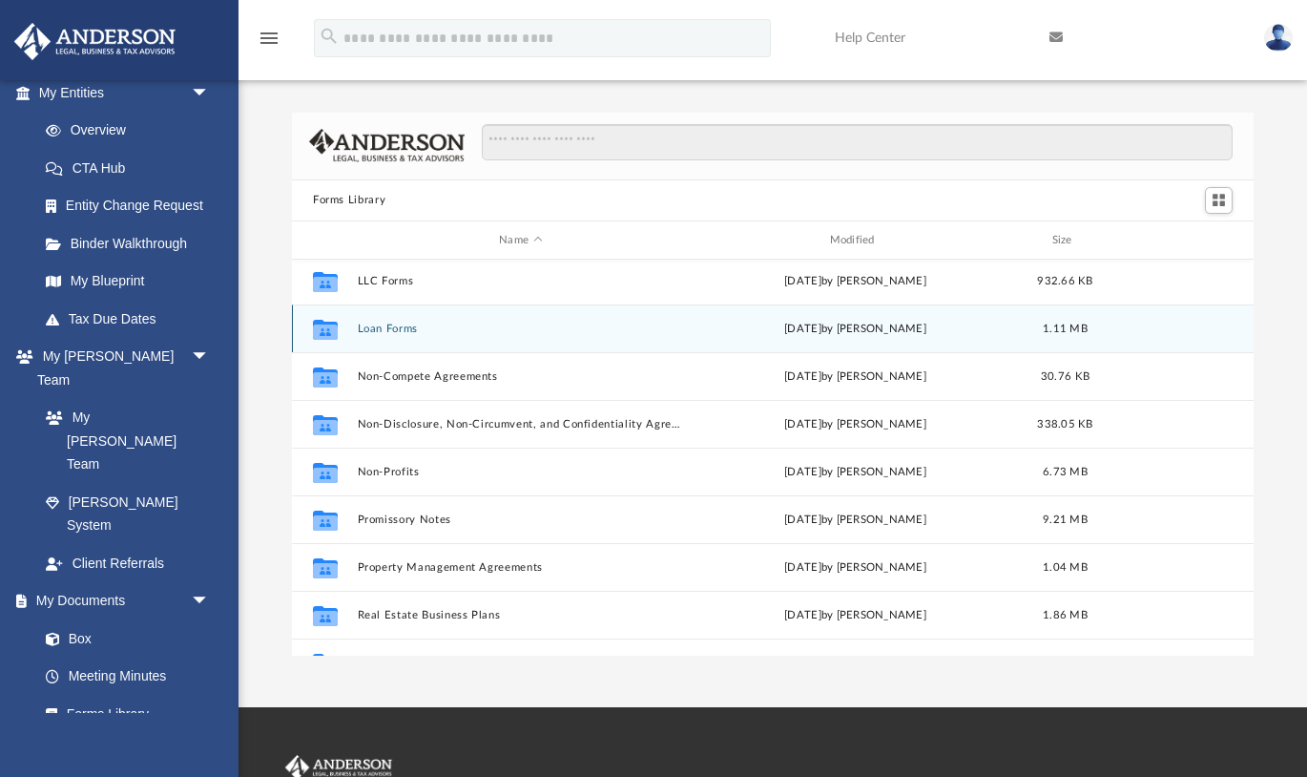
click at [394, 328] on button "Loan Forms" at bounding box center [521, 329] width 326 height 12
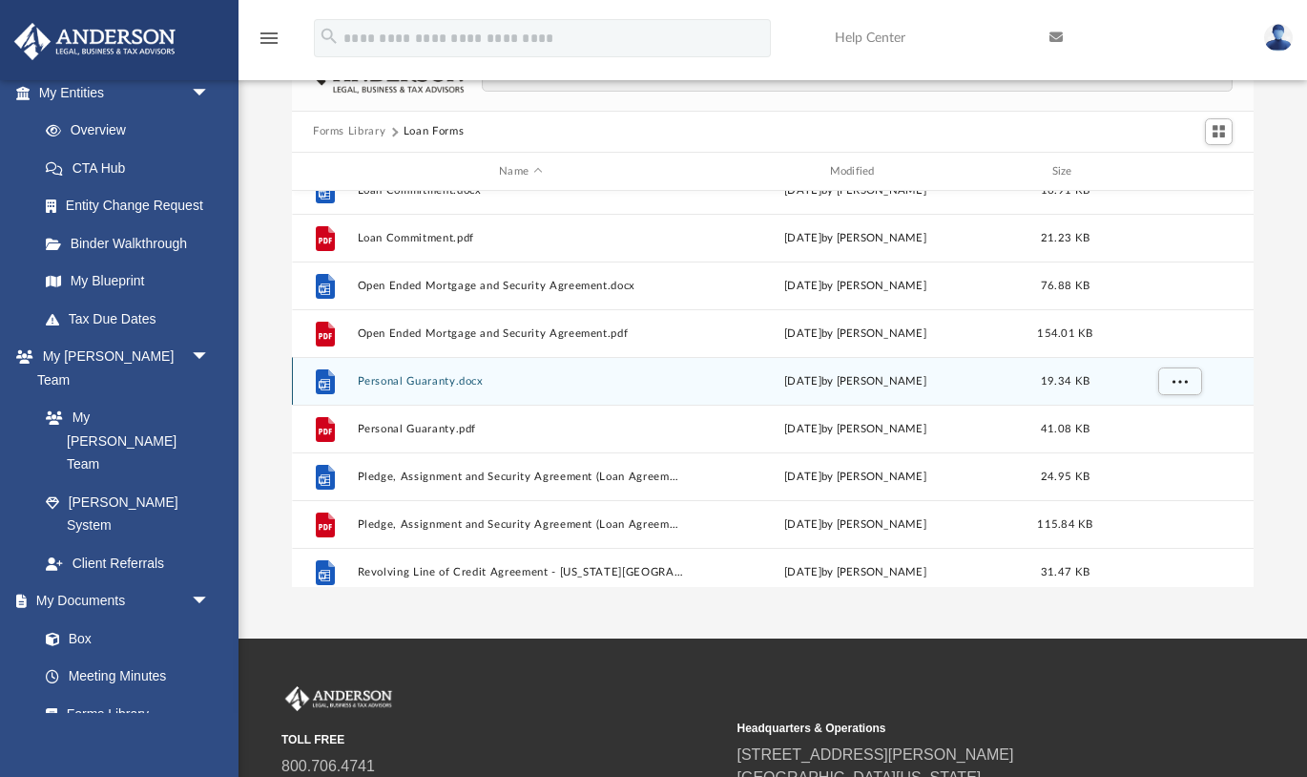
scroll to position [149, 0]
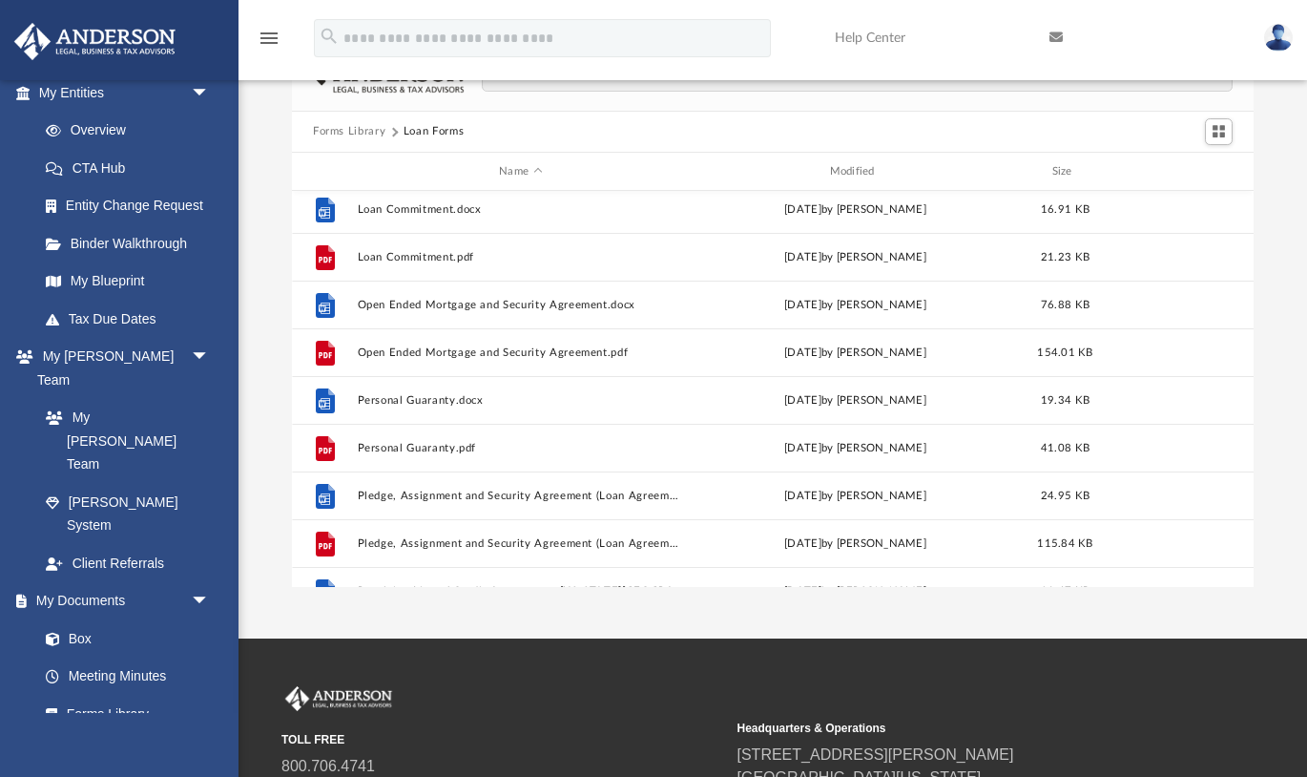
click at [361, 128] on button "Forms Library" at bounding box center [349, 131] width 73 height 17
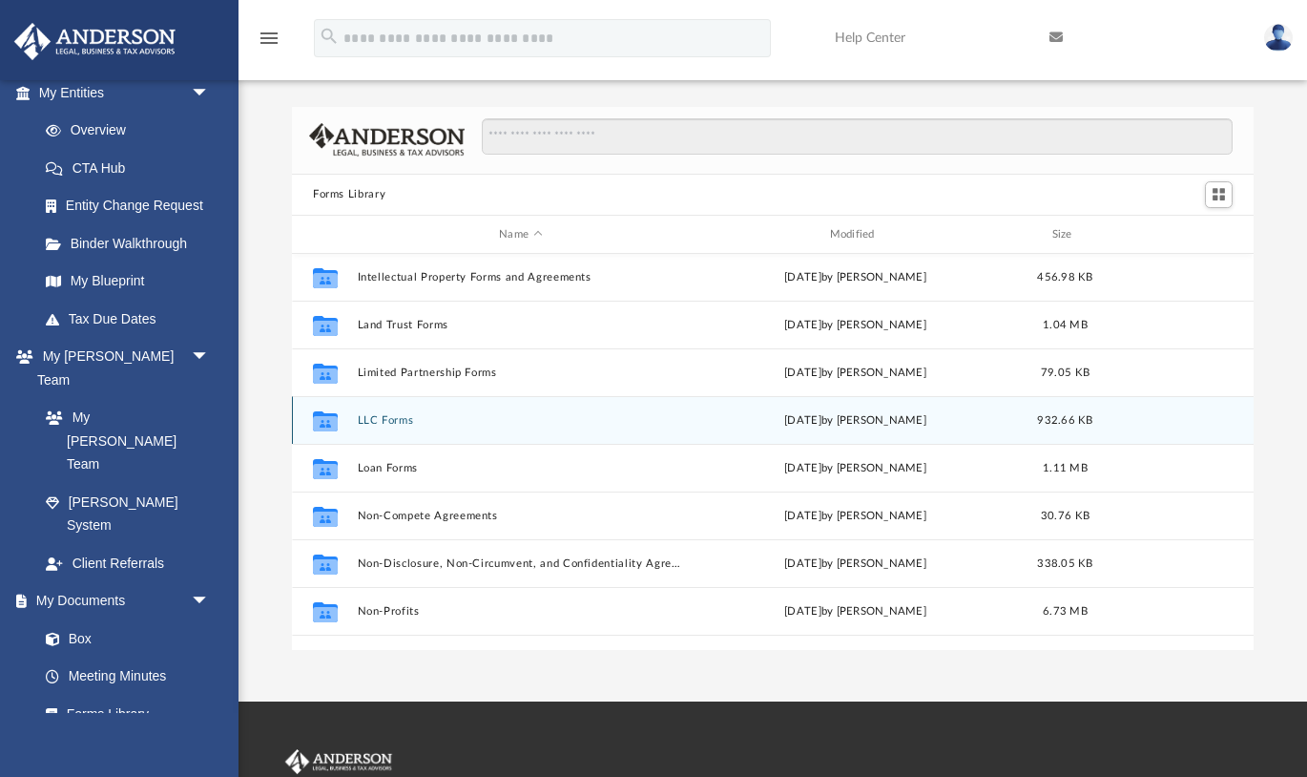
scroll to position [766, 0]
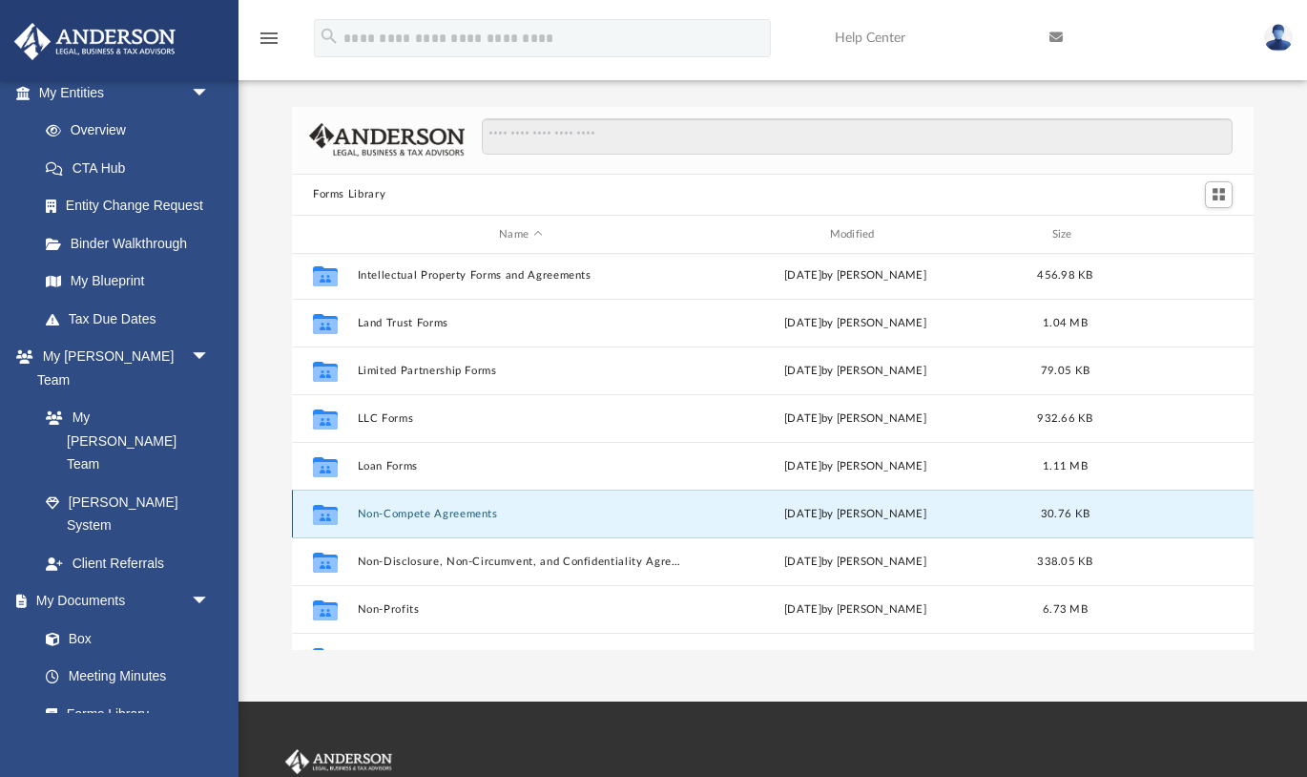
click at [444, 513] on button "Non-Compete Agreements" at bounding box center [521, 514] width 326 height 12
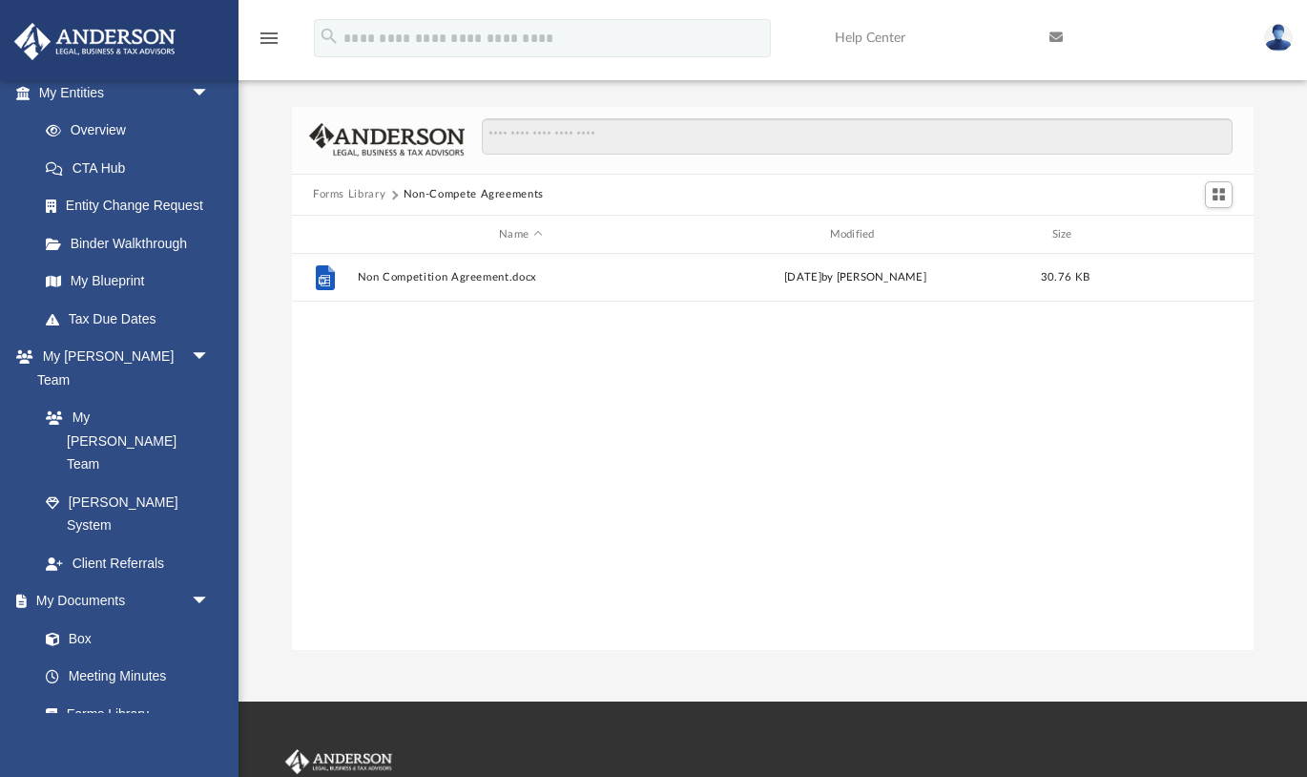
scroll to position [0, 0]
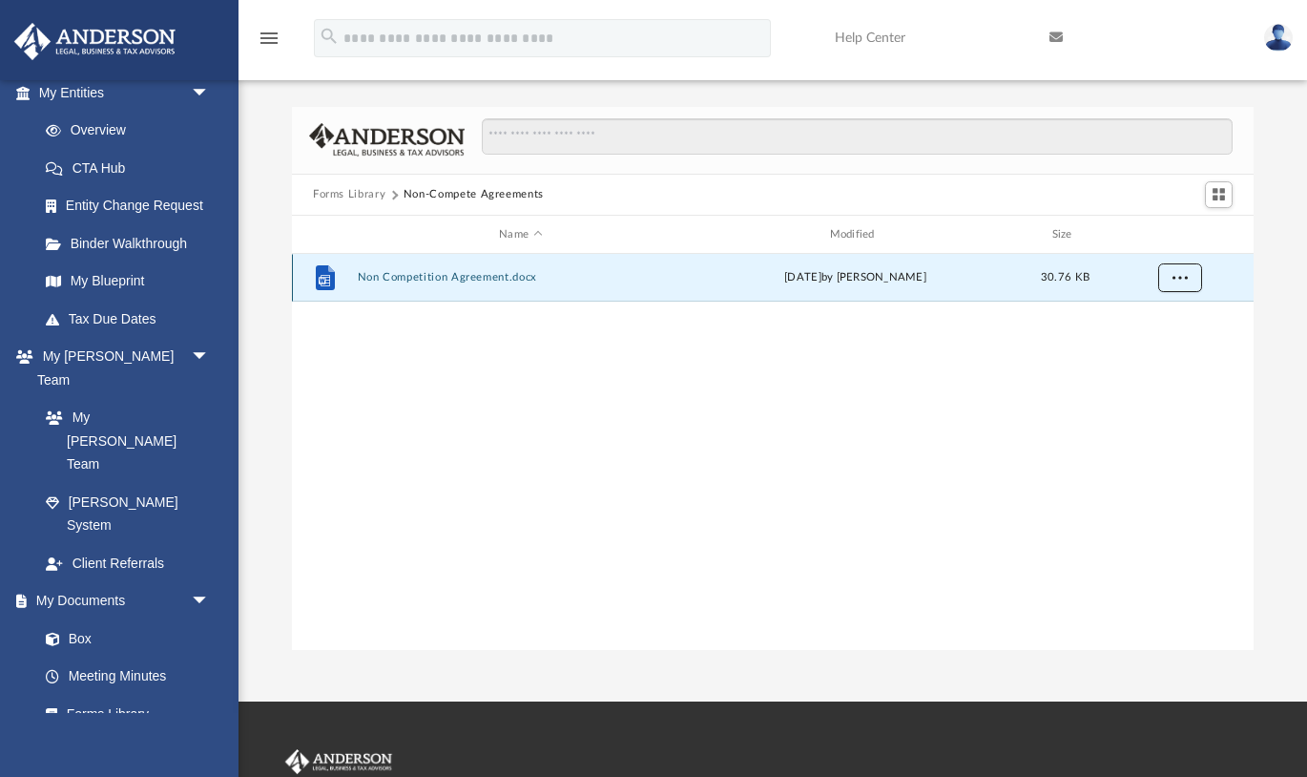
click at [1182, 279] on span "More options" at bounding box center [1180, 277] width 15 height 10
click at [1155, 344] on li "Download" at bounding box center [1162, 347] width 55 height 20
click at [361, 195] on button "Forms Library" at bounding box center [349, 194] width 73 height 17
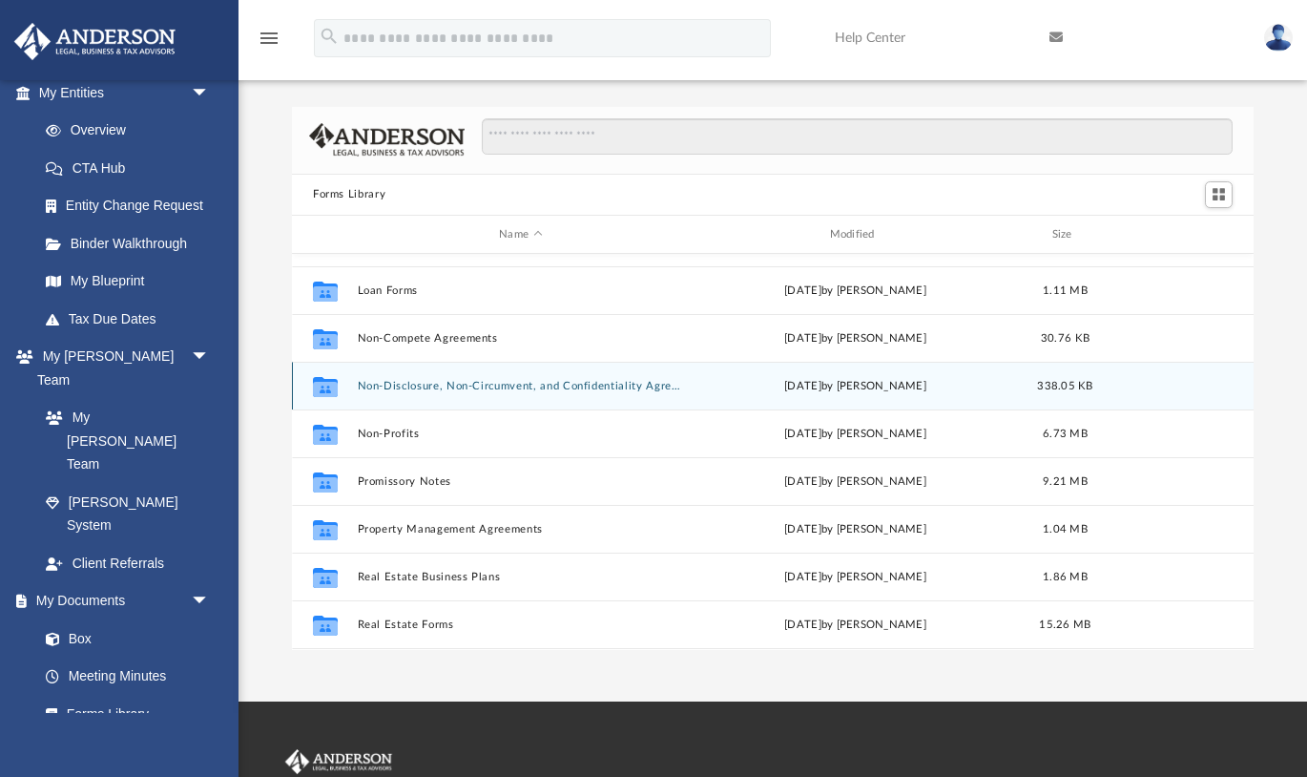
scroll to position [938, 0]
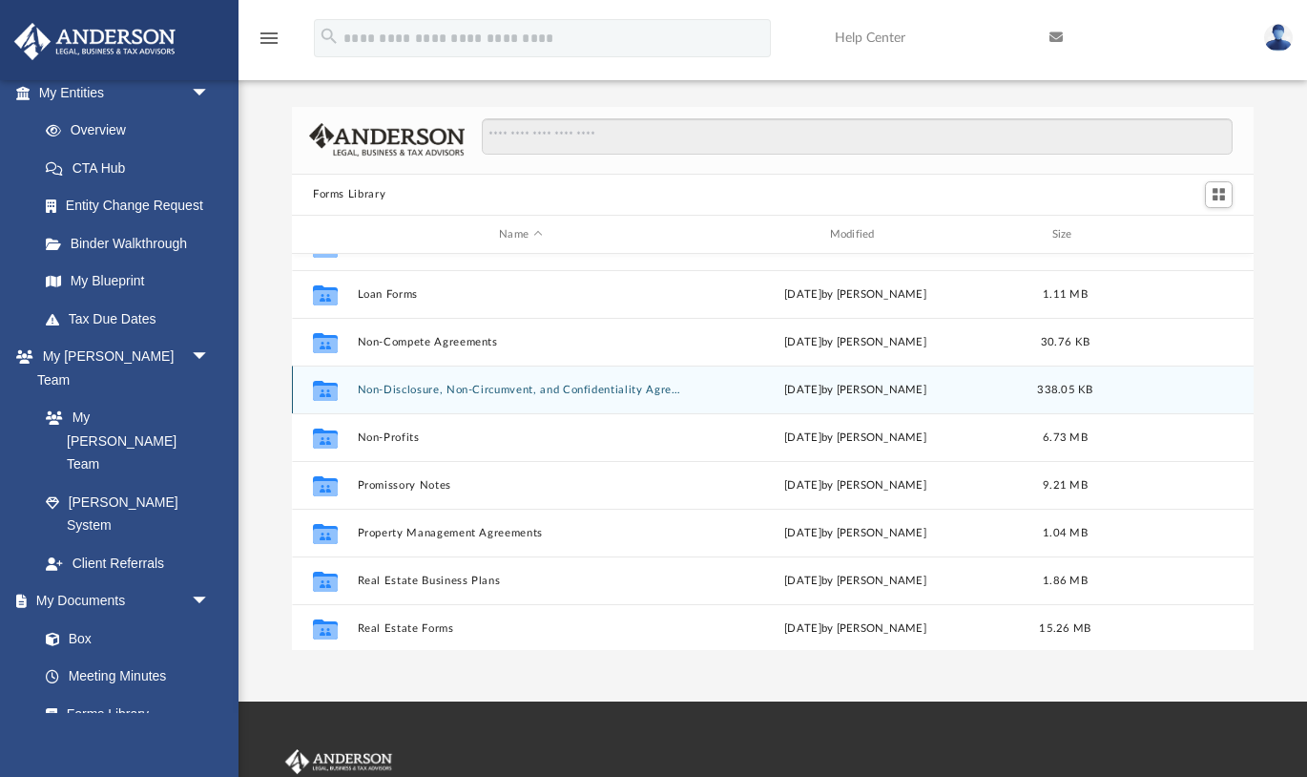
click at [431, 390] on button "Non-Disclosure, Non-Circumvent, and Confidentiality Agreements" at bounding box center [521, 390] width 326 height 12
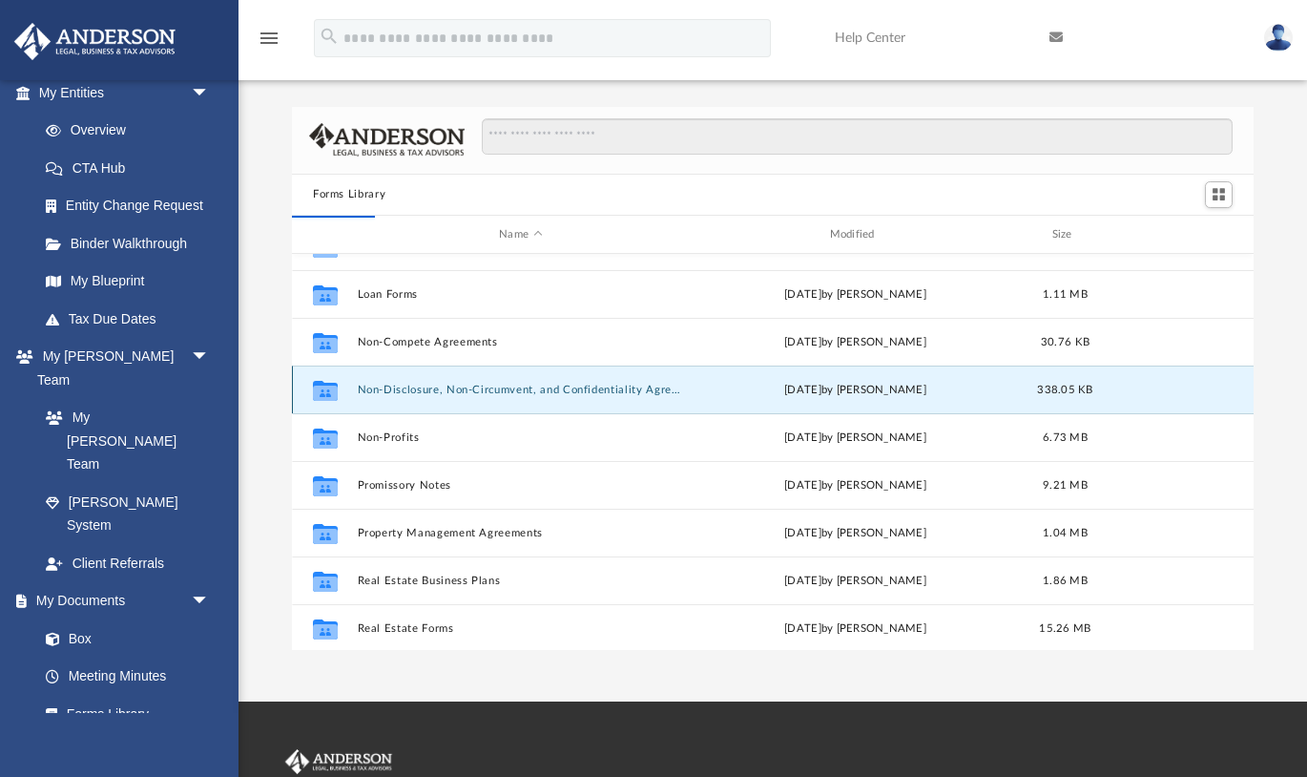
scroll to position [0, 0]
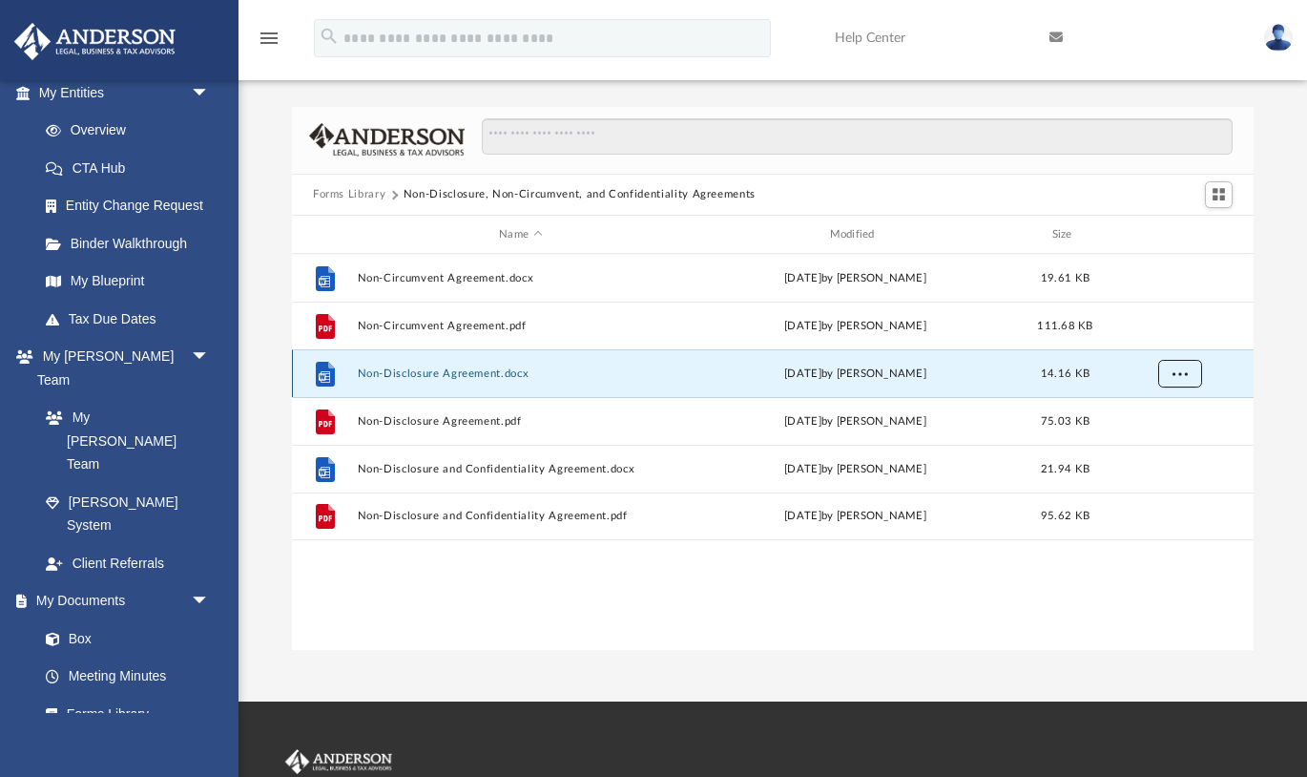
click at [1180, 365] on button "More options" at bounding box center [1180, 374] width 44 height 29
click at [1169, 441] on li "Download" at bounding box center [1162, 442] width 55 height 20
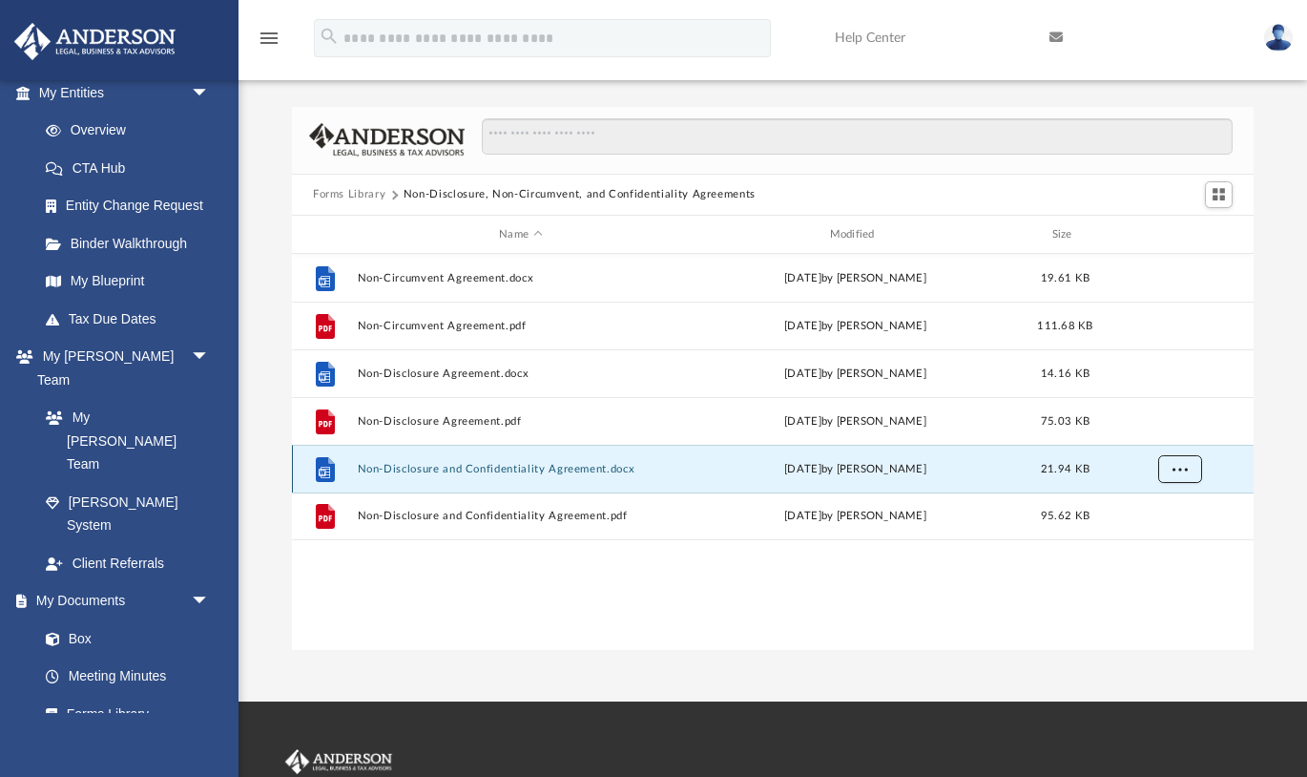
click at [1184, 464] on span "More options" at bounding box center [1180, 469] width 15 height 10
click at [1178, 538] on li "Download" at bounding box center [1162, 538] width 55 height 20
click at [1256, 283] on div "Forms Library Non-Disclosure, Non-Circumvent, and Confidentiality Agreements Na…" at bounding box center [773, 378] width 1069 height 543
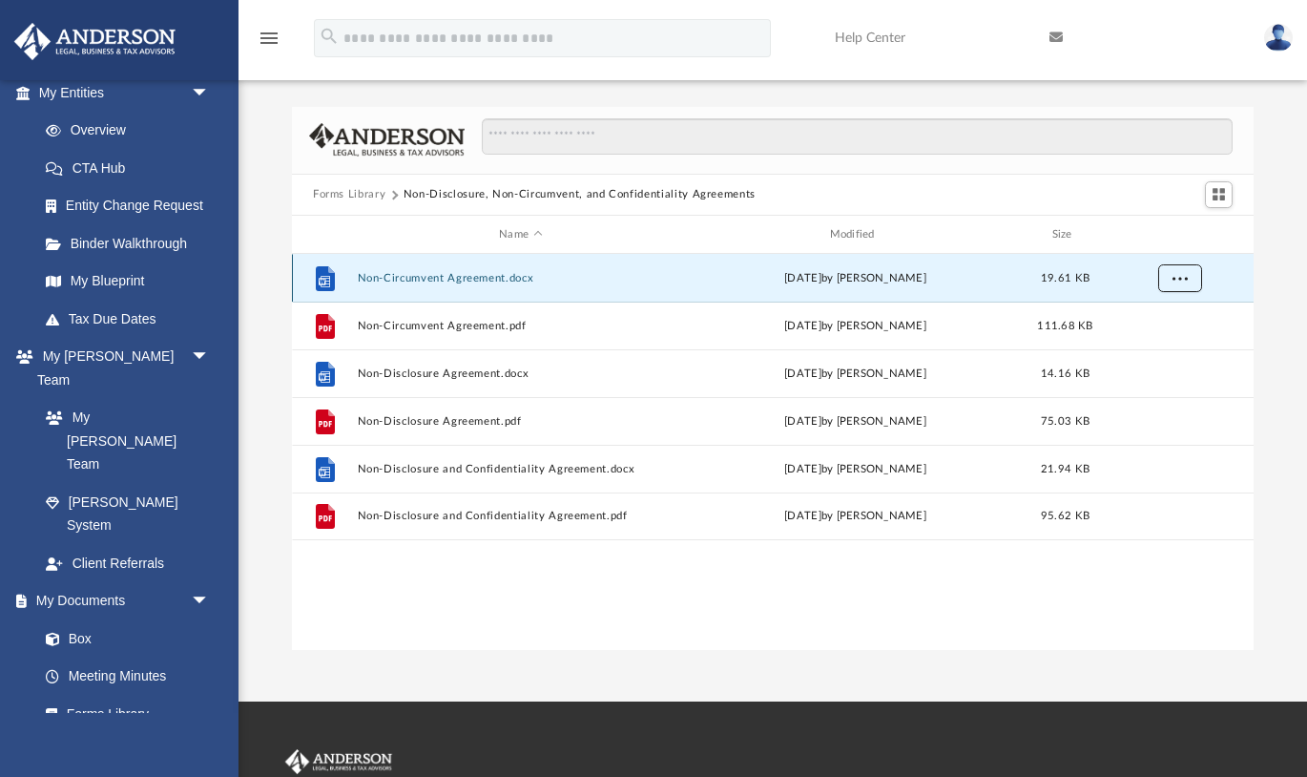
click at [1194, 282] on button "More options" at bounding box center [1180, 278] width 44 height 29
click at [1184, 346] on li "Download" at bounding box center [1162, 347] width 55 height 20
click at [371, 194] on button "Forms Library" at bounding box center [349, 194] width 73 height 17
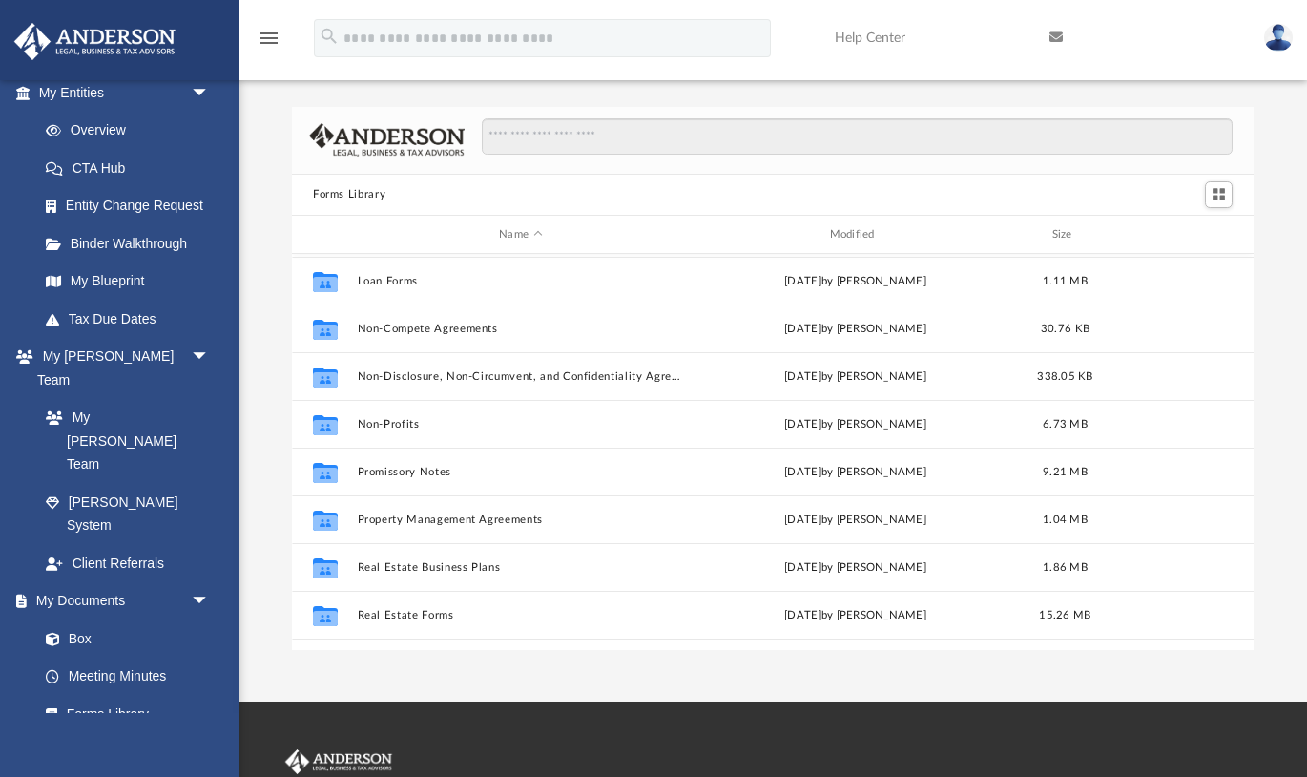
scroll to position [952, 0]
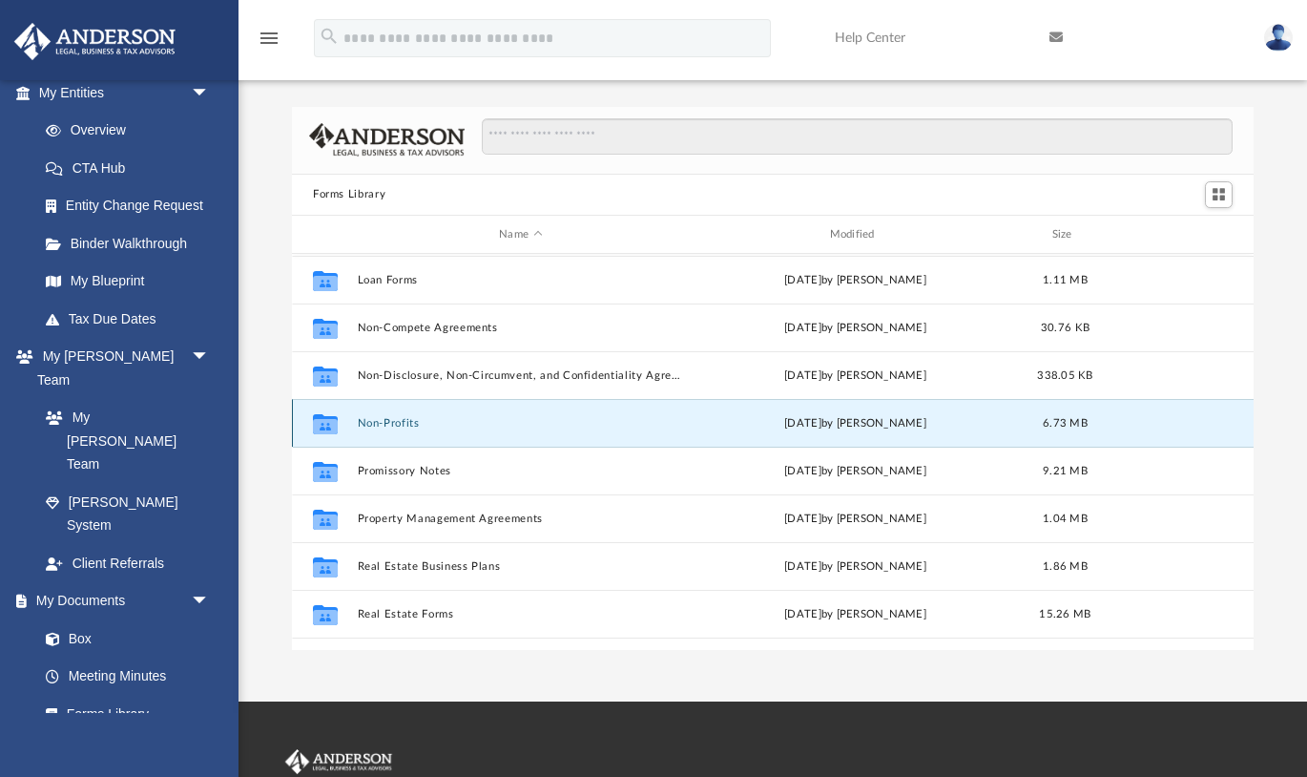
click at [391, 423] on button "Non-Profits" at bounding box center [521, 423] width 326 height 12
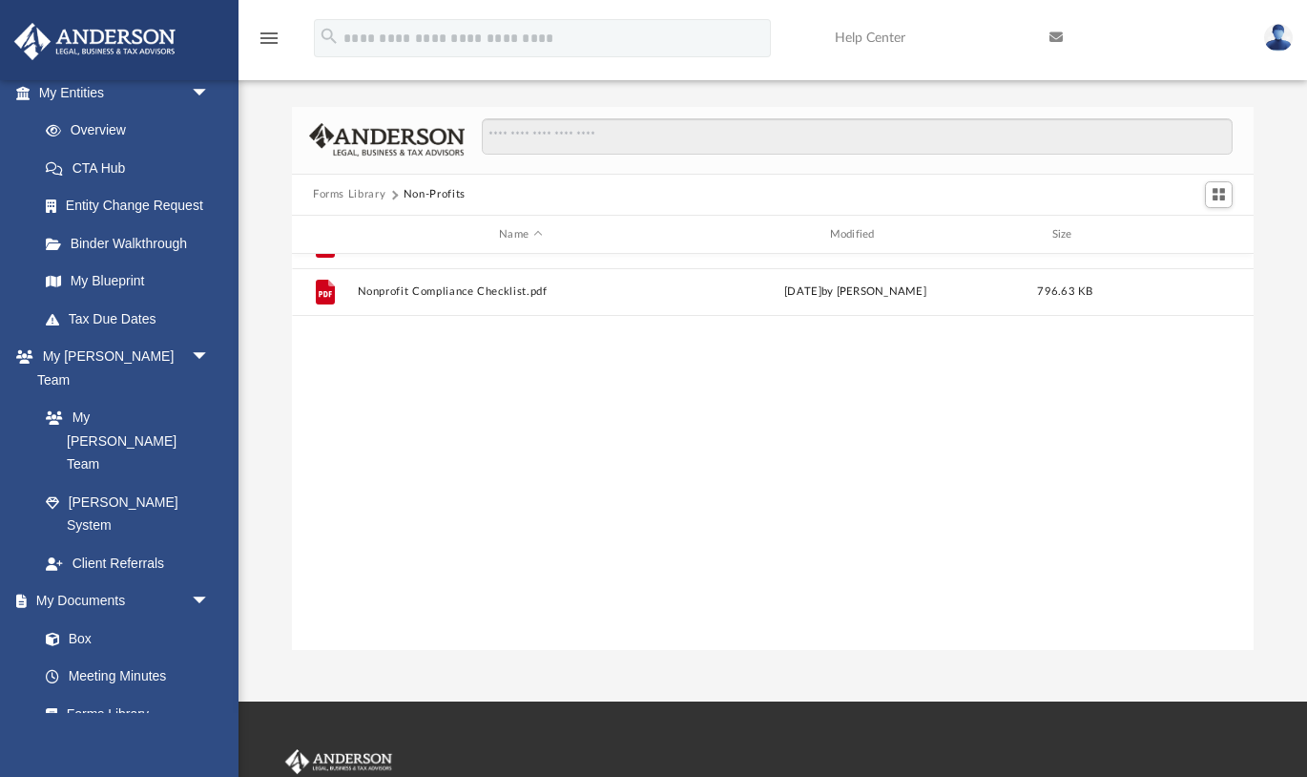
scroll to position [0, 0]
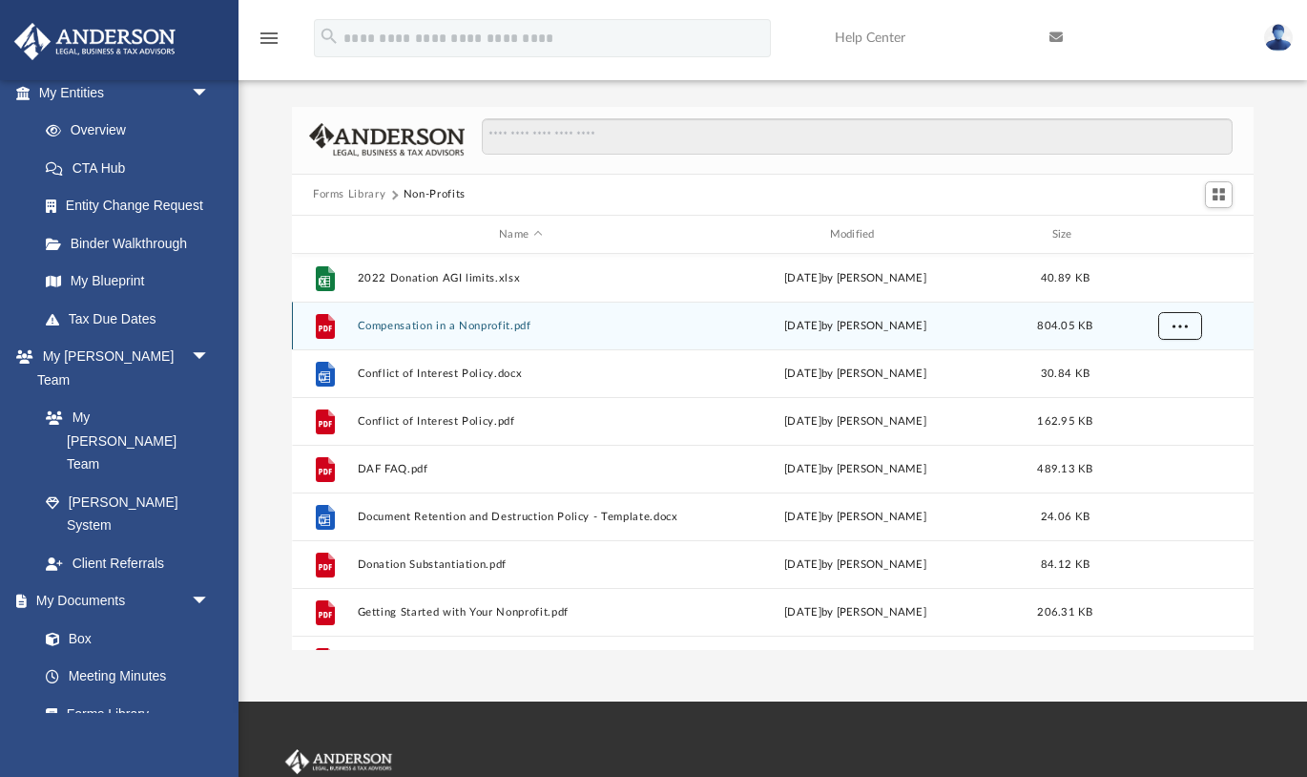
click at [1179, 333] on button "More options" at bounding box center [1180, 326] width 44 height 29
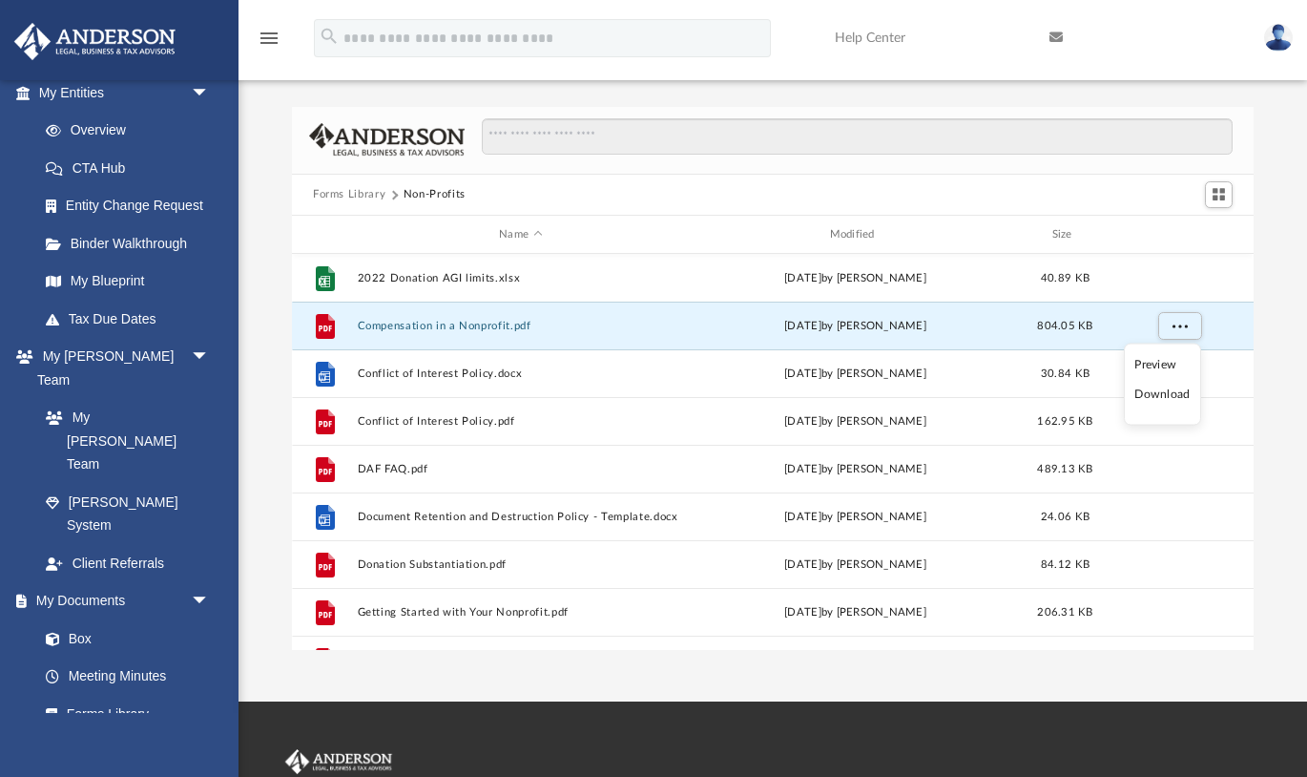
click at [1169, 395] on li "Download" at bounding box center [1162, 395] width 55 height 20
click at [1262, 303] on div "Forms Library Non-Profits Name Modified Size File 2022 Donation AGI limits.xlsx…" at bounding box center [773, 378] width 1069 height 543
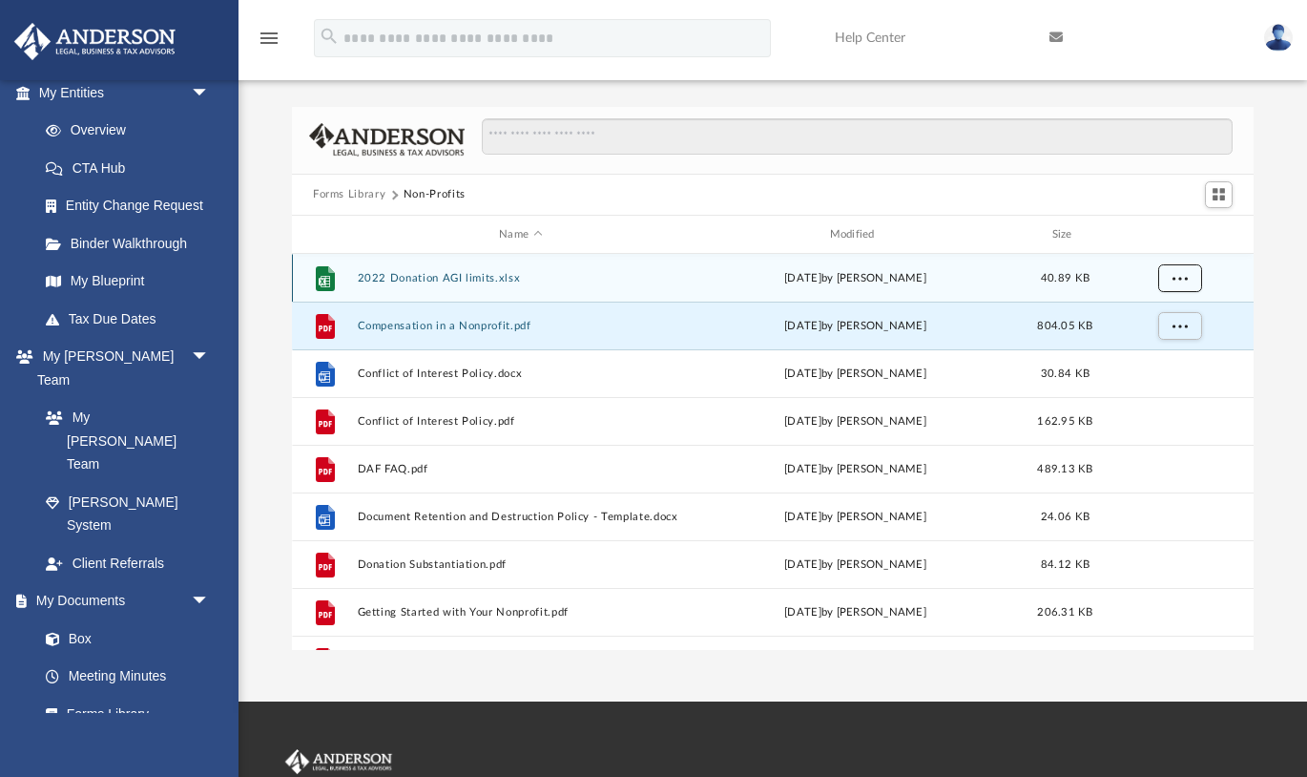
click at [1173, 277] on span "More options" at bounding box center [1180, 278] width 15 height 10
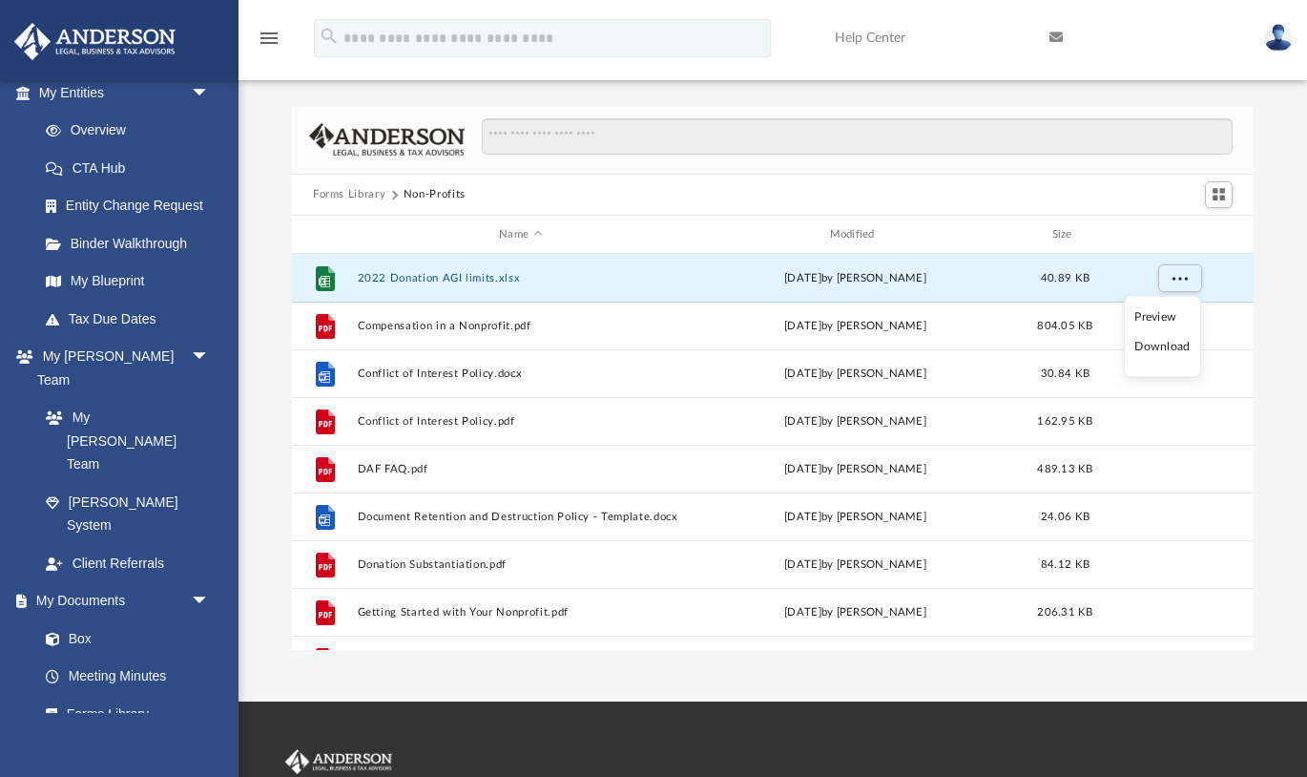
click at [1174, 344] on li "Download" at bounding box center [1162, 347] width 55 height 20
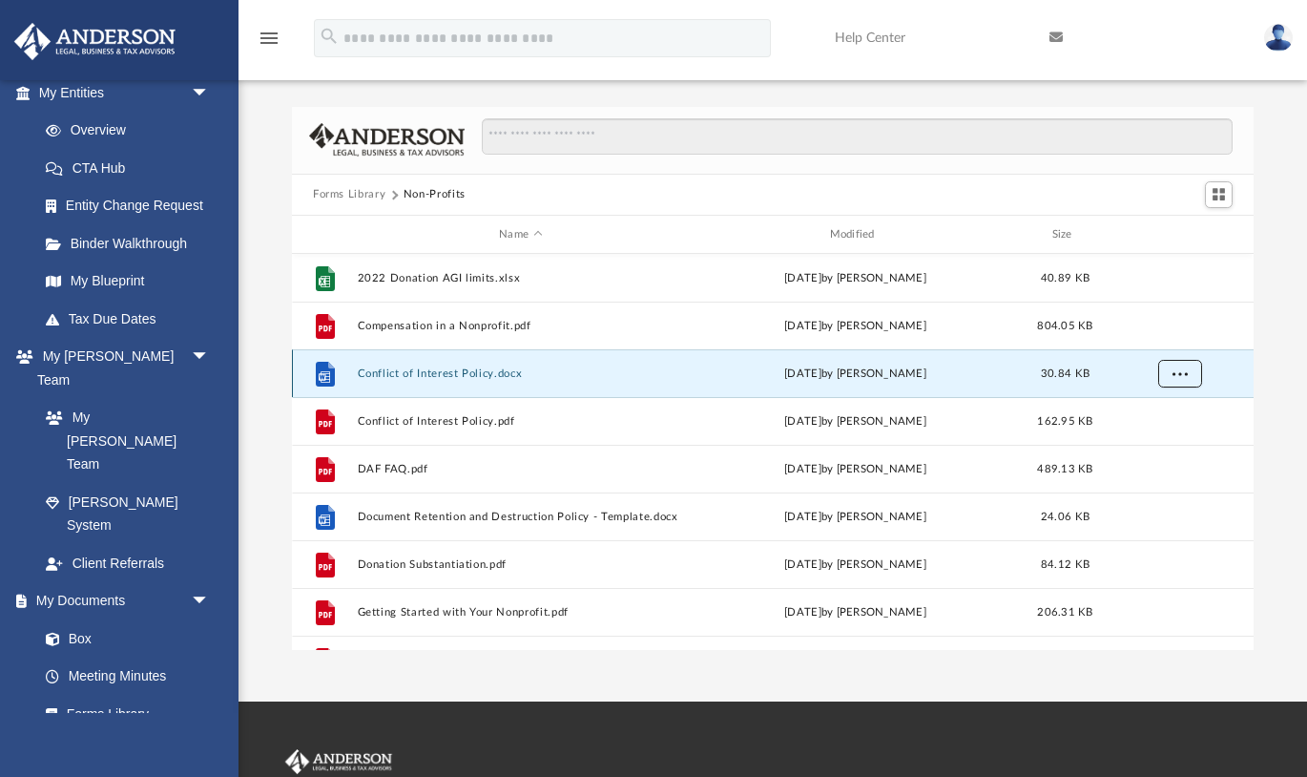
click at [1181, 375] on span "More options" at bounding box center [1180, 373] width 15 height 10
click at [1165, 446] on li "Download" at bounding box center [1162, 442] width 55 height 20
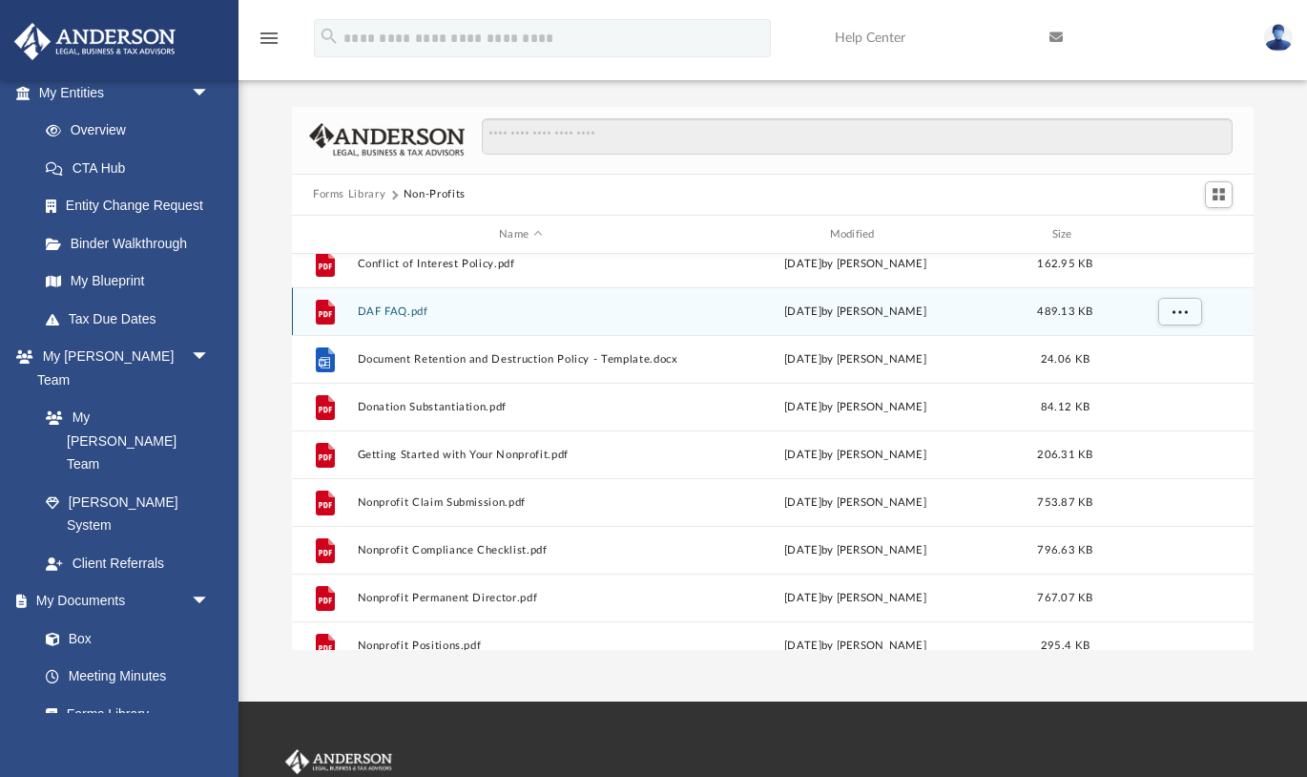
scroll to position [158, 0]
click at [1178, 309] on span "More options" at bounding box center [1180, 310] width 15 height 10
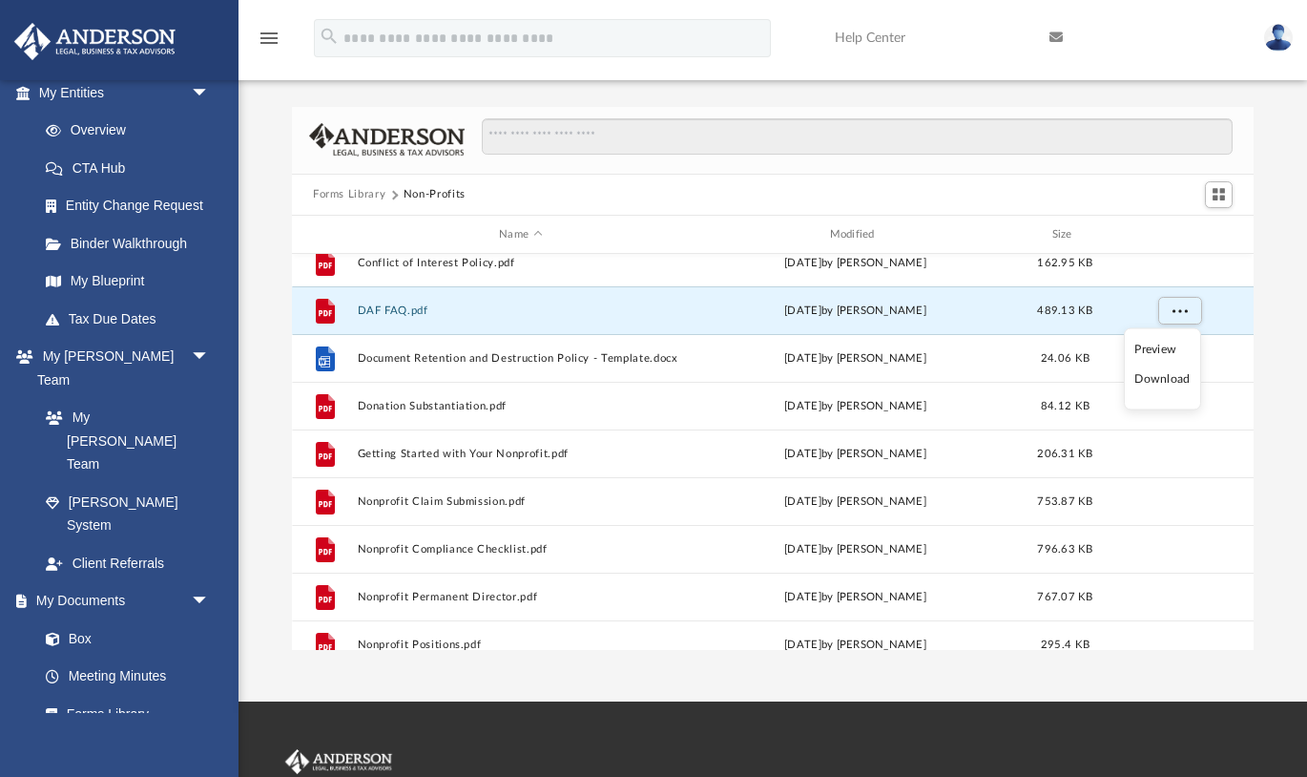
click at [1166, 384] on li "Download" at bounding box center [1162, 379] width 55 height 20
click at [1283, 362] on div "Forms Library Non-Profits Name Modified Size File Conflict of Interest Policy.d…" at bounding box center [773, 378] width 1069 height 543
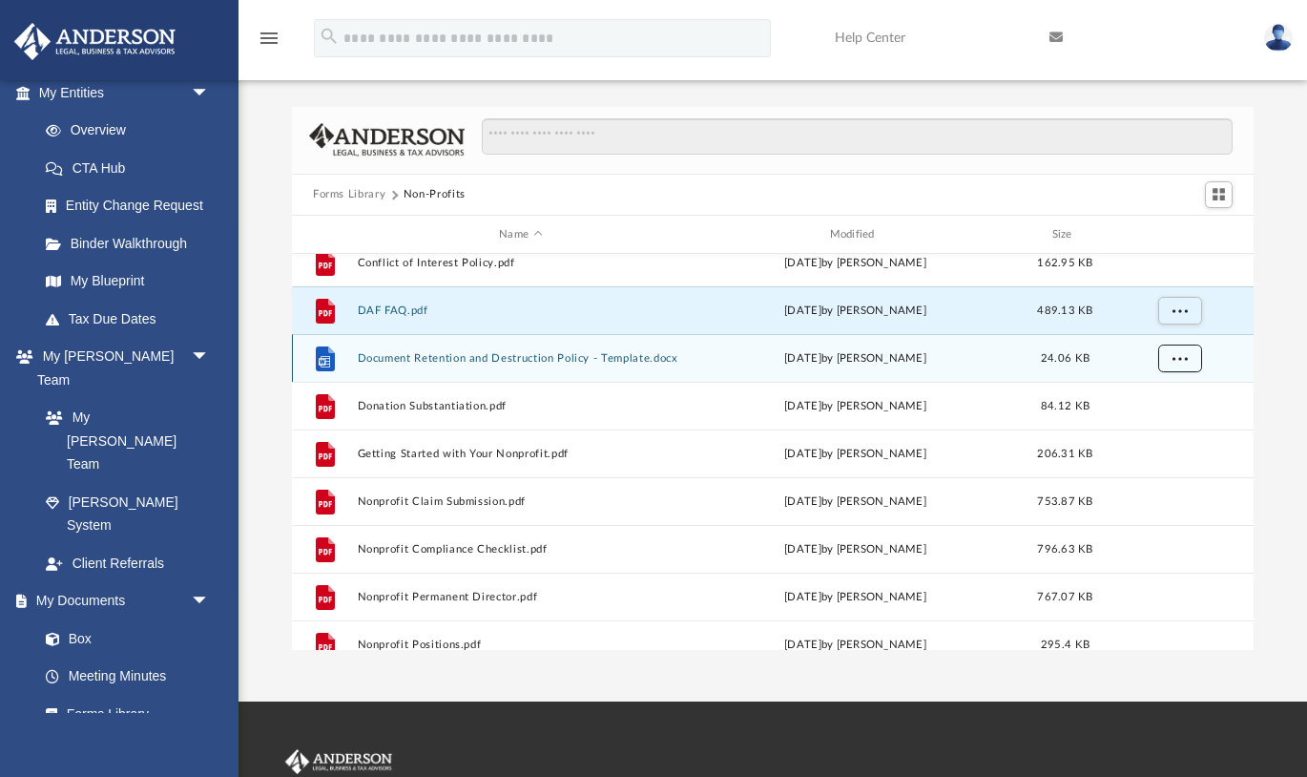
click at [1184, 363] on span "More options" at bounding box center [1180, 358] width 15 height 10
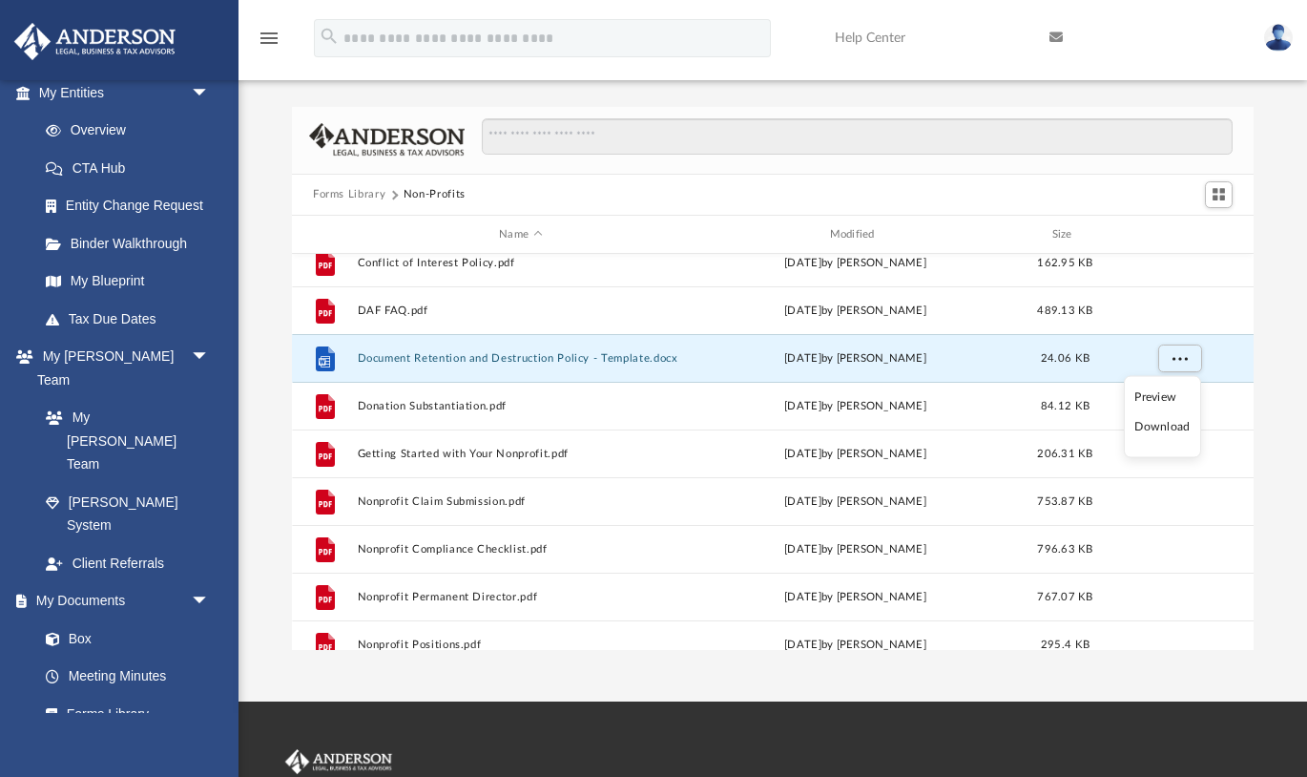
click at [1160, 430] on li "Download" at bounding box center [1162, 427] width 55 height 20
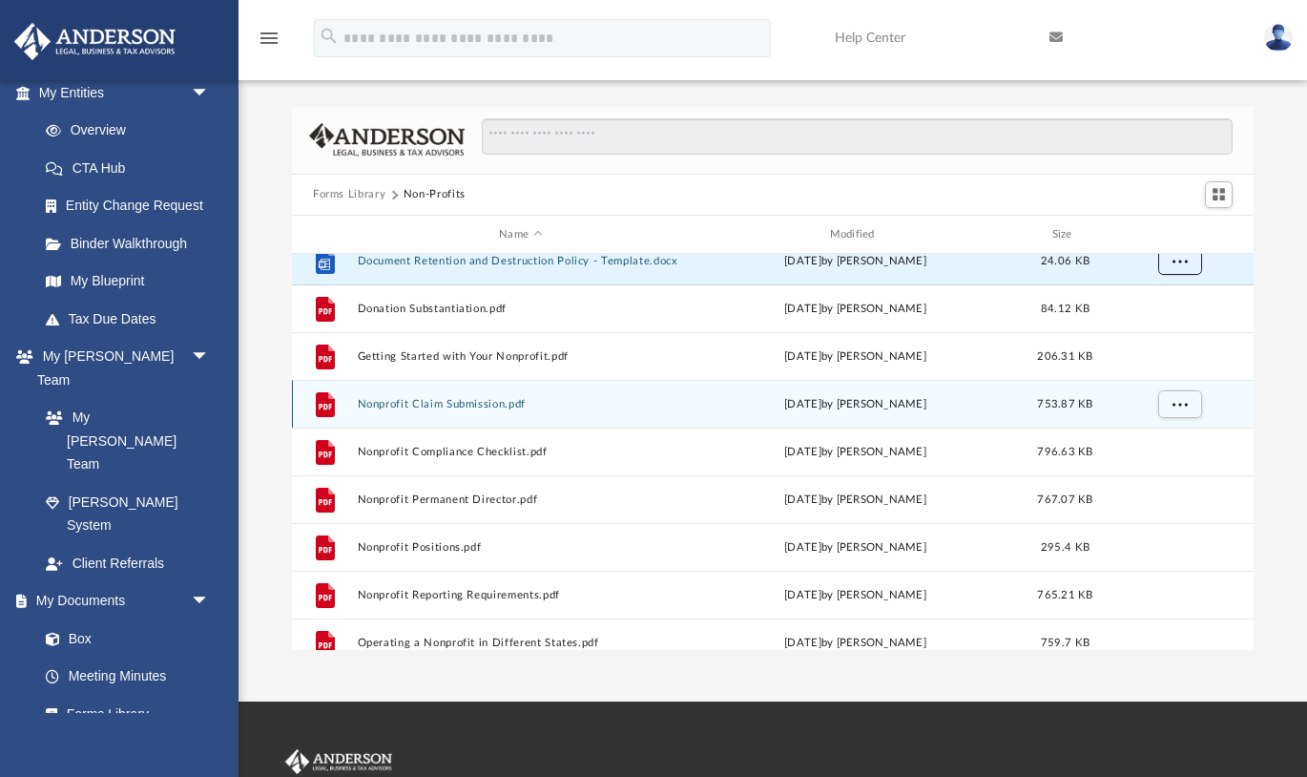
scroll to position [257, 0]
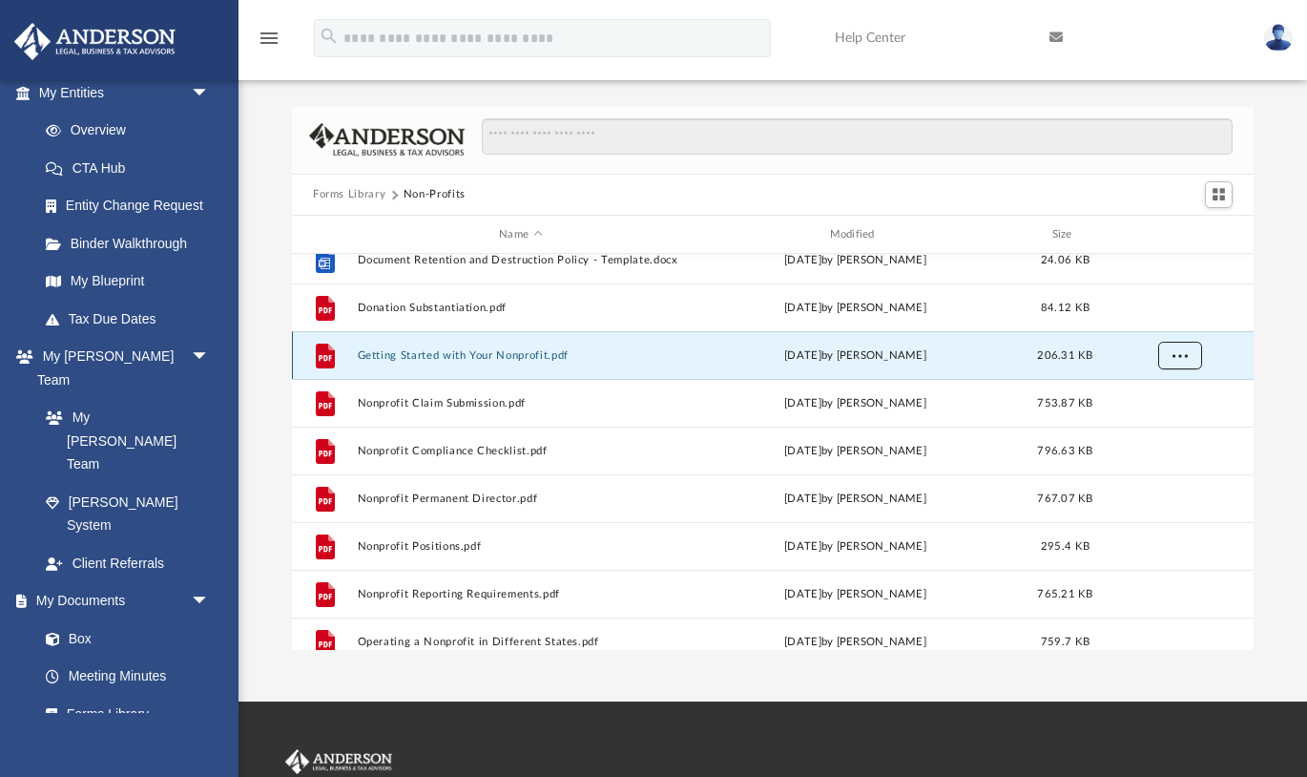
click at [1193, 350] on button "More options" at bounding box center [1180, 356] width 44 height 29
click at [1161, 416] on li "Download" at bounding box center [1162, 424] width 55 height 20
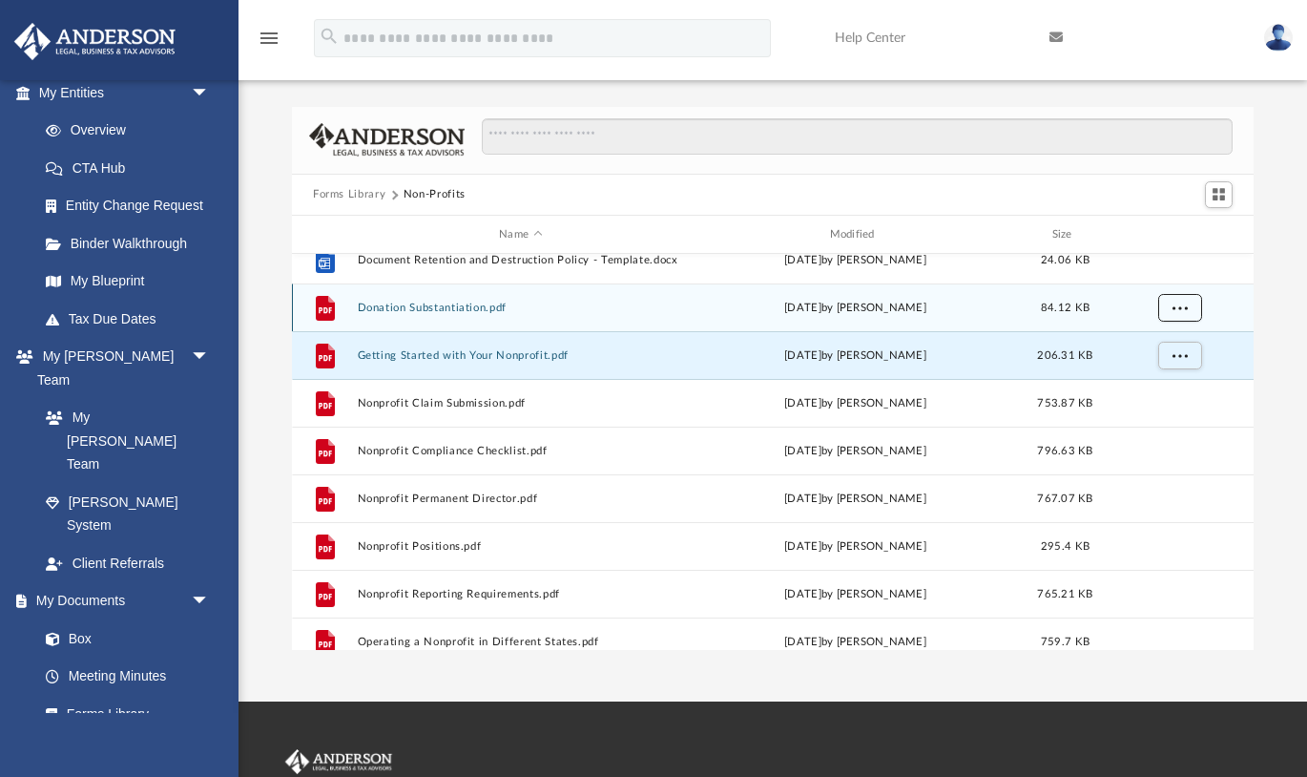
click at [1174, 303] on span "More options" at bounding box center [1180, 308] width 15 height 10
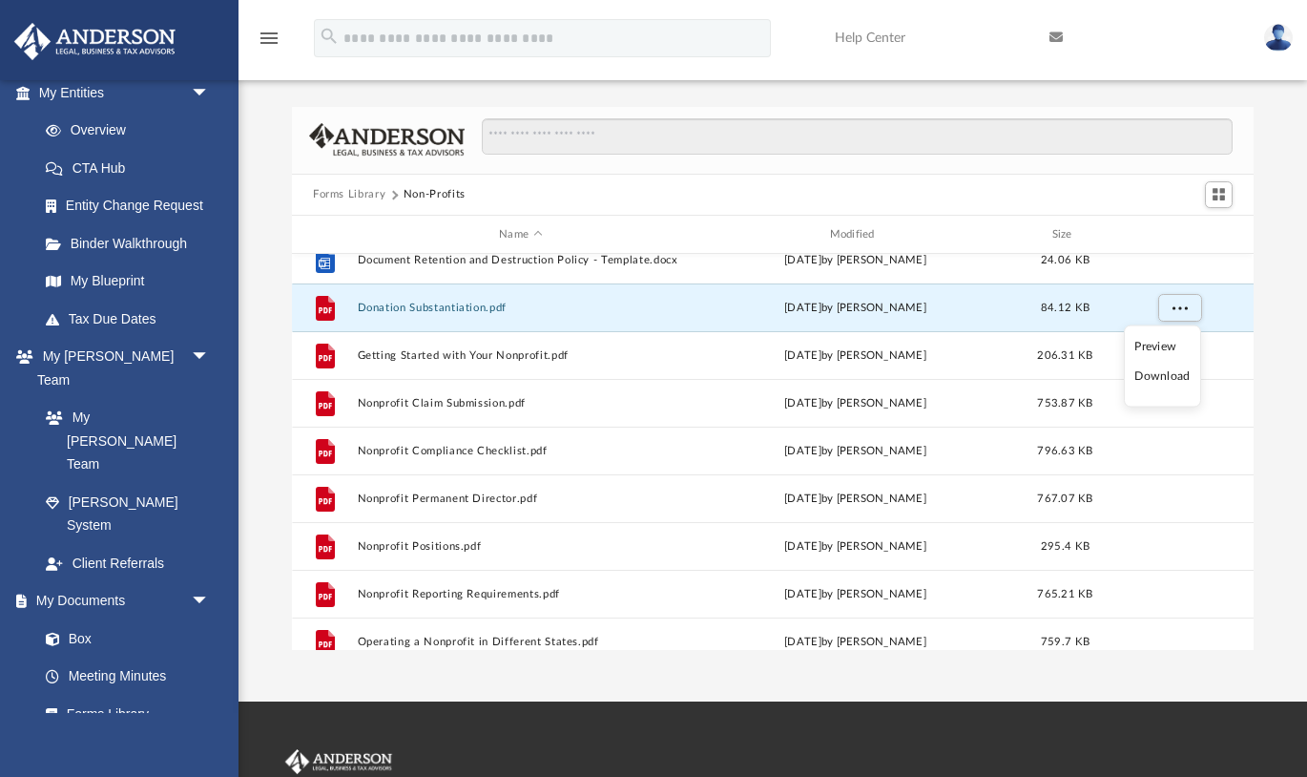
click at [1168, 376] on li "Download" at bounding box center [1162, 376] width 55 height 20
click at [1288, 449] on div "Forms Library Non-Profits Name Modified Size File DAF FAQ.pdf Wed Dec 21 2022 b…" at bounding box center [773, 378] width 1069 height 543
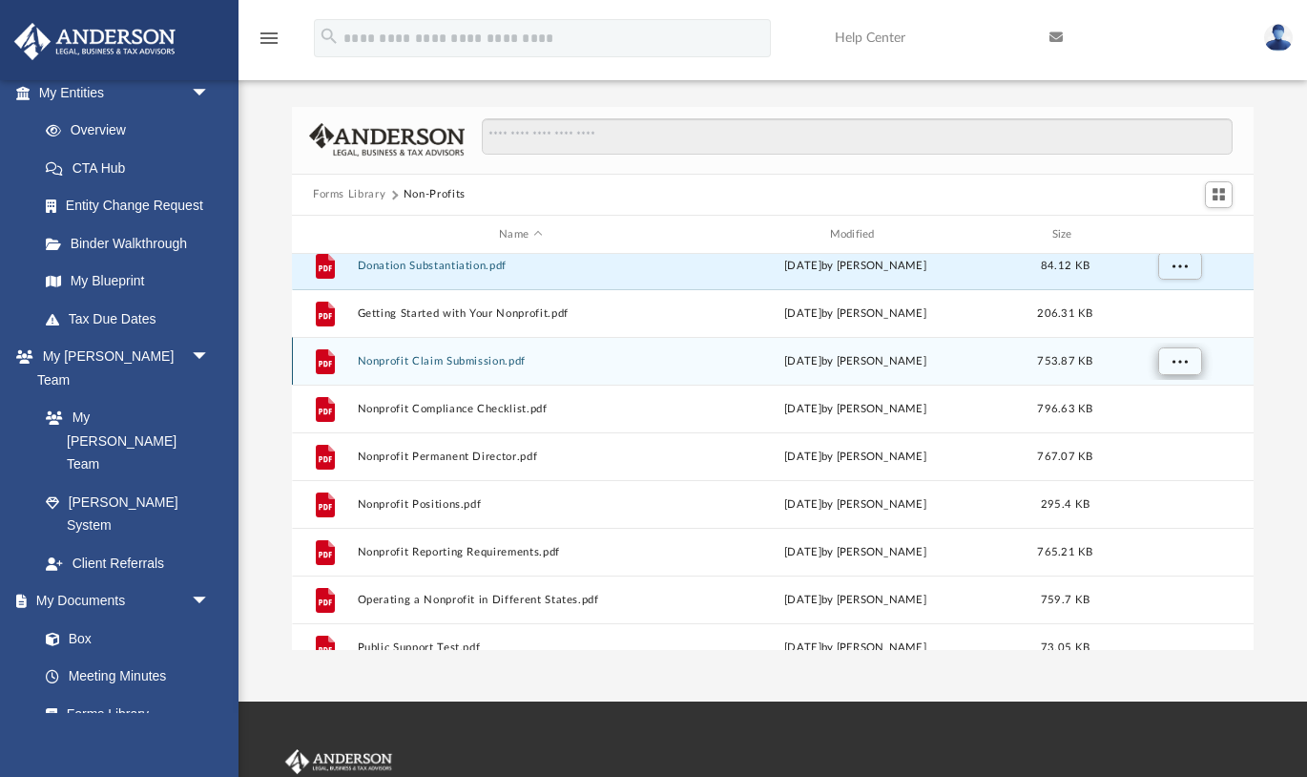
scroll to position [303, 0]
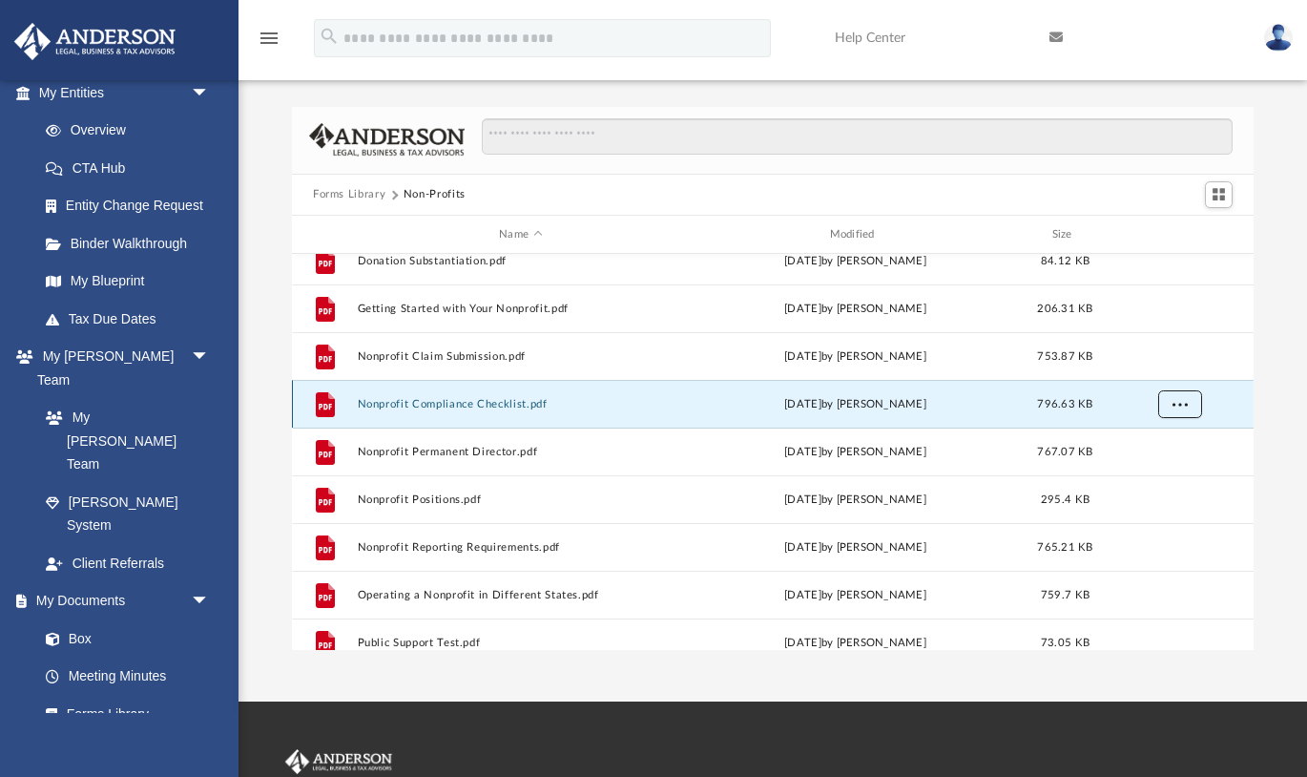
click at [1173, 406] on span "More options" at bounding box center [1180, 404] width 15 height 10
click at [1160, 469] on li "Download" at bounding box center [1162, 473] width 55 height 20
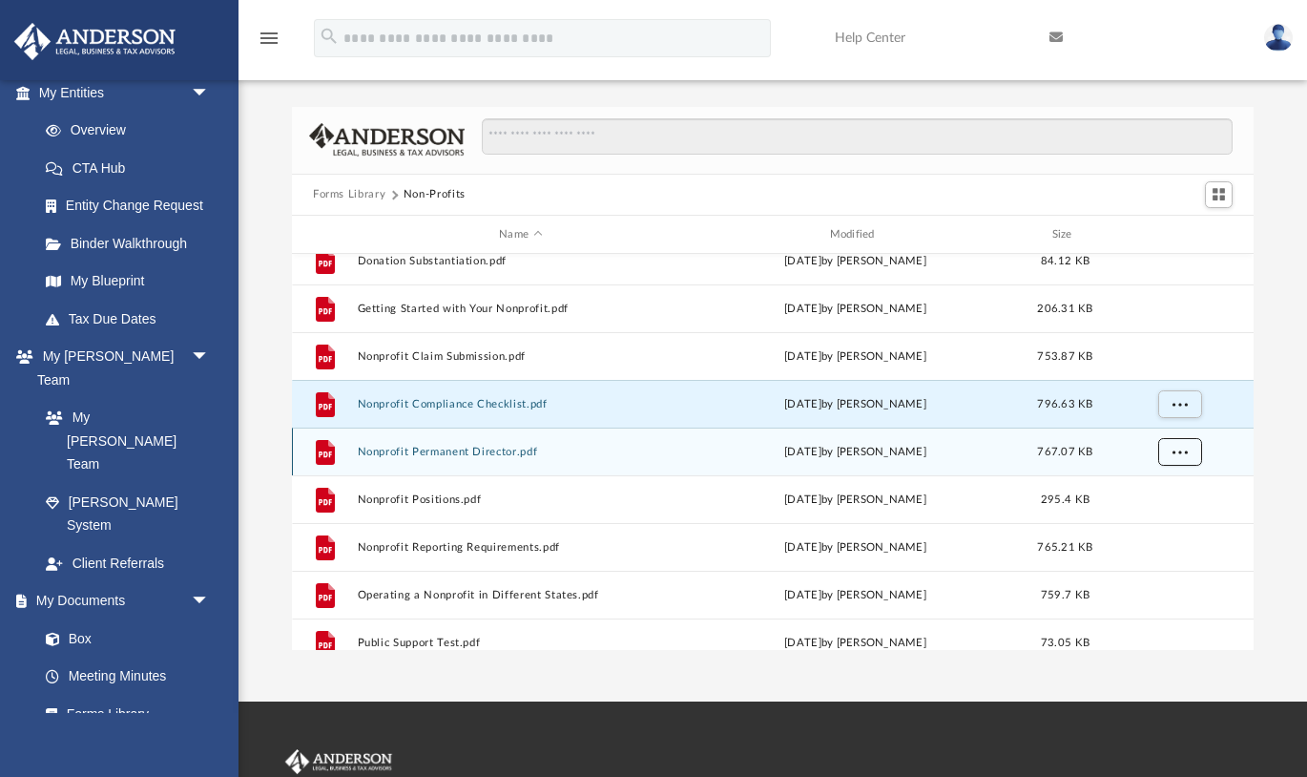
click at [1178, 449] on span "More options" at bounding box center [1180, 452] width 15 height 10
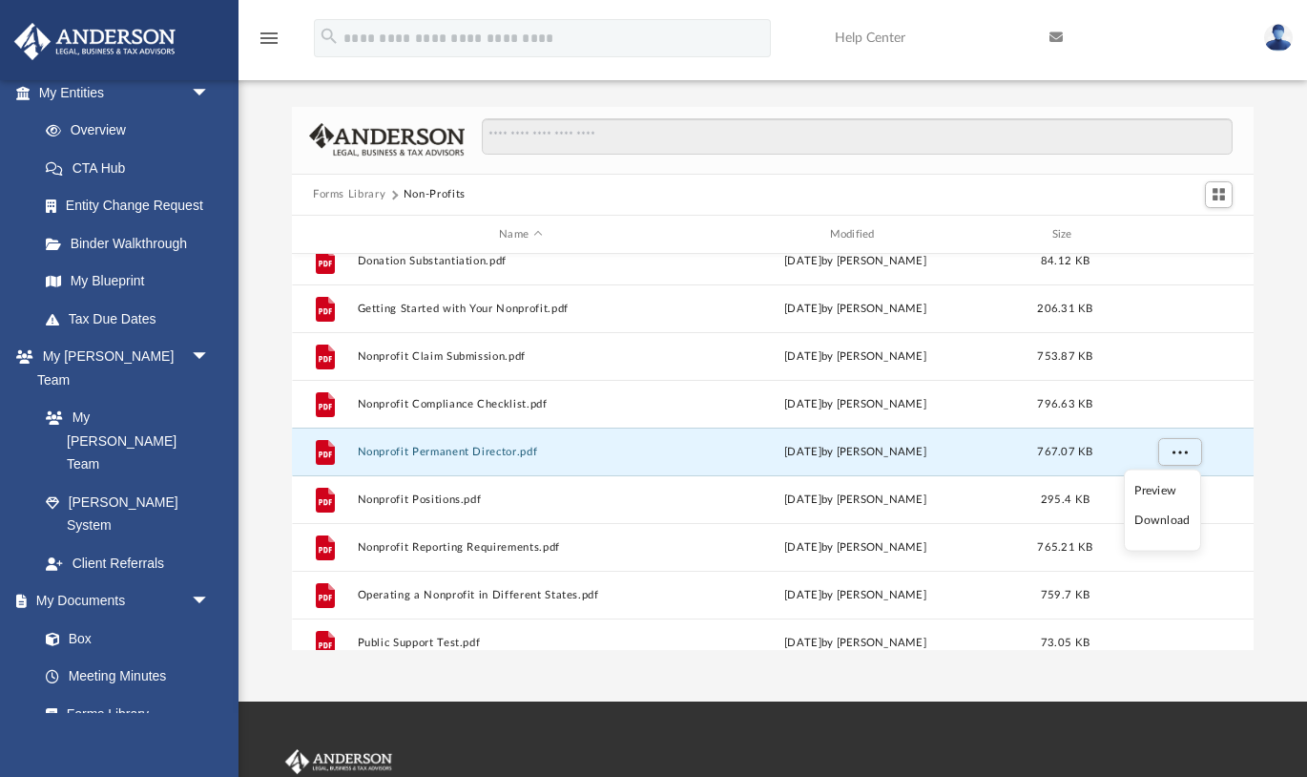
click at [1168, 526] on li "Download" at bounding box center [1162, 521] width 55 height 20
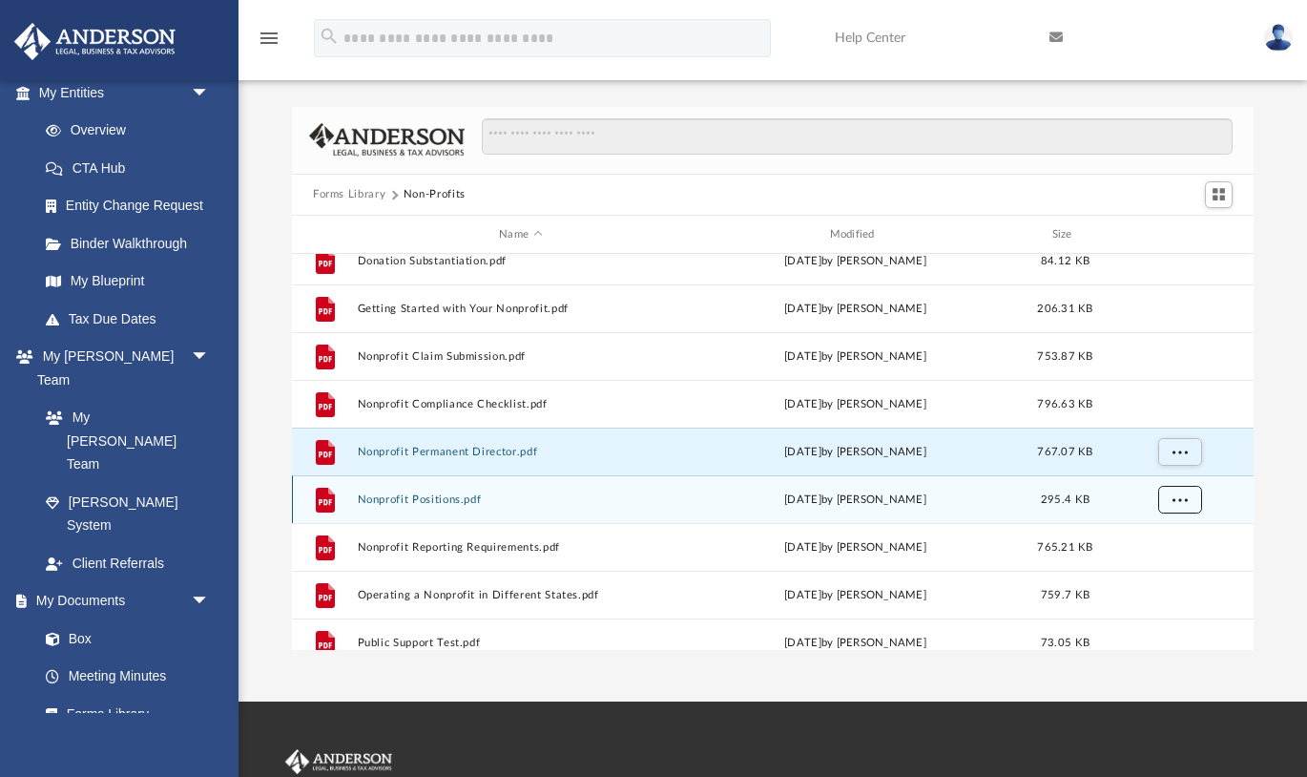
click at [1176, 499] on span "More options" at bounding box center [1180, 499] width 15 height 10
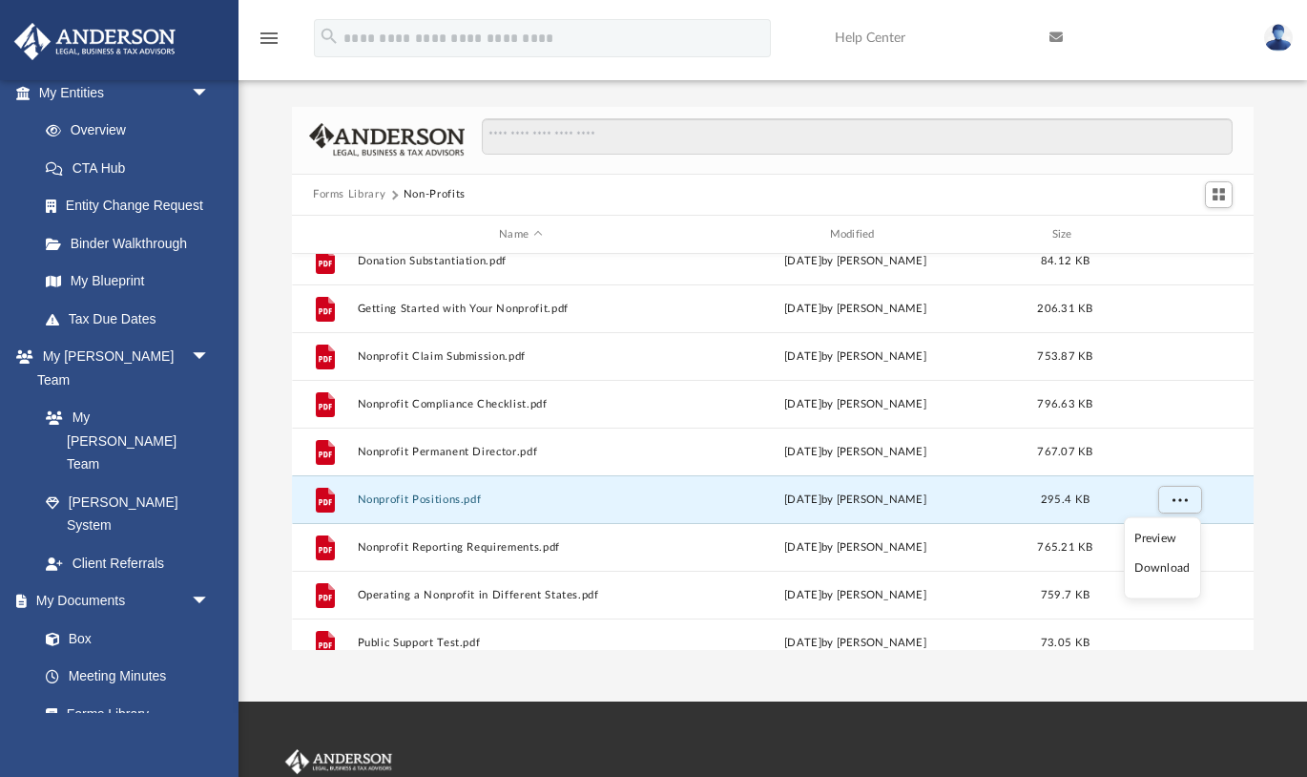
click at [1167, 566] on li "Download" at bounding box center [1162, 568] width 55 height 20
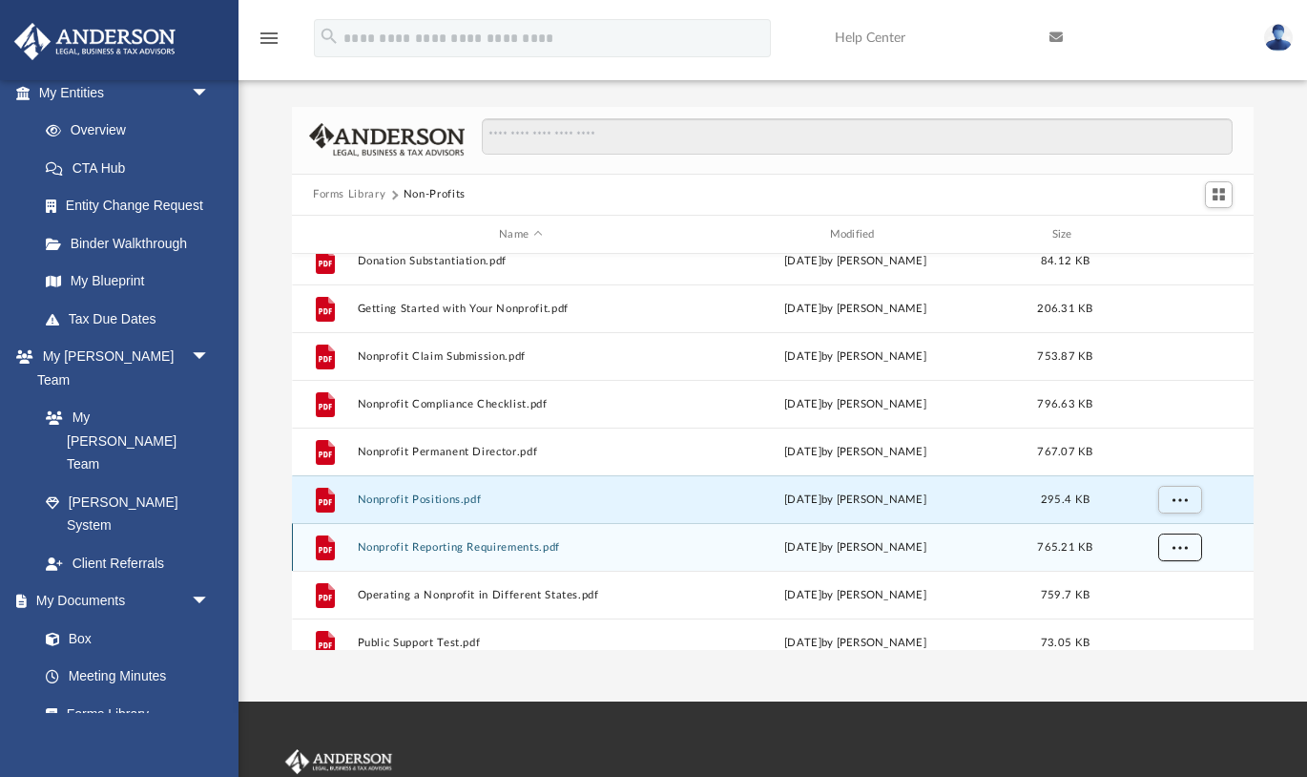
click at [1173, 547] on span "More options" at bounding box center [1180, 547] width 15 height 10
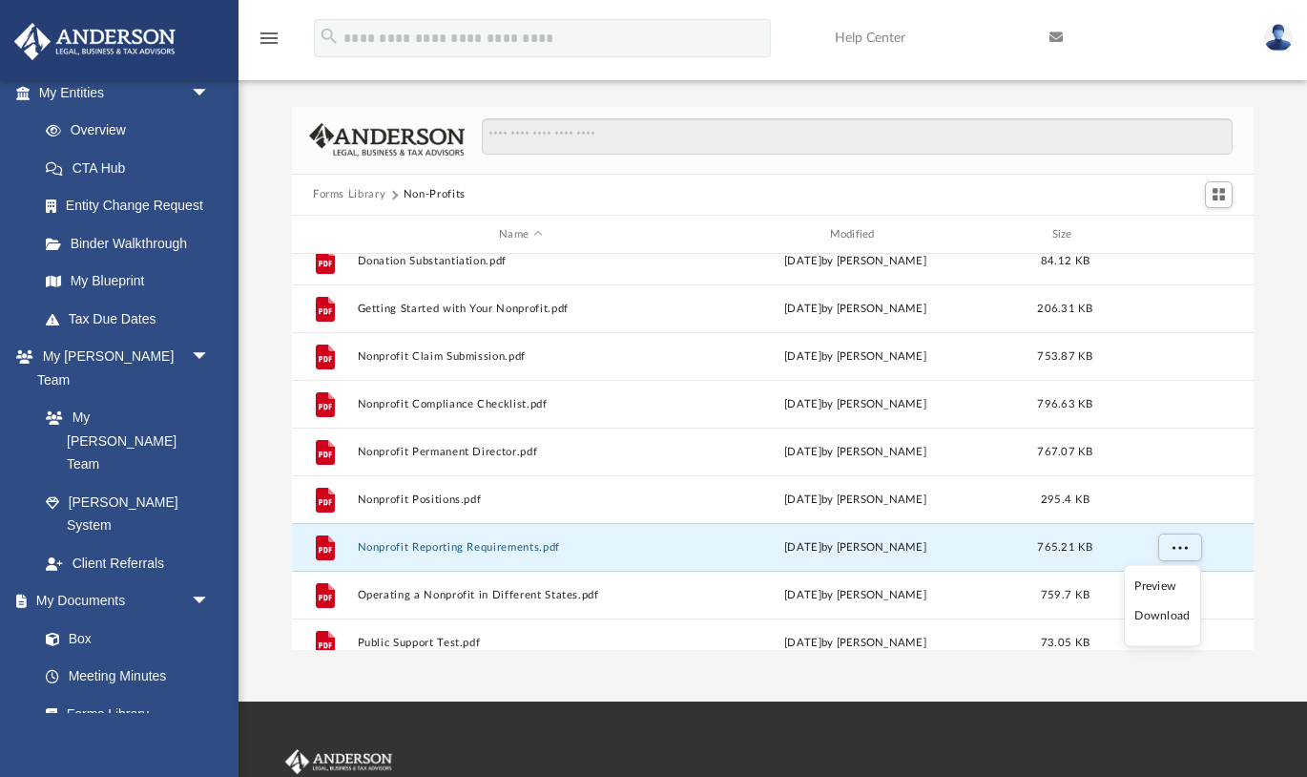
click at [1160, 615] on li "Download" at bounding box center [1162, 616] width 55 height 20
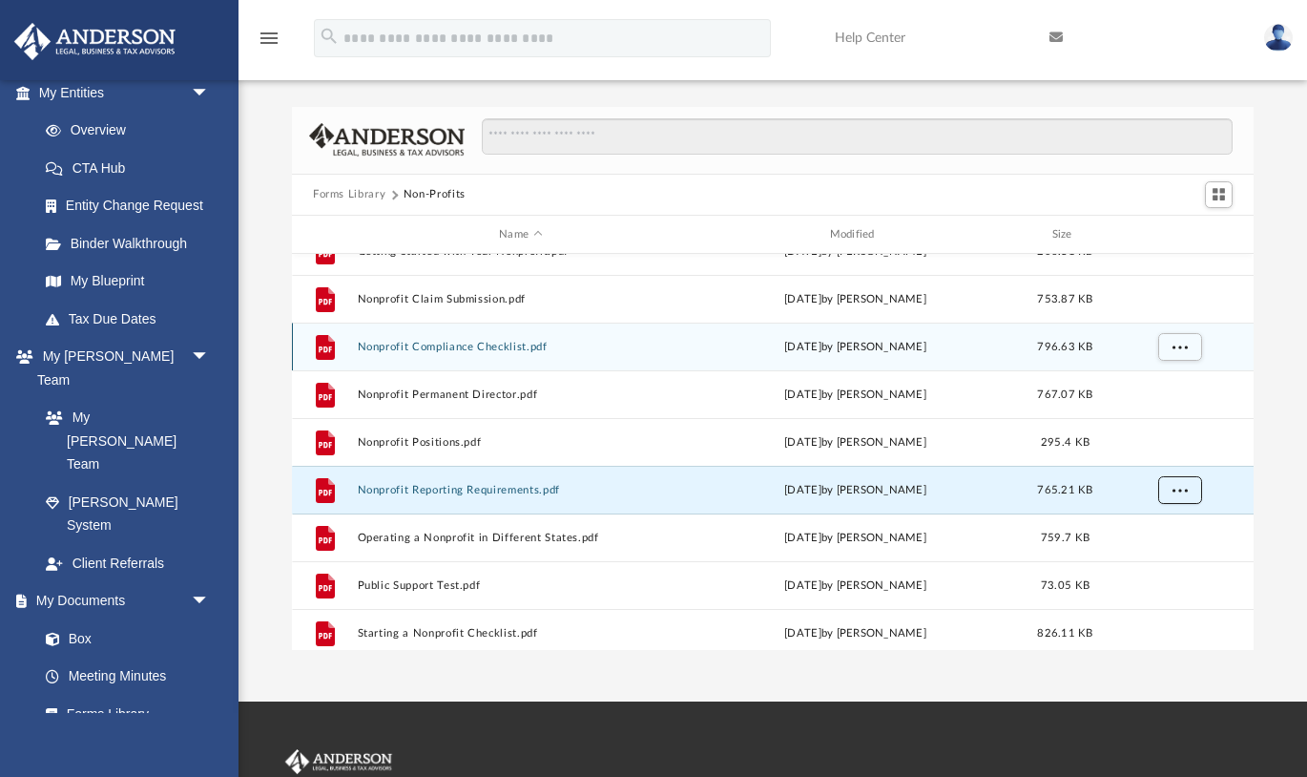
scroll to position [415, 0]
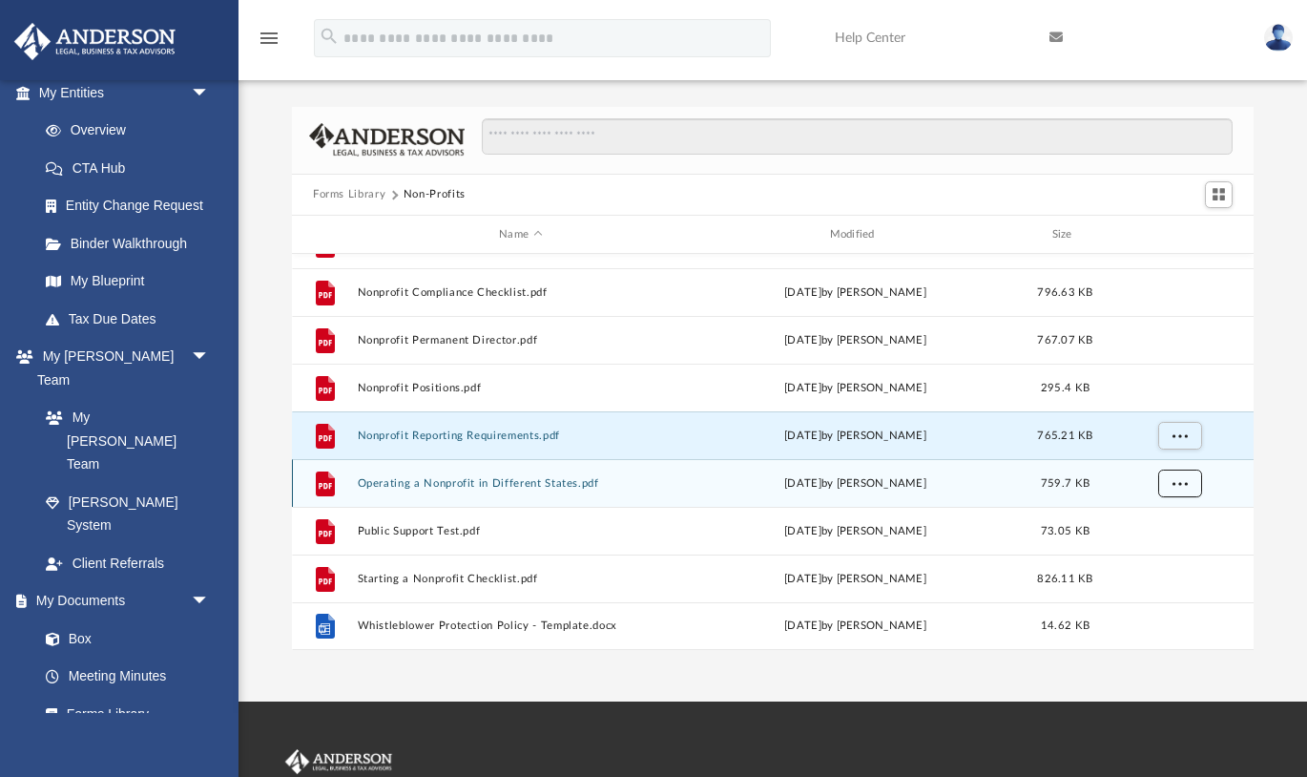
click at [1180, 483] on span "More options" at bounding box center [1180, 483] width 15 height 10
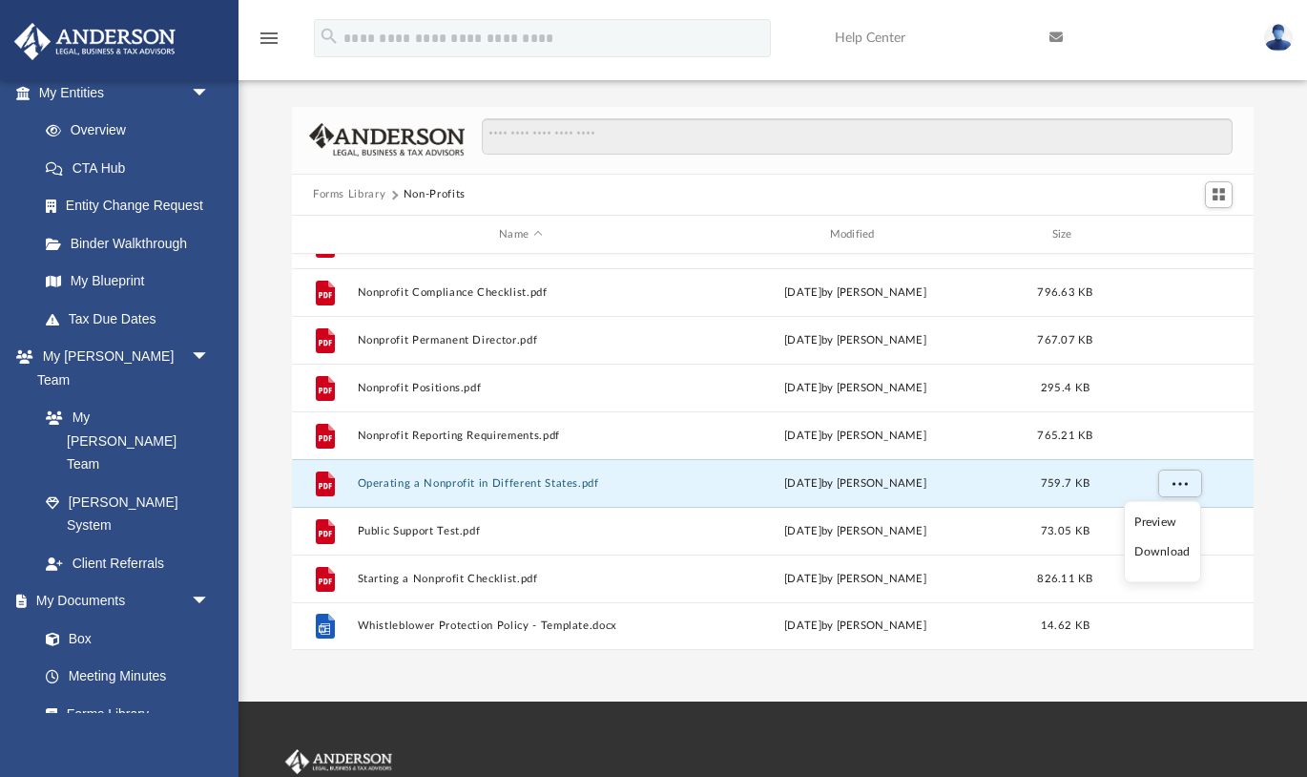
click at [1158, 552] on li "Download" at bounding box center [1162, 552] width 55 height 20
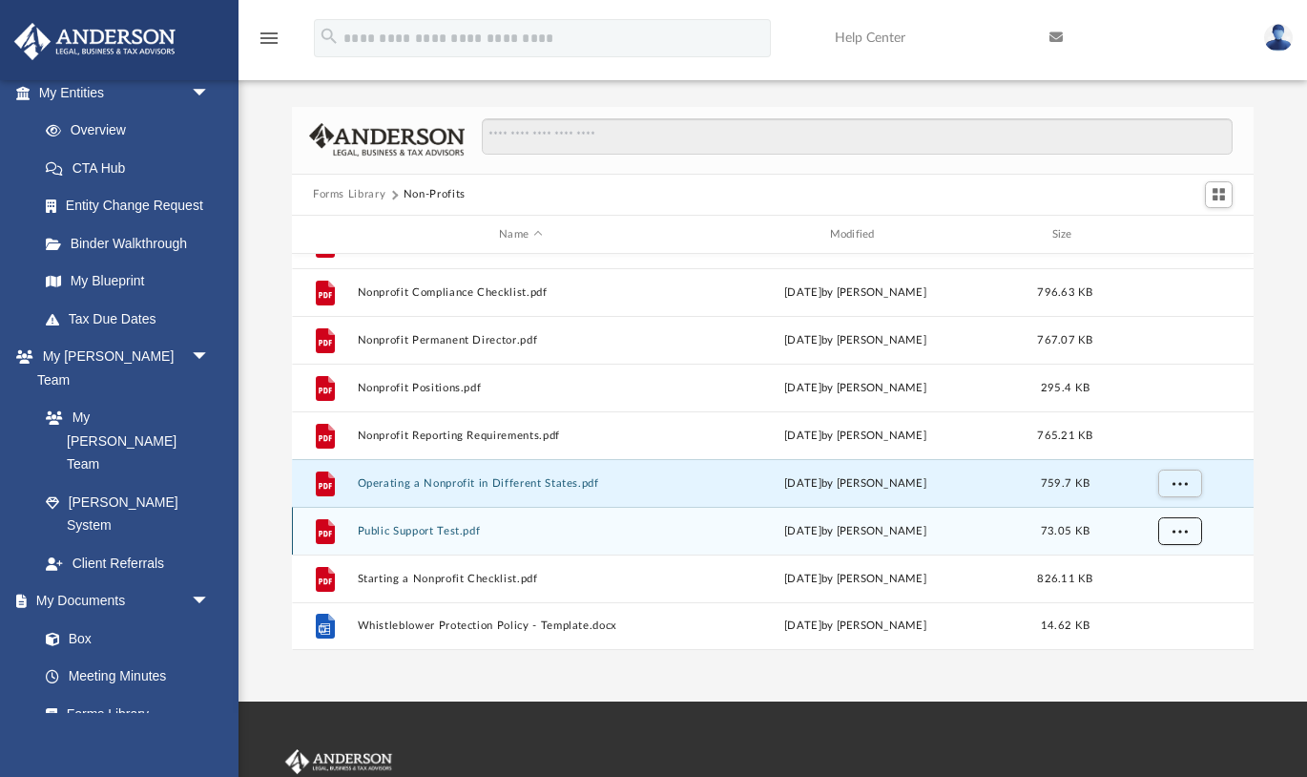
click at [1175, 528] on span "More options" at bounding box center [1180, 531] width 15 height 10
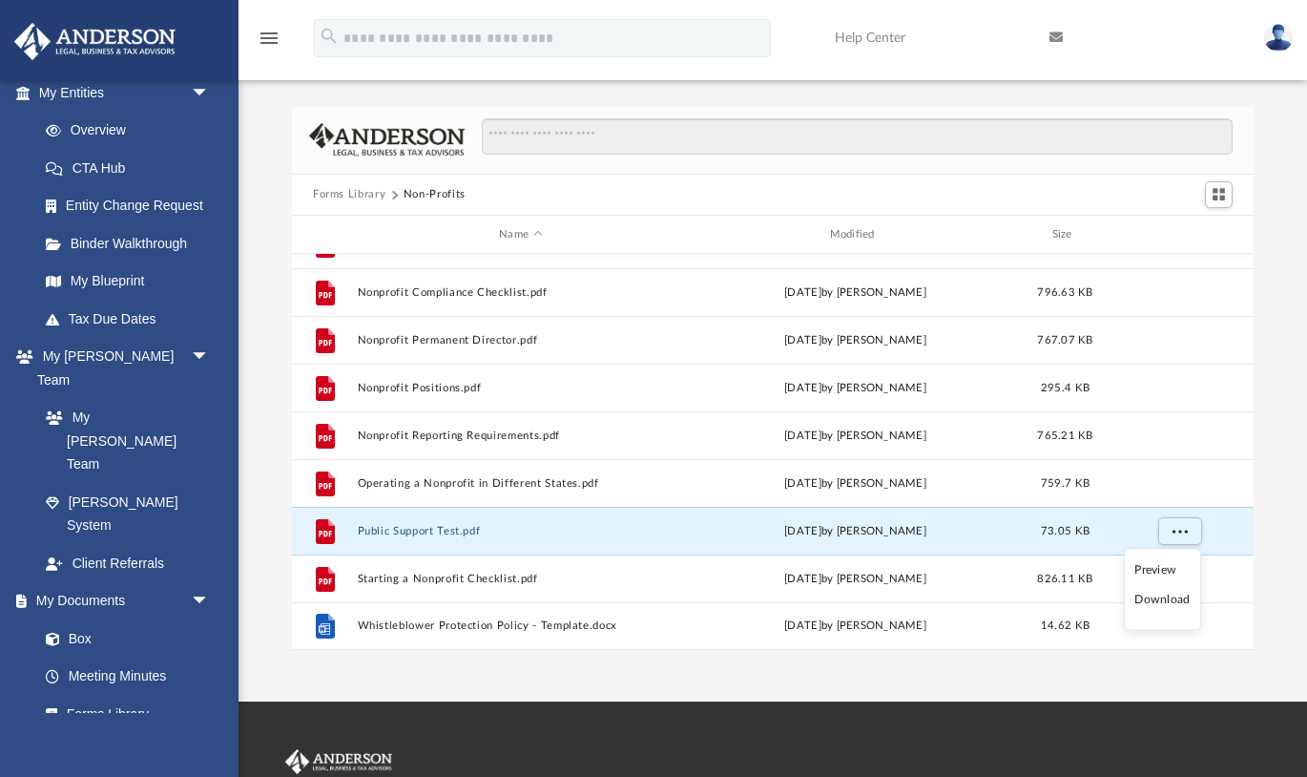
click at [1163, 600] on li "Download" at bounding box center [1162, 600] width 55 height 20
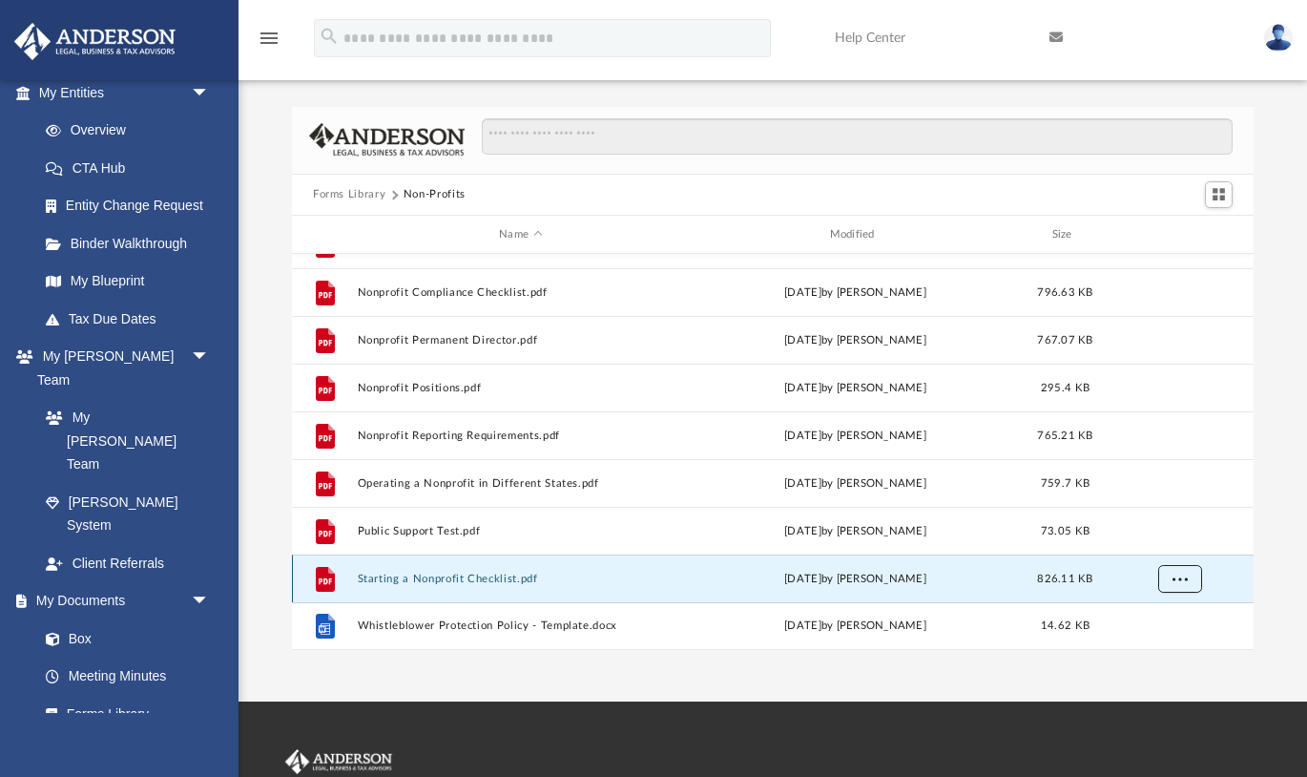
click at [1179, 580] on span "More options" at bounding box center [1180, 579] width 15 height 10
click at [1171, 538] on li "Download" at bounding box center [1162, 539] width 55 height 20
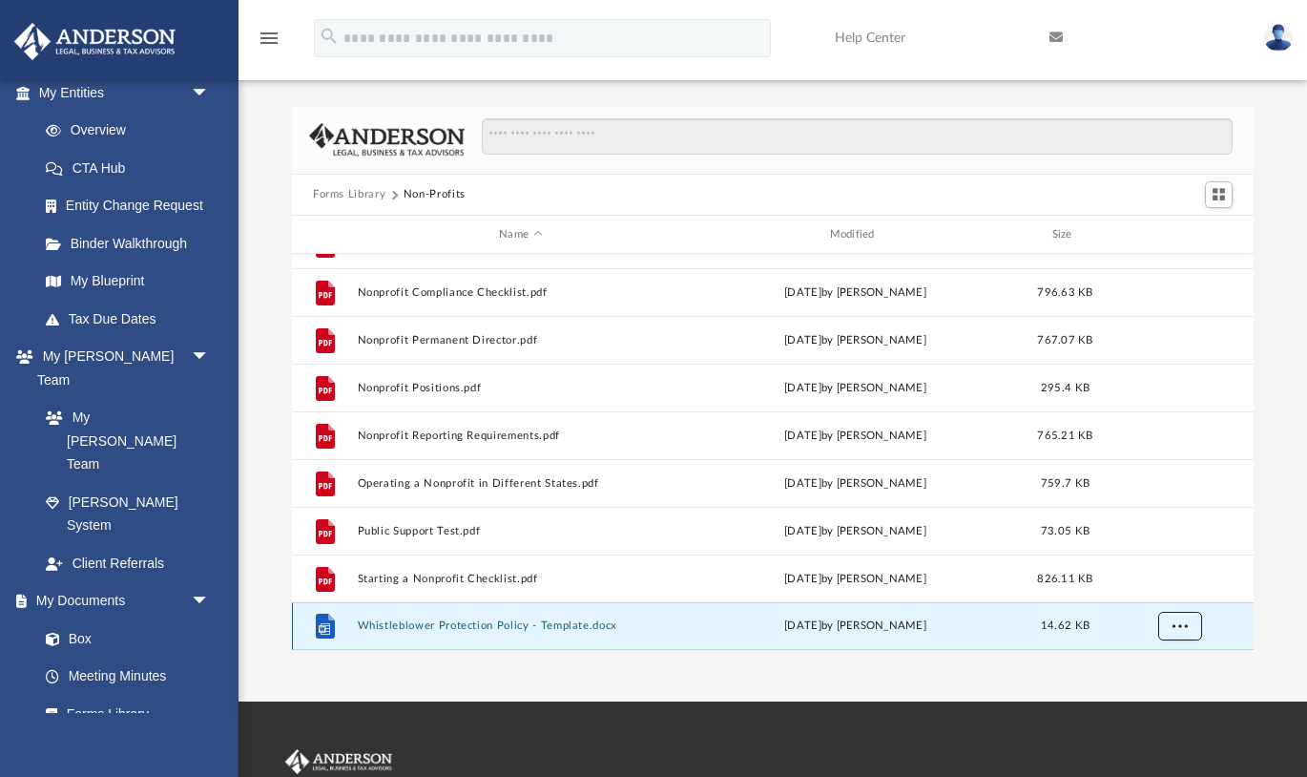
click at [1186, 629] on span "More options" at bounding box center [1180, 625] width 15 height 10
click at [1167, 586] on li "Download" at bounding box center [1162, 586] width 55 height 20
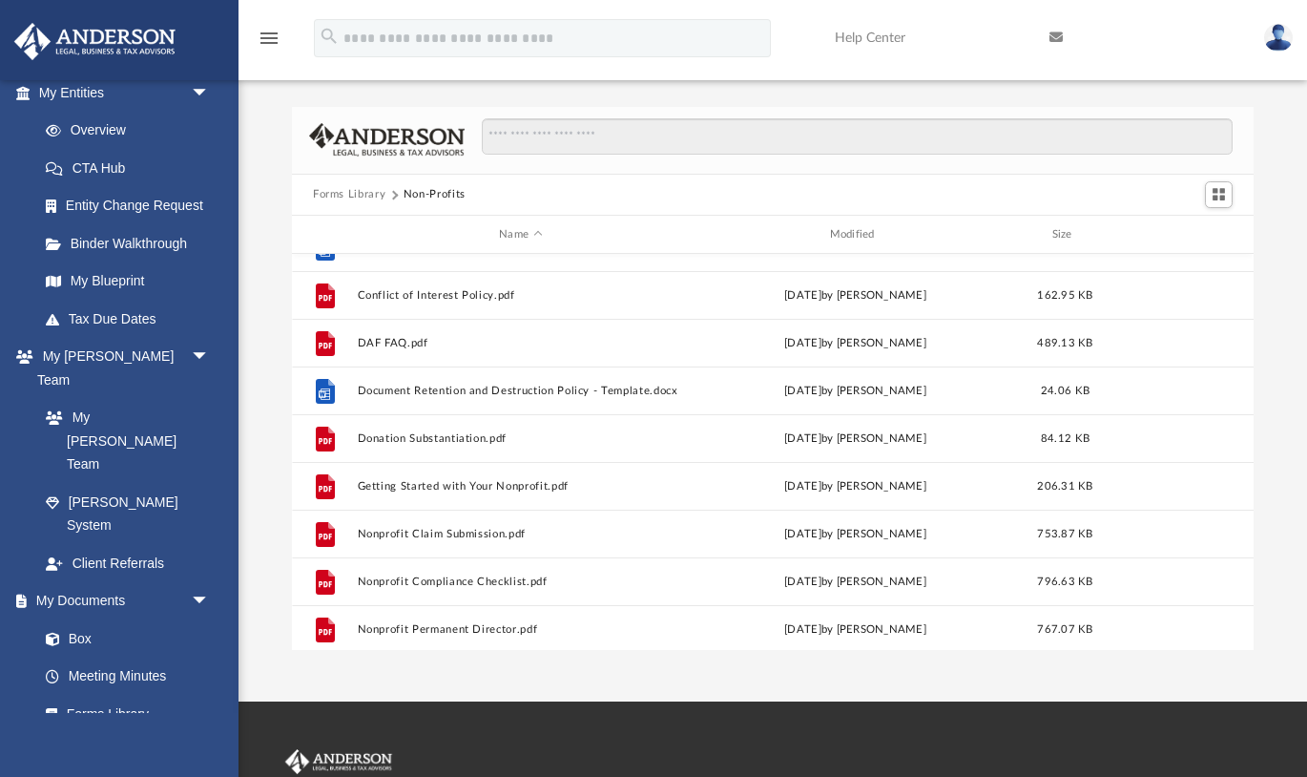
scroll to position [110, 0]
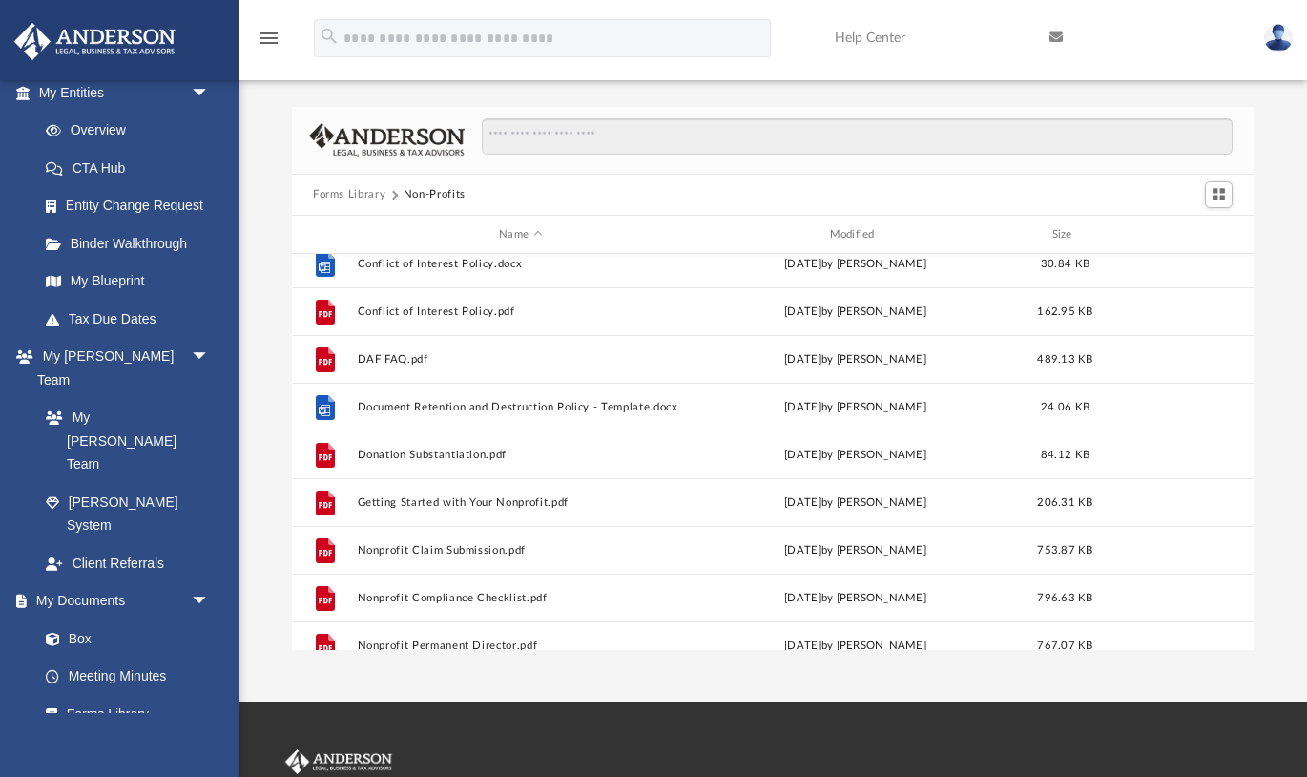
click at [353, 198] on button "Forms Library" at bounding box center [349, 194] width 73 height 17
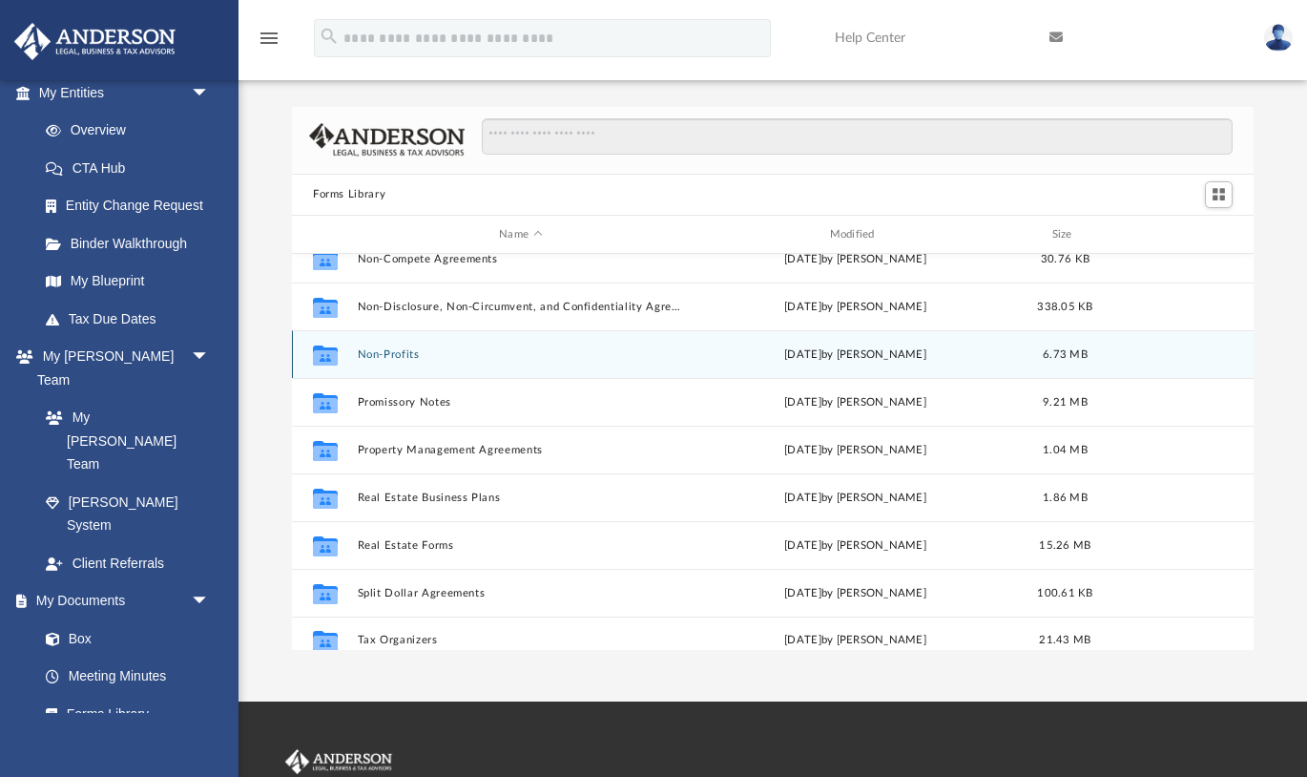
scroll to position [1025, 0]
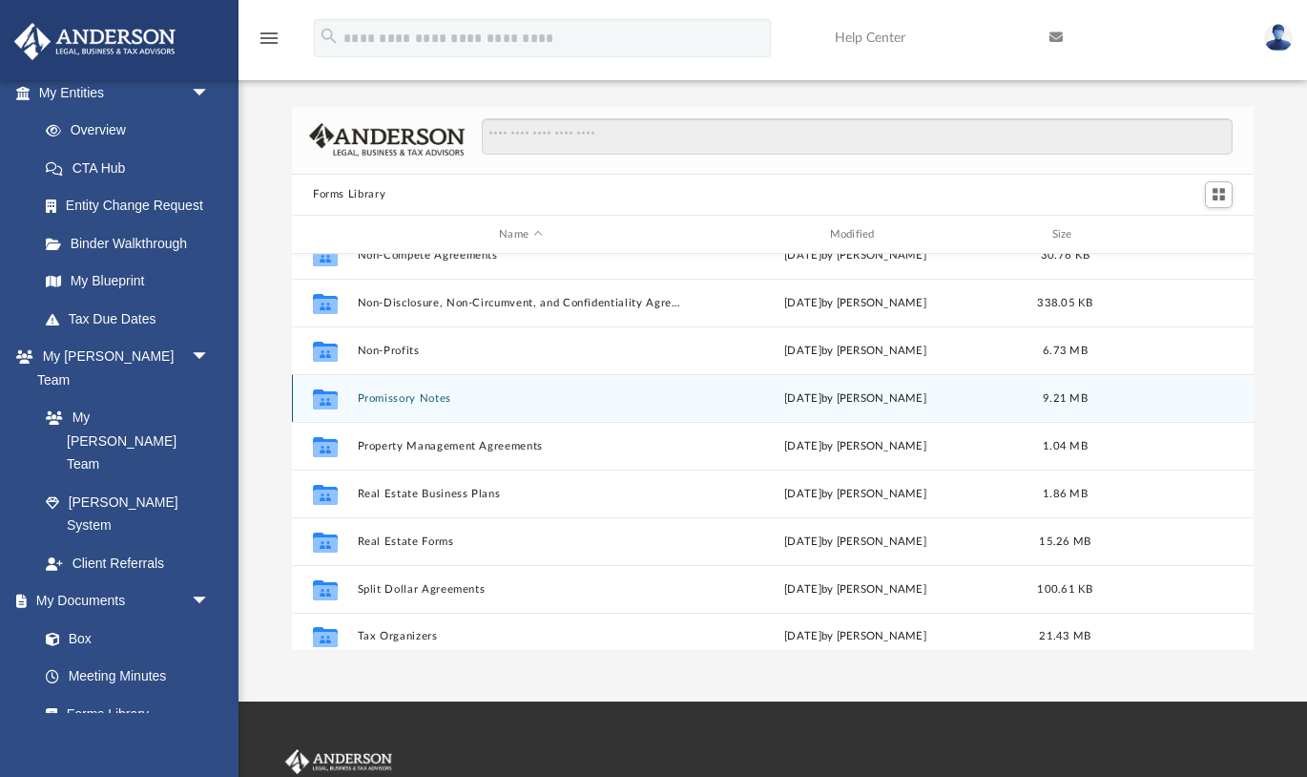
click at [407, 403] on button "Promissory Notes" at bounding box center [521, 398] width 326 height 12
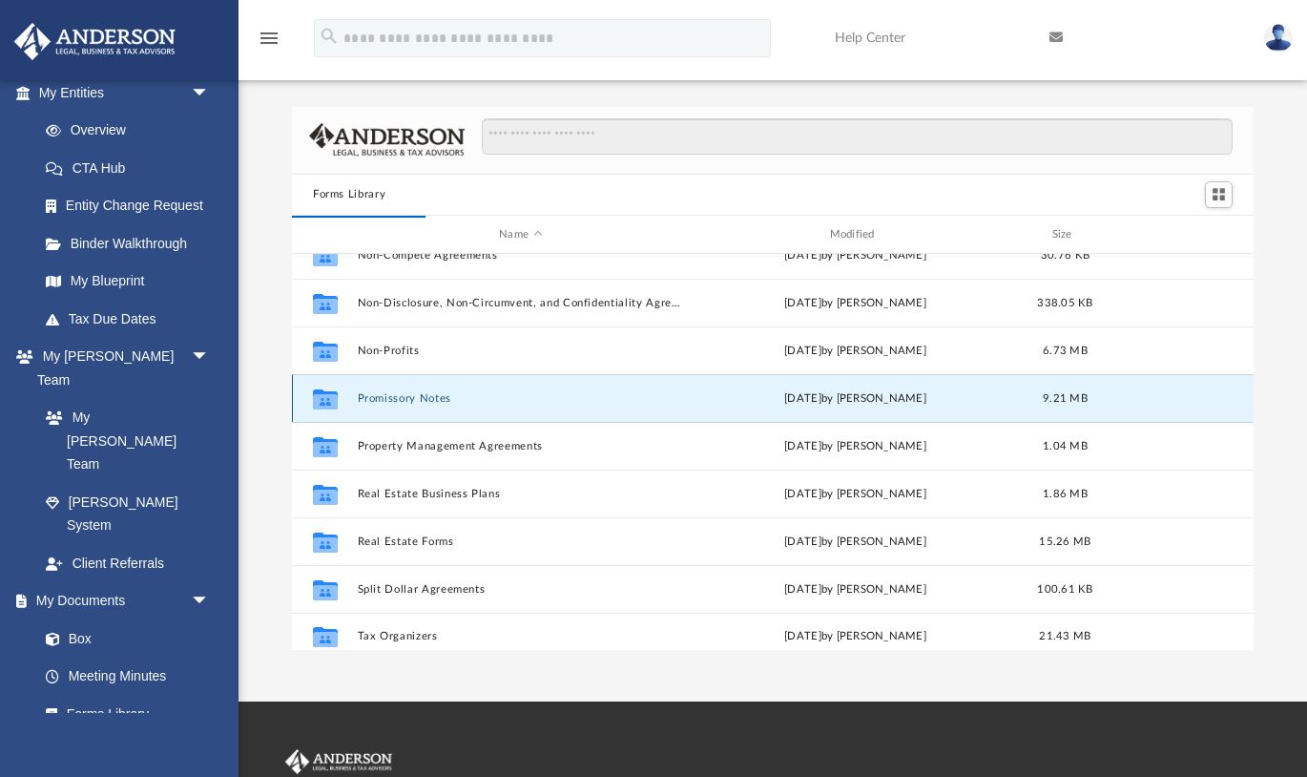
click at [409, 396] on button "Promissory Notes" at bounding box center [521, 398] width 326 height 12
click at [415, 390] on div "Collaborated Folder Promissory Notes [DATE] by [PERSON_NAME] 9.21 MB" at bounding box center [773, 398] width 962 height 48
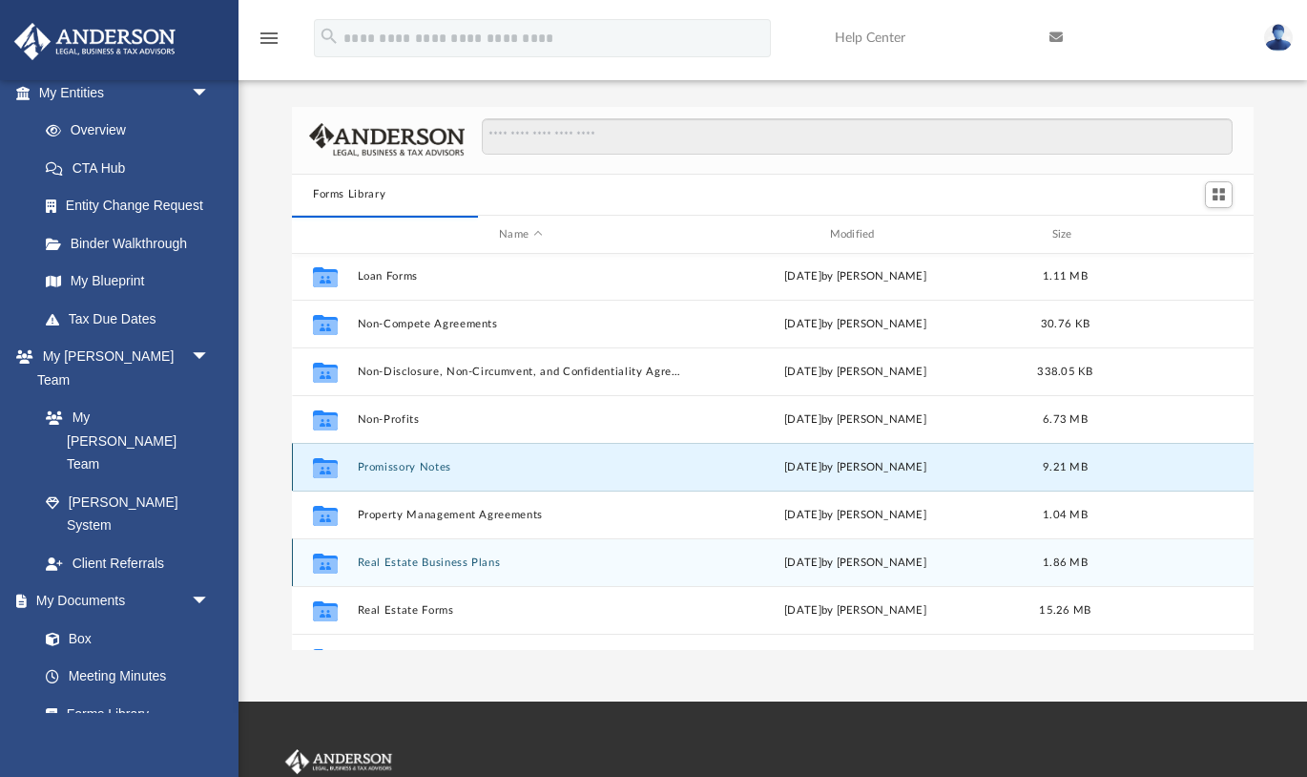
scroll to position [1035, 0]
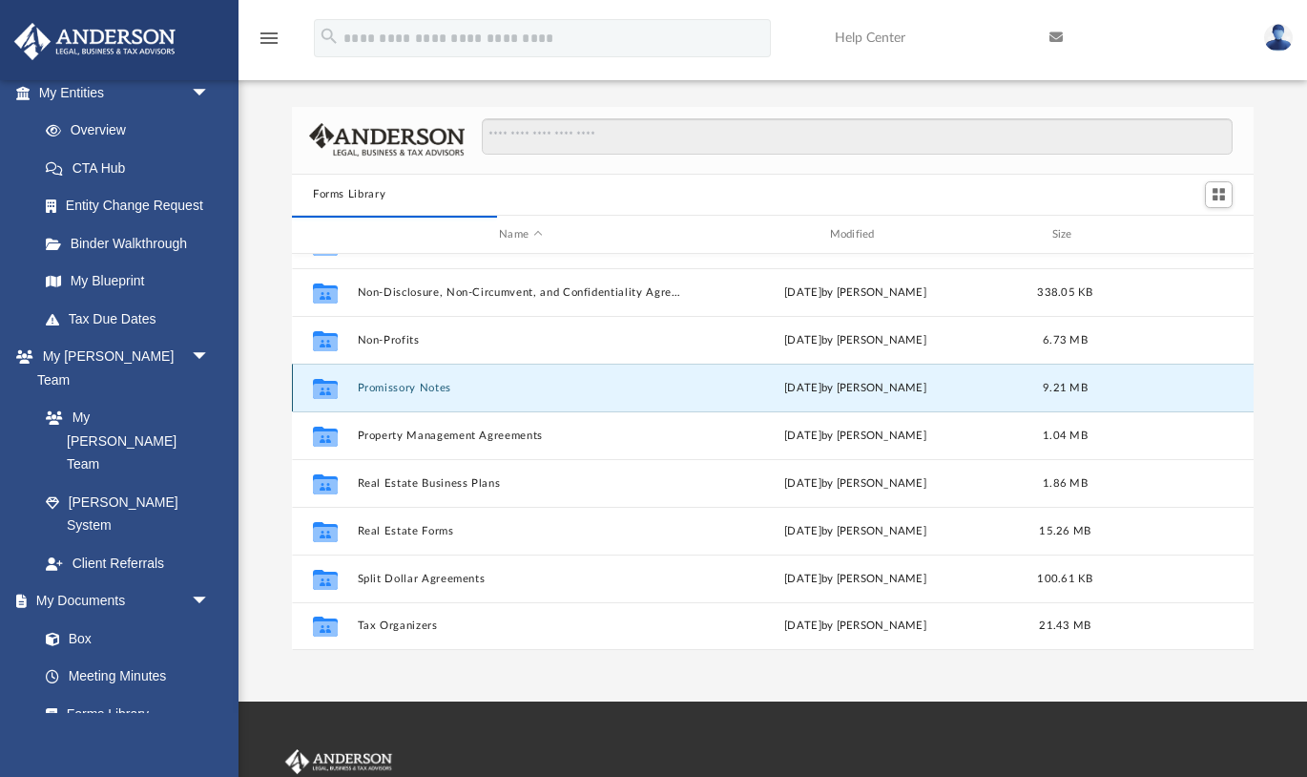
click at [390, 381] on div "Collaborated Folder Promissory Notes [DATE] by [PERSON_NAME] 9.21 MB" at bounding box center [773, 388] width 962 height 48
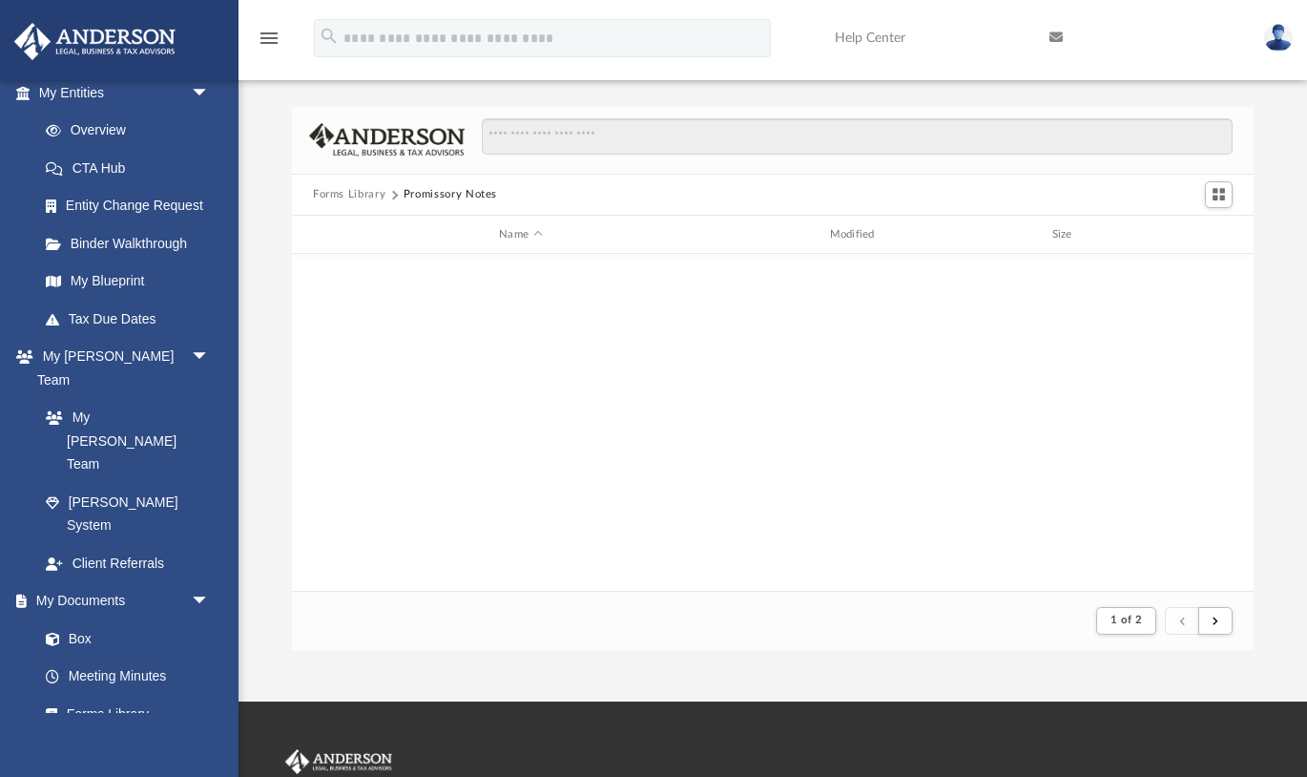
scroll to position [1, 1]
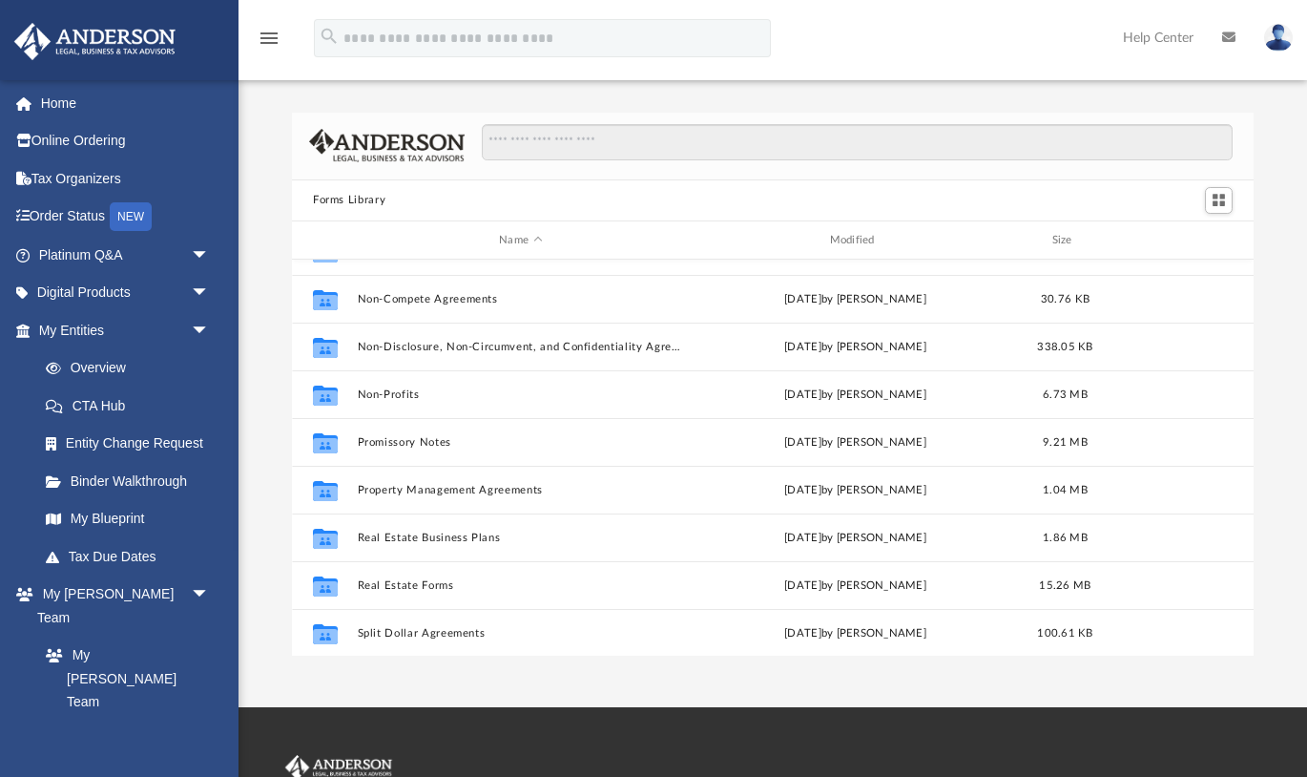
scroll to position [988, 0]
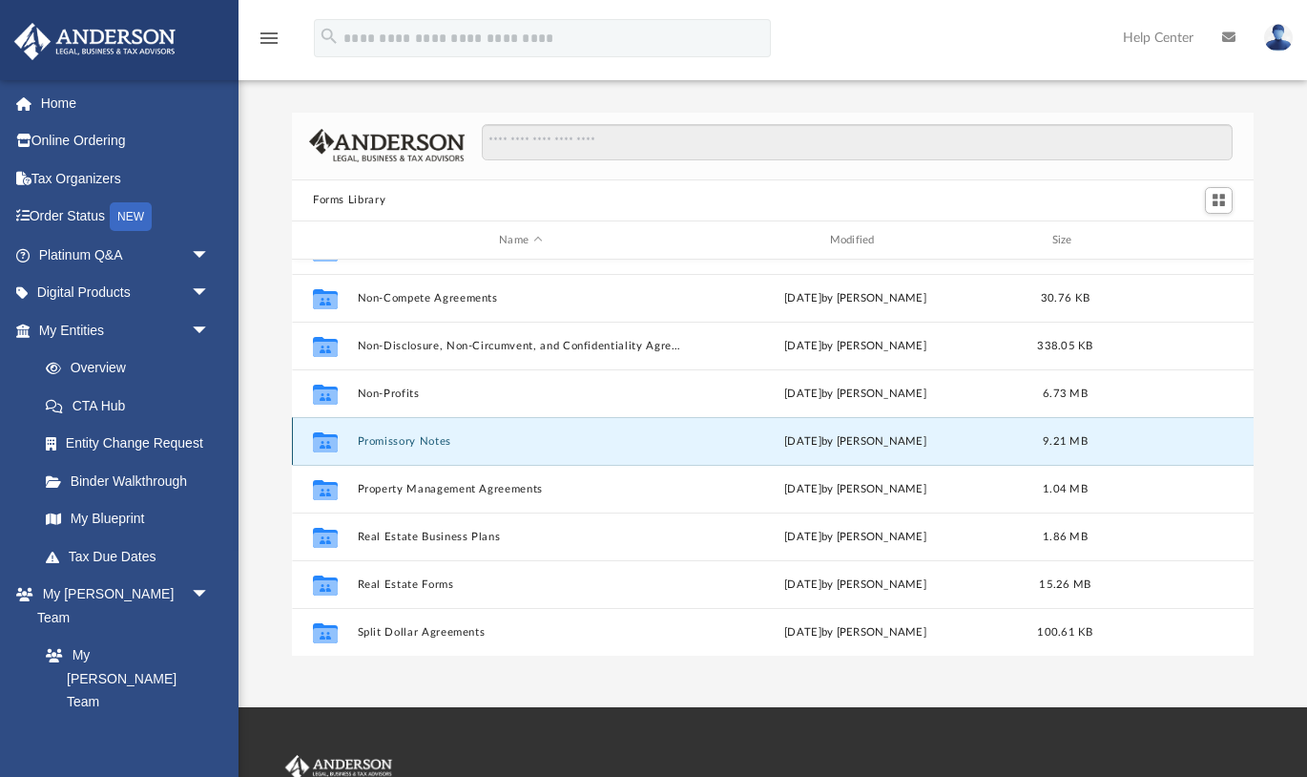
click at [434, 444] on button "Promissory Notes" at bounding box center [521, 441] width 326 height 12
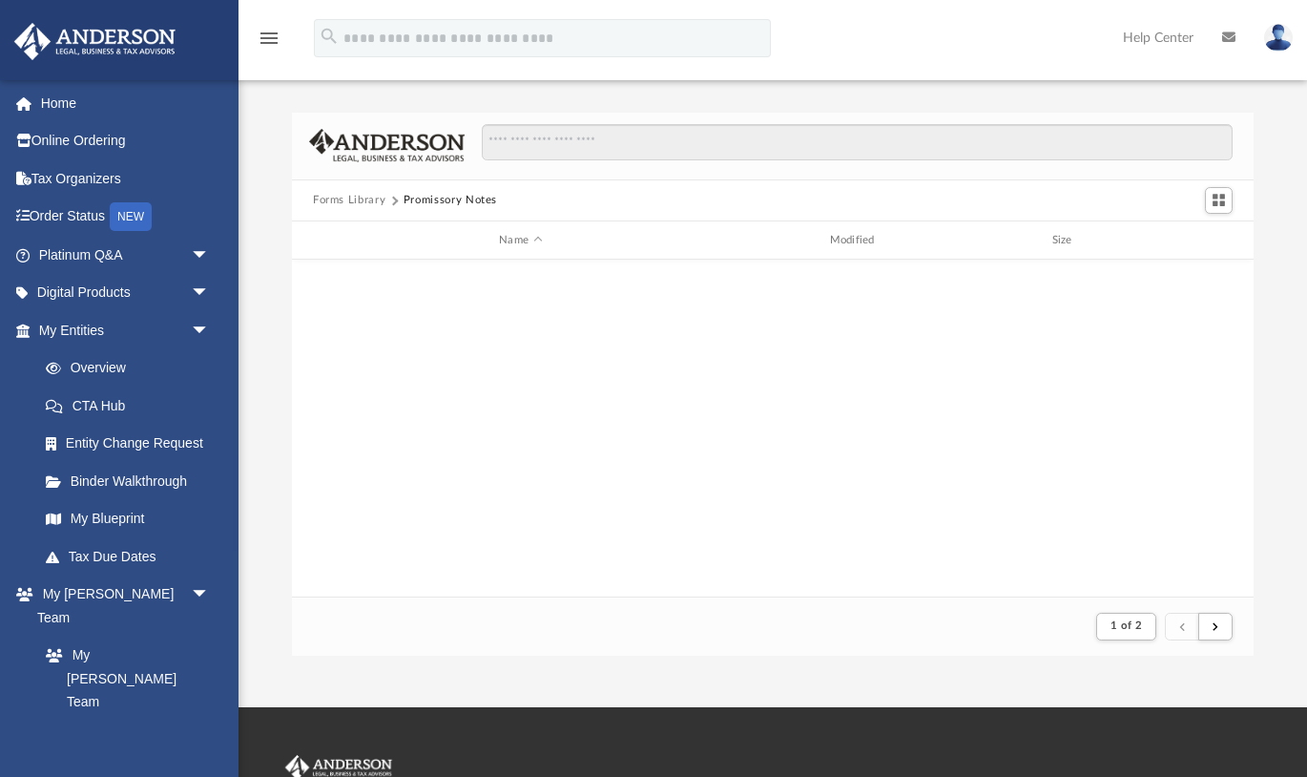
scroll to position [1, 1]
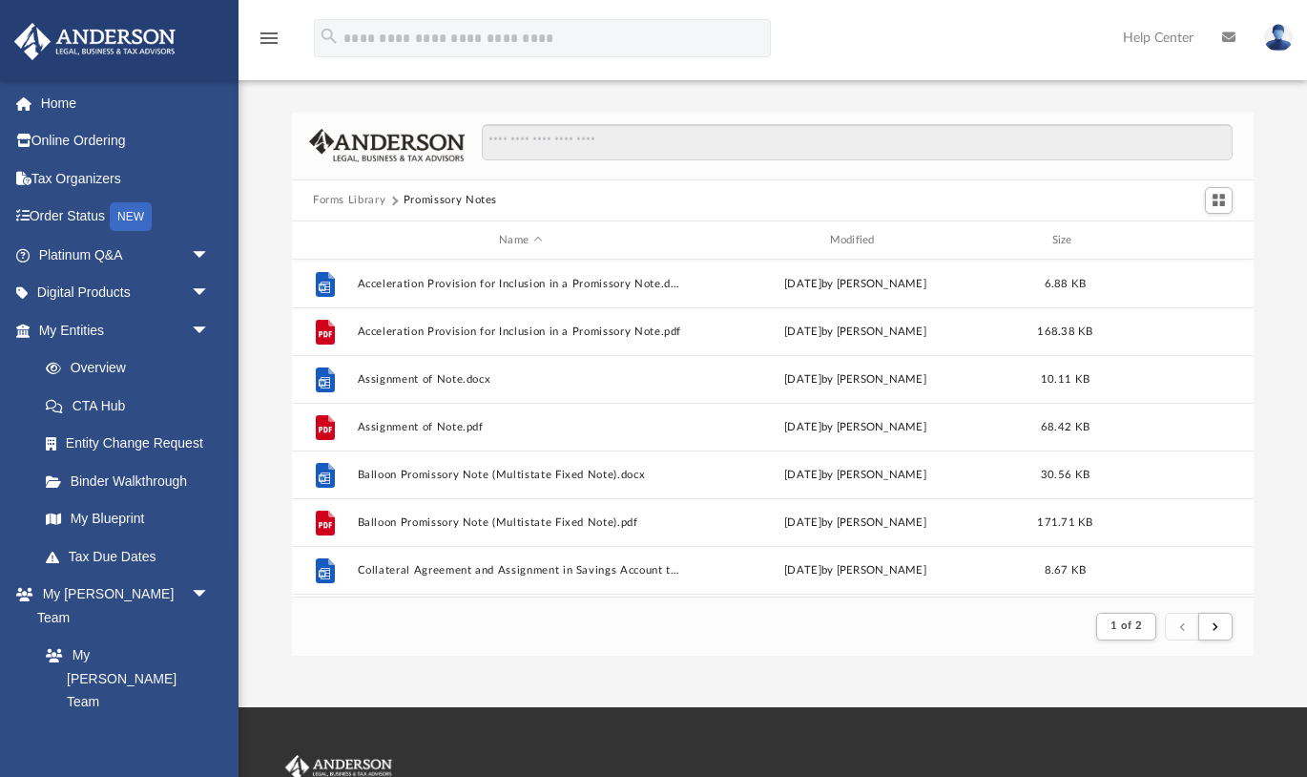
click at [348, 198] on button "Forms Library" at bounding box center [349, 200] width 73 height 17
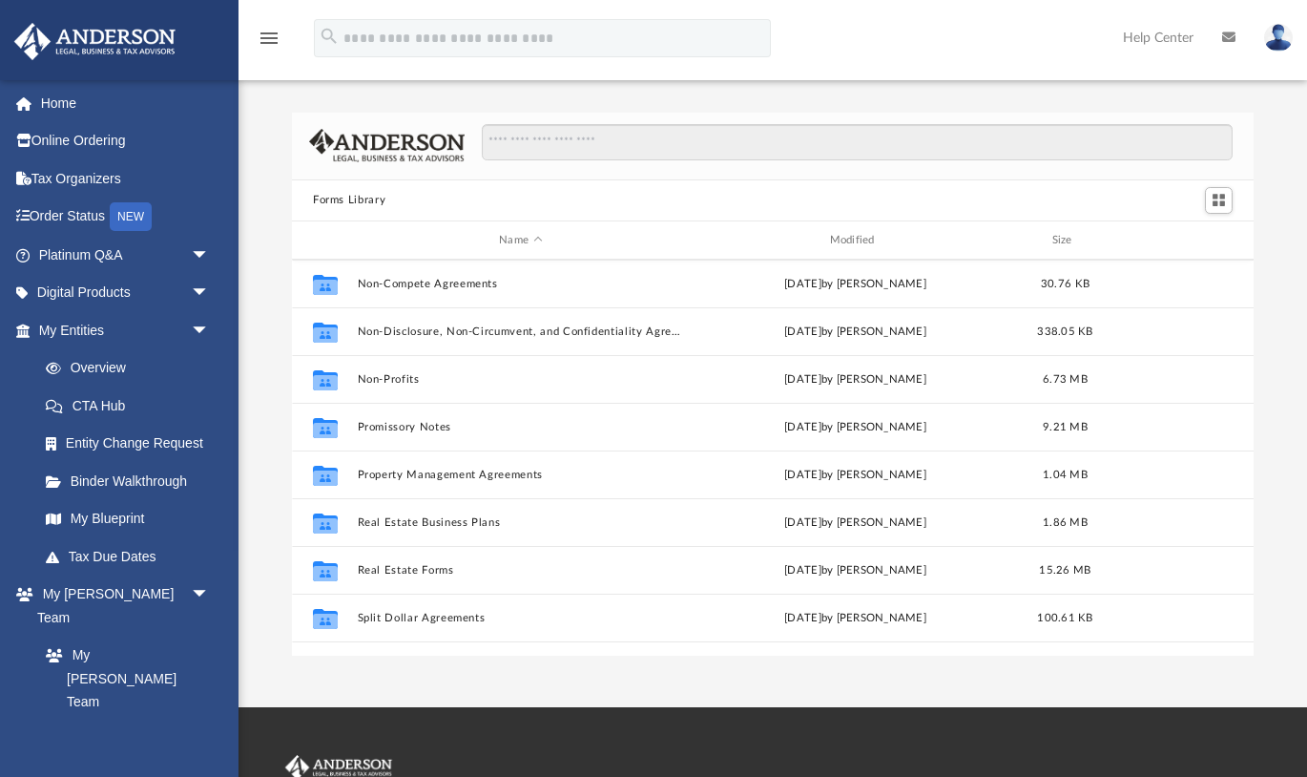
scroll to position [1035, 0]
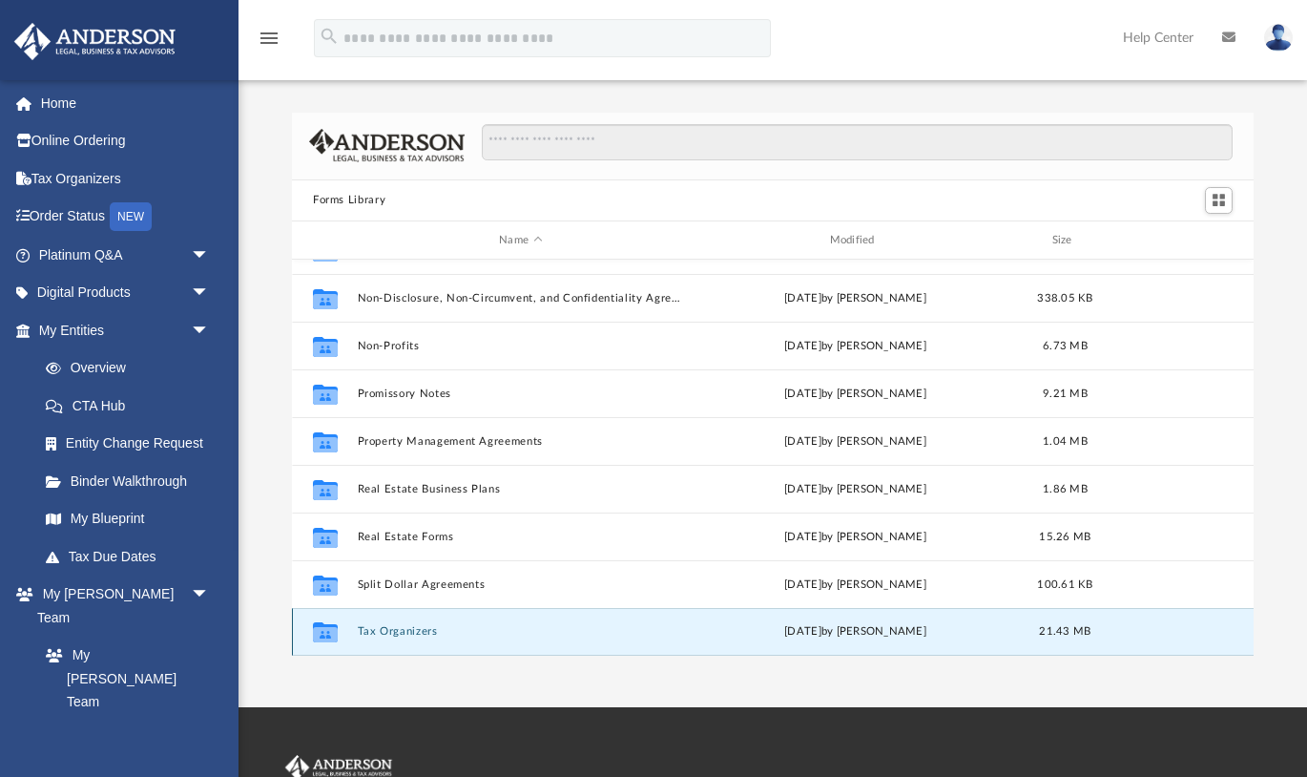
click at [419, 633] on button "Tax Organizers" at bounding box center [521, 632] width 326 height 12
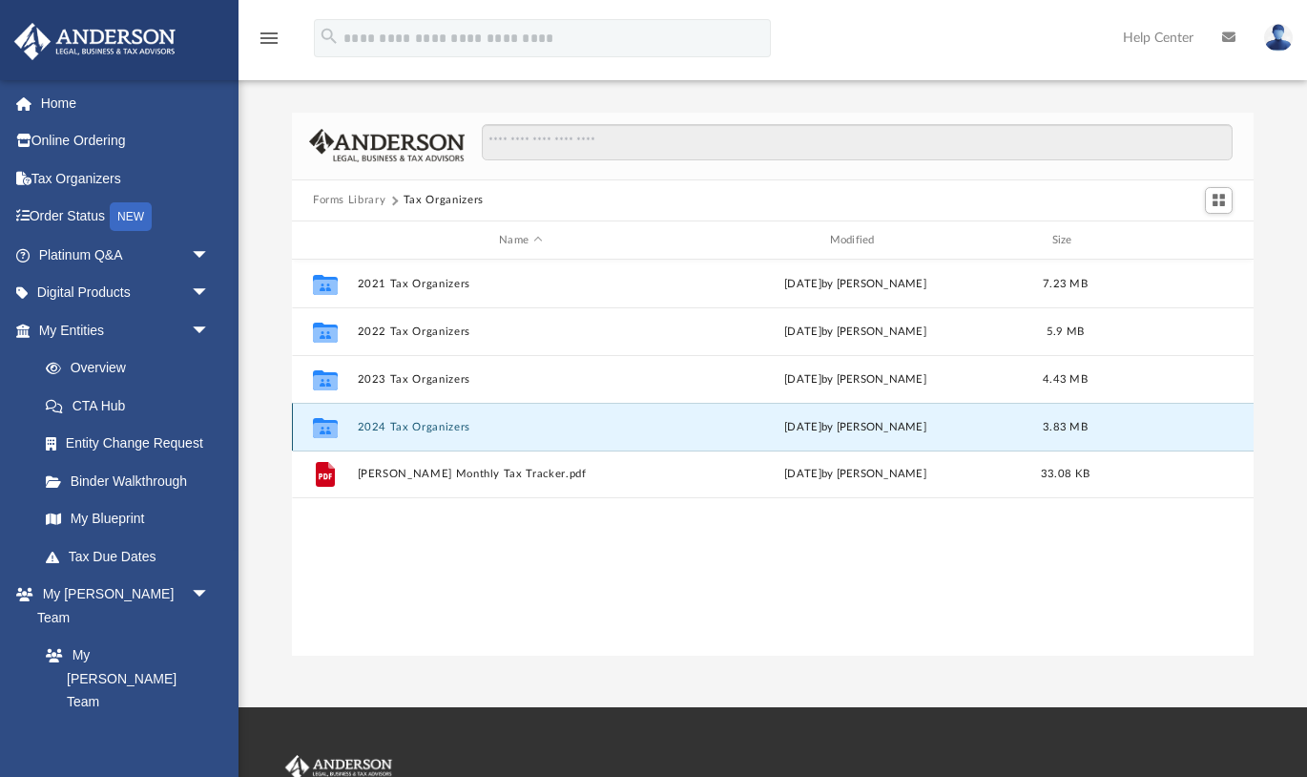
click at [433, 432] on button "2024 Tax Organizers" at bounding box center [521, 427] width 326 height 12
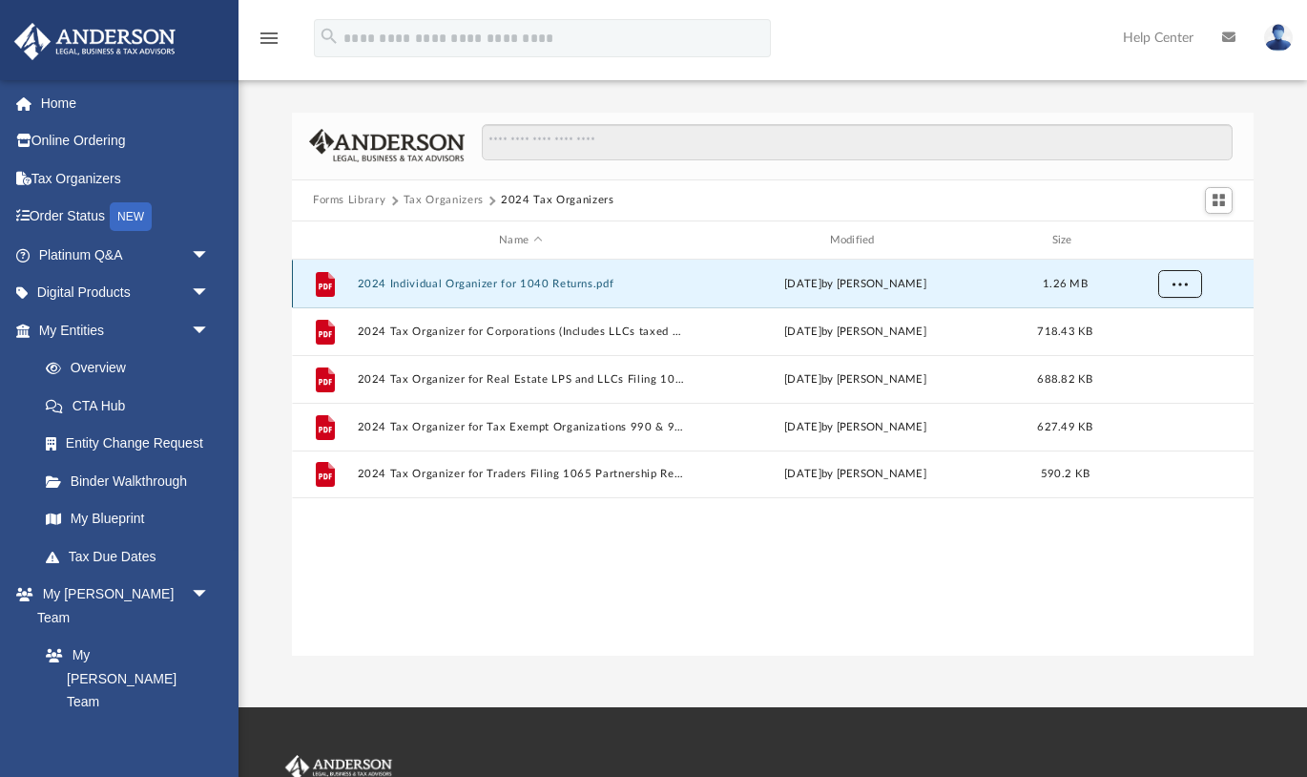
click at [1186, 284] on span "More options" at bounding box center [1180, 284] width 15 height 10
click at [1170, 353] on li "Download" at bounding box center [1162, 353] width 55 height 20
click at [1223, 525] on div "File 2024 Individual Organizer for 1040 Returns.pdf [DATE] by [PERSON_NAME] 1.2…" at bounding box center [773, 458] width 962 height 396
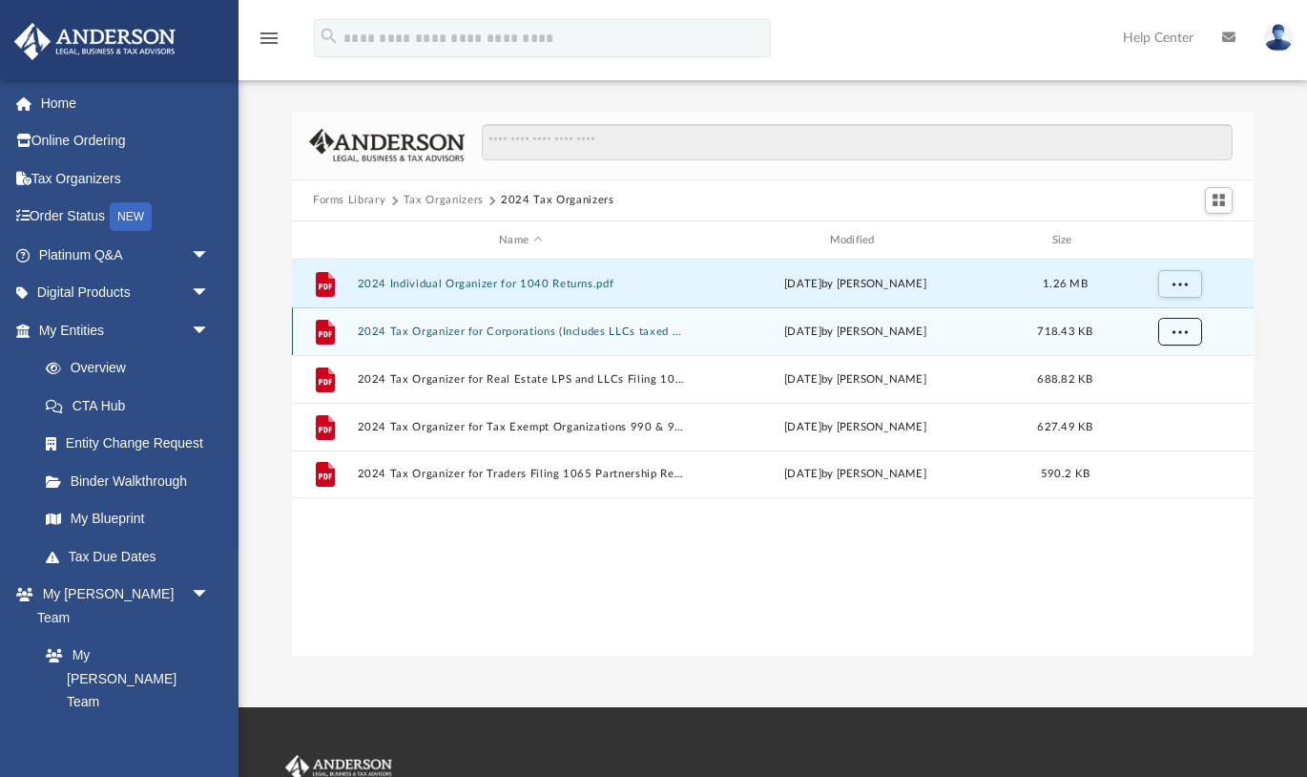
click at [1181, 333] on span "More options" at bounding box center [1180, 331] width 15 height 10
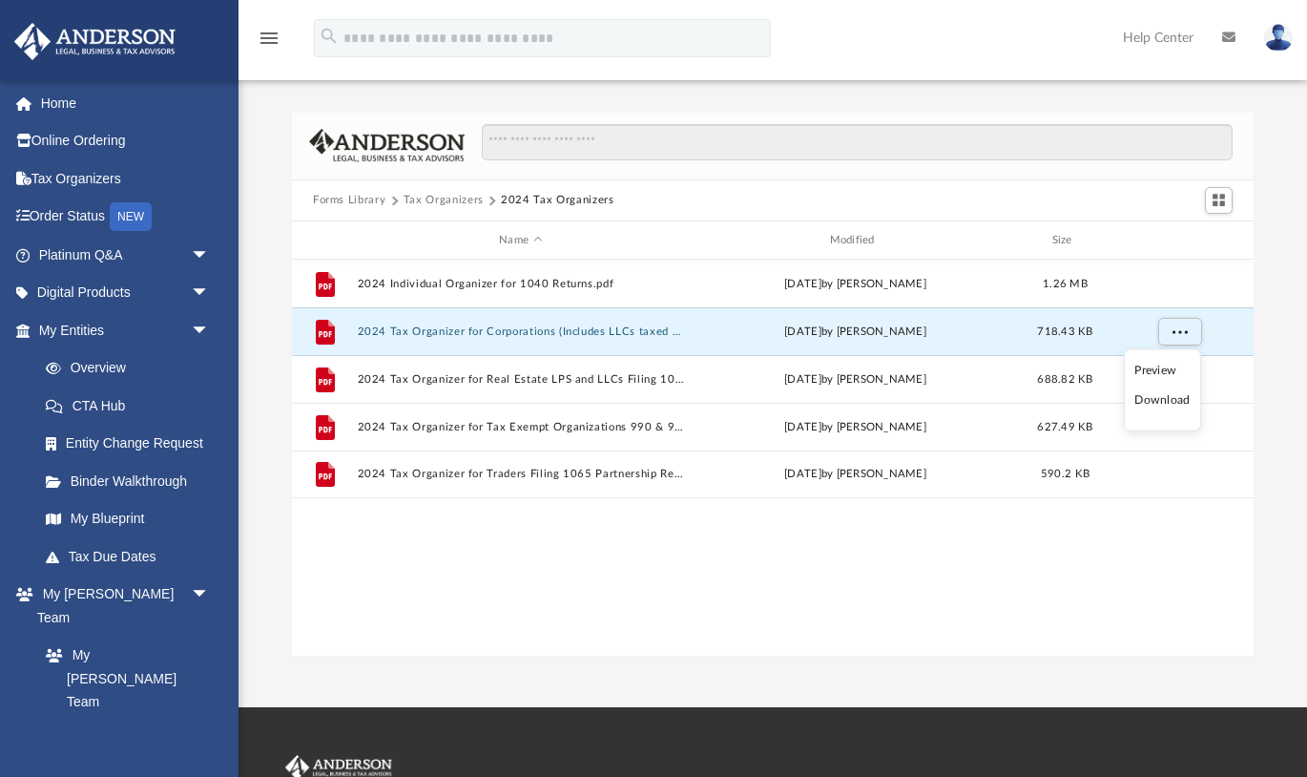
click at [1173, 398] on li "Download" at bounding box center [1162, 400] width 55 height 20
click at [1028, 618] on div "File 2024 Individual Organizer for 1040 Returns.pdf [DATE] by [PERSON_NAME] 1.2…" at bounding box center [773, 458] width 962 height 396
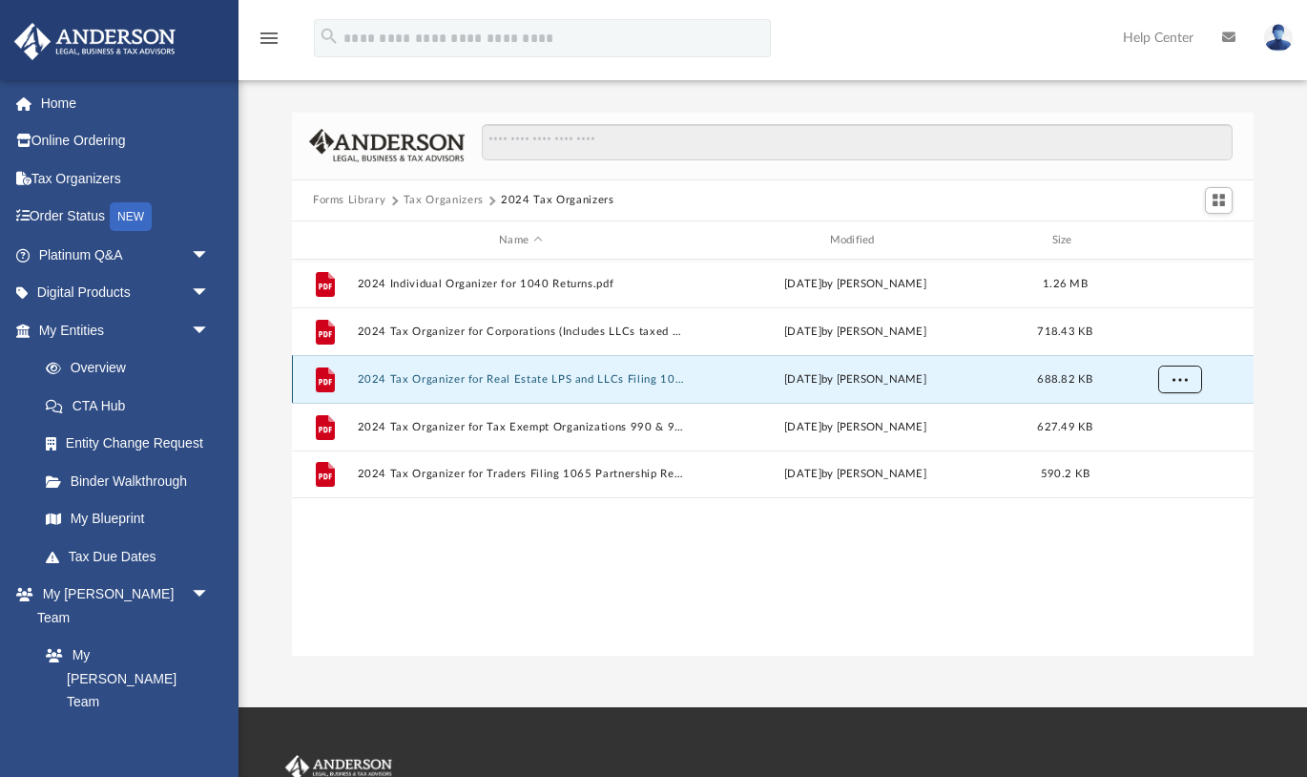
click at [1194, 379] on button "More options" at bounding box center [1180, 379] width 44 height 29
click at [1165, 444] on li "Download" at bounding box center [1162, 448] width 55 height 20
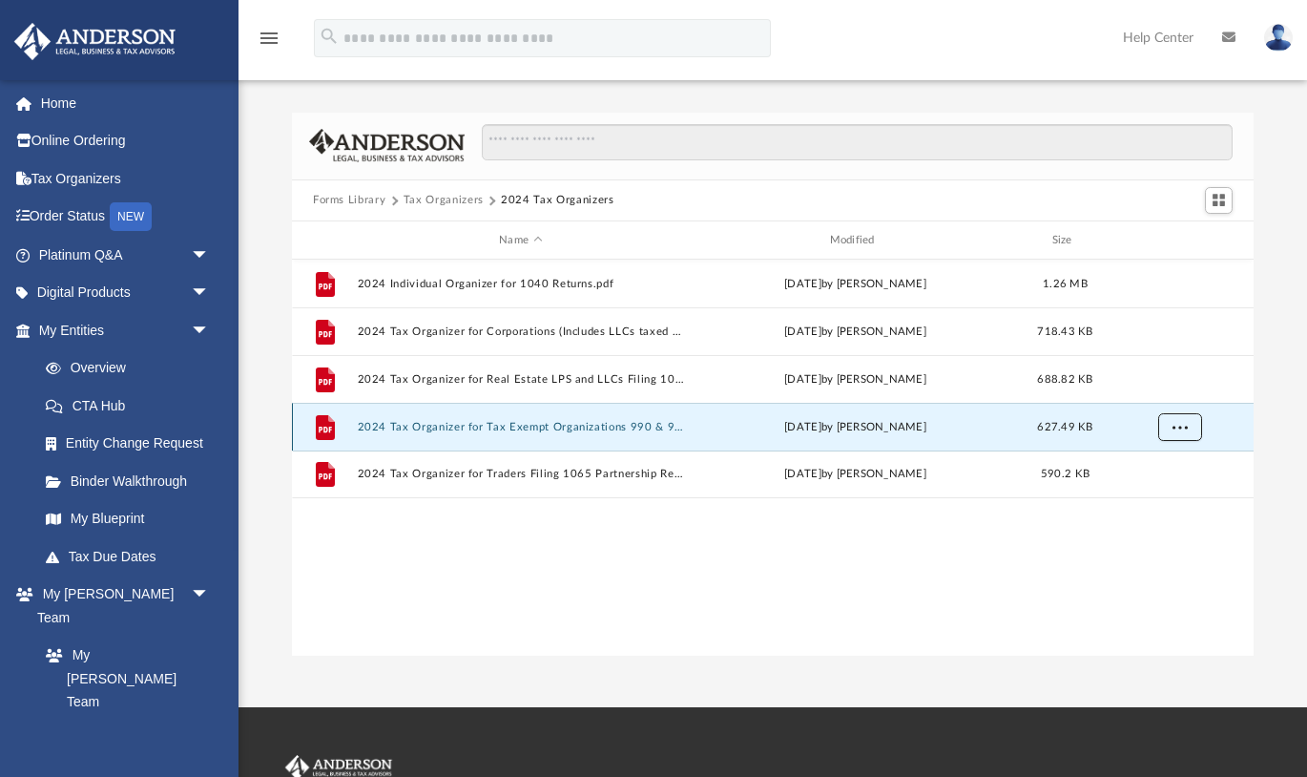
click at [1183, 423] on span "More options" at bounding box center [1180, 427] width 15 height 10
click at [1160, 494] on li "Download" at bounding box center [1162, 496] width 55 height 20
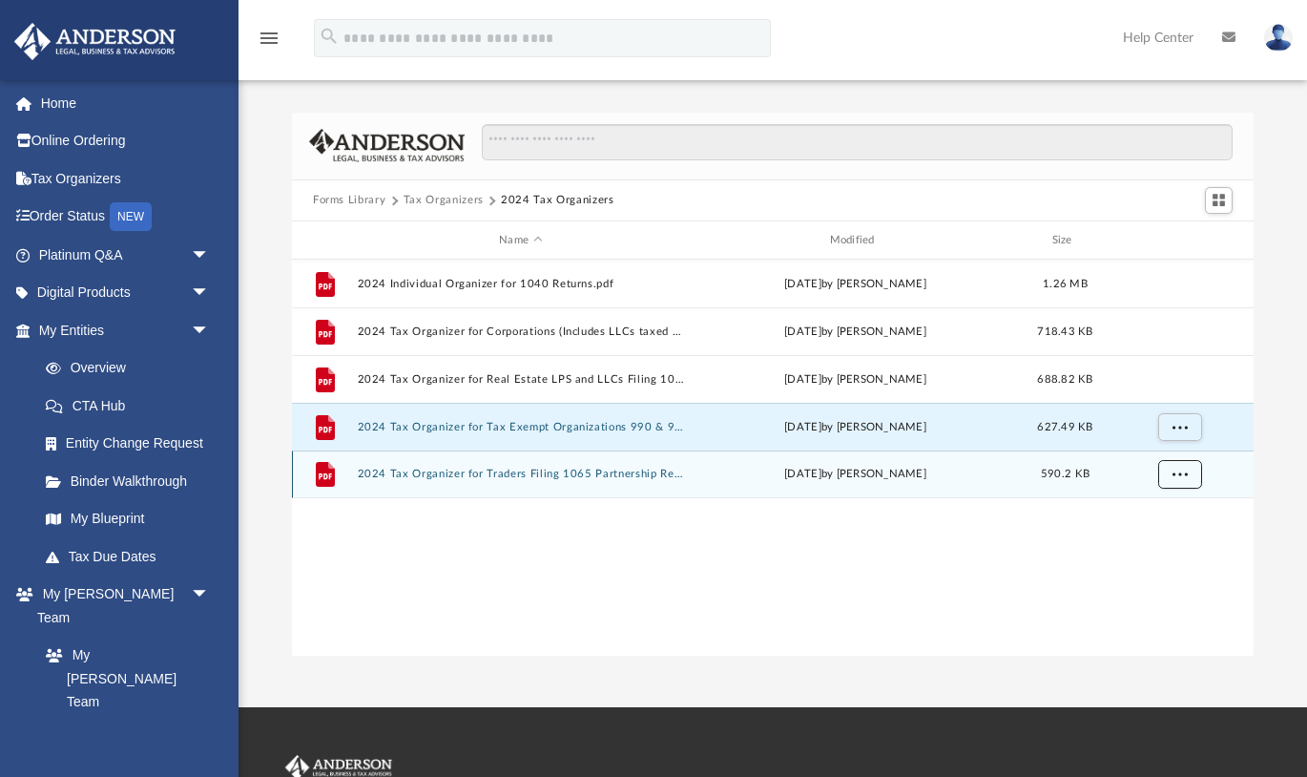
click at [1177, 483] on button "More options" at bounding box center [1180, 475] width 44 height 29
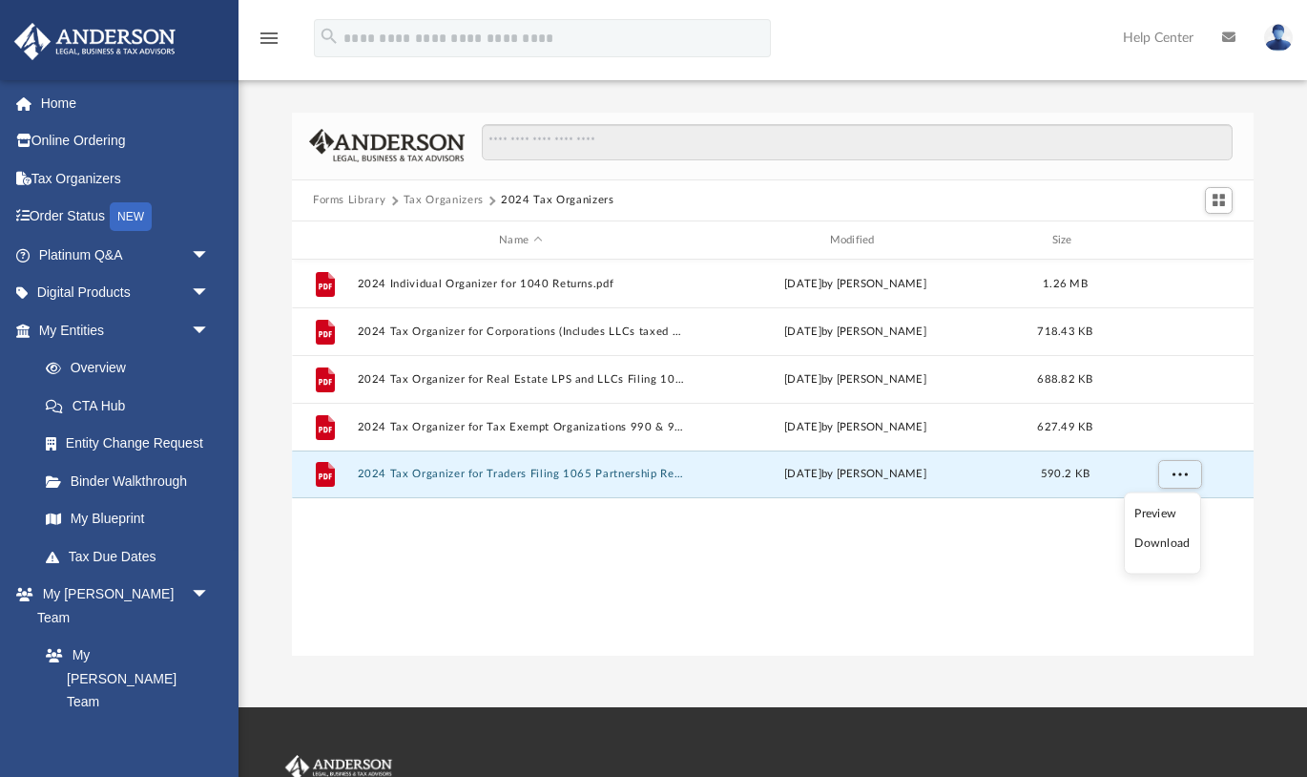
click at [1001, 546] on div "File 2024 Individual Organizer for 1040 Returns.pdf [DATE] by [PERSON_NAME] 1.2…" at bounding box center [773, 458] width 962 height 396
click at [470, 202] on button "Tax Organizers" at bounding box center [444, 200] width 80 height 17
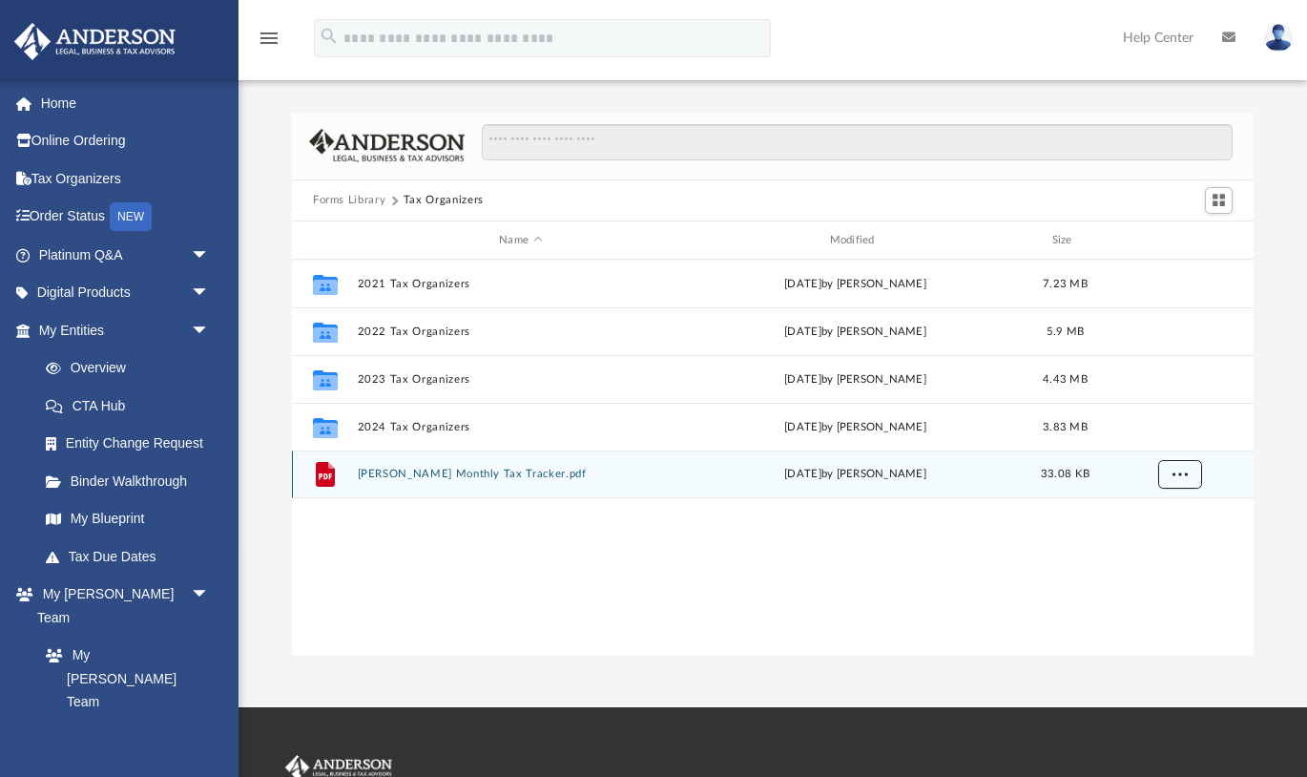
click at [1189, 478] on button "More options" at bounding box center [1180, 475] width 44 height 29
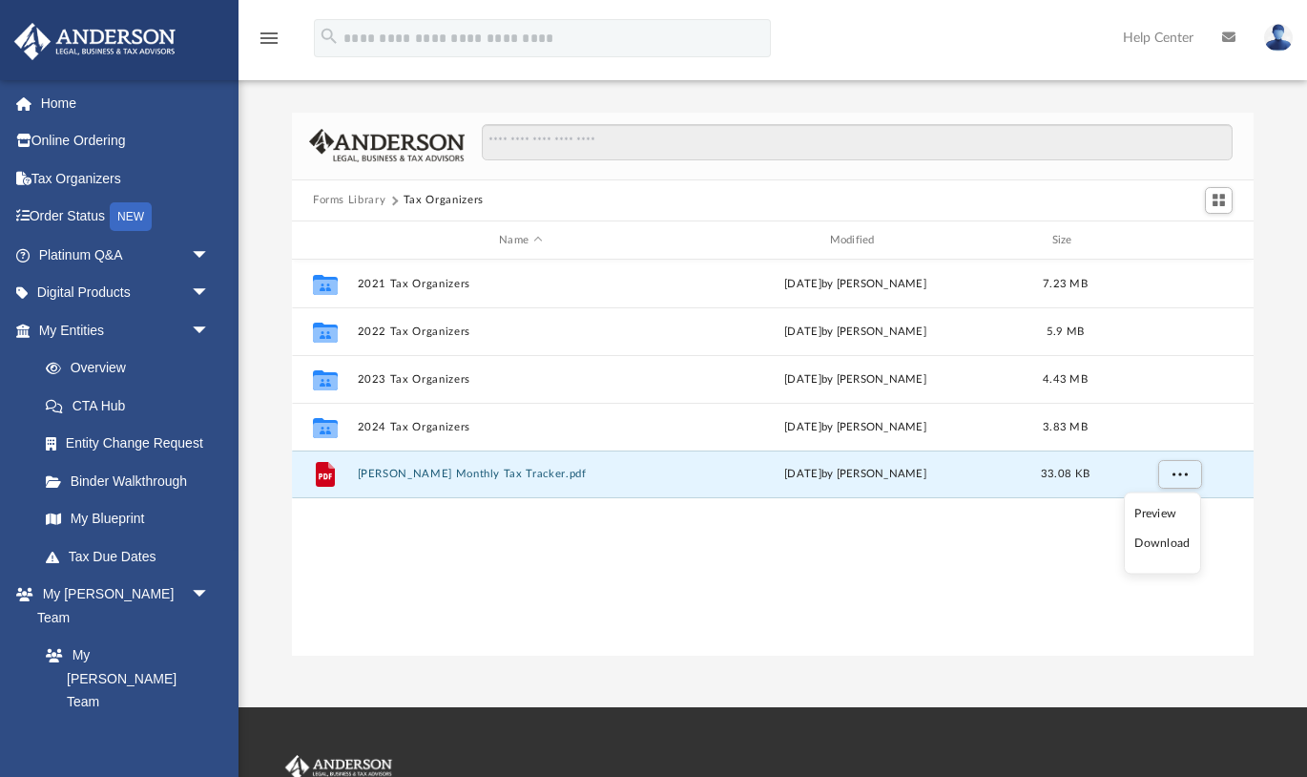
click at [1172, 542] on li "Download" at bounding box center [1162, 543] width 55 height 20
click at [373, 198] on button "Forms Library" at bounding box center [349, 200] width 73 height 17
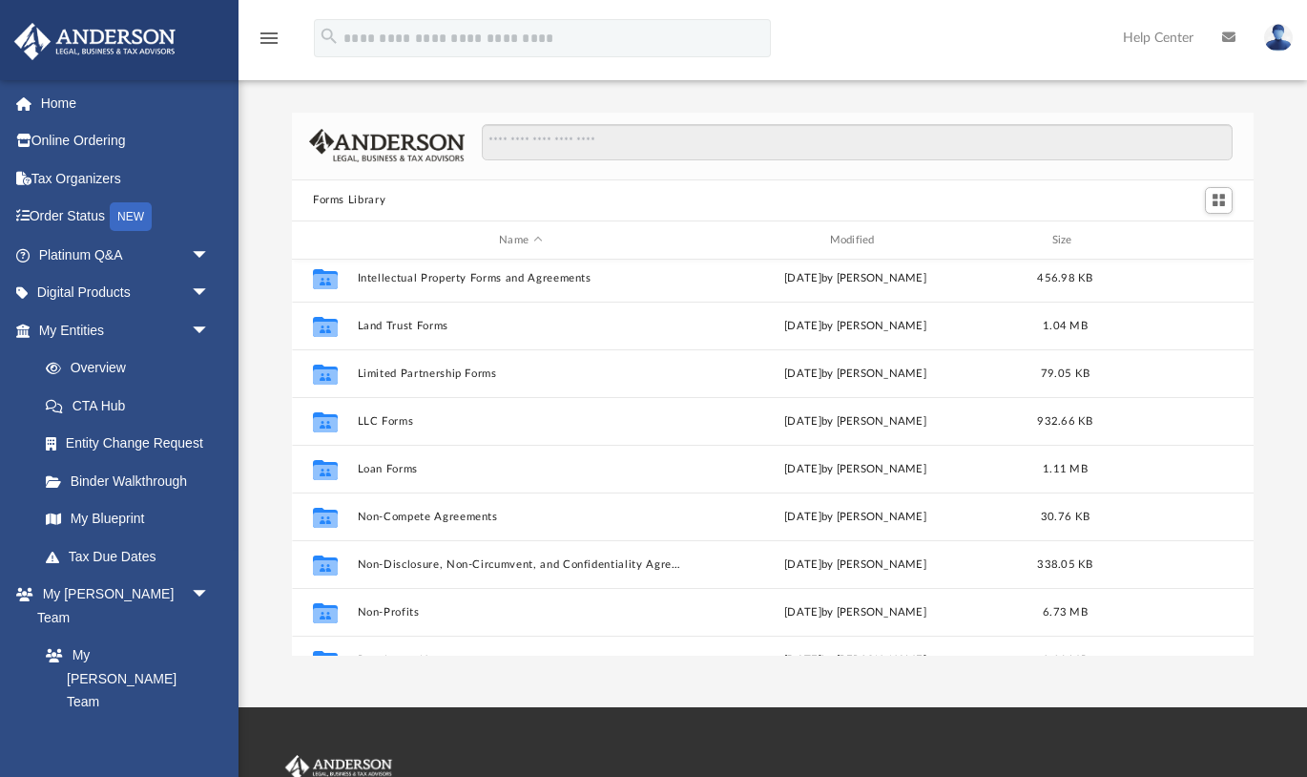
scroll to position [1035, 0]
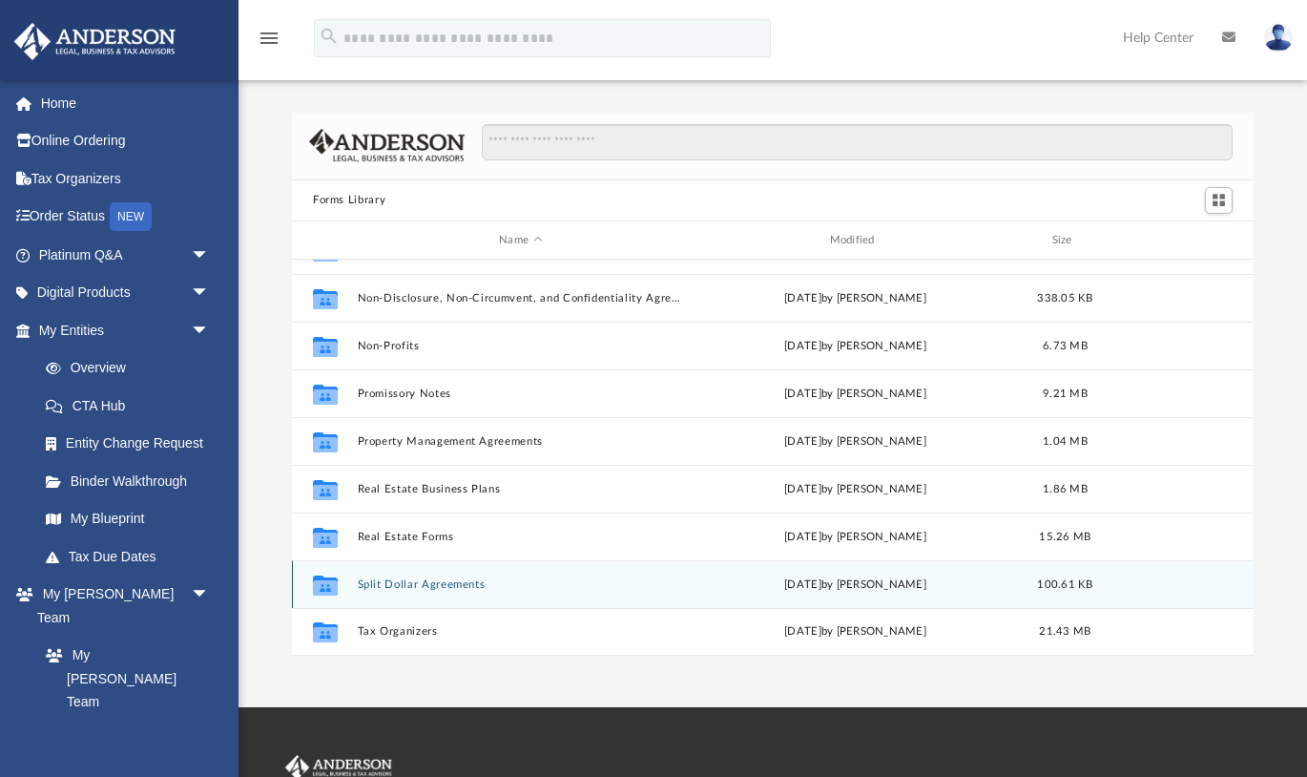
click at [419, 591] on div "Collaborated Folder Split Dollar Agreements [DATE] by [PERSON_NAME] 100.61 KB" at bounding box center [773, 584] width 962 height 48
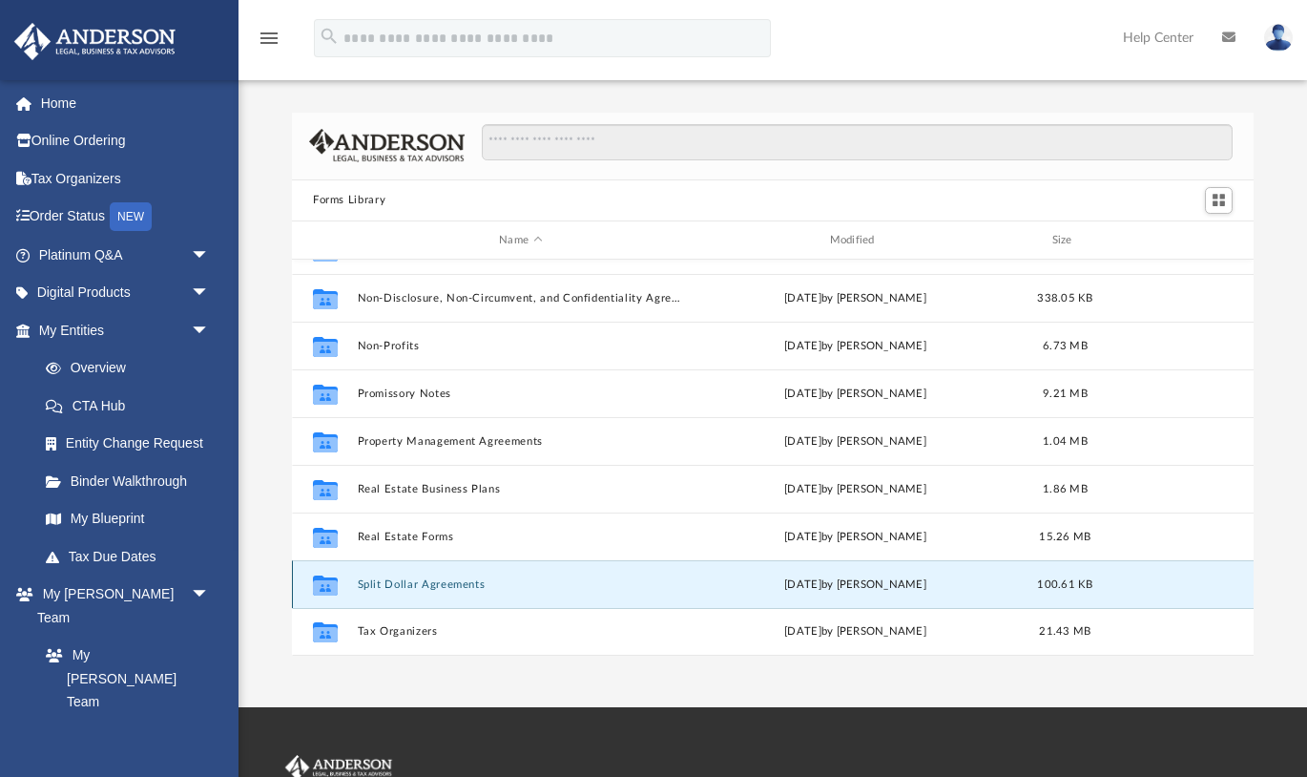
click at [419, 587] on button "Split Dollar Agreements" at bounding box center [521, 584] width 326 height 12
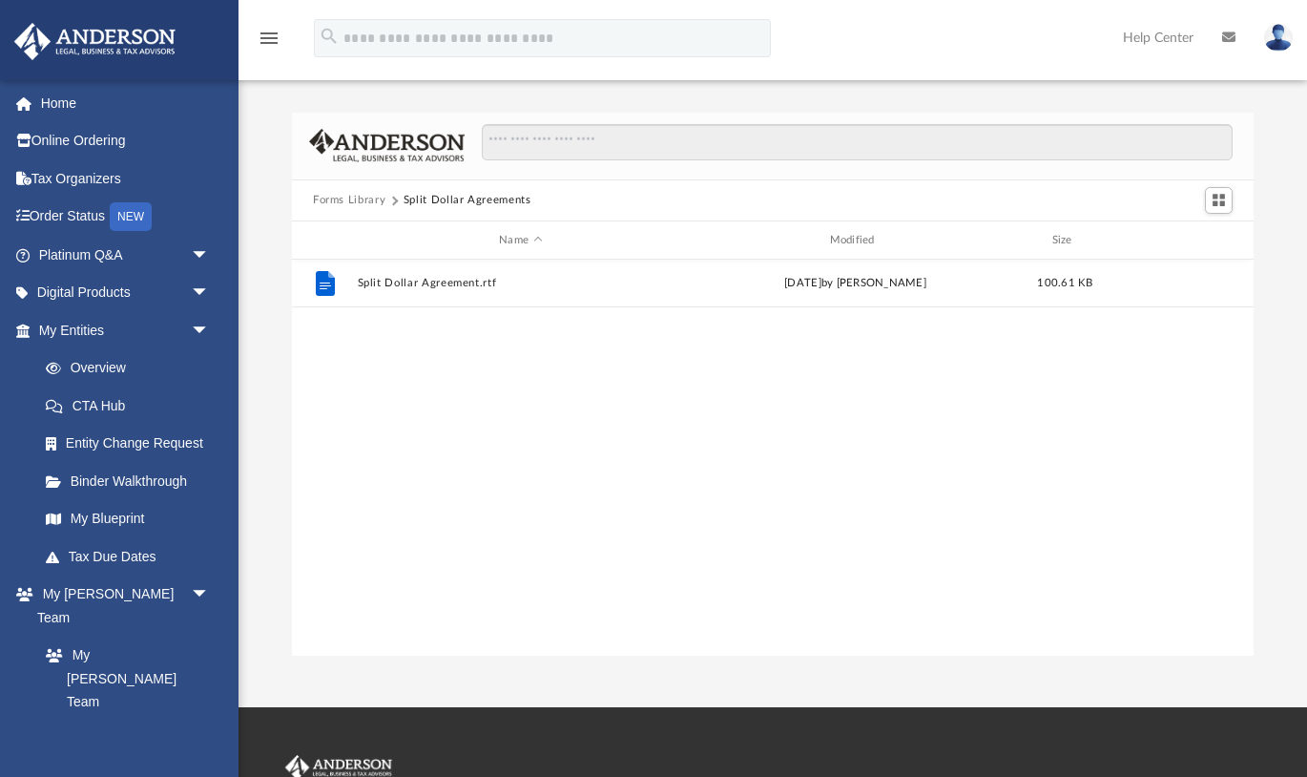
click at [363, 199] on button "Forms Library" at bounding box center [349, 200] width 73 height 17
